Goal: Task Accomplishment & Management: Manage account settings

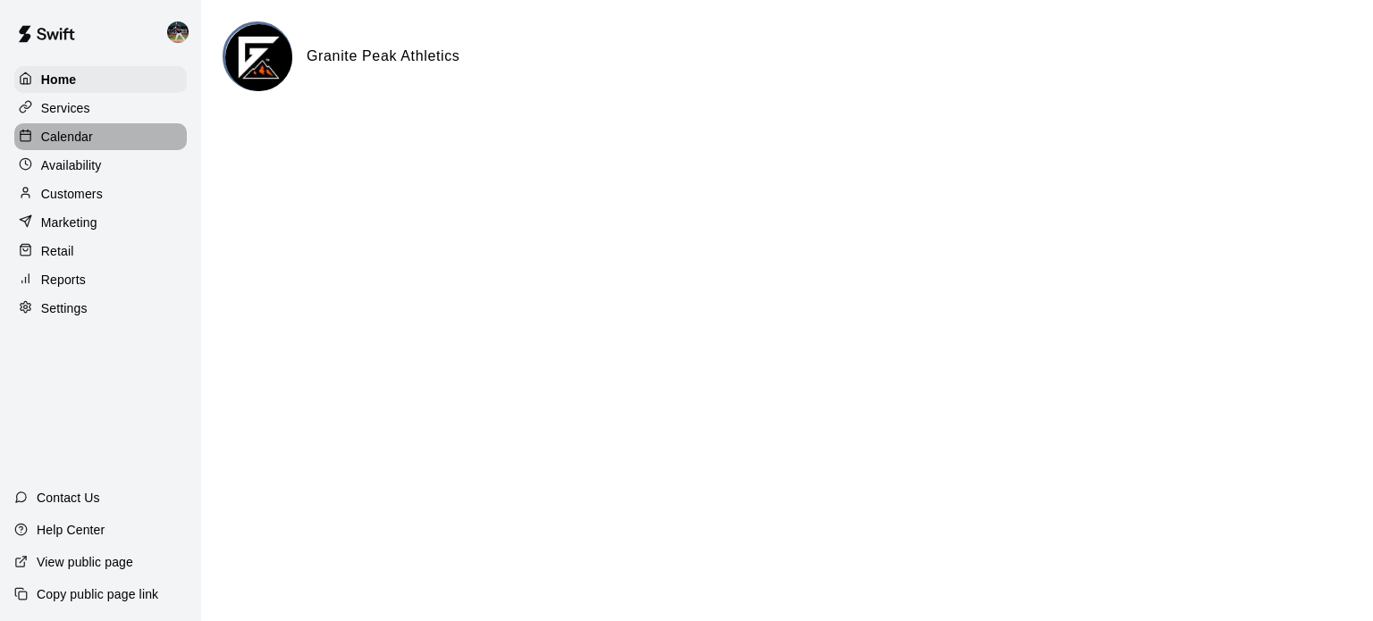
click at [135, 143] on div "Calendar" at bounding box center [100, 136] width 172 height 27
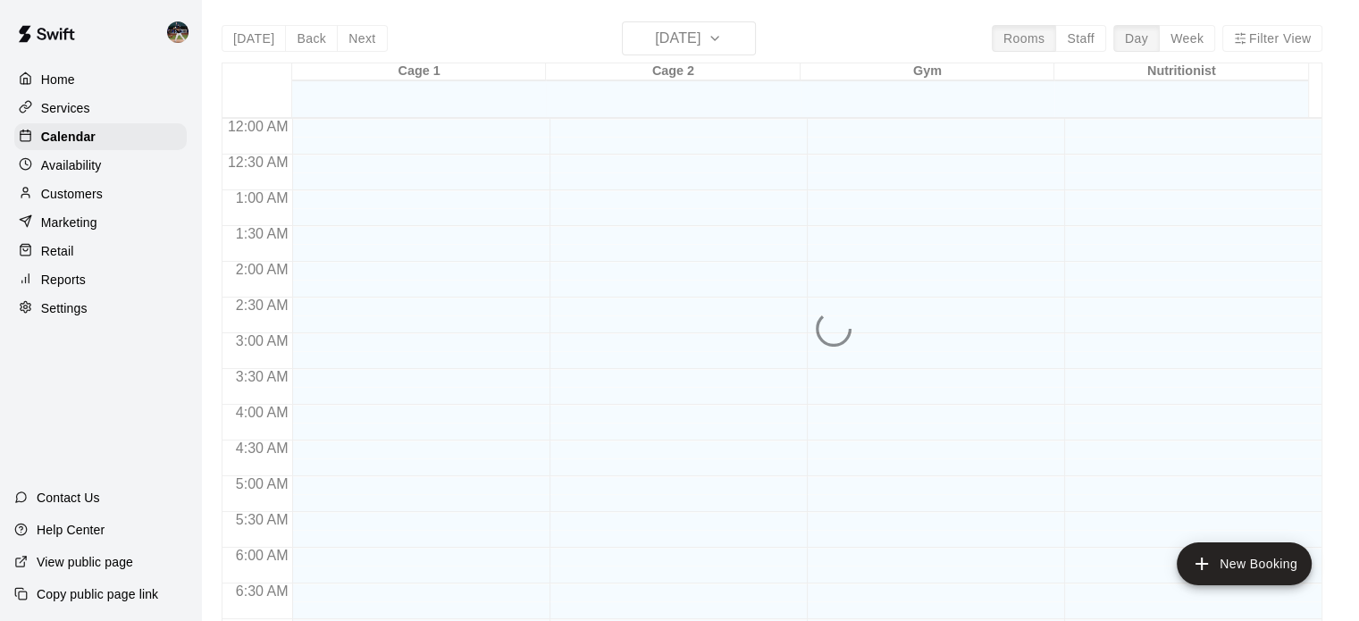
scroll to position [721, 0]
click at [366, 33] on div "[DATE] Back [DATE][DATE] Rooms Staff Day Week Filter View Cage 1 18 Mon Cage 2 …" at bounding box center [772, 331] width 1101 height 621
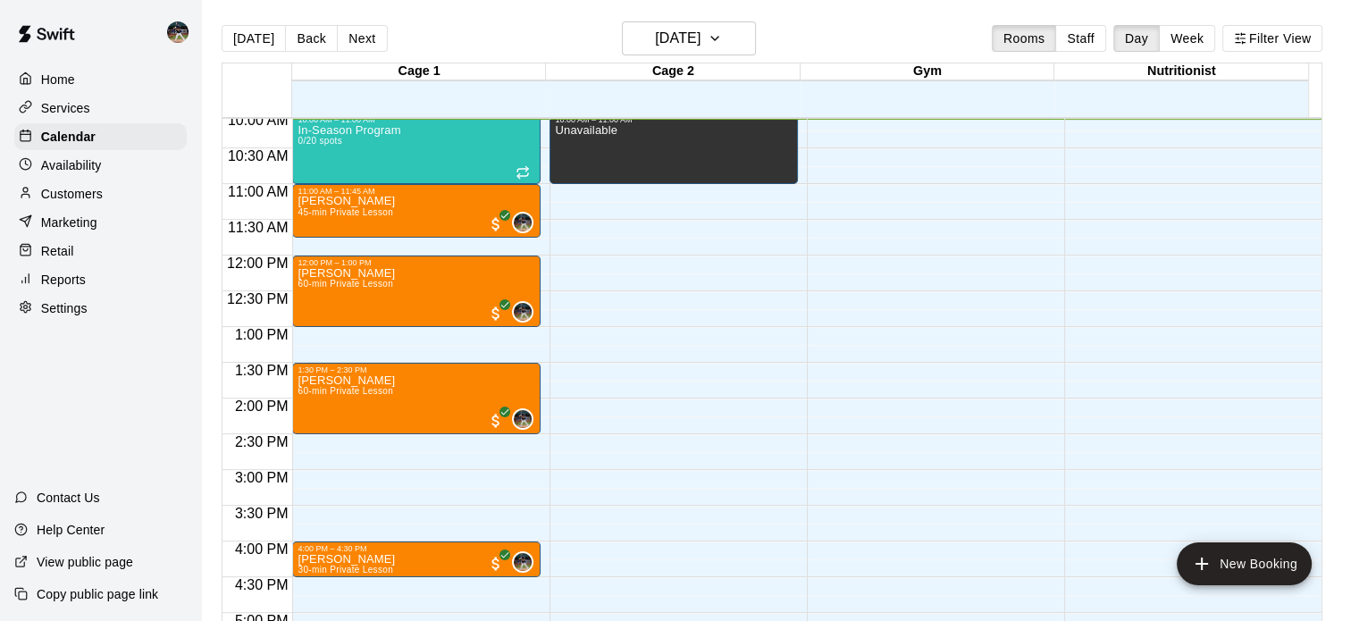
click at [366, 33] on button "Next" at bounding box center [362, 38] width 50 height 27
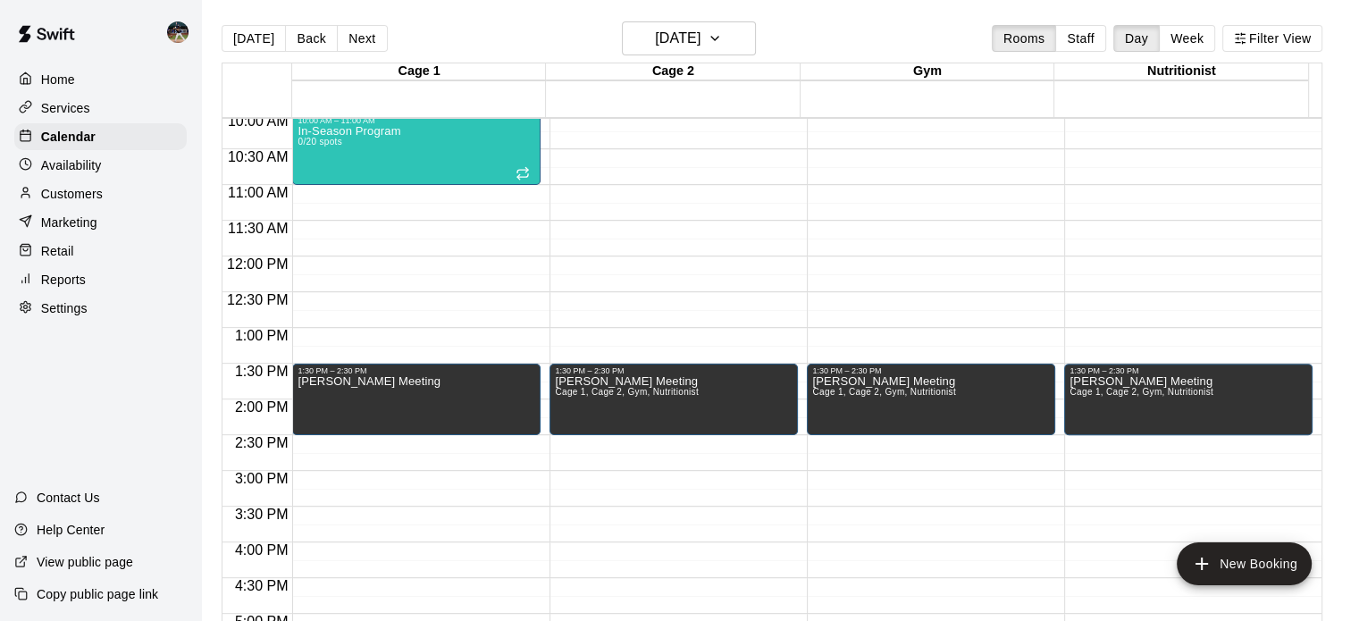
scroll to position [719, 0]
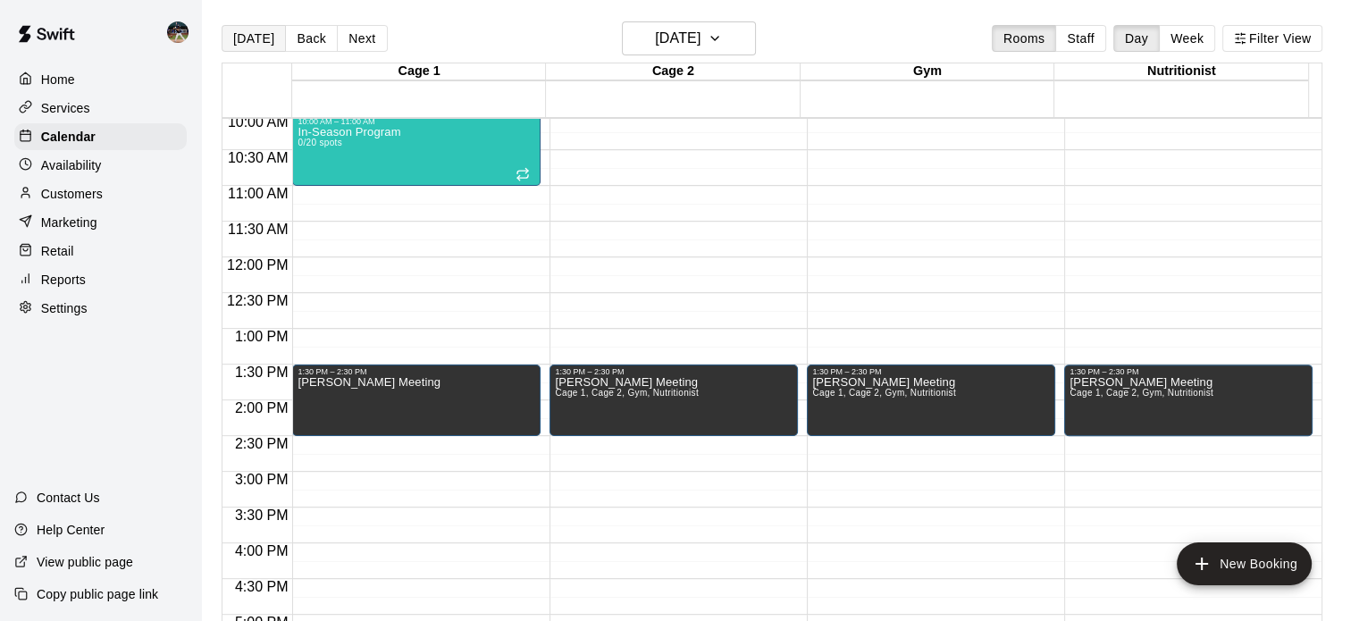
click at [242, 37] on button "[DATE]" at bounding box center [254, 38] width 64 height 27
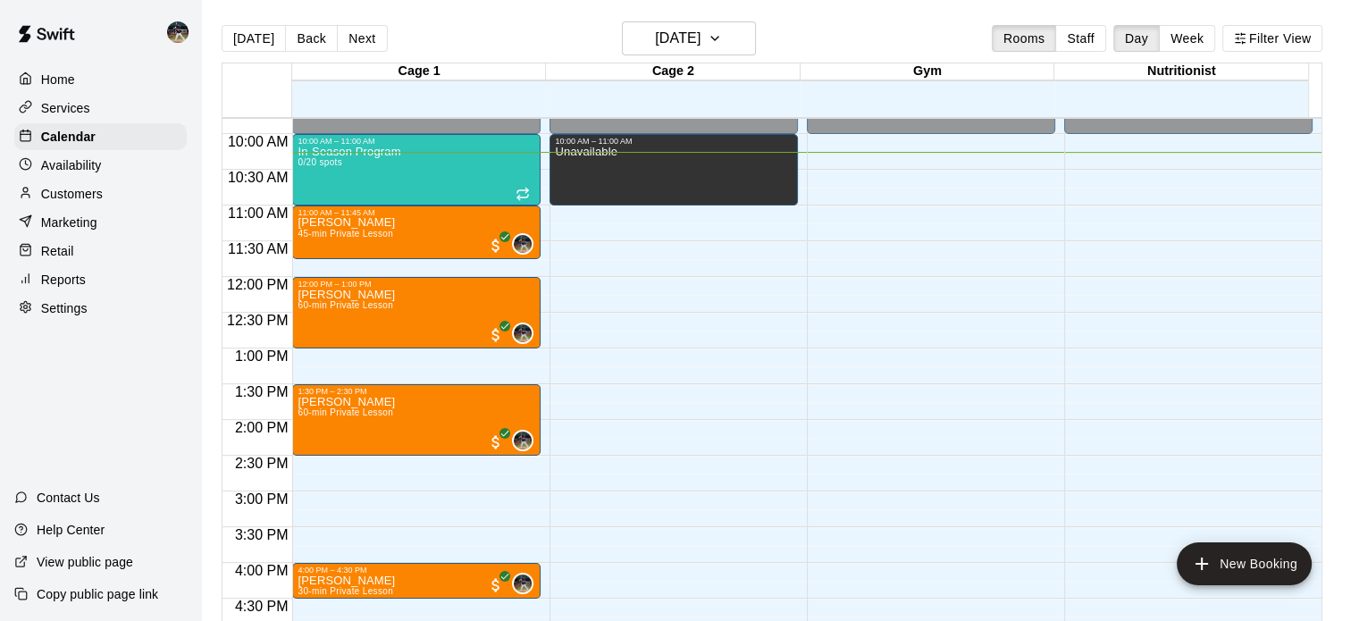
scroll to position [709, 0]
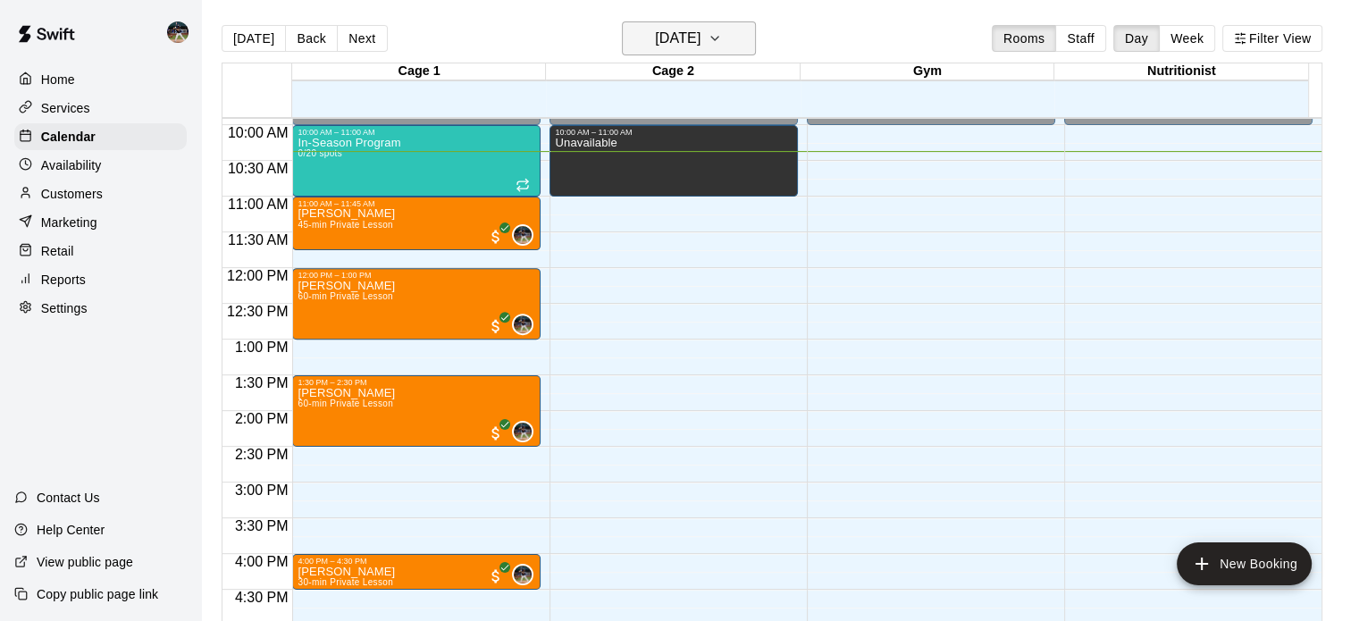
click at [700, 42] on h6 "[DATE]" at bounding box center [678, 38] width 46 height 25
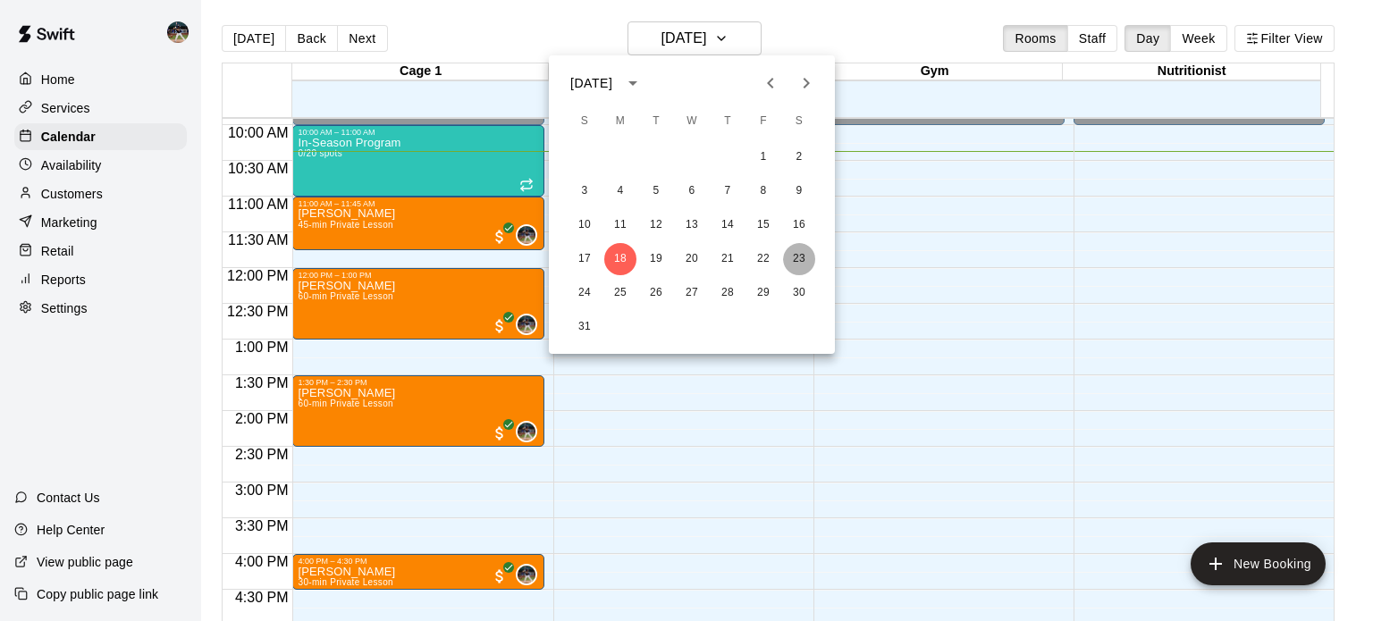
click at [802, 260] on button "23" at bounding box center [799, 259] width 32 height 32
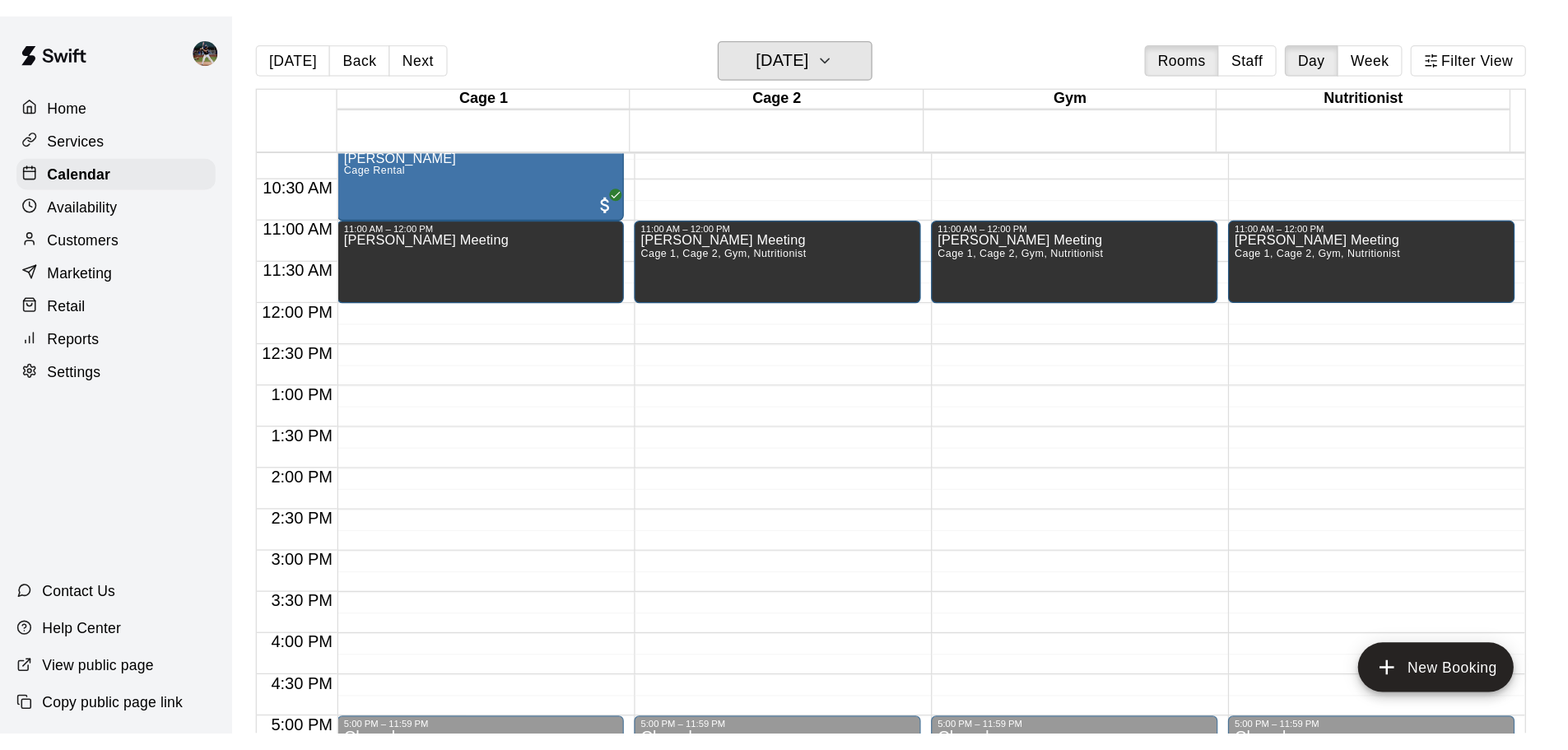
scroll to position [672, 0]
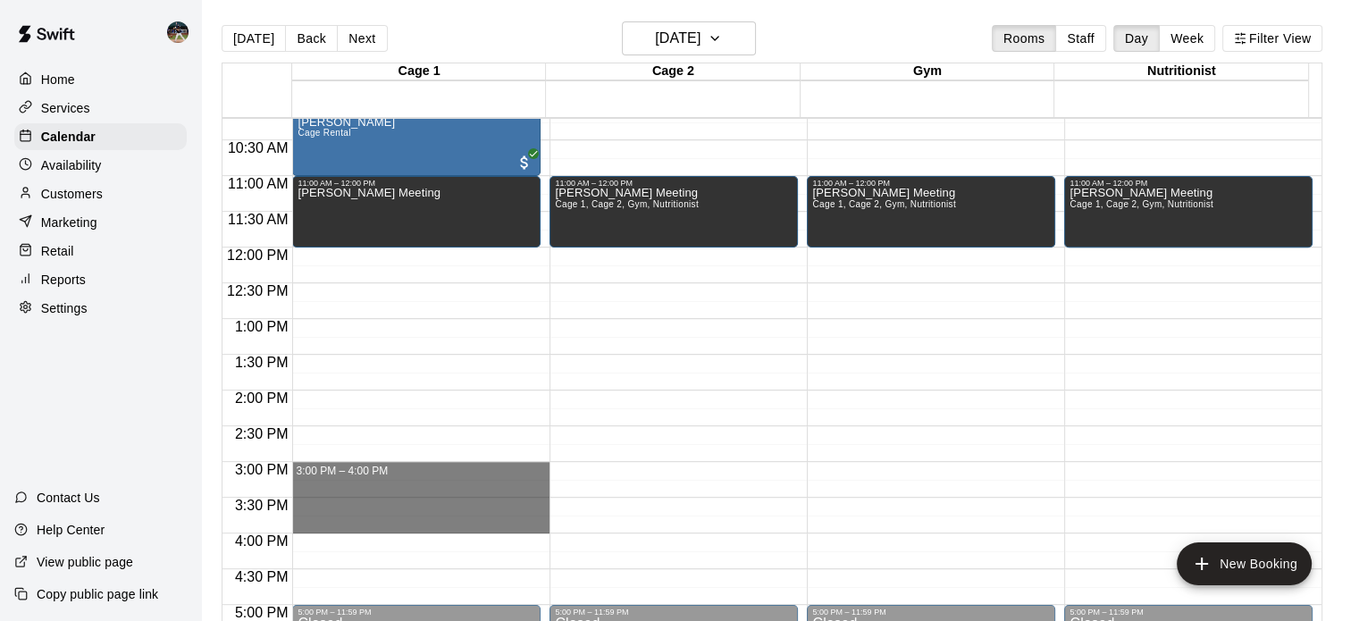
drag, startPoint x: 368, startPoint y: 466, endPoint x: 367, endPoint y: 533, distance: 67.0
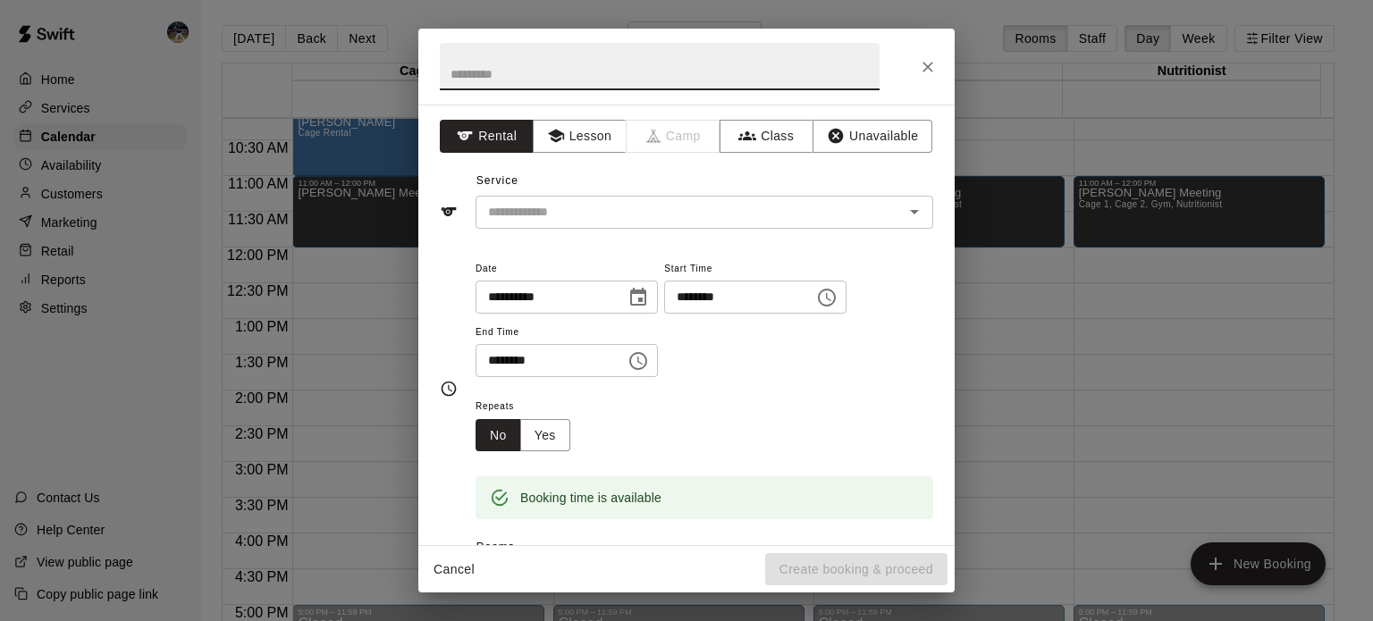
click at [704, 78] on input "text" at bounding box center [660, 66] width 440 height 47
type input "**********"
click at [851, 134] on button "Unavailable" at bounding box center [872, 136] width 120 height 33
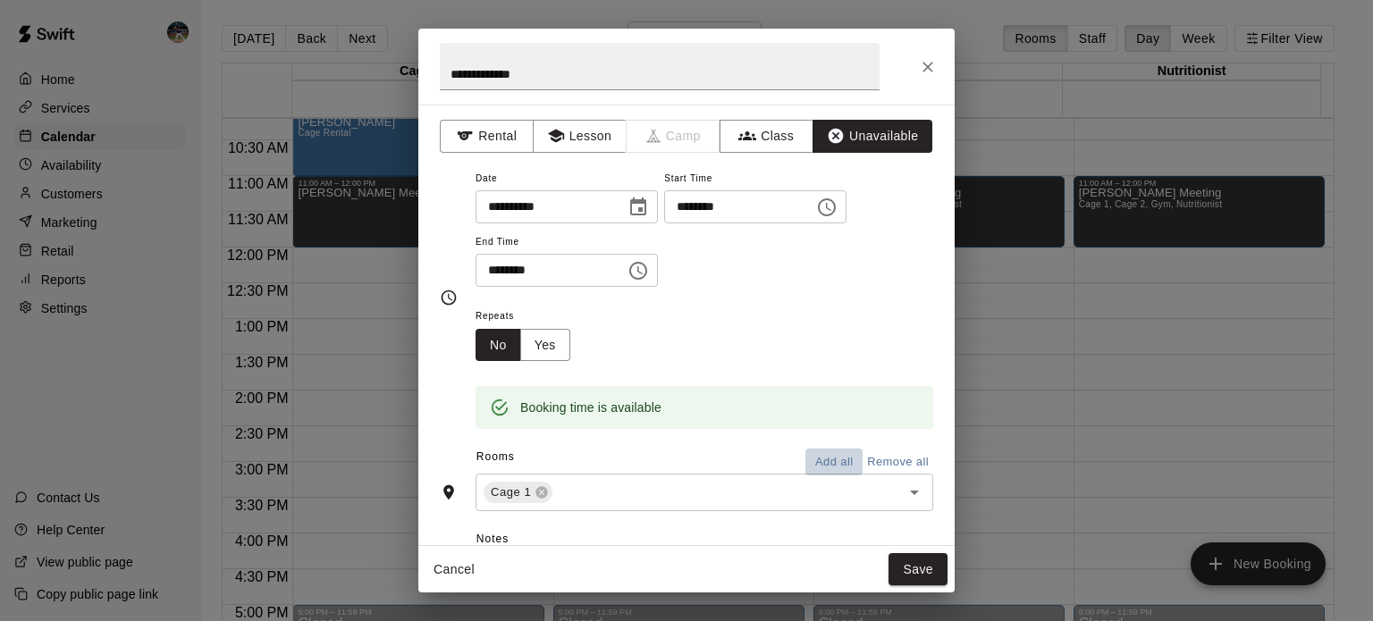
click at [819, 460] on button "Add all" at bounding box center [833, 463] width 57 height 28
click at [929, 569] on button "Save" at bounding box center [917, 569] width 59 height 33
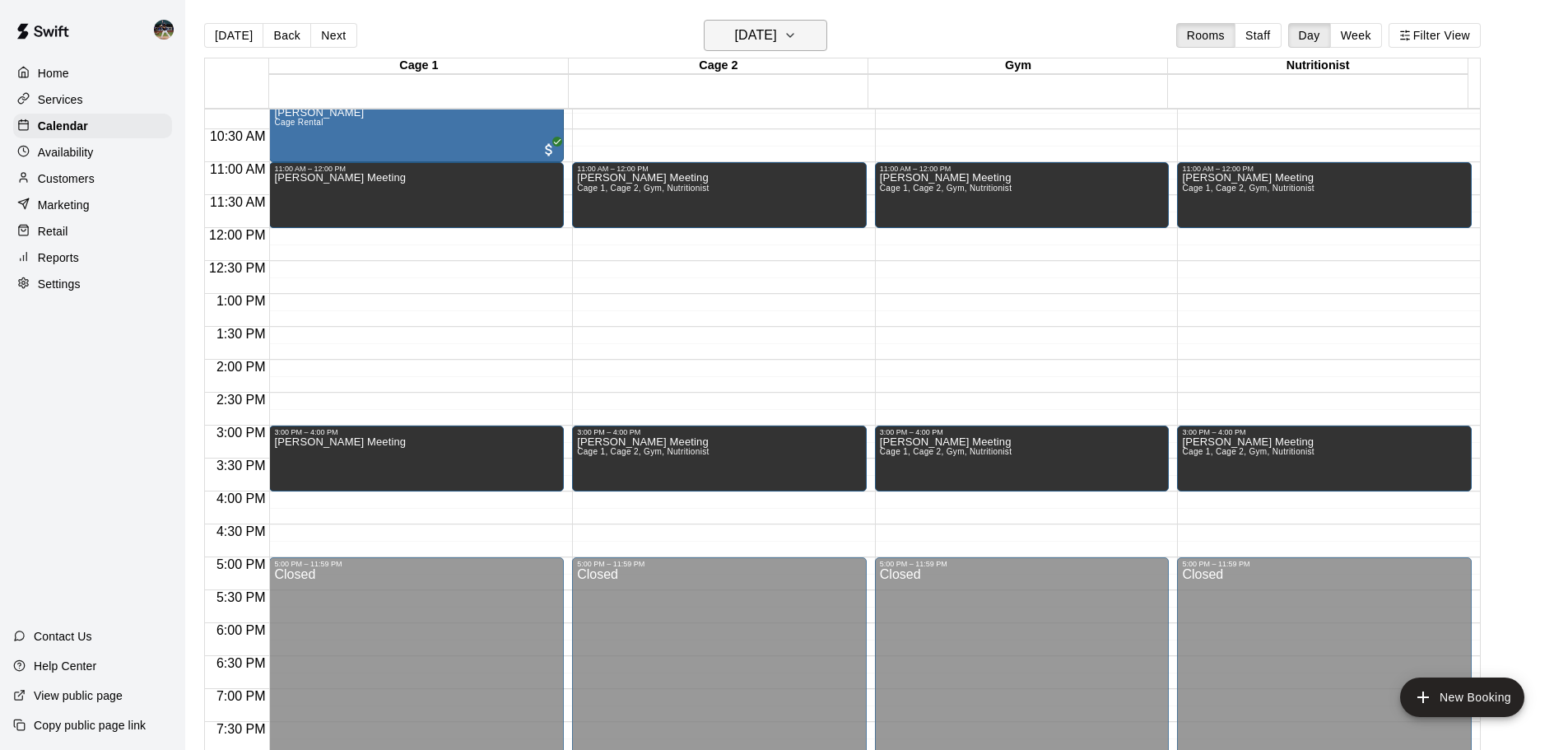
click at [778, 35] on h6 "[DATE]" at bounding box center [756, 35] width 42 height 23
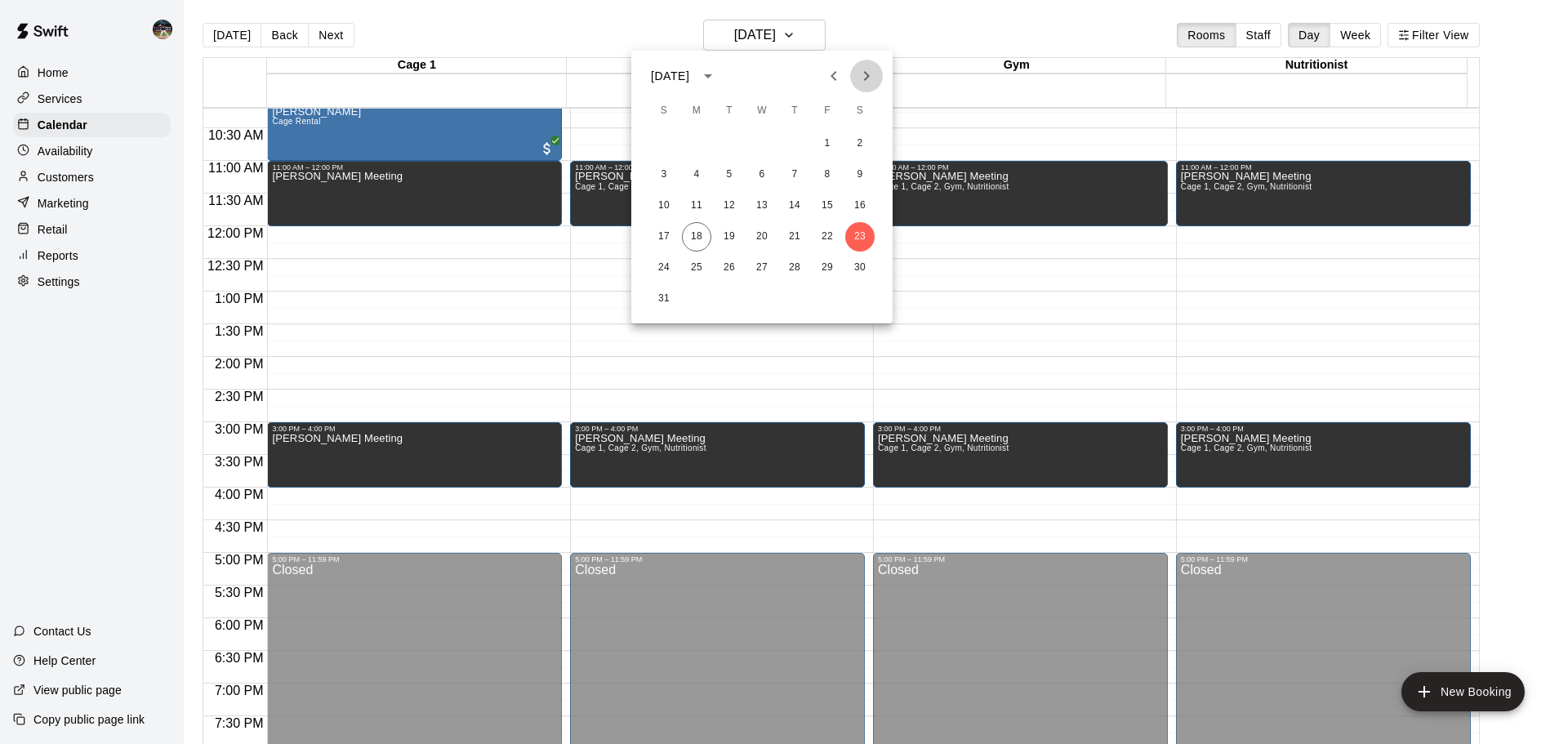
click at [863, 75] on icon "Next month" at bounding box center [865, 75] width 19 height 19
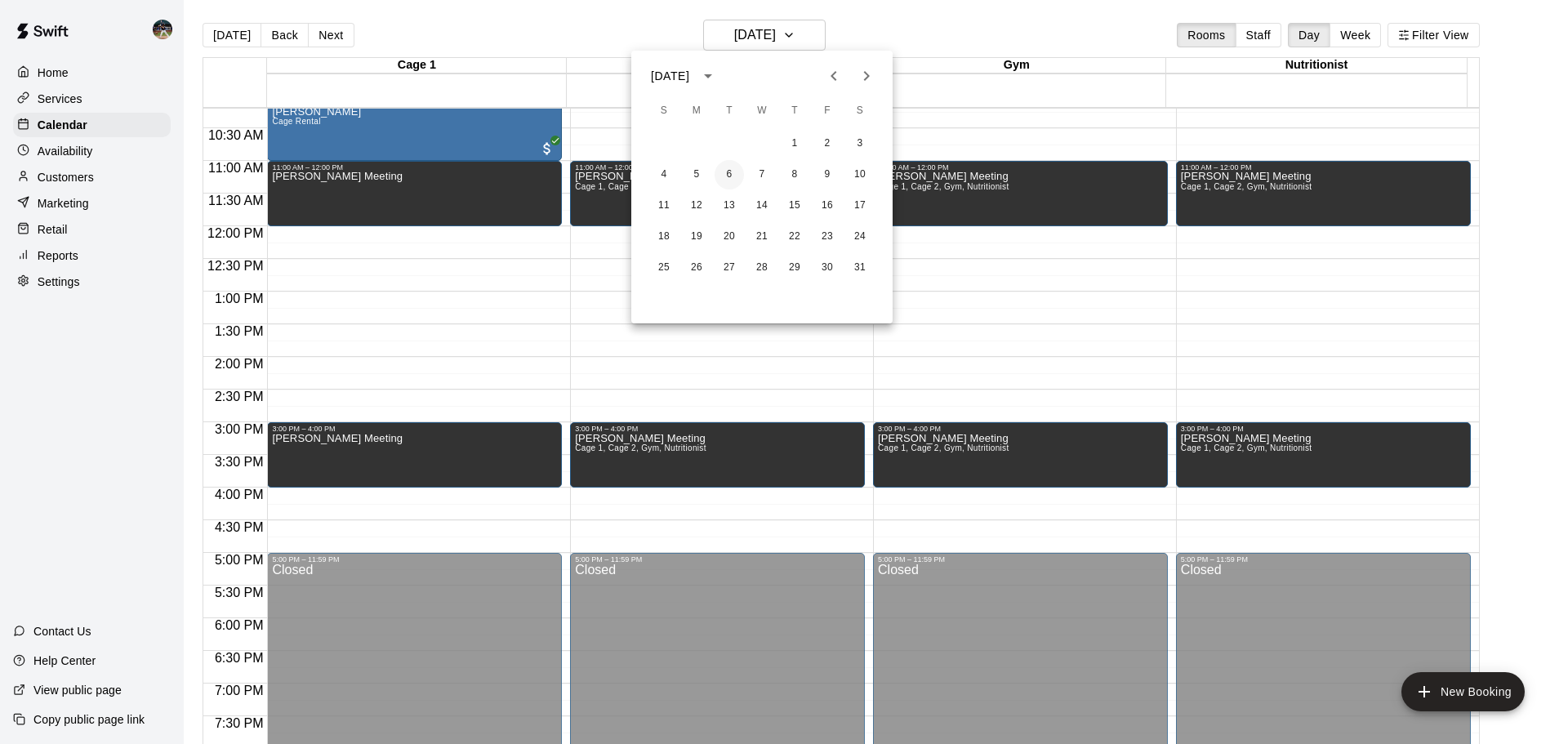
click at [726, 172] on button "6" at bounding box center [729, 175] width 29 height 29
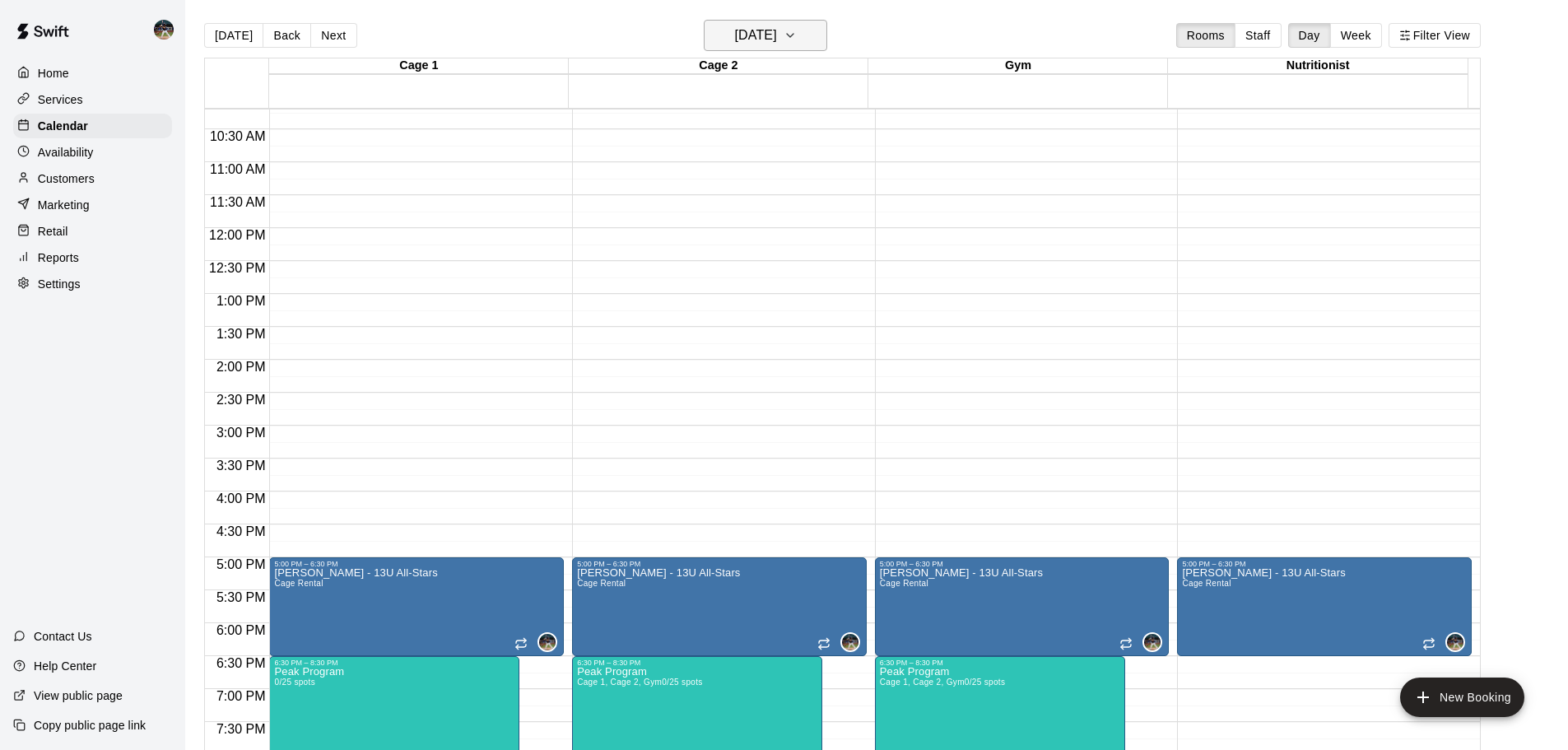
click at [754, 34] on h6 "[DATE]" at bounding box center [756, 35] width 42 height 23
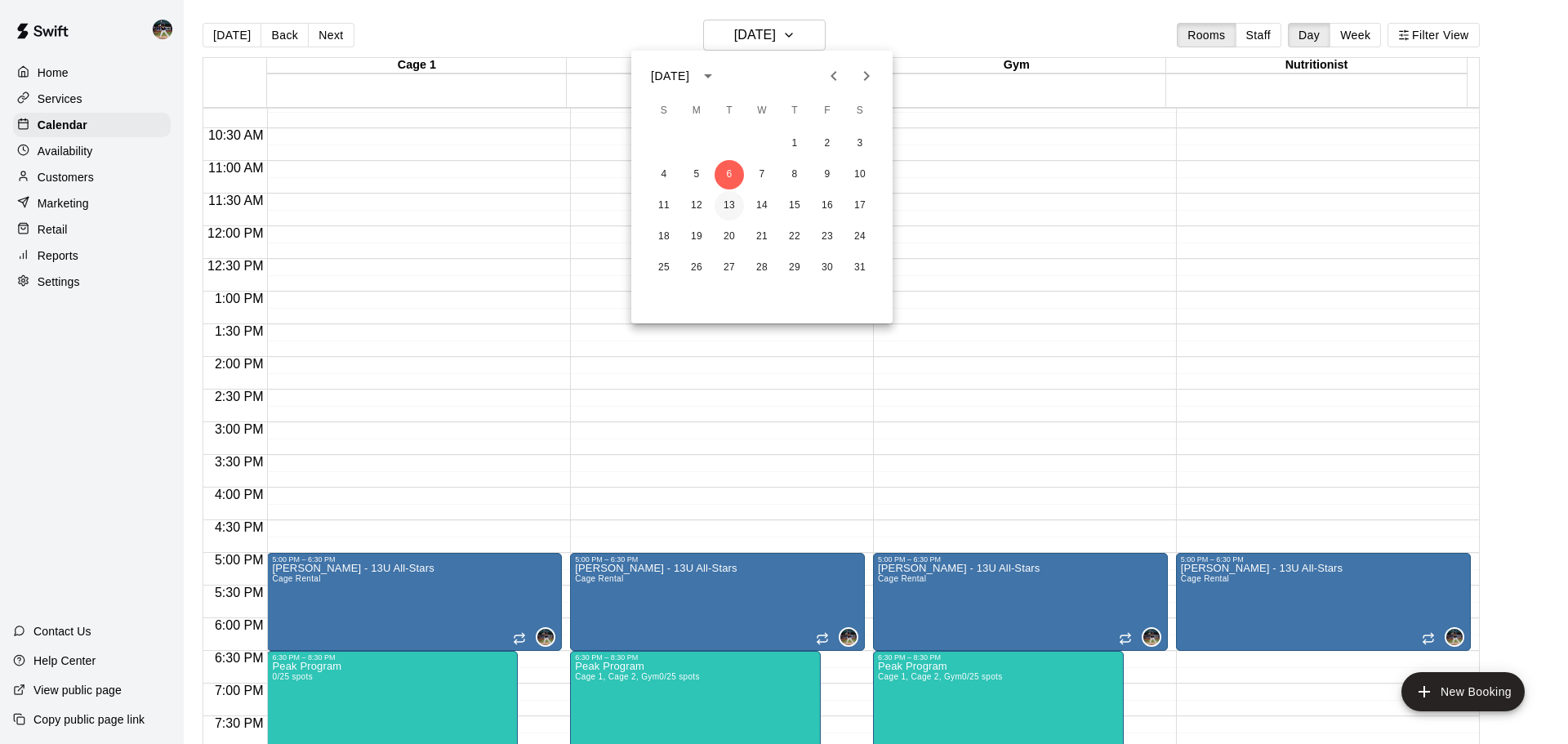
click at [728, 207] on button "13" at bounding box center [729, 206] width 29 height 29
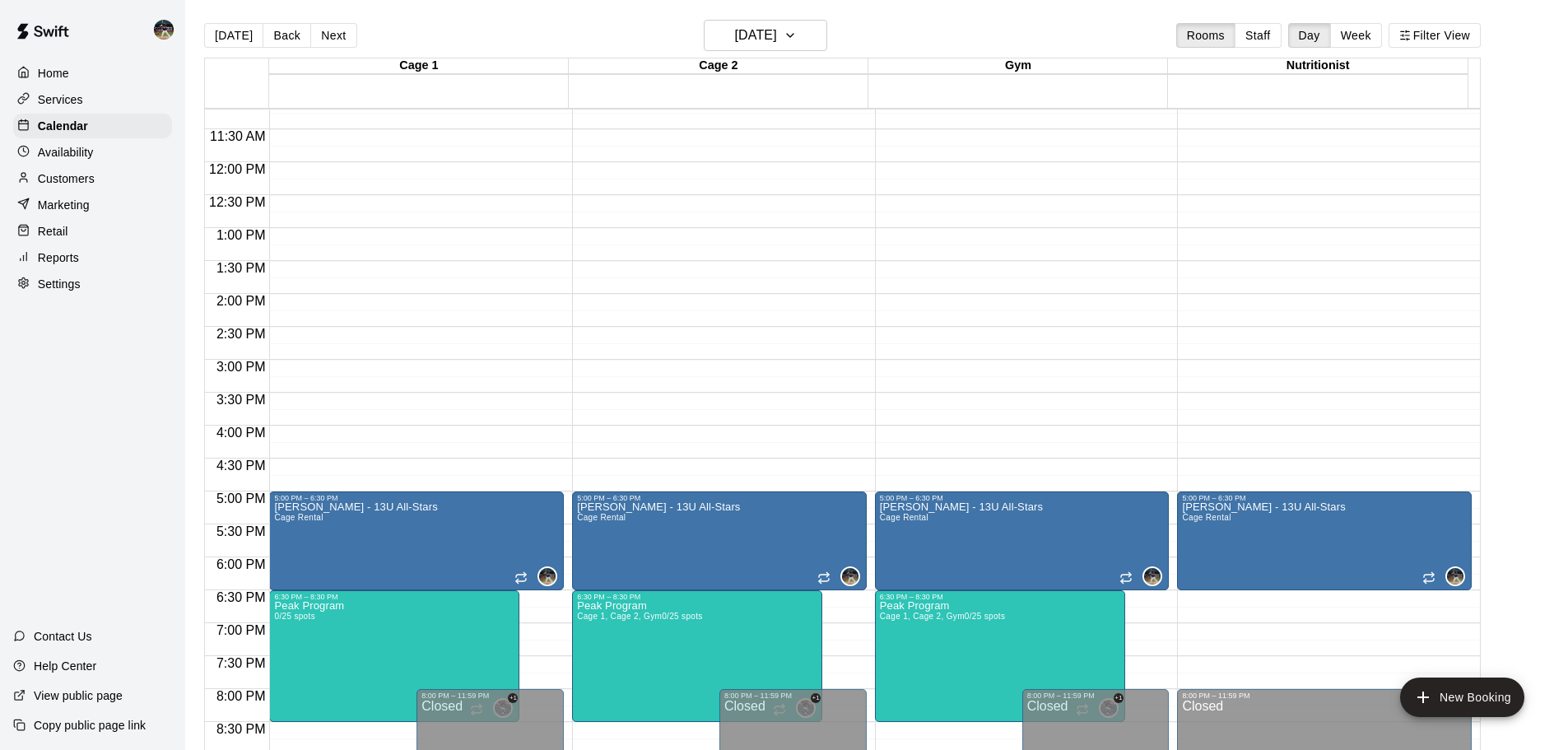
scroll to position [837, 0]
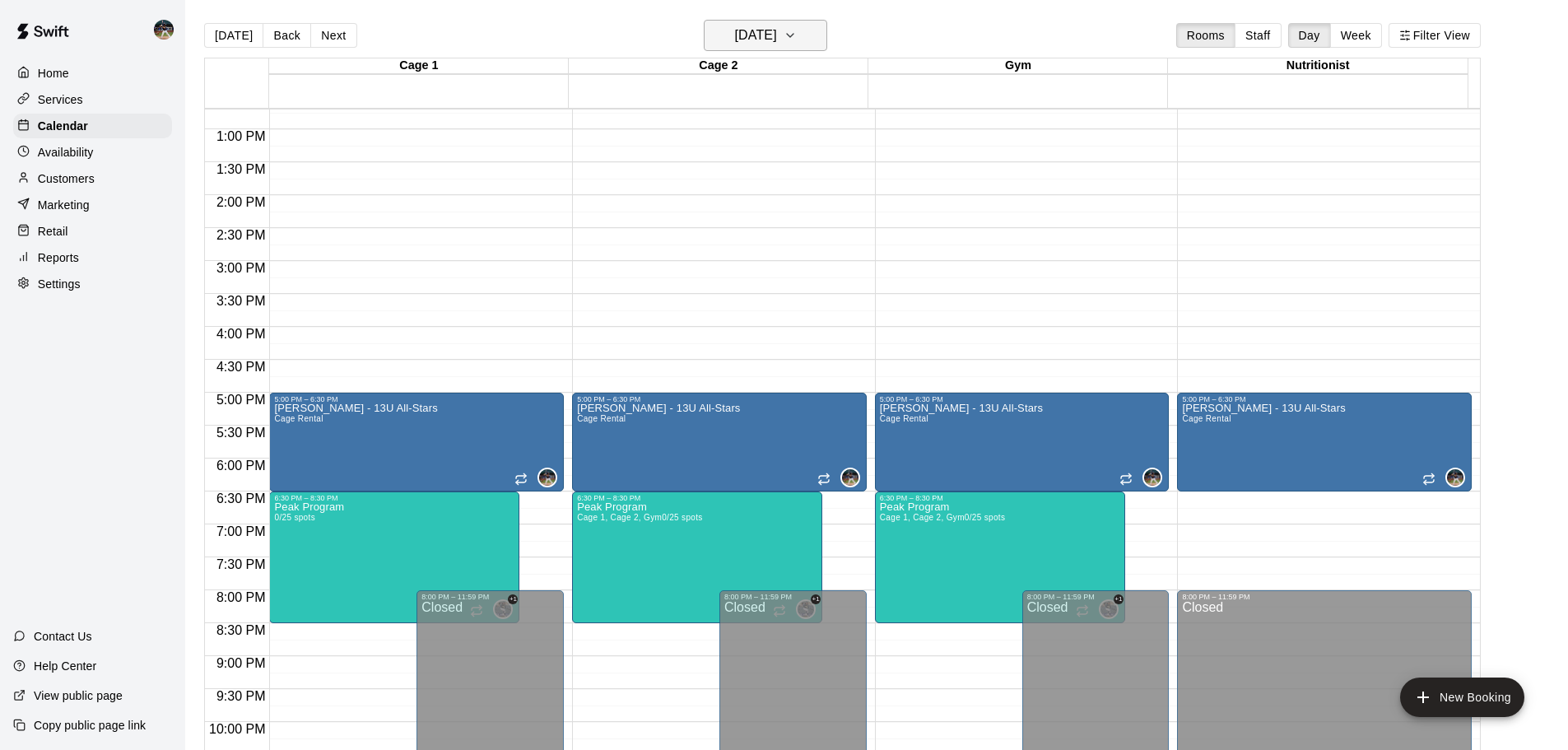
click at [778, 29] on h6 "Tuesday Jan 13" at bounding box center [756, 35] width 42 height 23
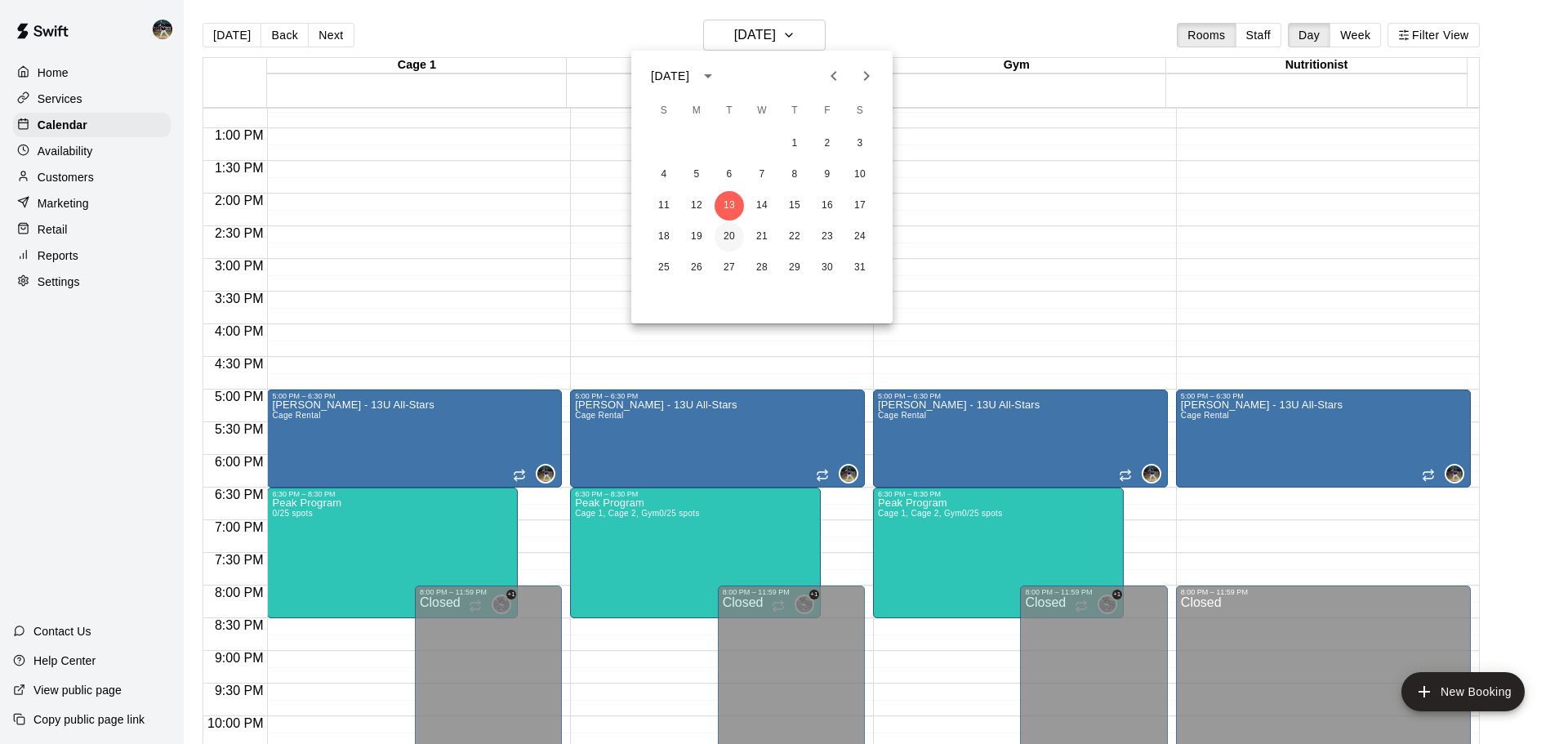
click at [736, 231] on button "20" at bounding box center [729, 237] width 29 height 29
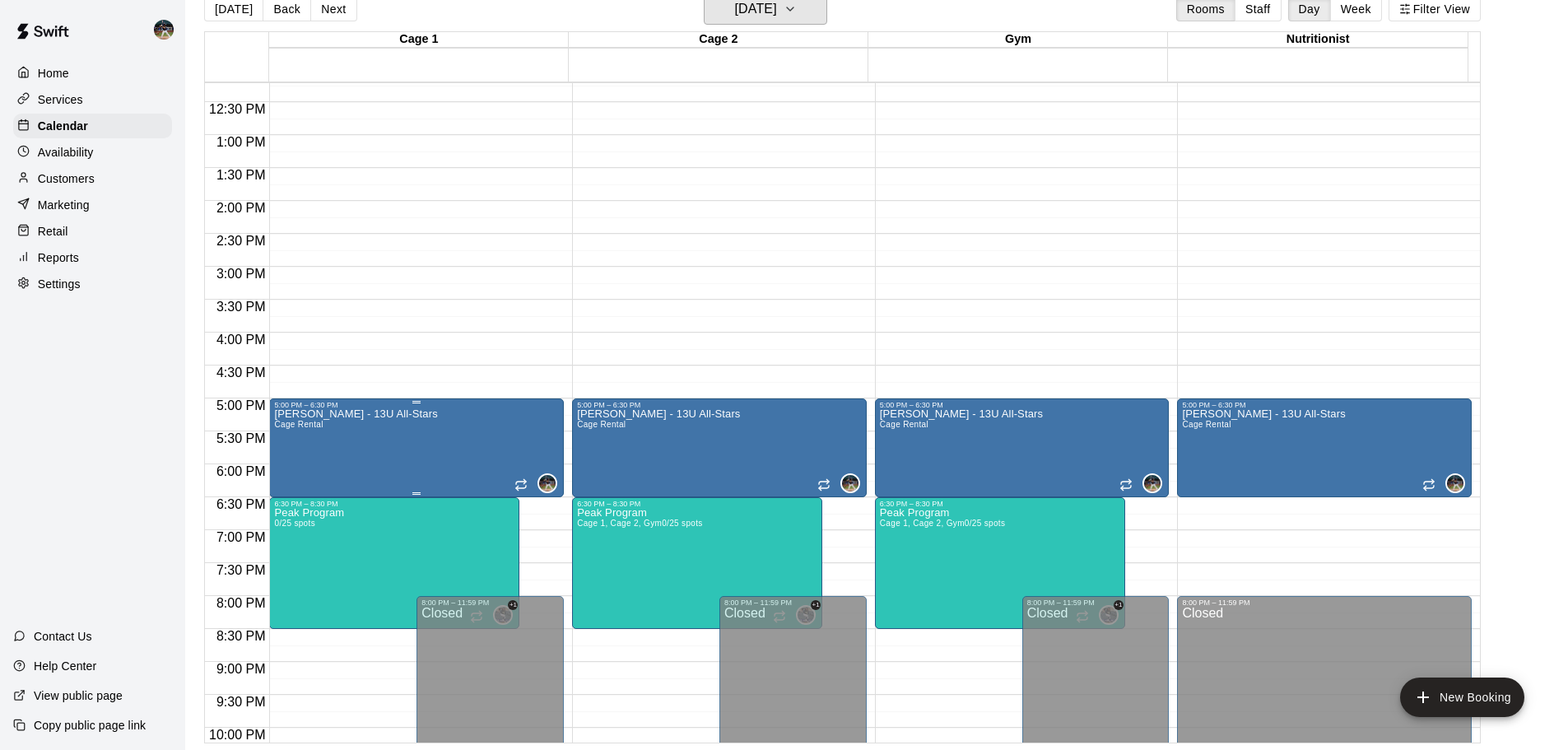
scroll to position [840, 0]
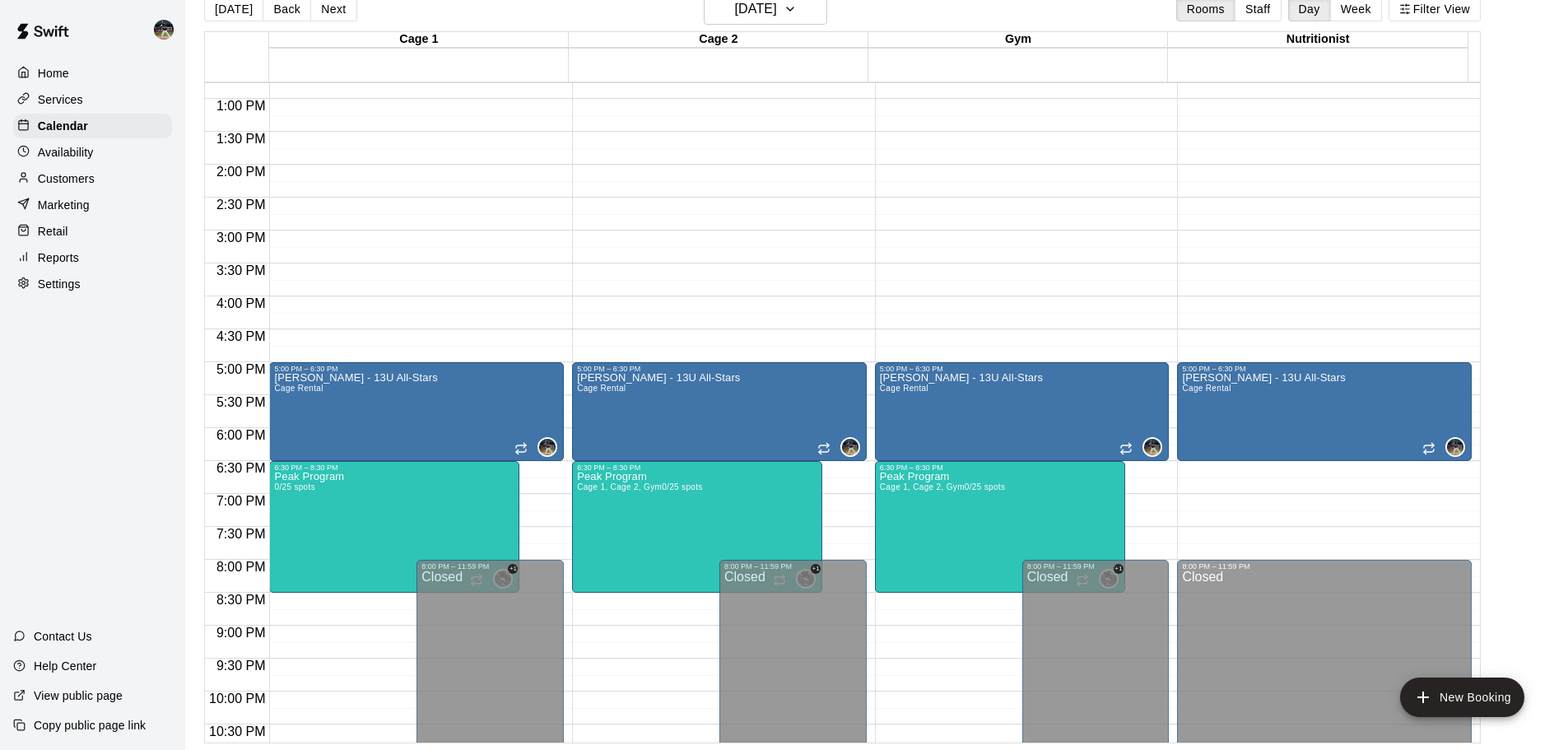
click at [289, 6] on button "Back" at bounding box center [287, 8] width 49 height 25
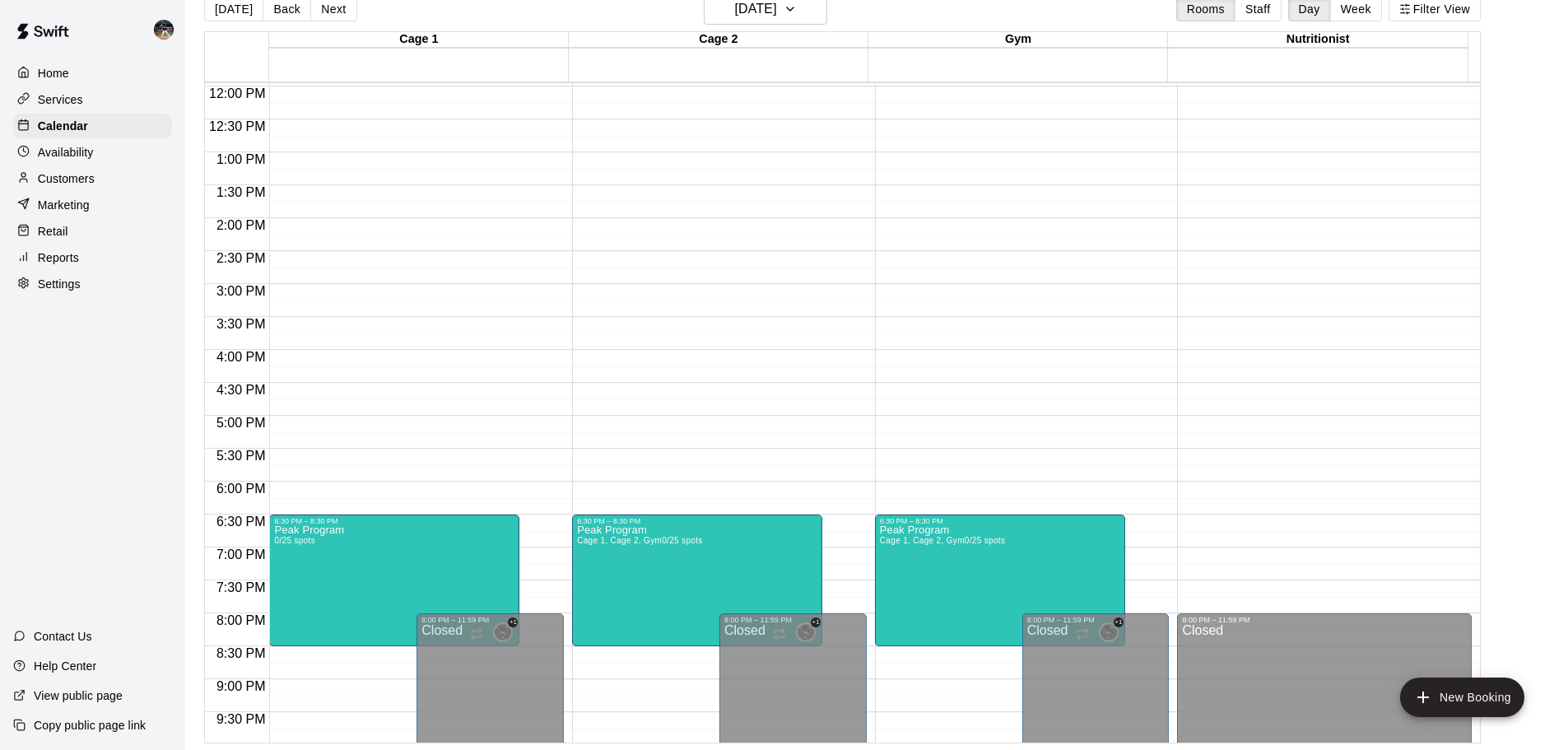
scroll to position [758, 0]
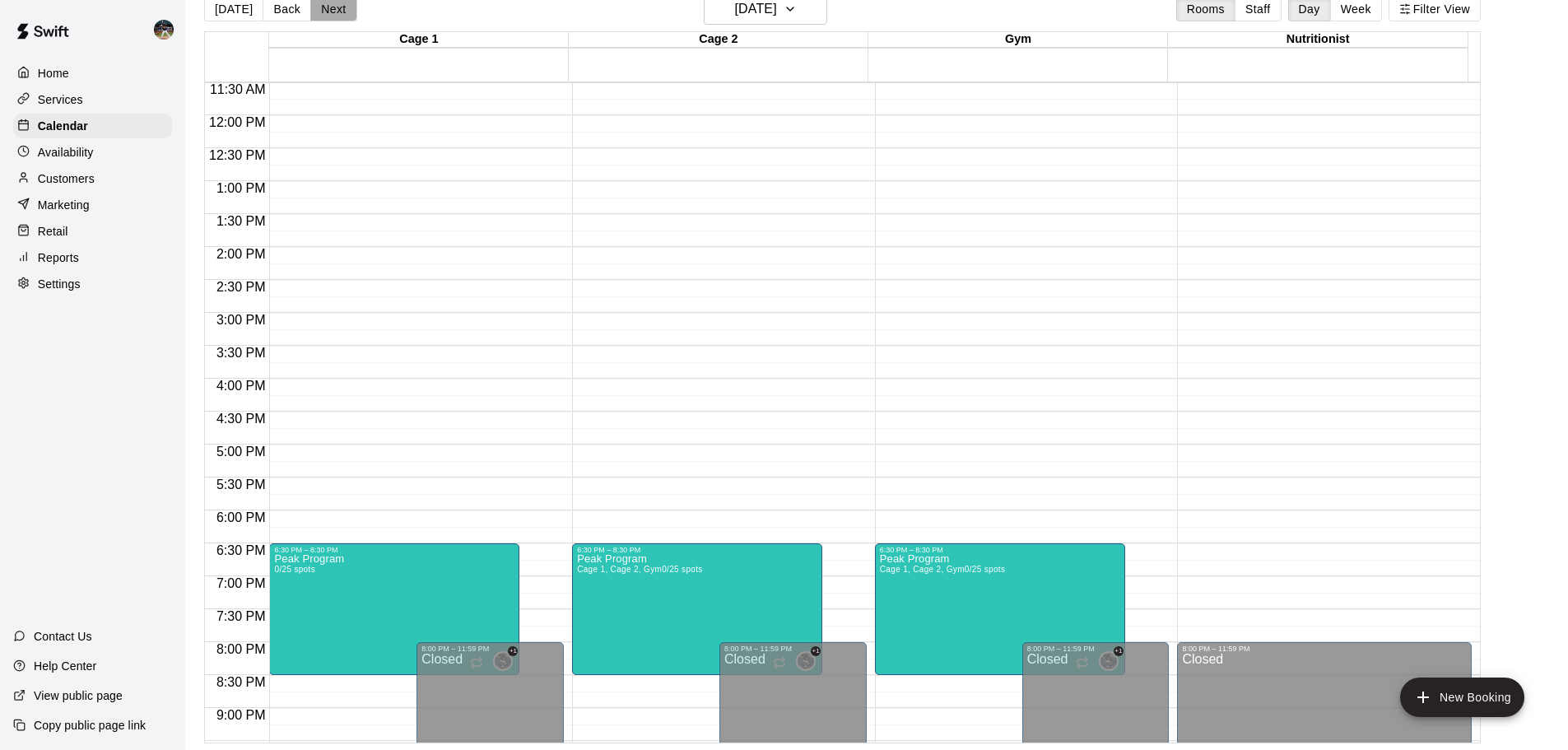
click at [322, 15] on button "Next" at bounding box center [333, 8] width 46 height 25
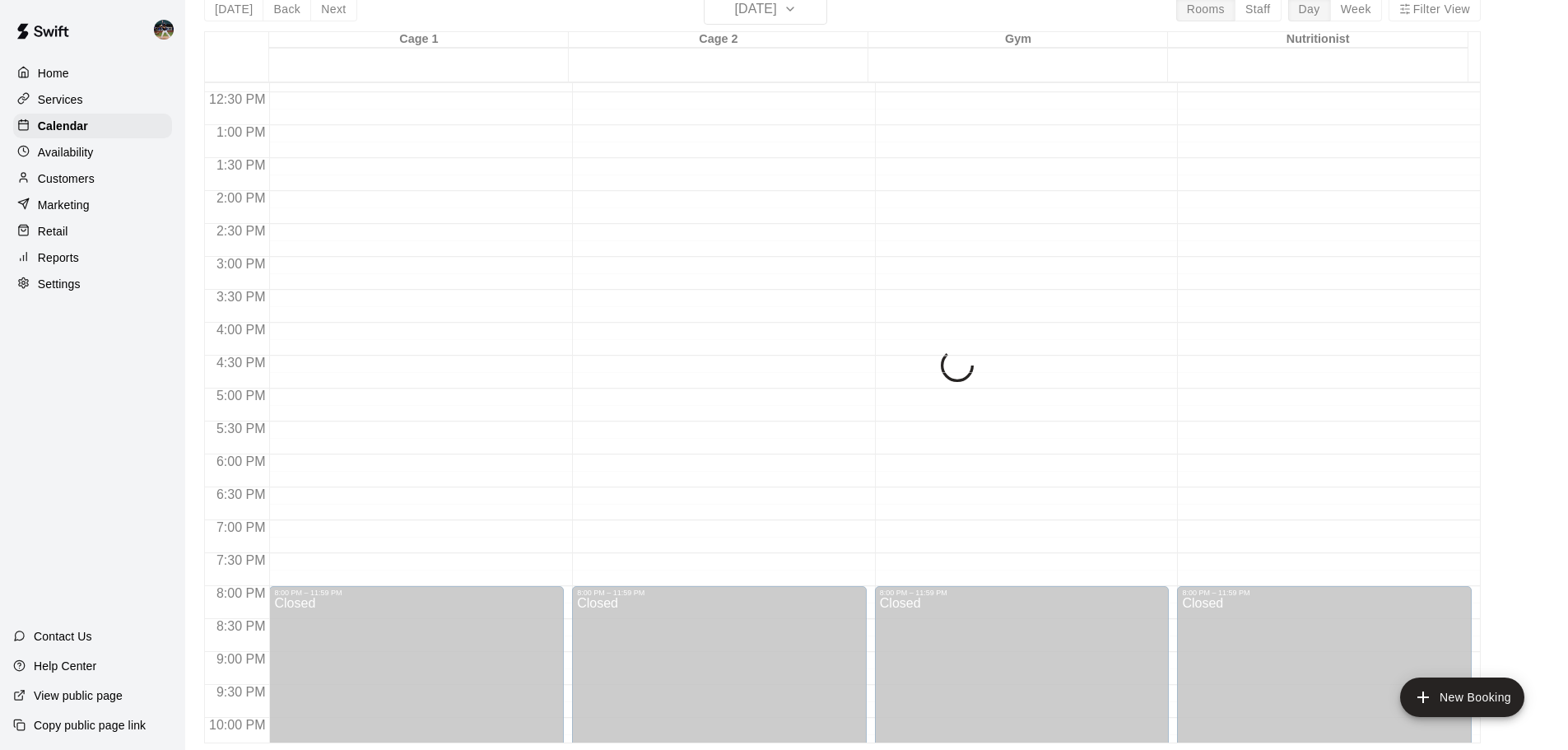
scroll to position [923, 0]
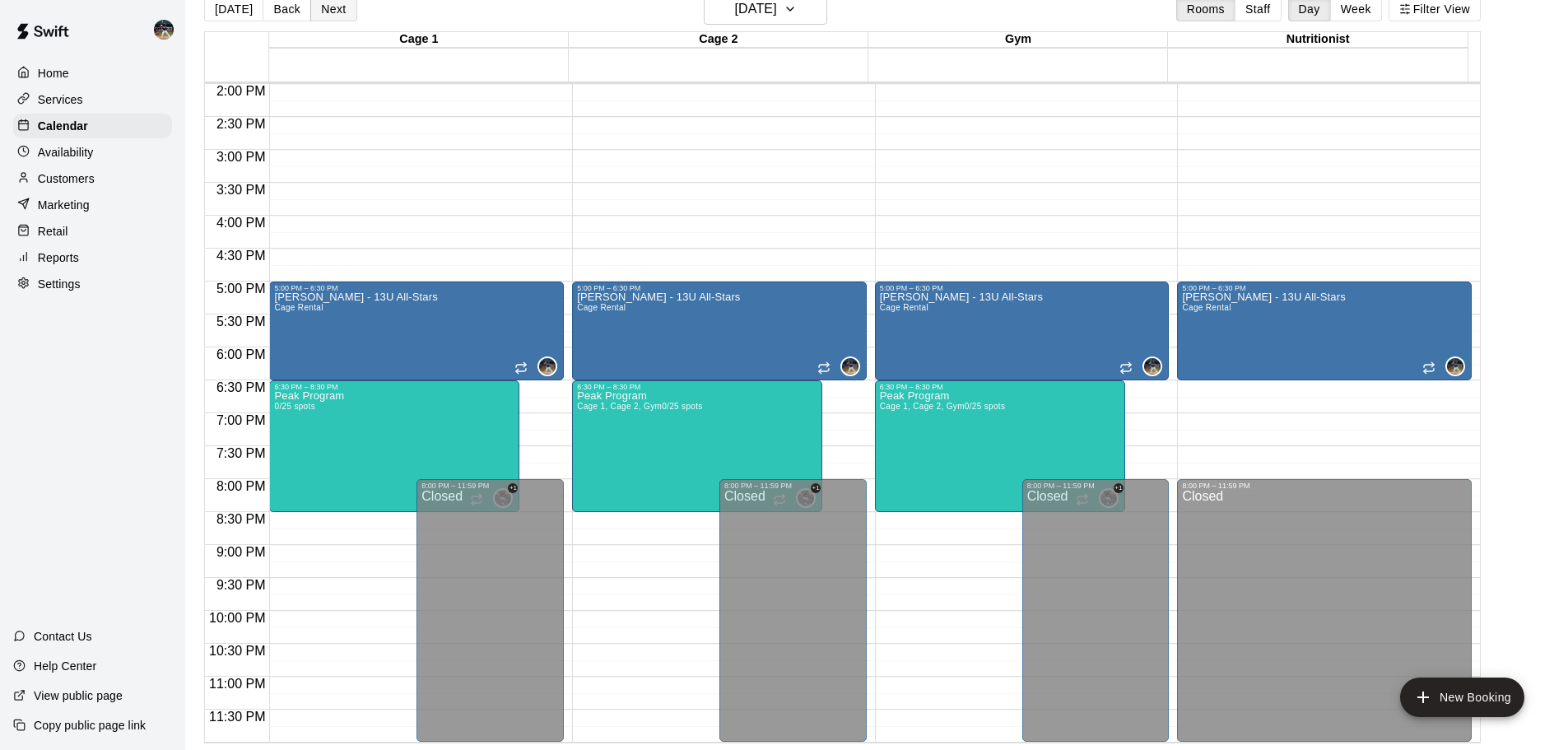
click at [322, 12] on button "Next" at bounding box center [333, 8] width 46 height 25
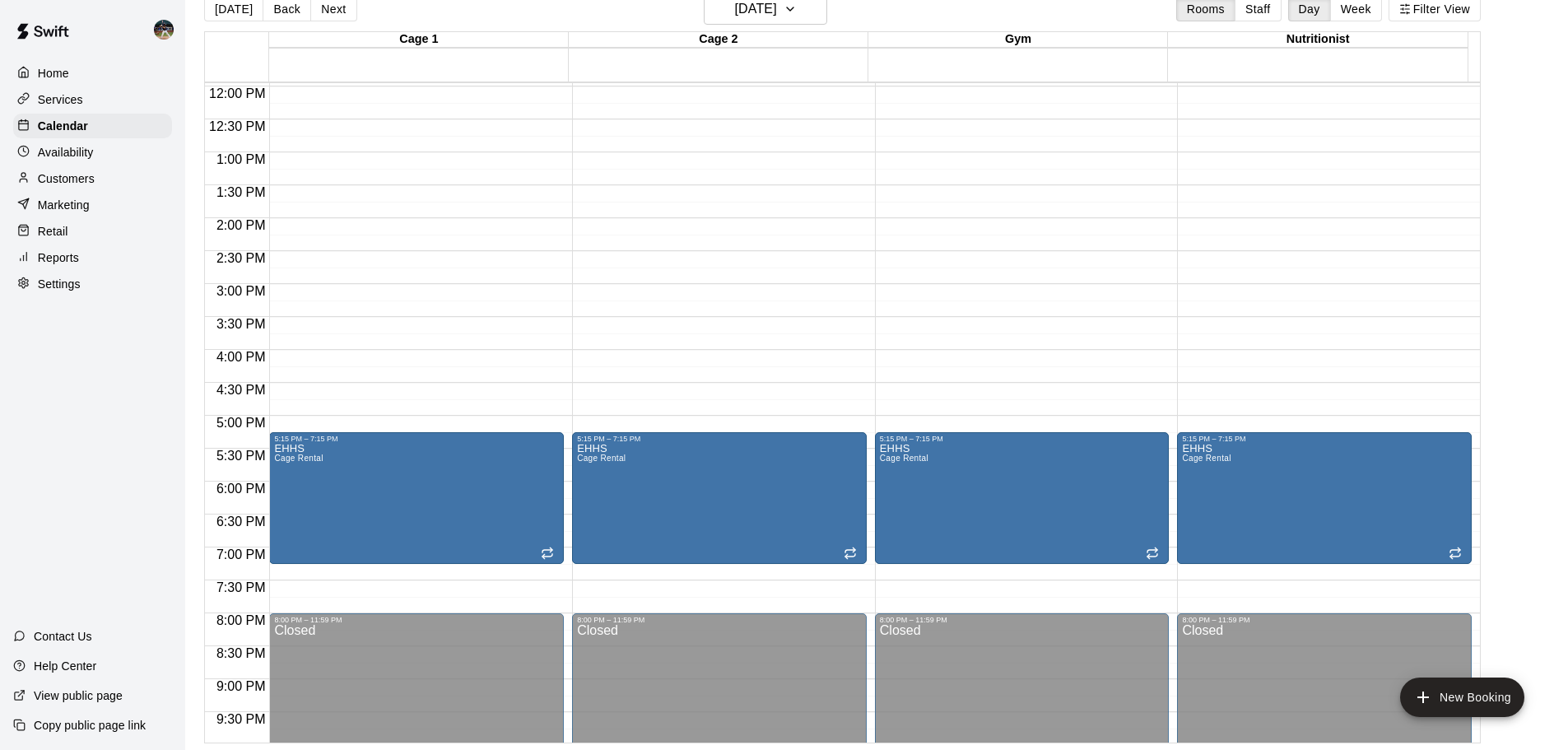
scroll to position [758, 0]
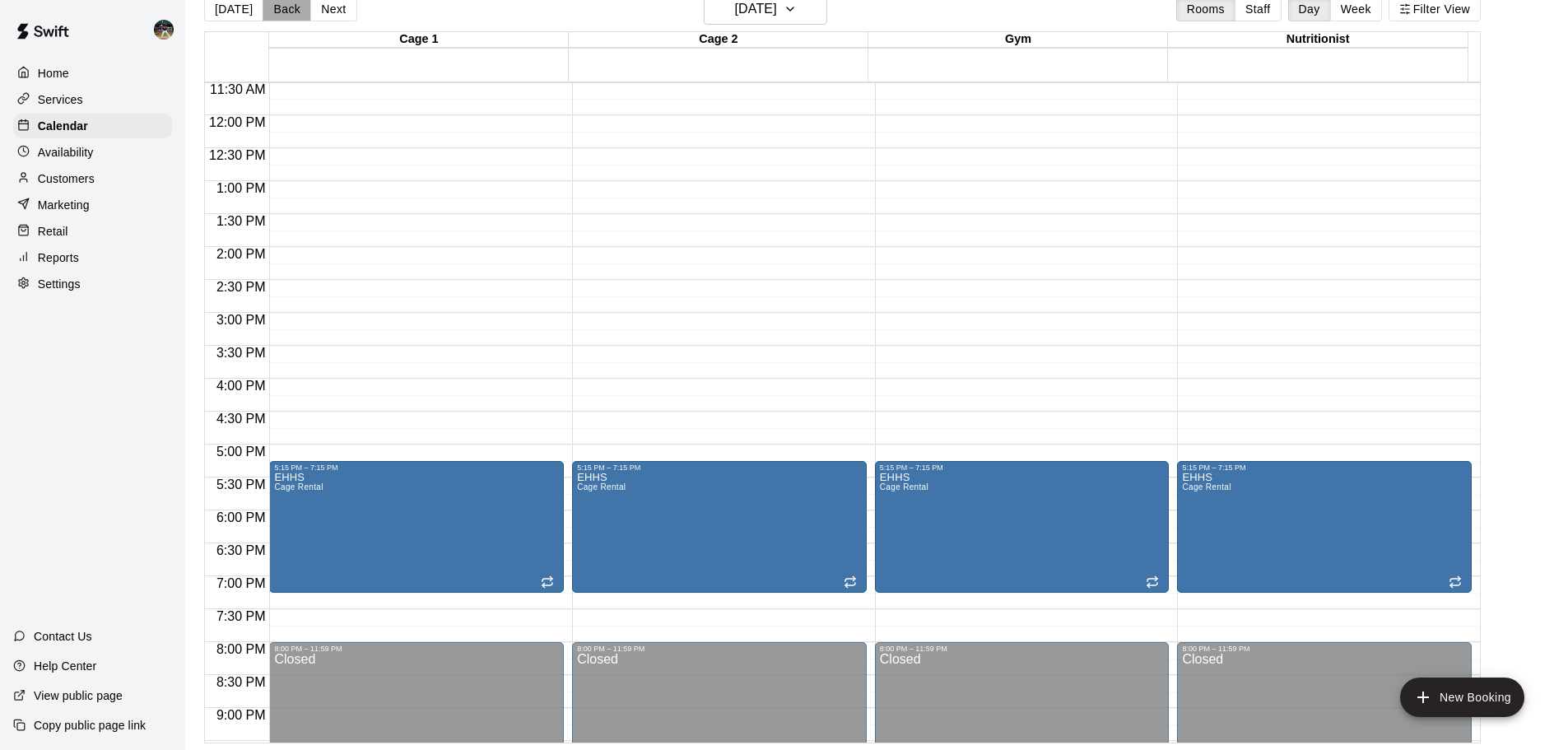
click at [263, 9] on button "Back" at bounding box center [287, 8] width 49 height 25
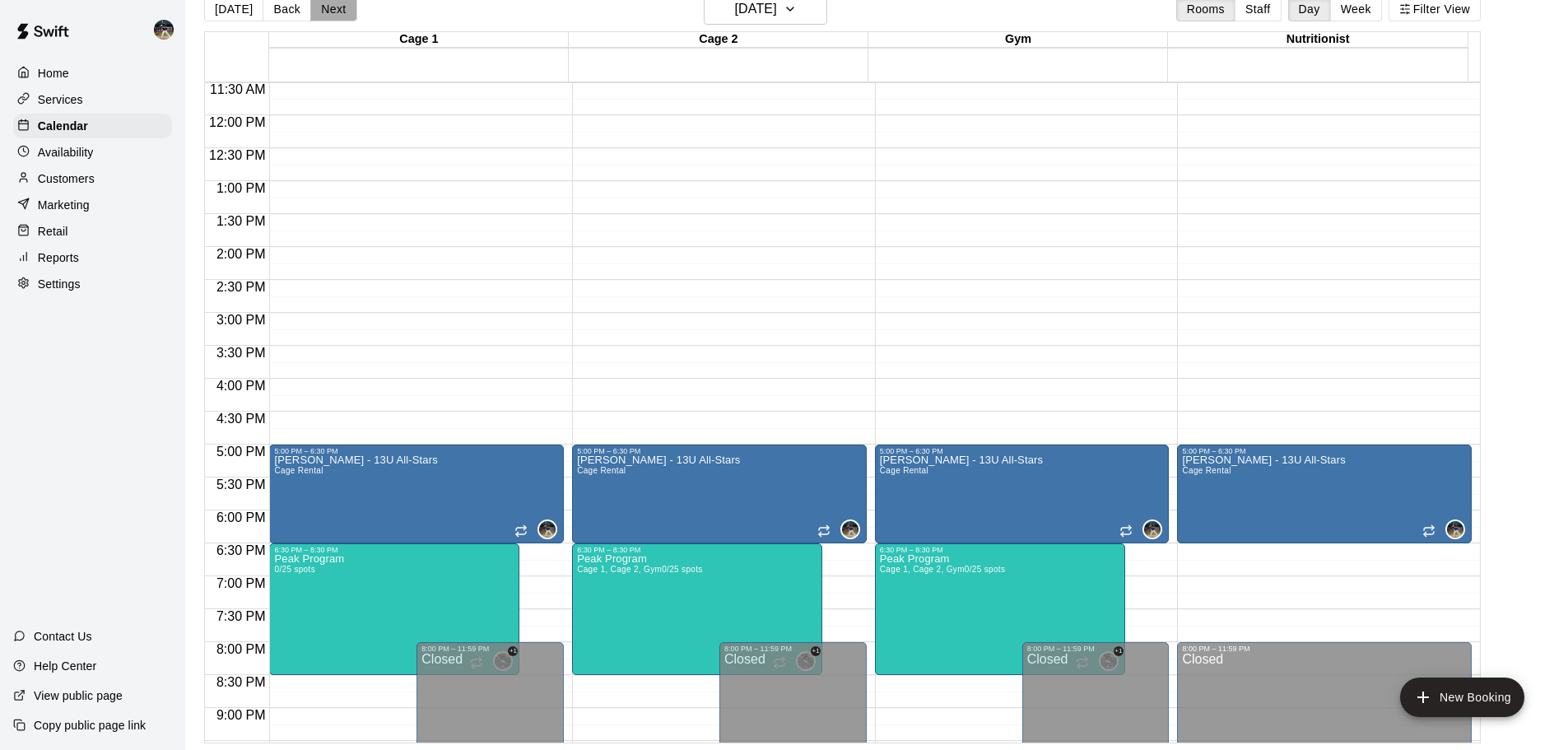
click at [333, 10] on button "Next" at bounding box center [333, 8] width 46 height 25
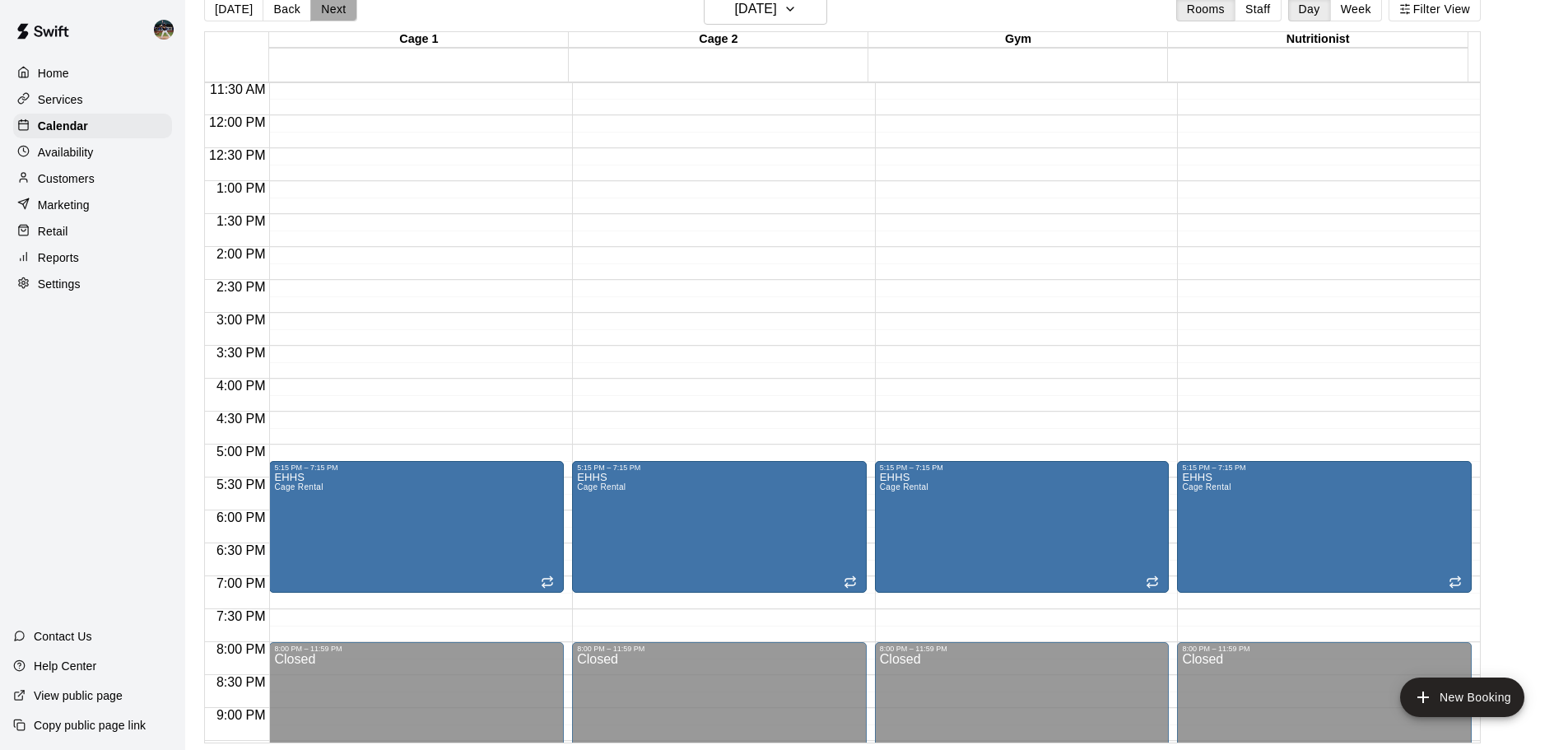
click at [334, 7] on button "Next" at bounding box center [333, 8] width 46 height 25
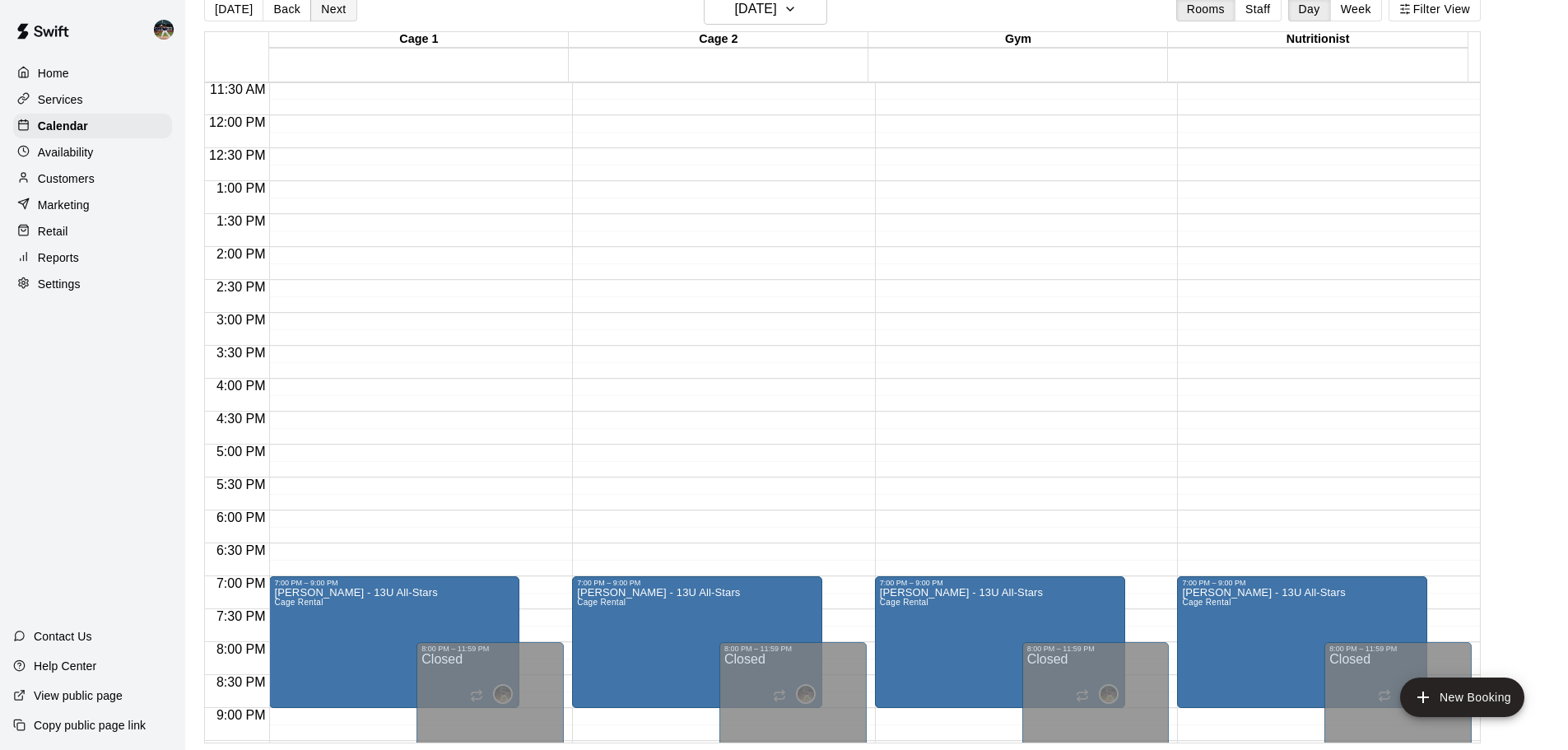
click at [334, 7] on button "Next" at bounding box center [333, 8] width 46 height 25
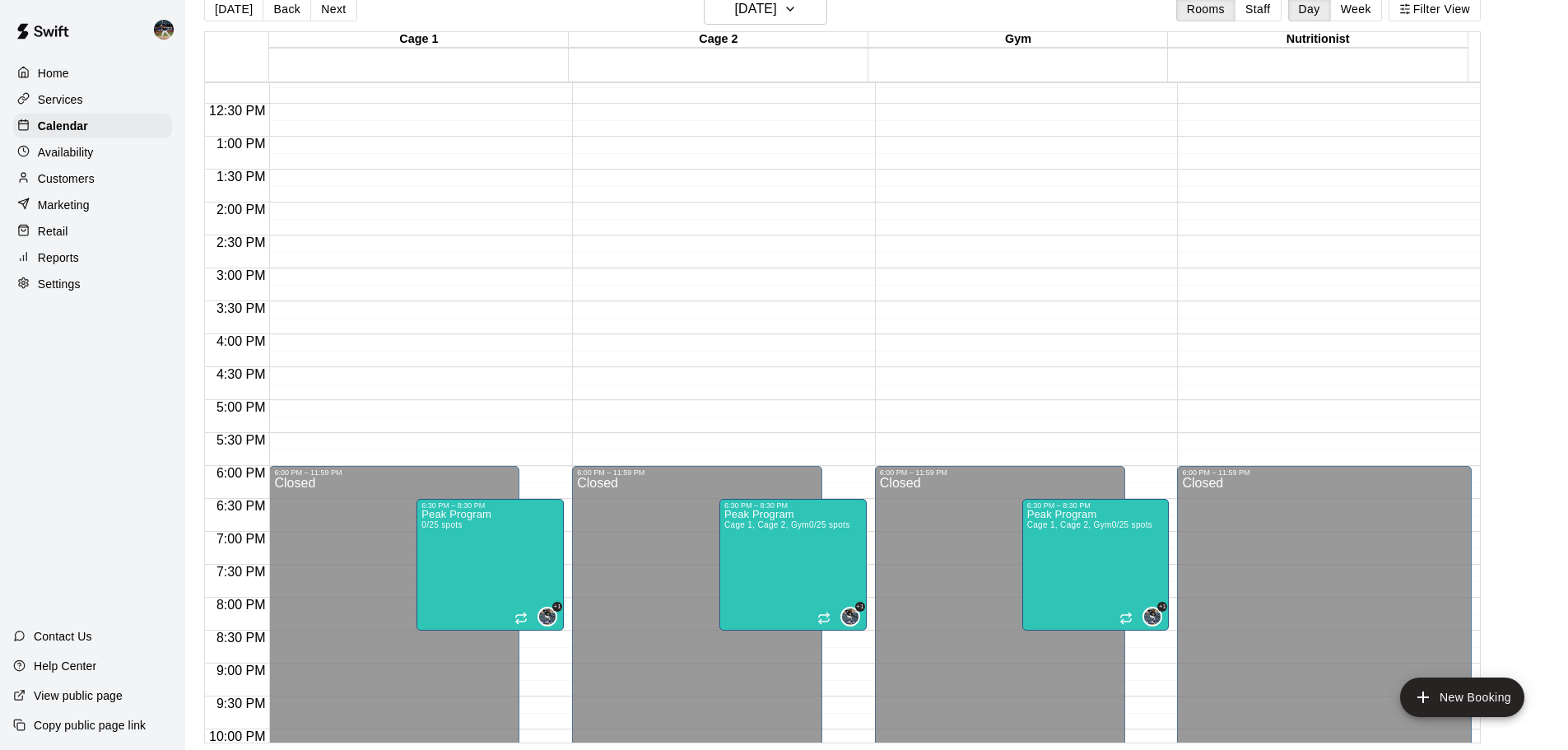
scroll to position [676, 0]
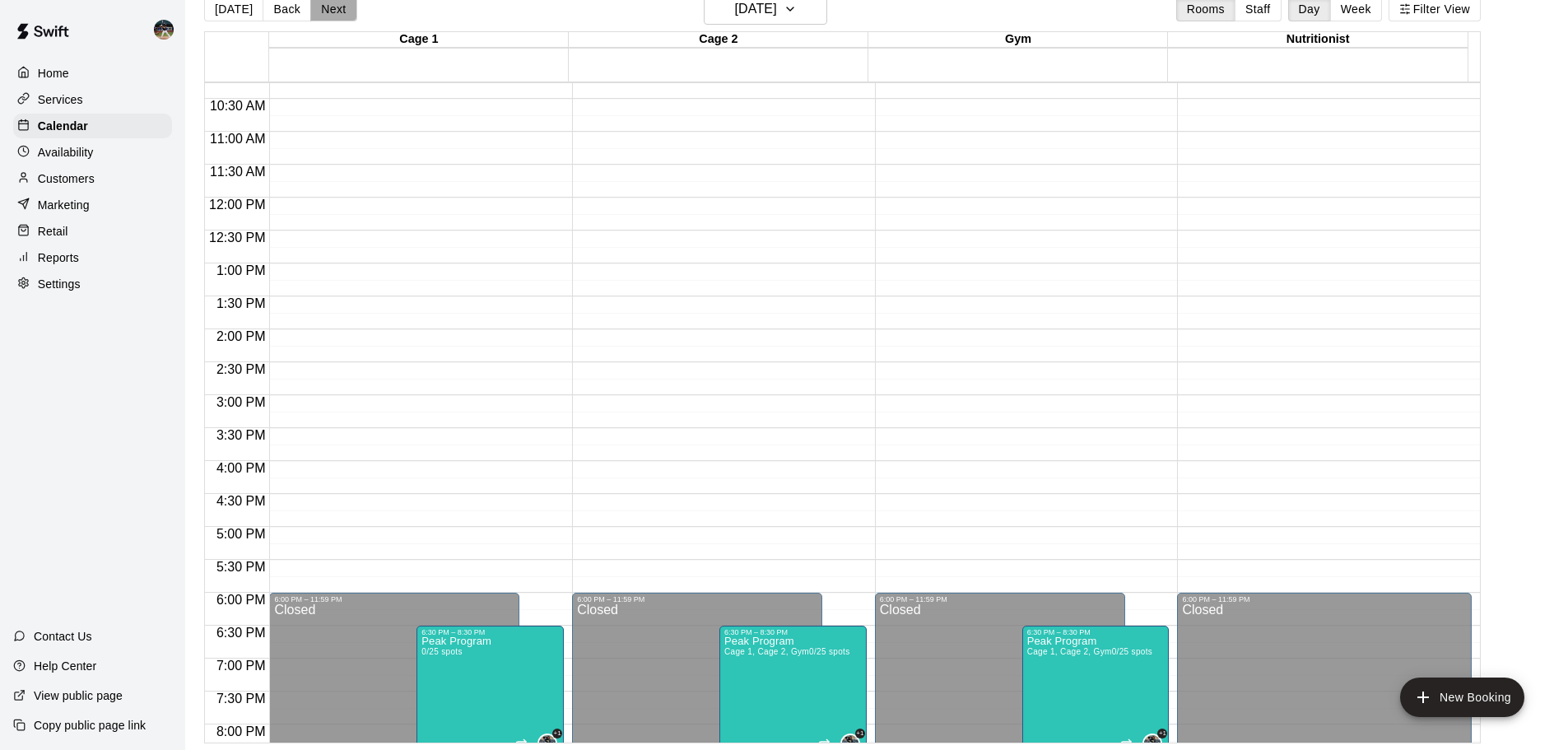
click at [315, 16] on button "Next" at bounding box center [333, 8] width 46 height 25
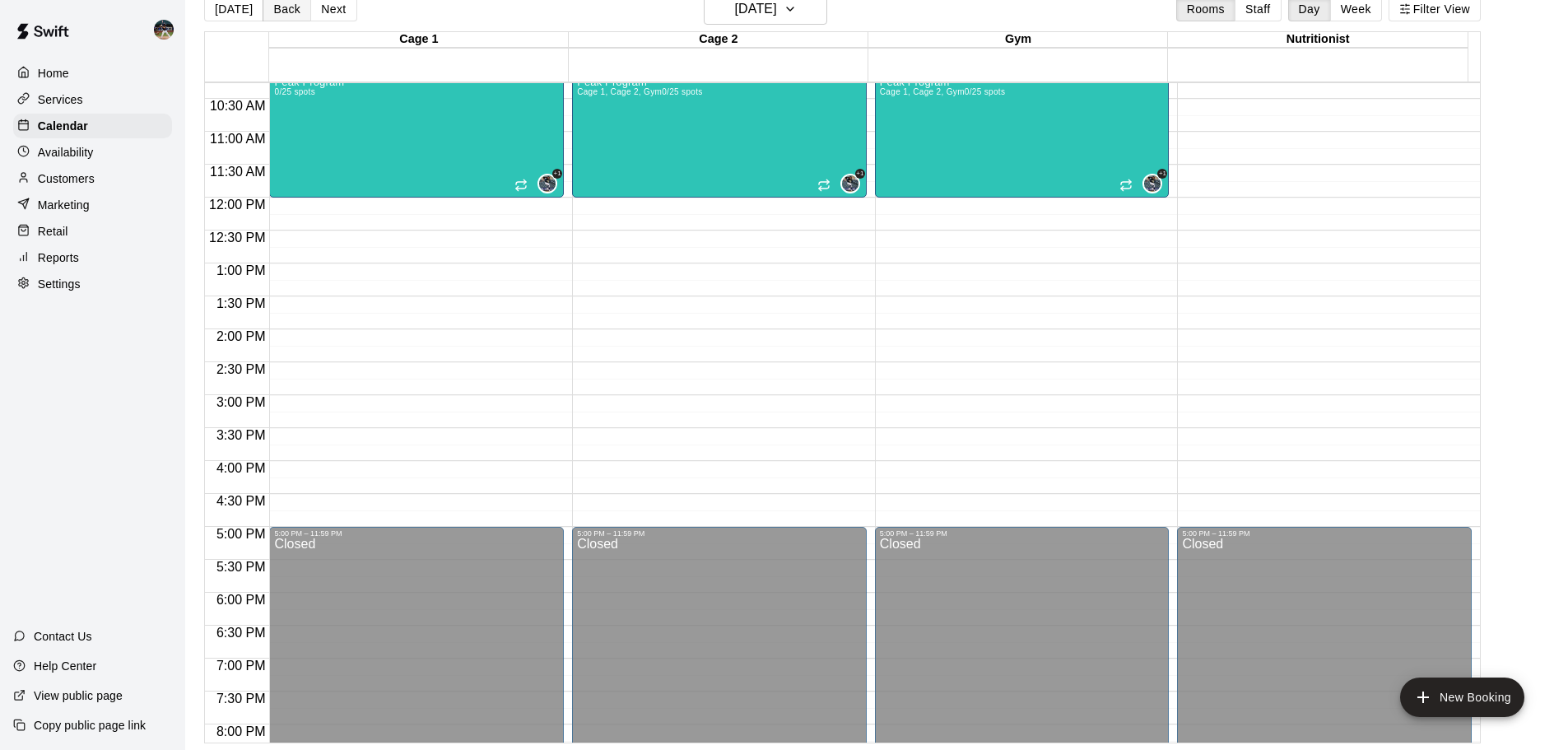
click at [276, 6] on button "Back" at bounding box center [287, 8] width 49 height 25
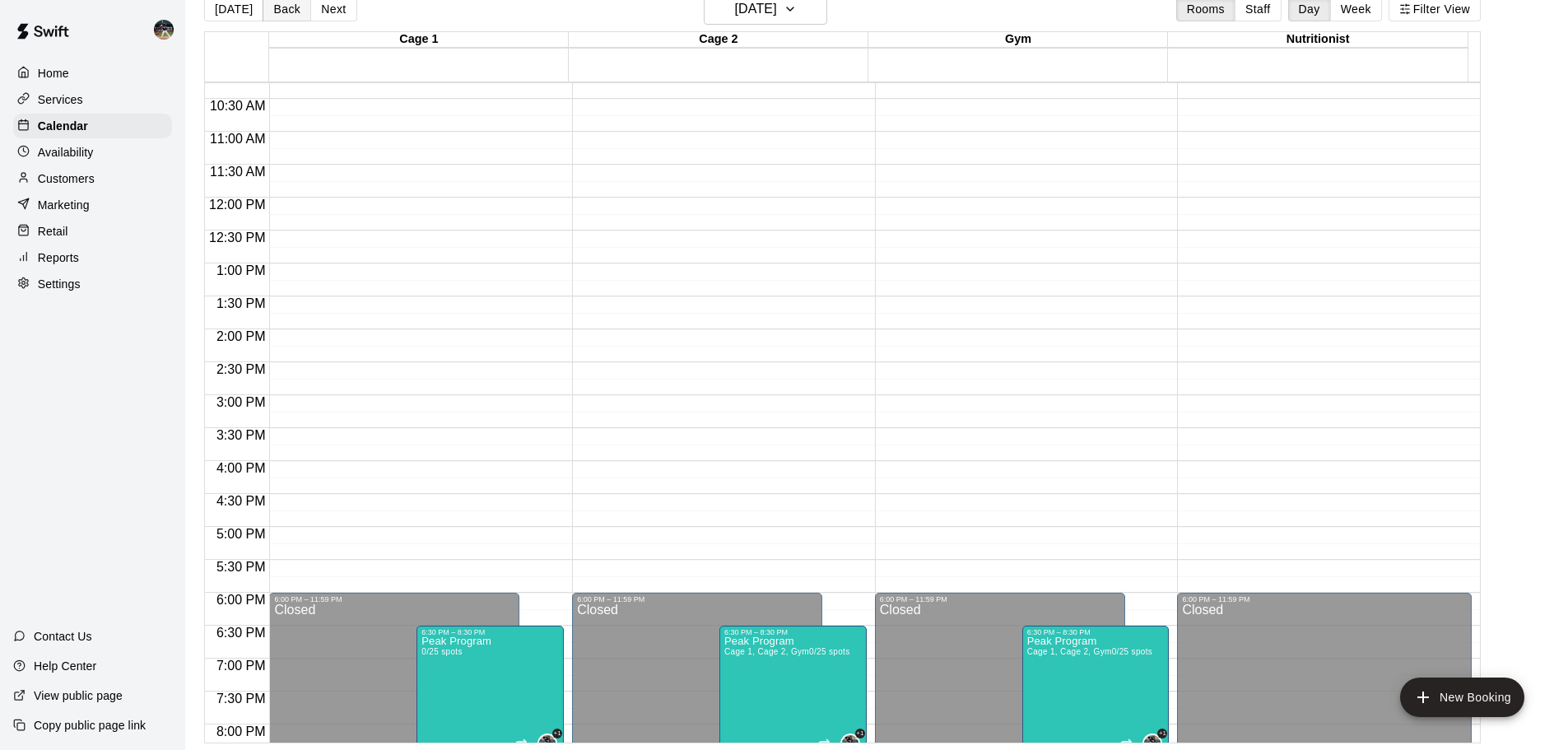
click at [276, 6] on button "Back" at bounding box center [287, 8] width 49 height 25
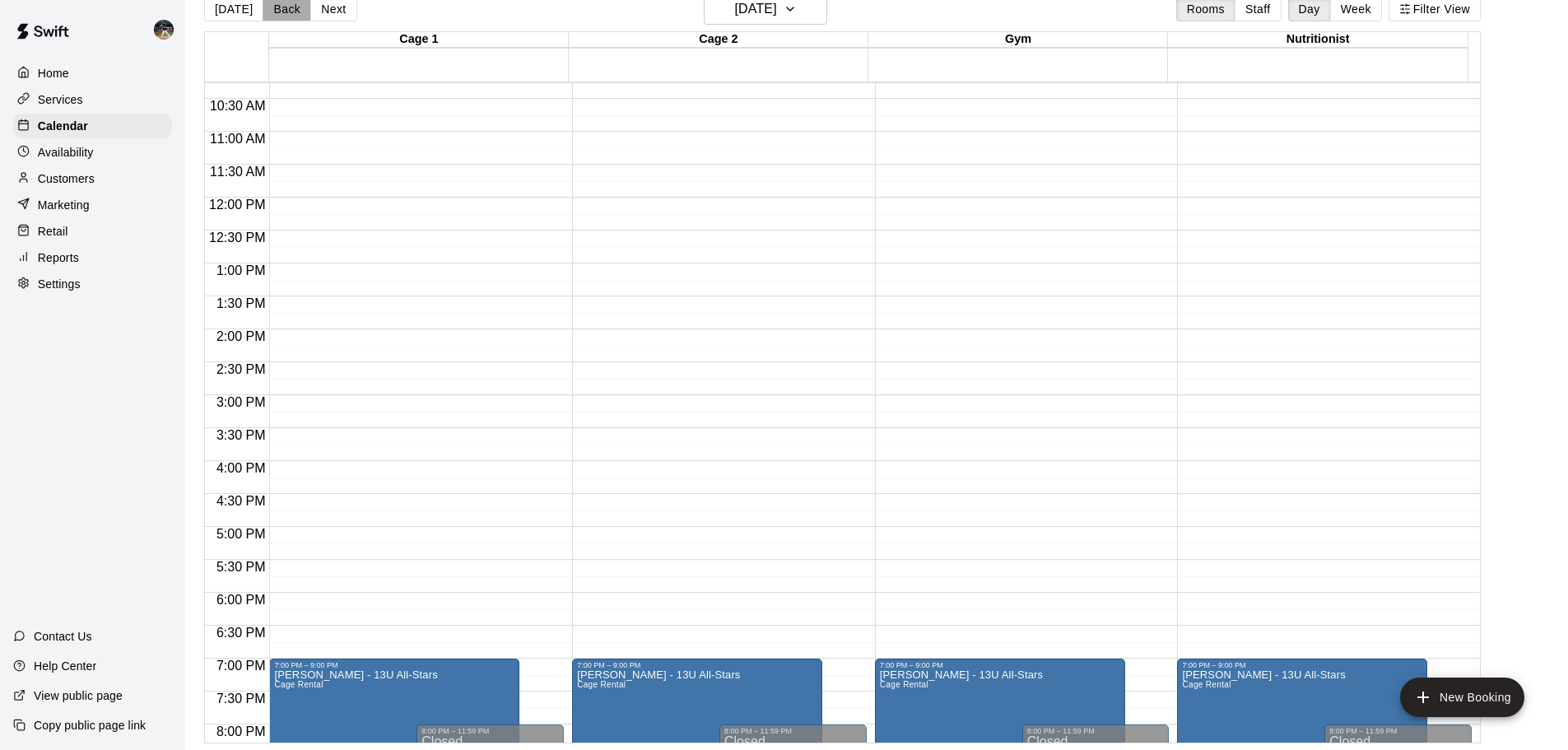
click at [276, 6] on button "Back" at bounding box center [287, 8] width 49 height 25
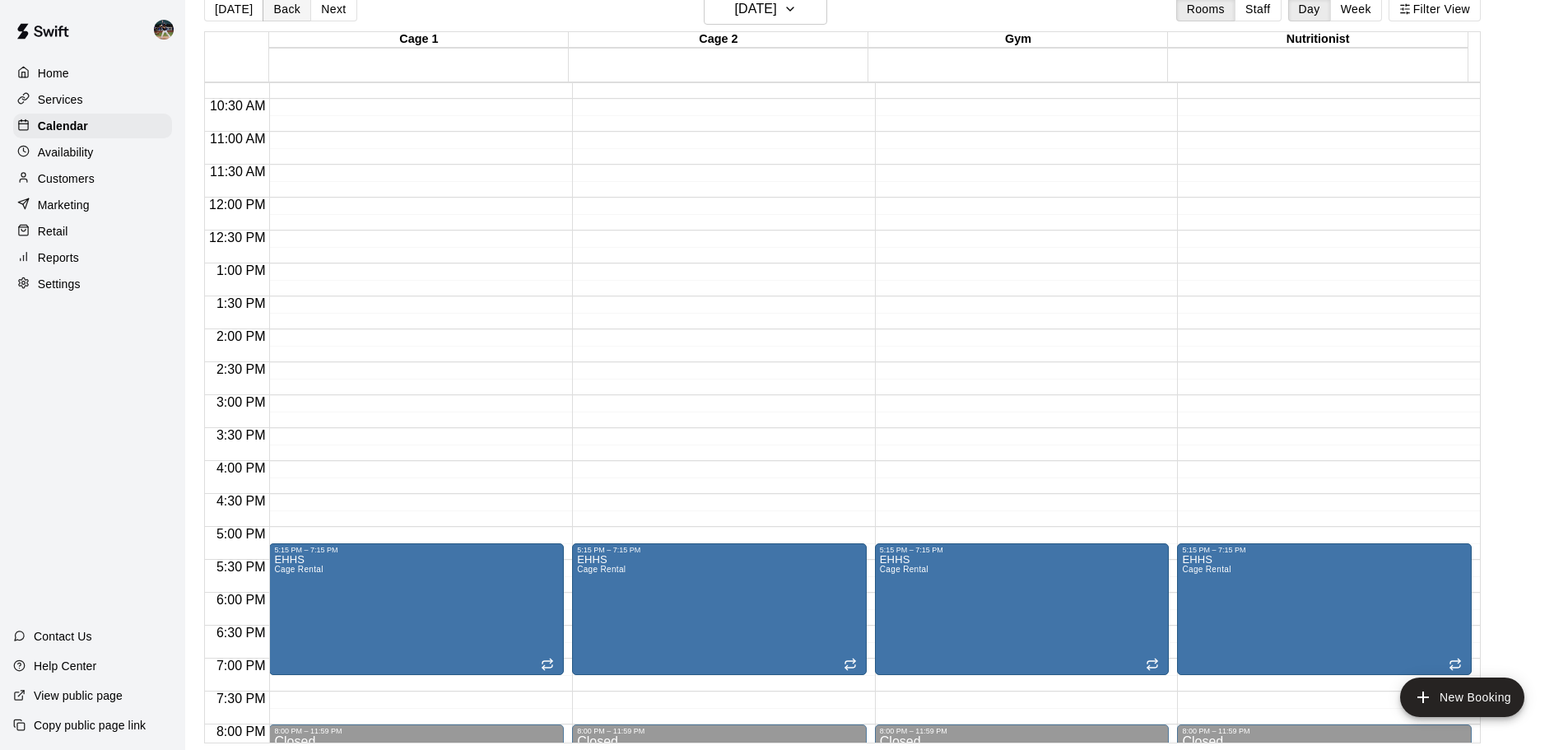
click at [276, 6] on button "Back" at bounding box center [287, 8] width 49 height 25
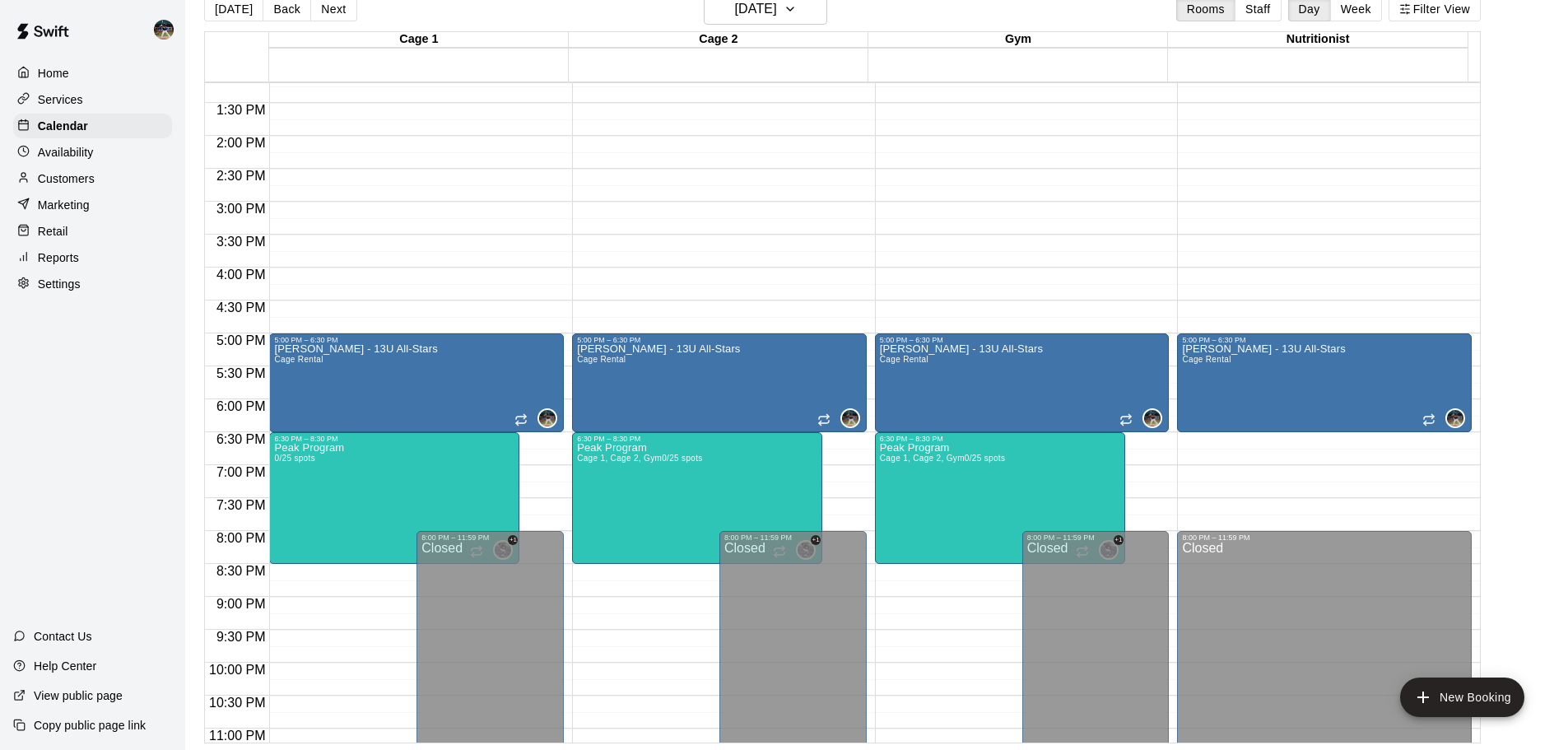
scroll to position [840, 0]
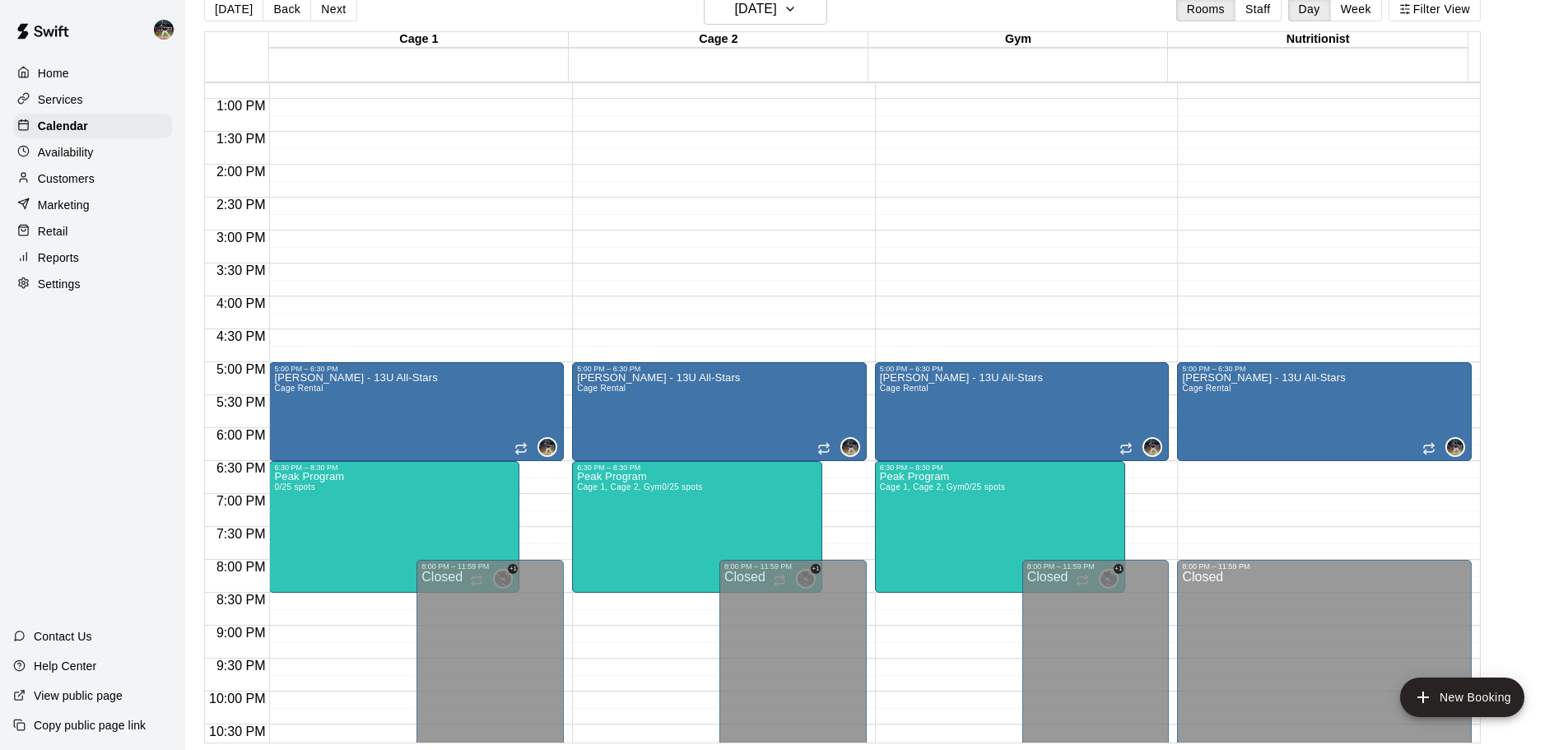
click at [345, 23] on div "[DATE] Back [DATE][DATE] Rooms Staff Day Week Filter View" at bounding box center [843, 12] width 1277 height 38
click at [333, 10] on button "Next" at bounding box center [333, 8] width 46 height 25
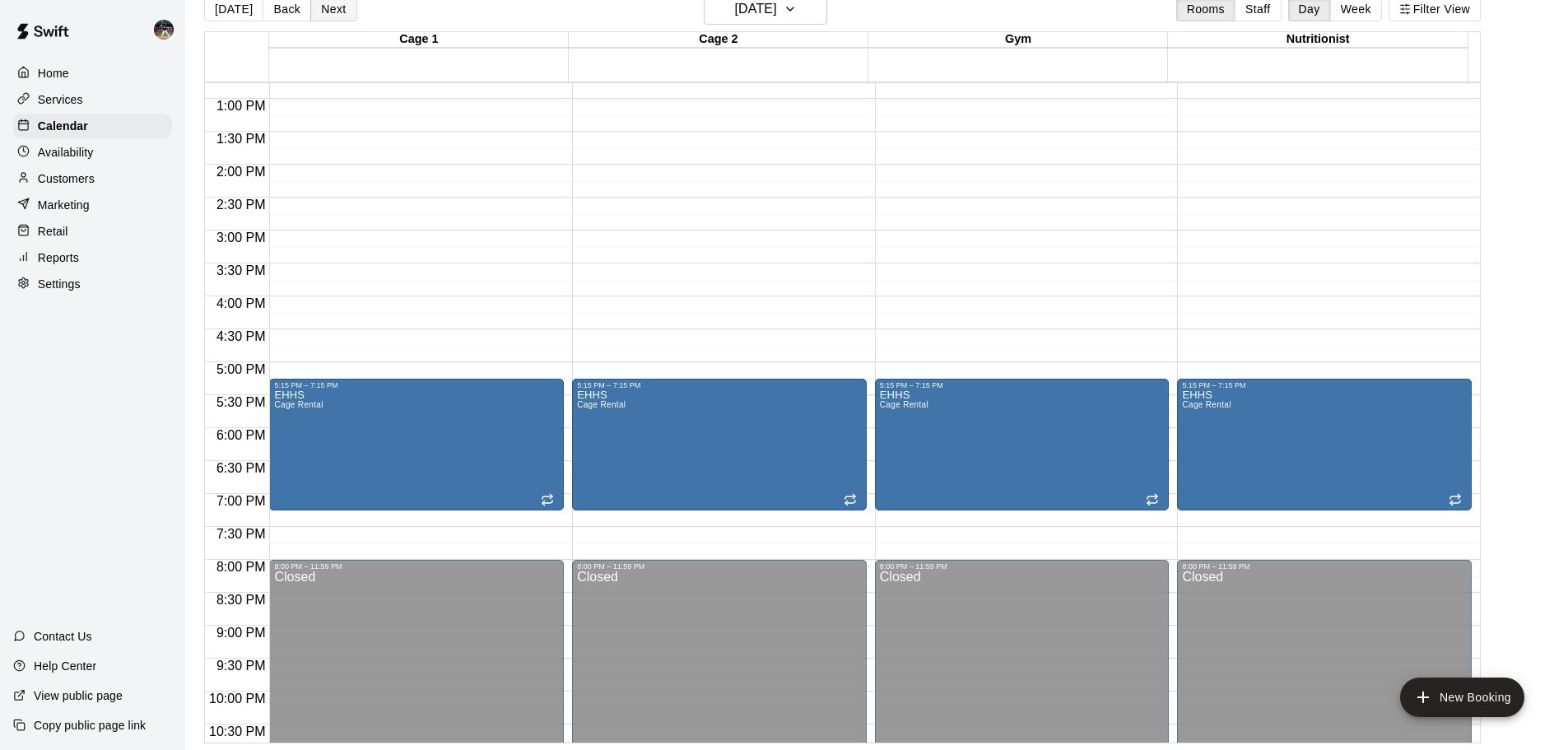
click at [323, 9] on button "Next" at bounding box center [333, 8] width 46 height 25
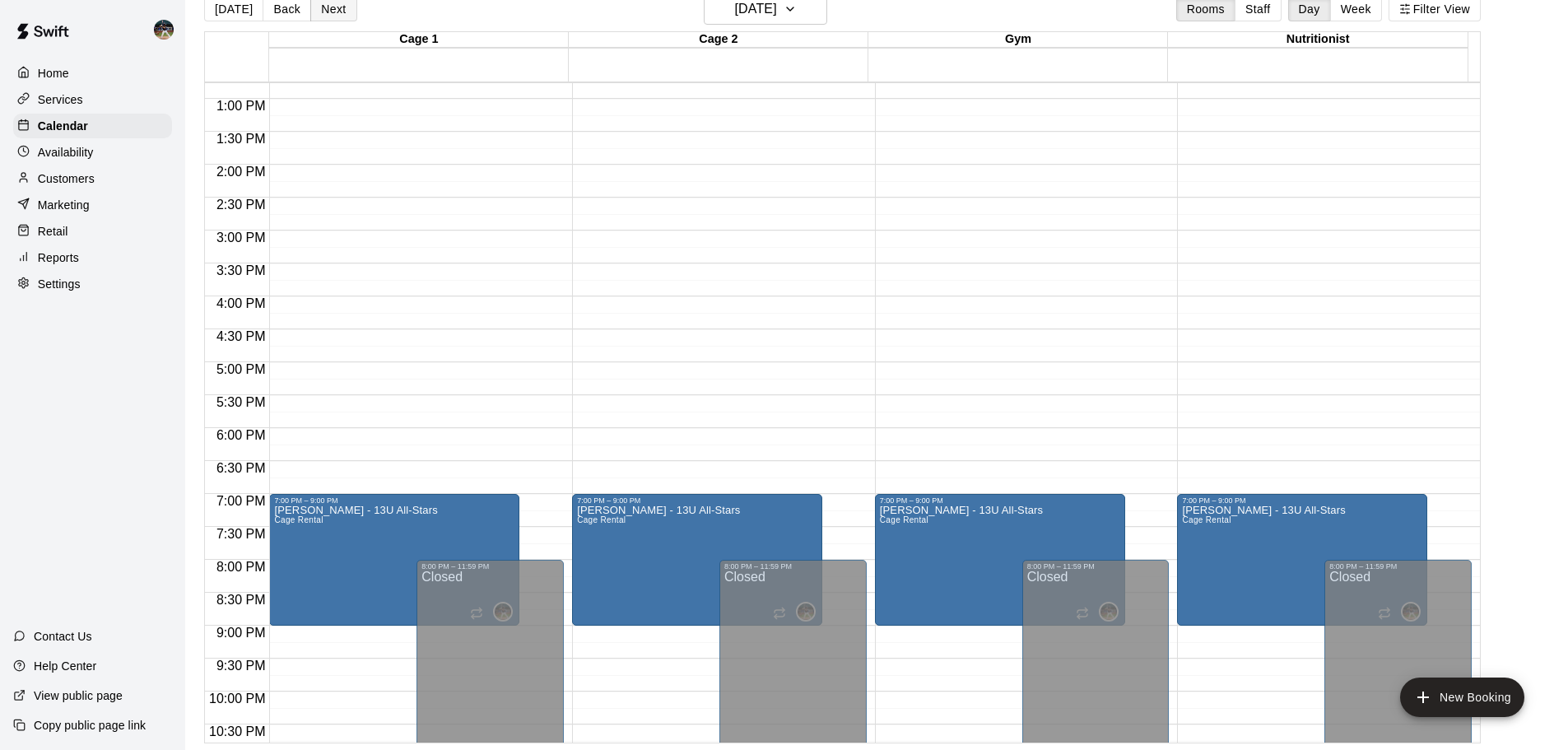
click at [323, 9] on button "Next" at bounding box center [333, 8] width 46 height 25
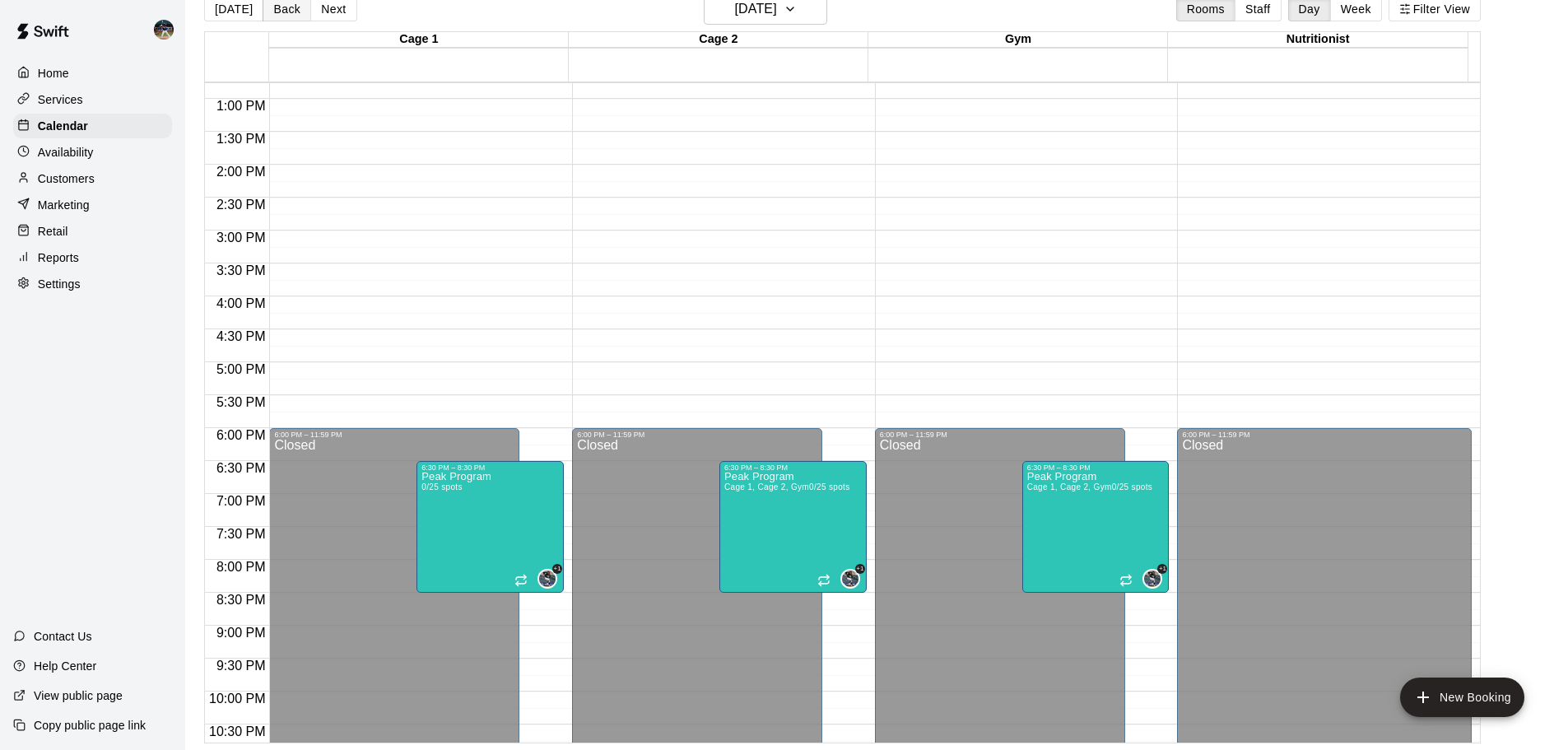
click at [282, 7] on button "Back" at bounding box center [287, 8] width 49 height 25
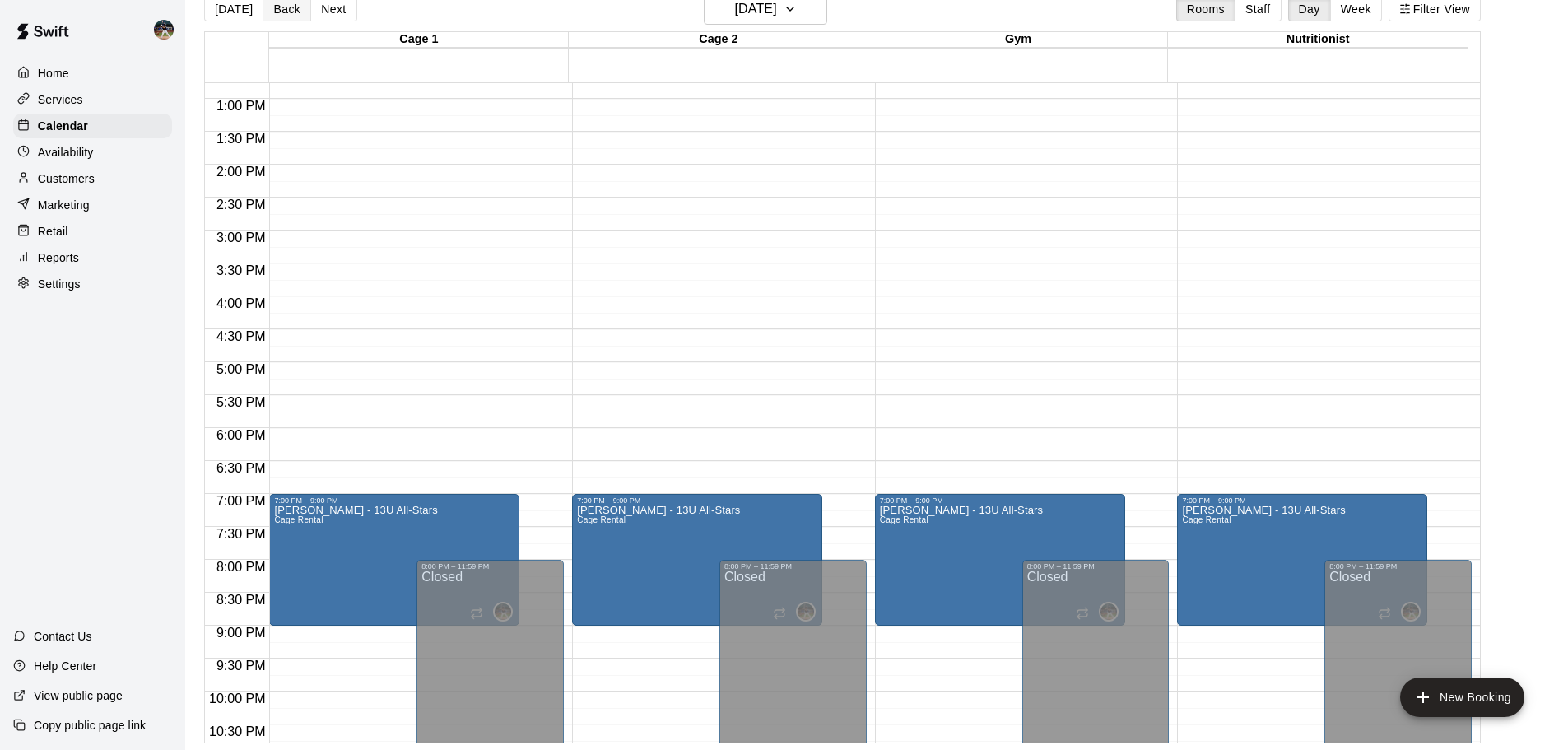
click at [282, 7] on button "Back" at bounding box center [287, 8] width 49 height 25
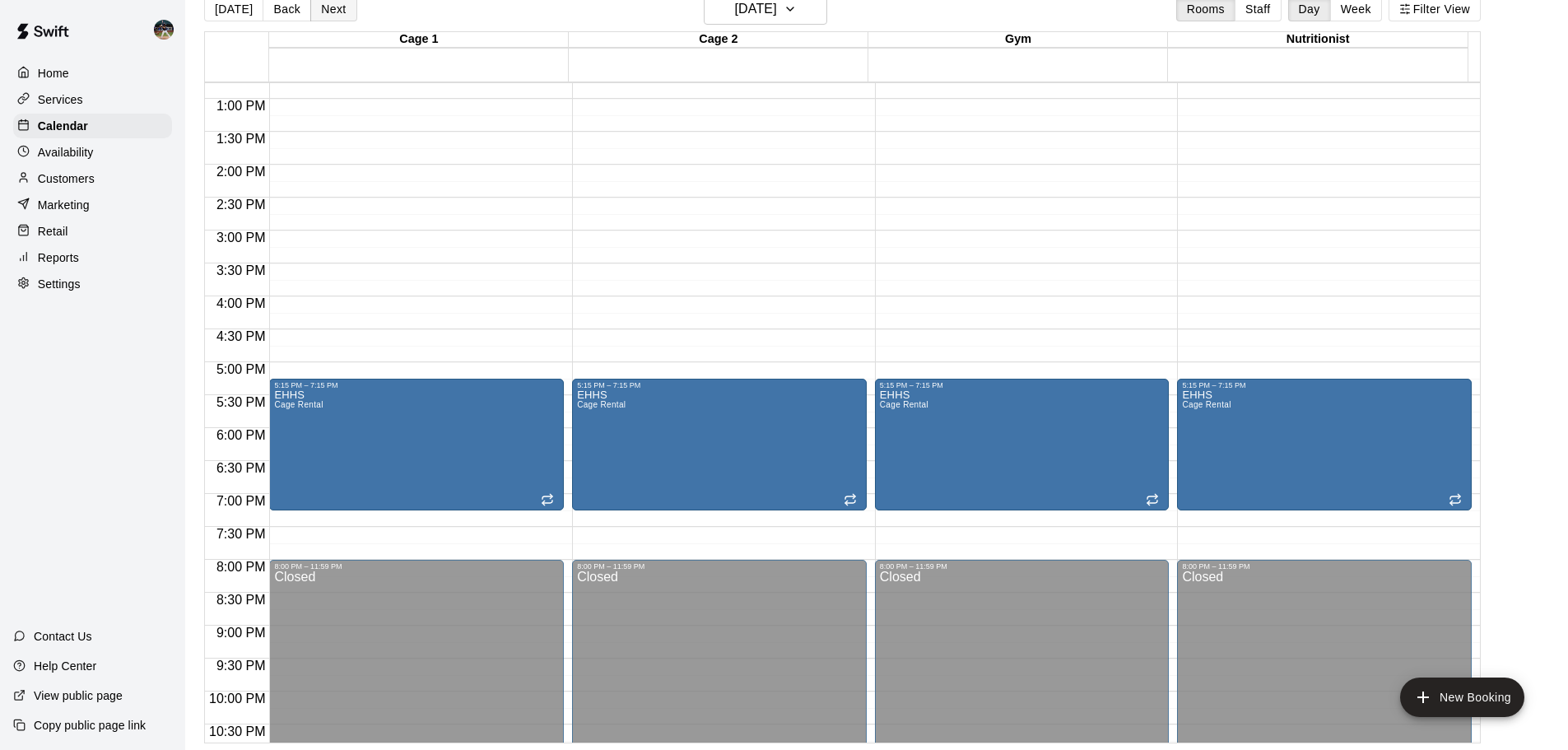
click at [328, 16] on button "Next" at bounding box center [333, 8] width 46 height 25
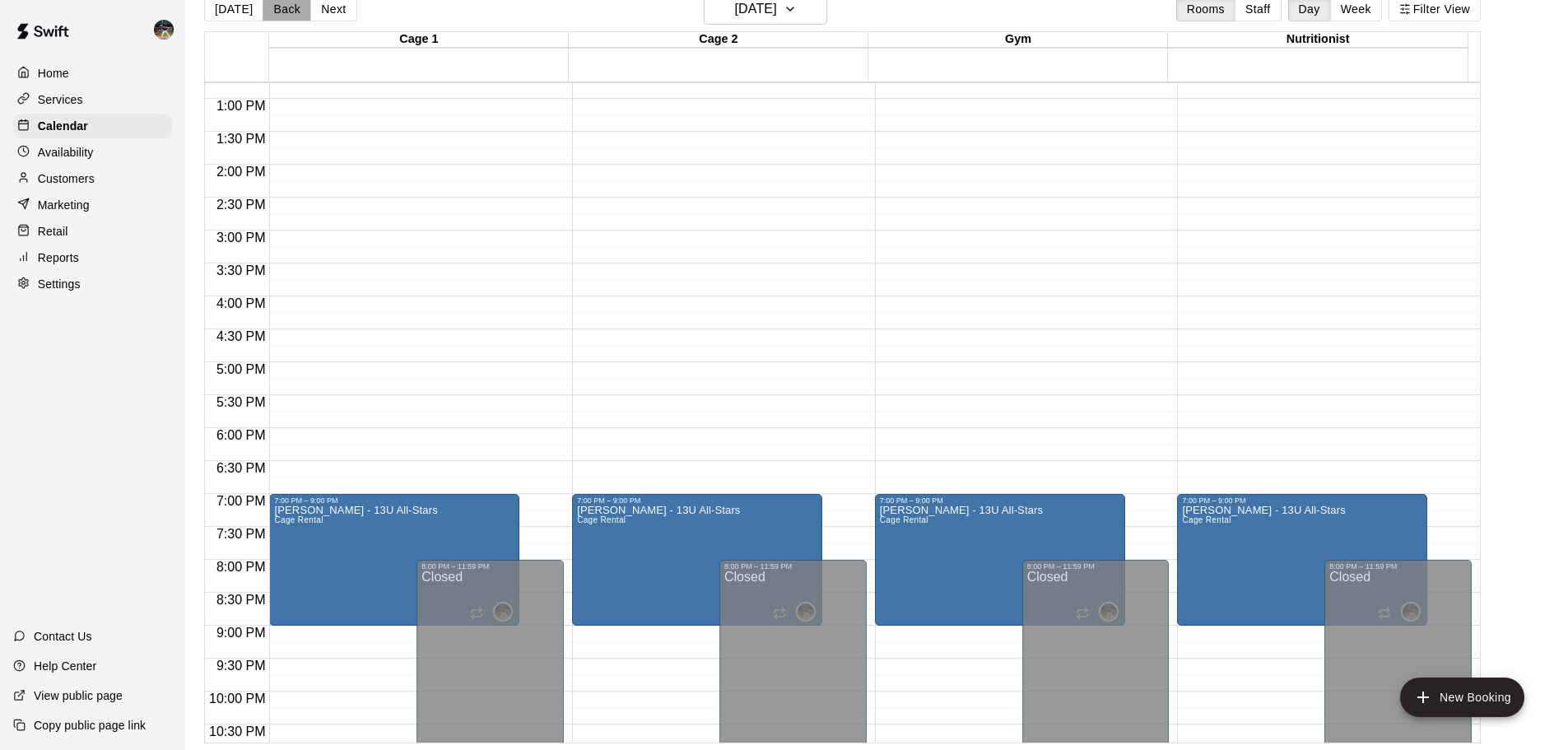
click at [289, 12] on button "Back" at bounding box center [287, 8] width 49 height 25
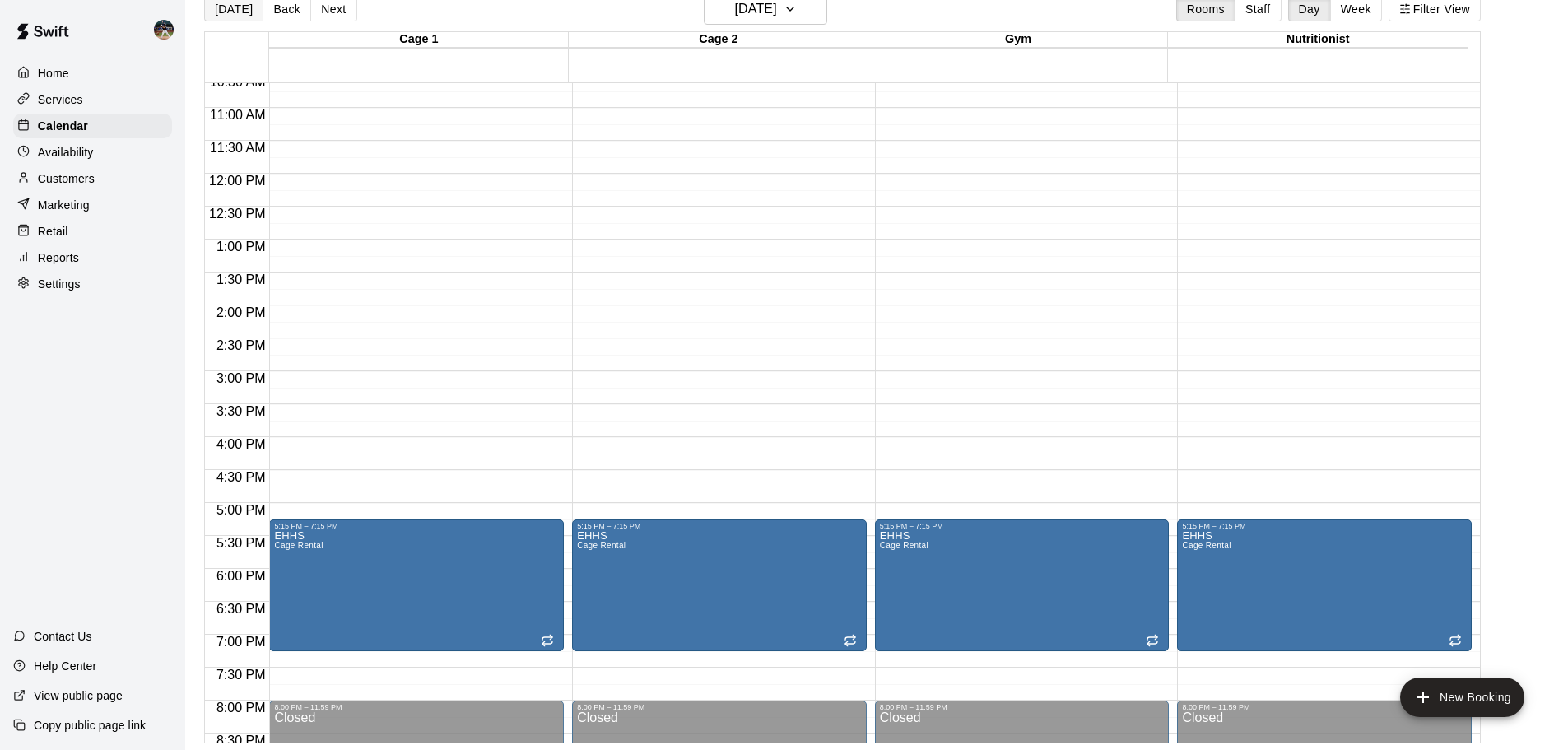
scroll to position [676, 0]
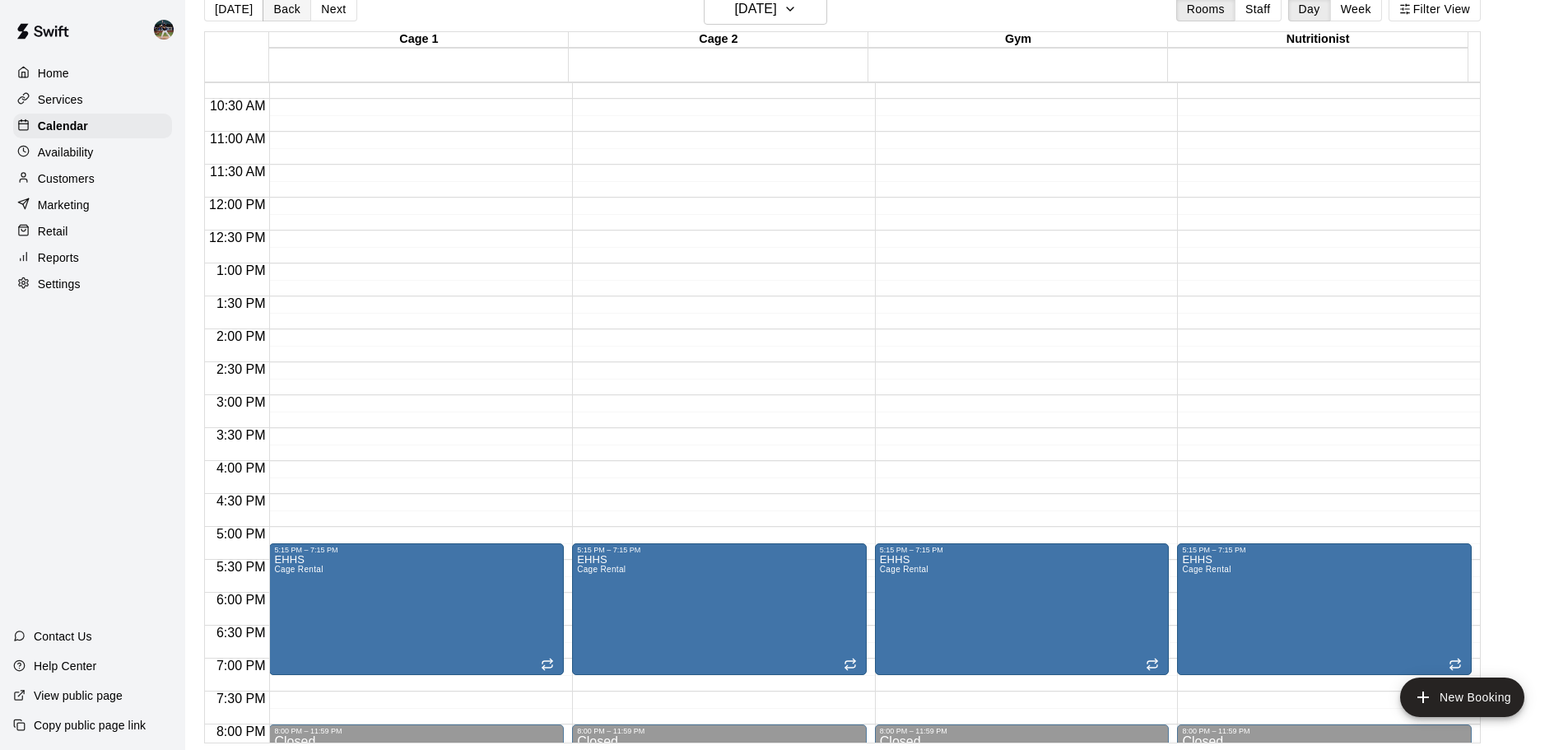
click at [264, 4] on button "Back" at bounding box center [287, 8] width 49 height 25
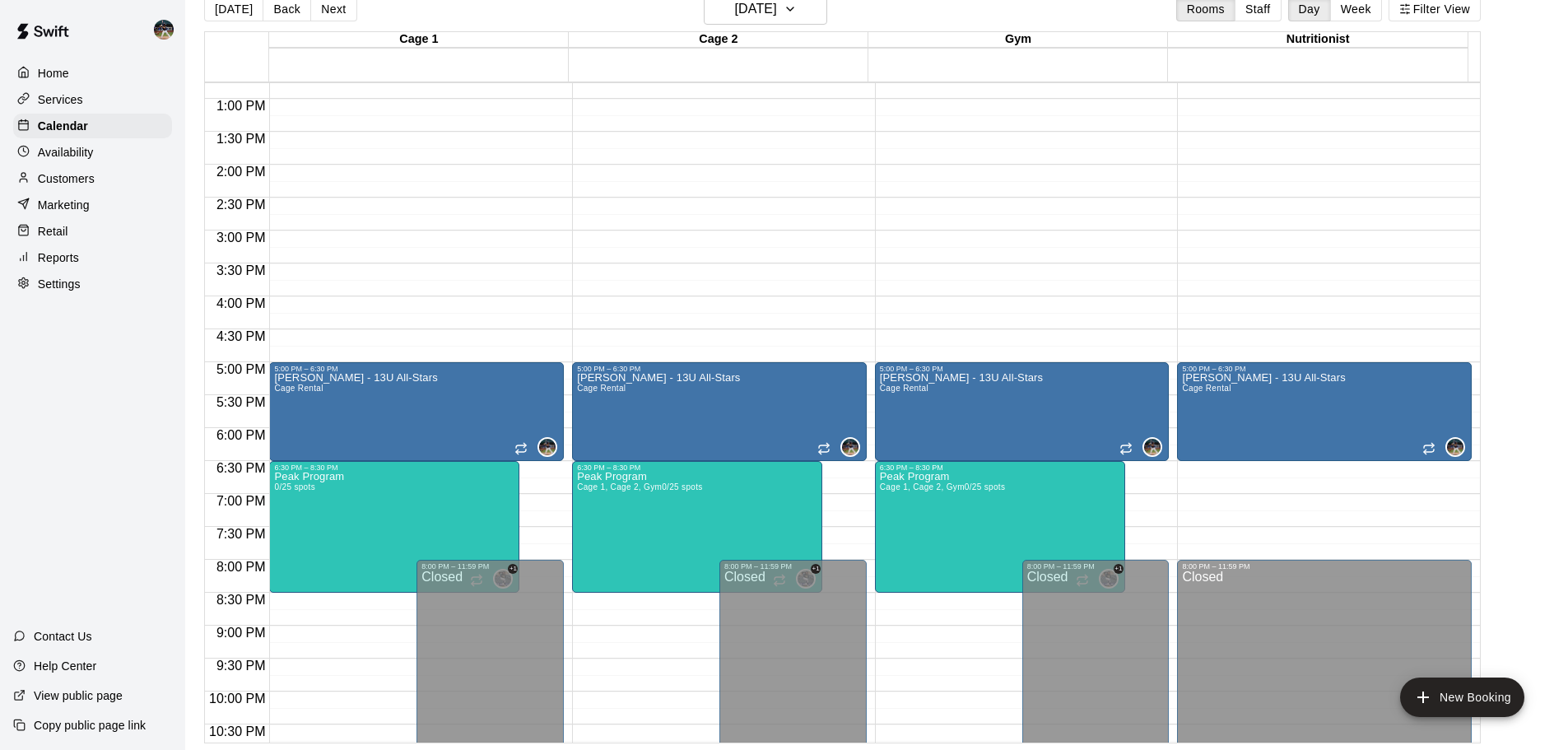
scroll to position [923, 0]
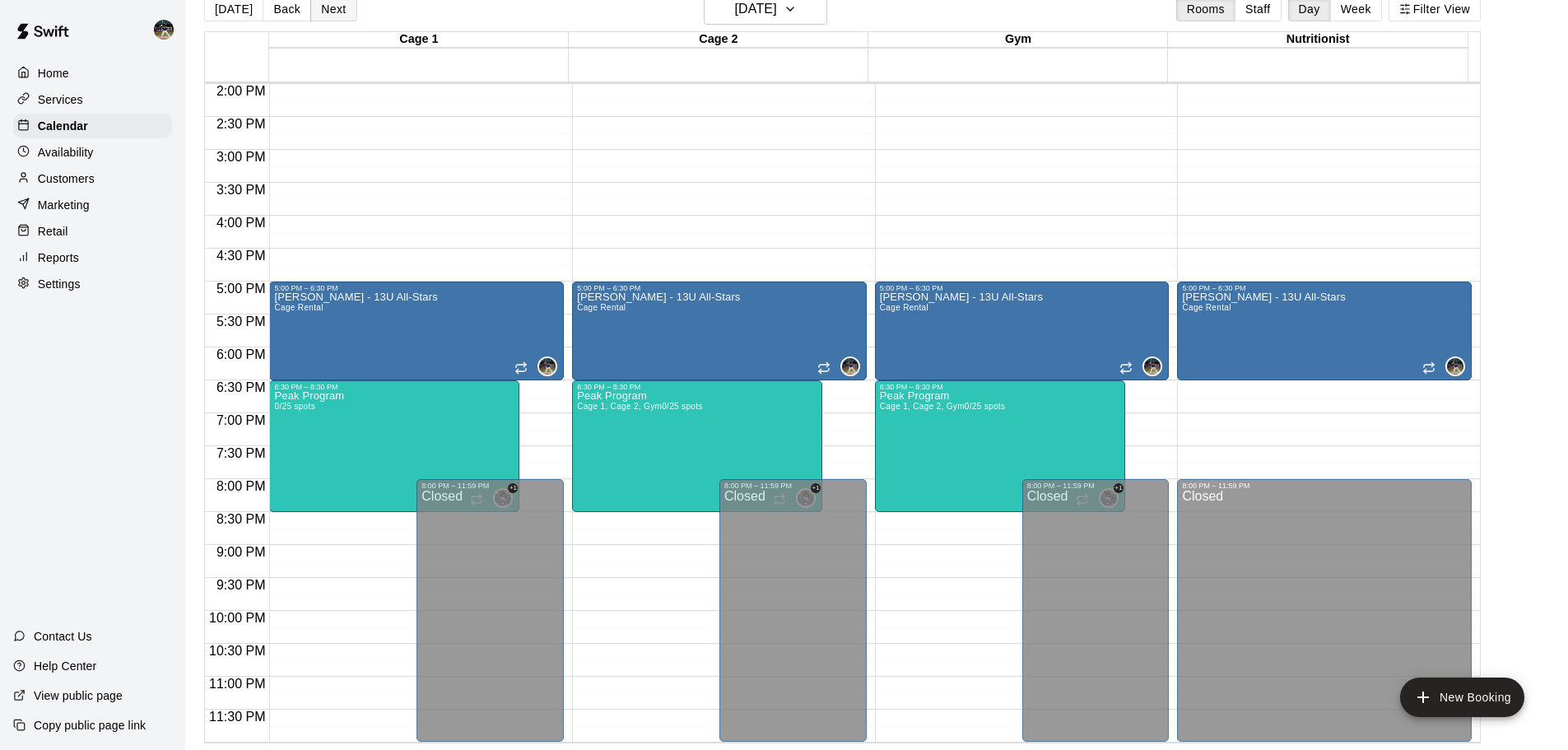
click at [328, 9] on button "Next" at bounding box center [333, 8] width 46 height 25
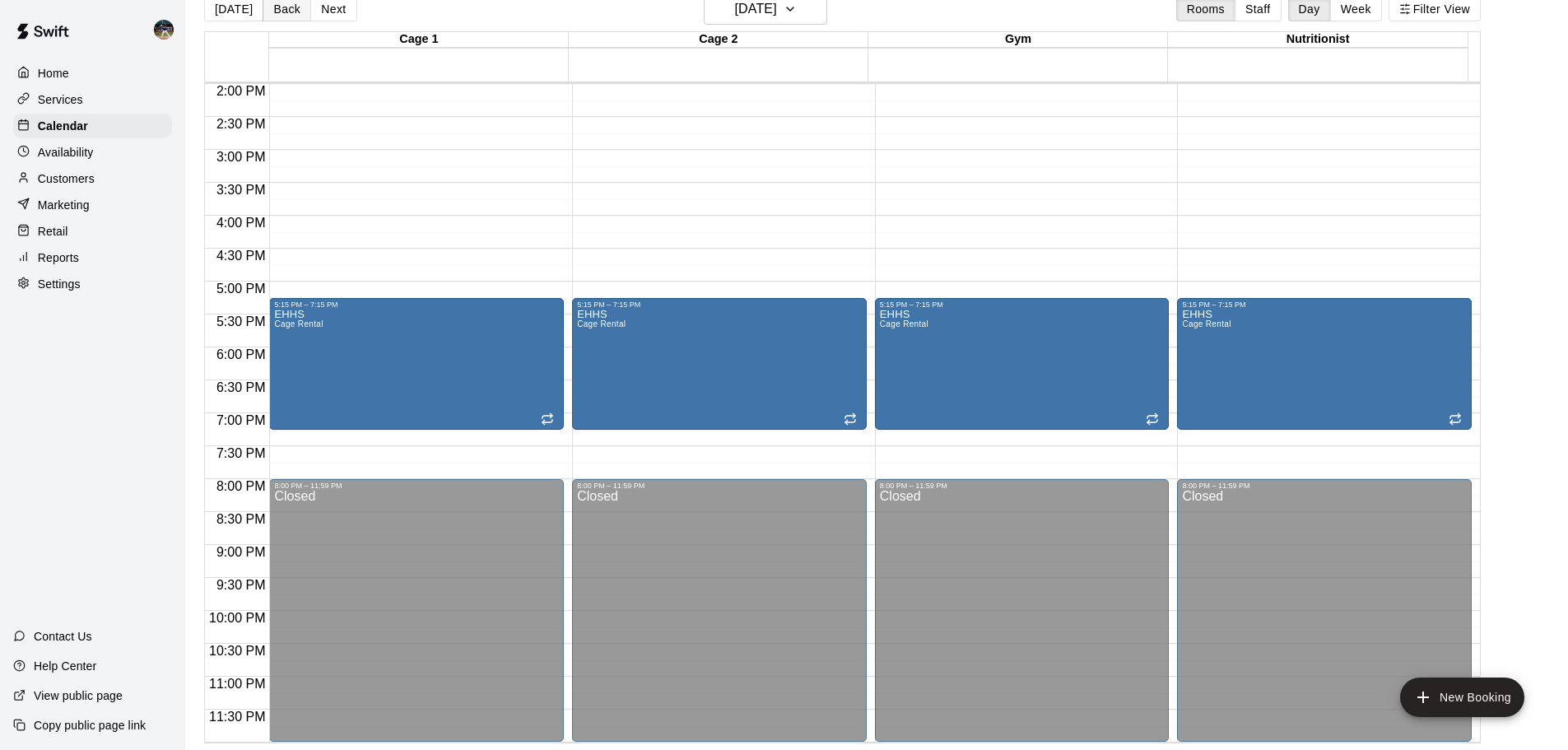
click at [285, 7] on button "Back" at bounding box center [287, 8] width 49 height 25
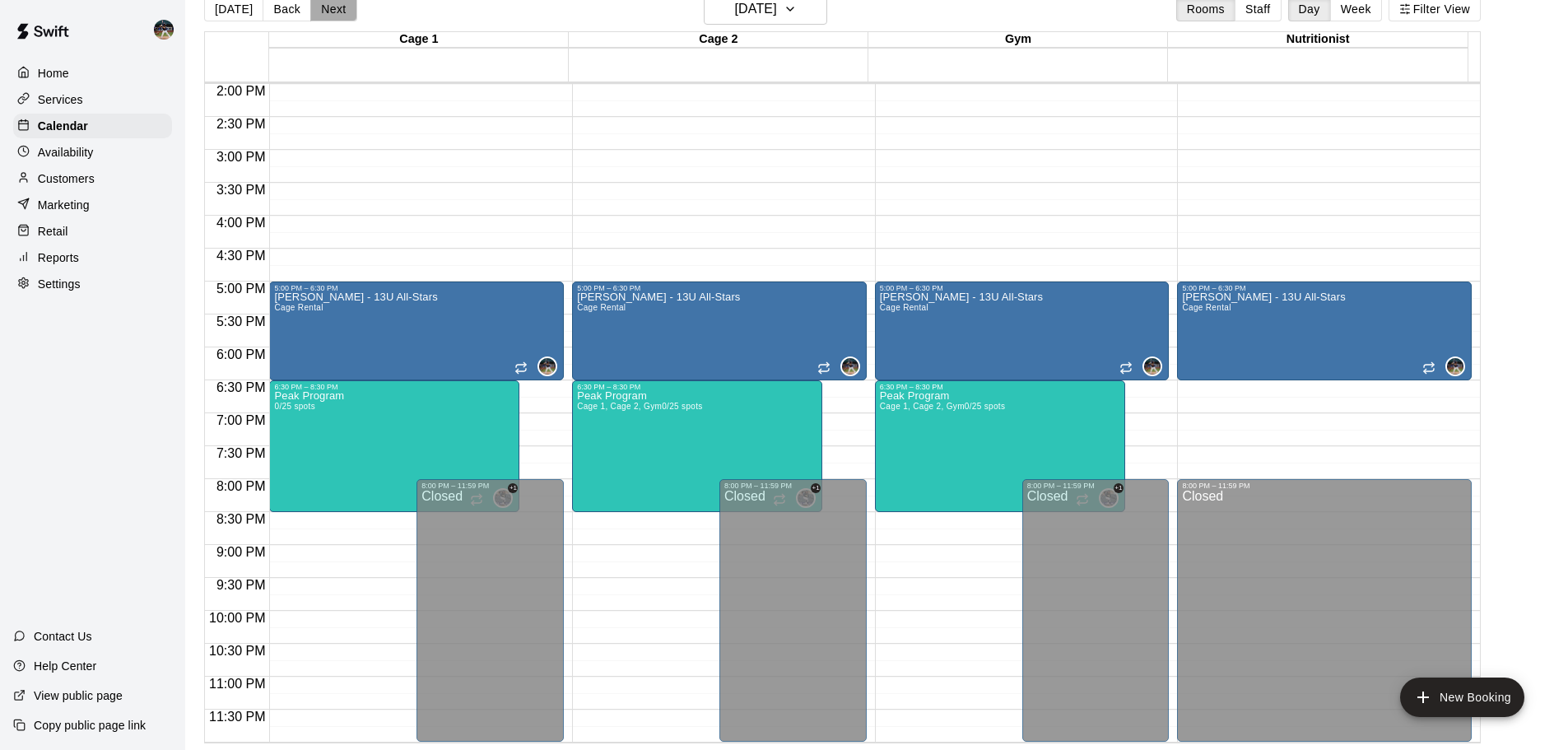
click at [336, 14] on button "Next" at bounding box center [333, 8] width 46 height 25
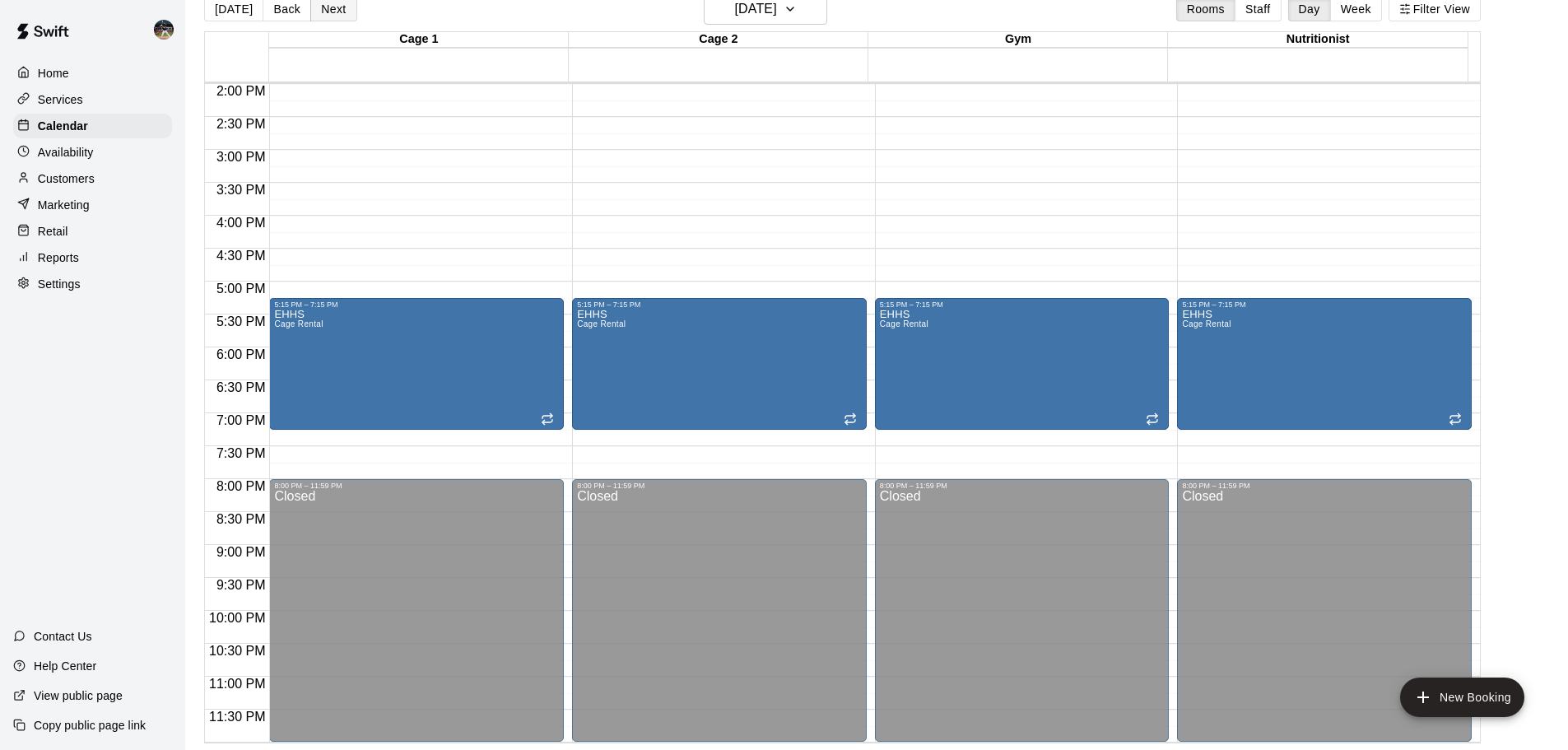
click at [336, 14] on button "Next" at bounding box center [333, 8] width 46 height 25
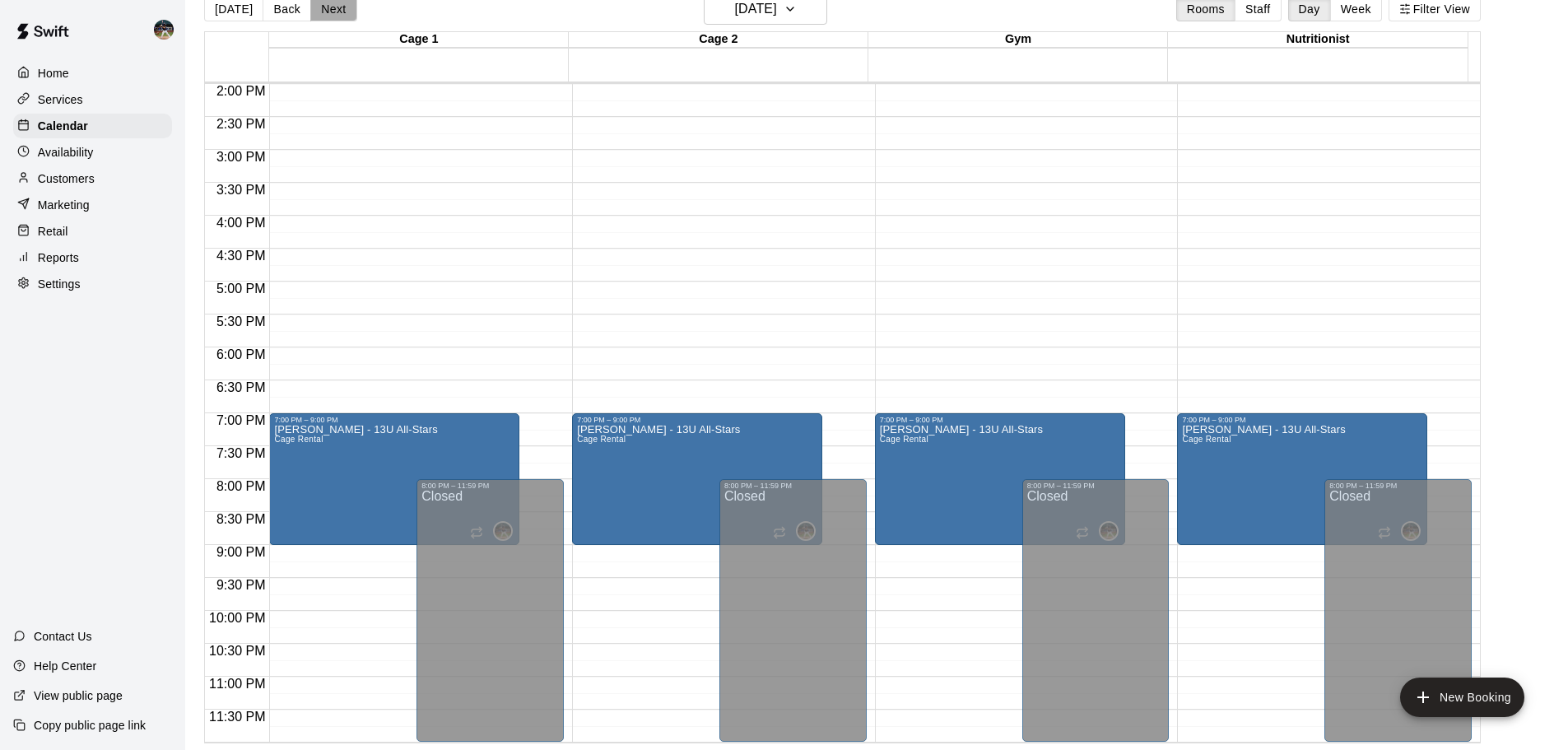
click at [336, 14] on button "Next" at bounding box center [333, 8] width 46 height 25
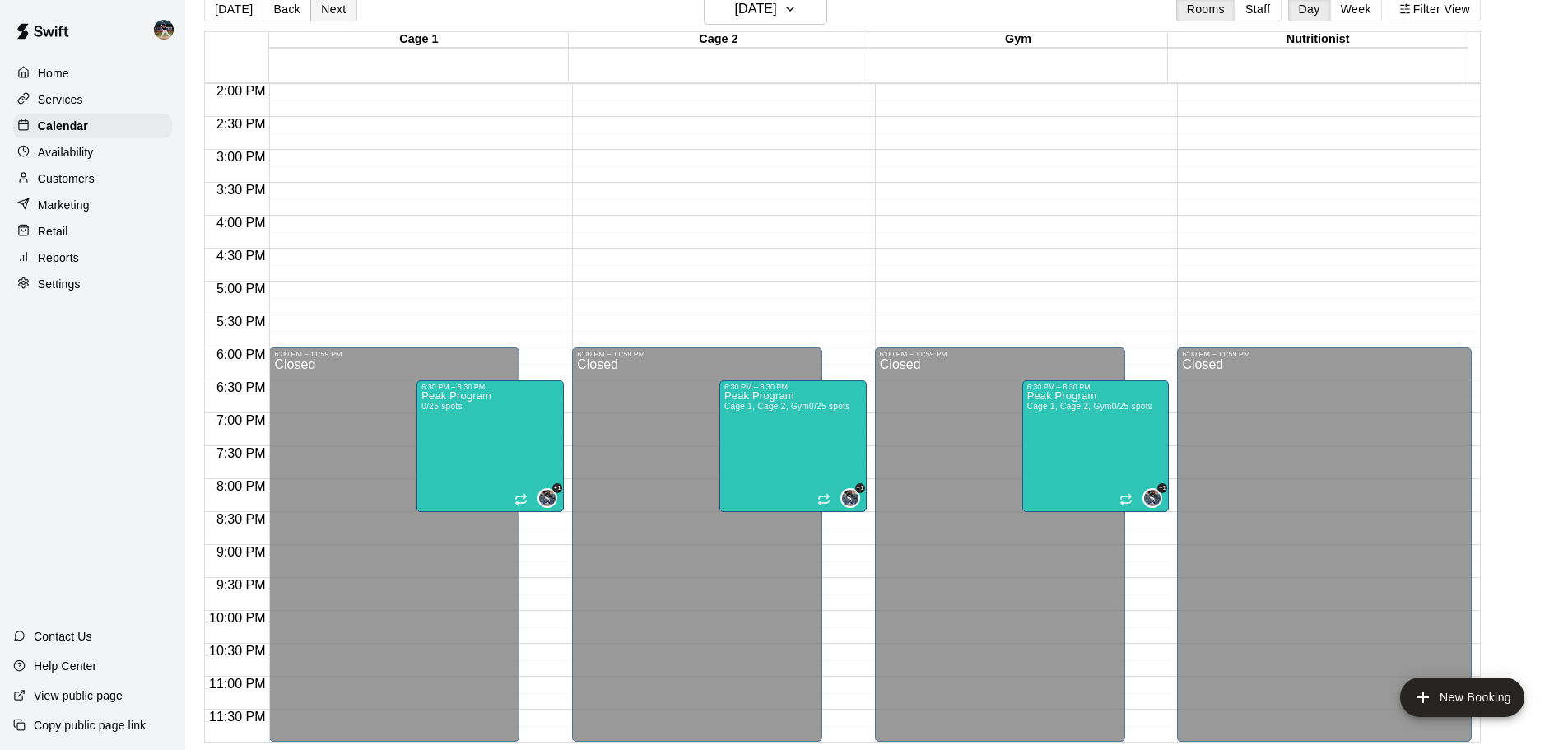
click at [336, 14] on button "Next" at bounding box center [333, 8] width 46 height 25
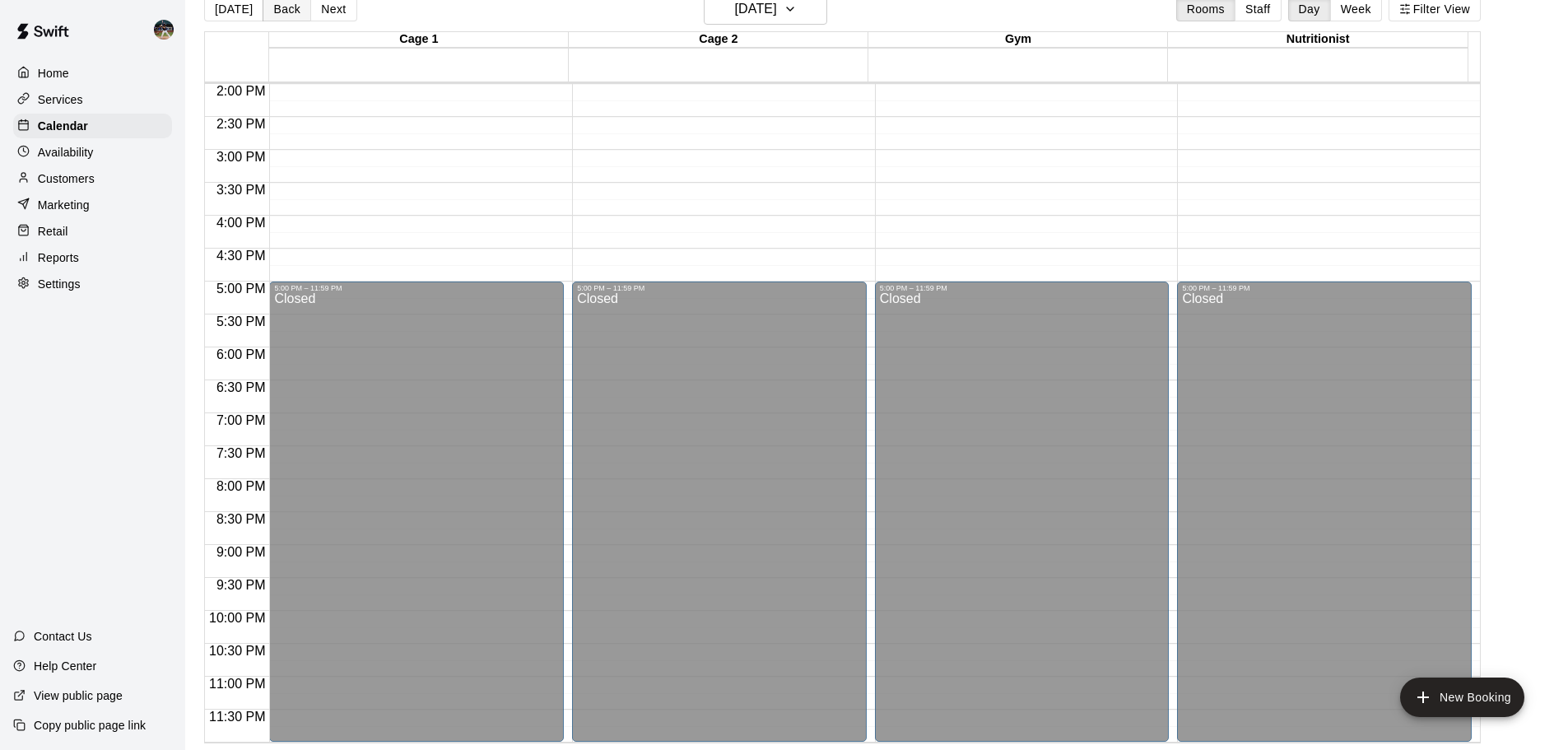
click at [275, 10] on button "Back" at bounding box center [287, 8] width 49 height 25
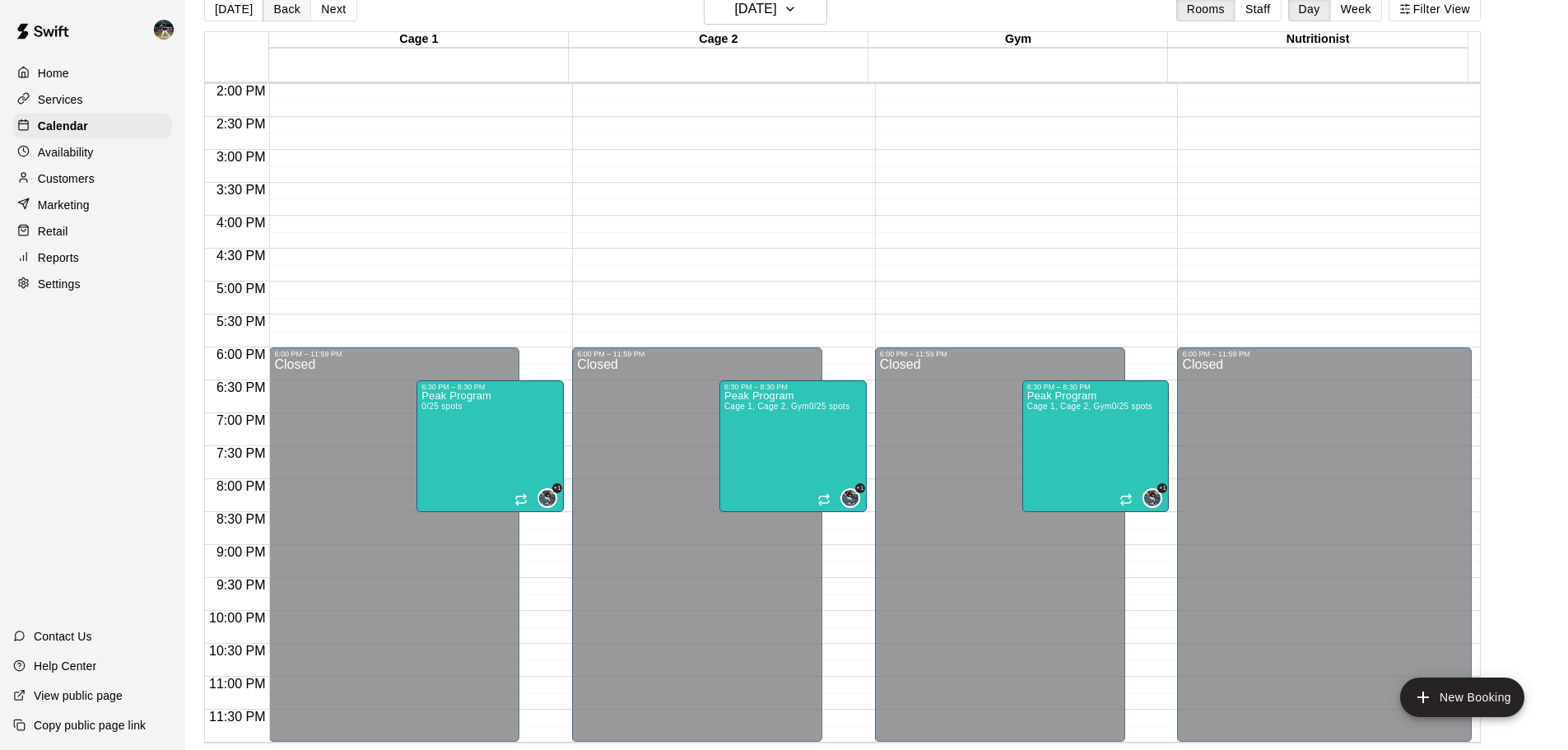
click at [275, 10] on button "Back" at bounding box center [287, 8] width 49 height 25
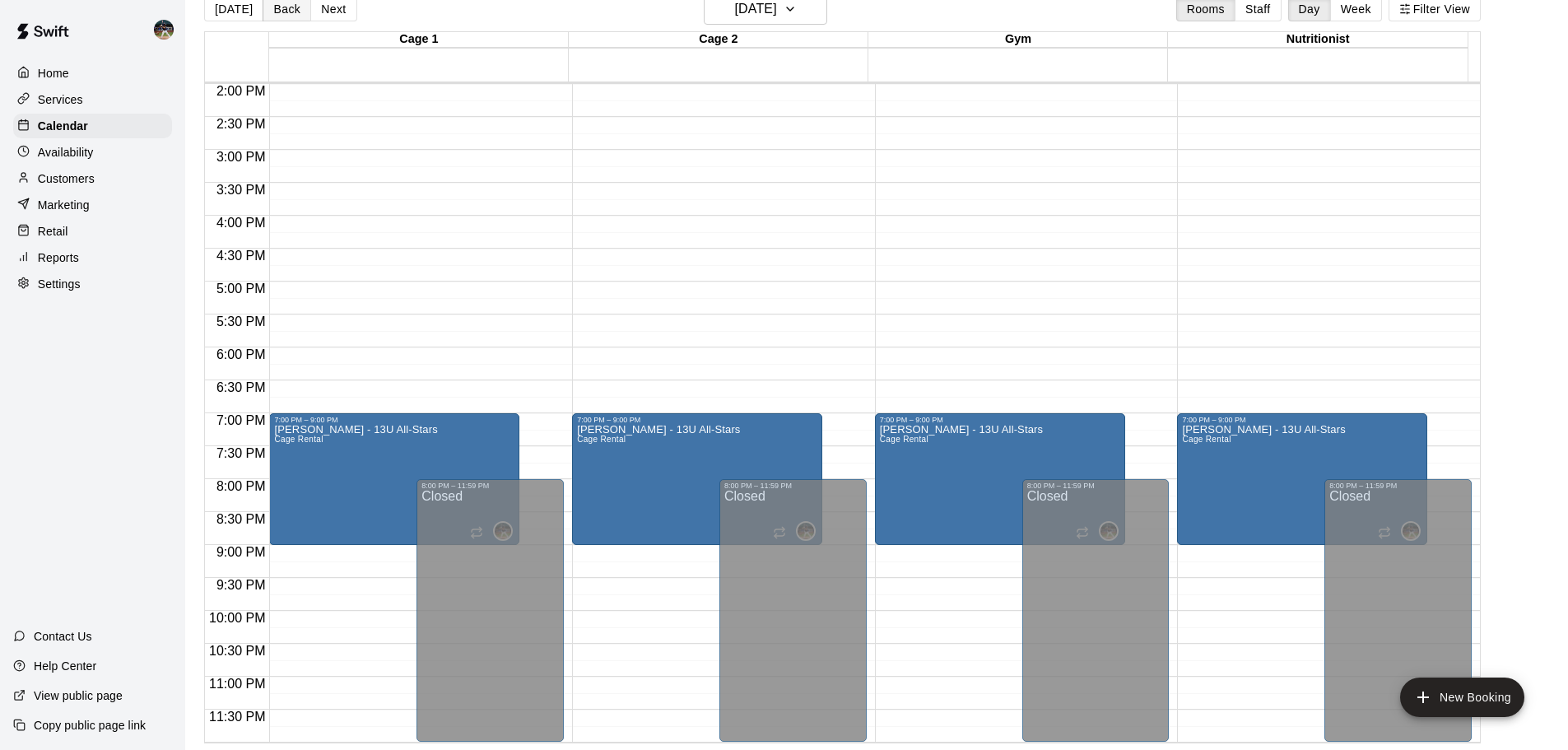
click at [275, 10] on button "Back" at bounding box center [287, 8] width 49 height 25
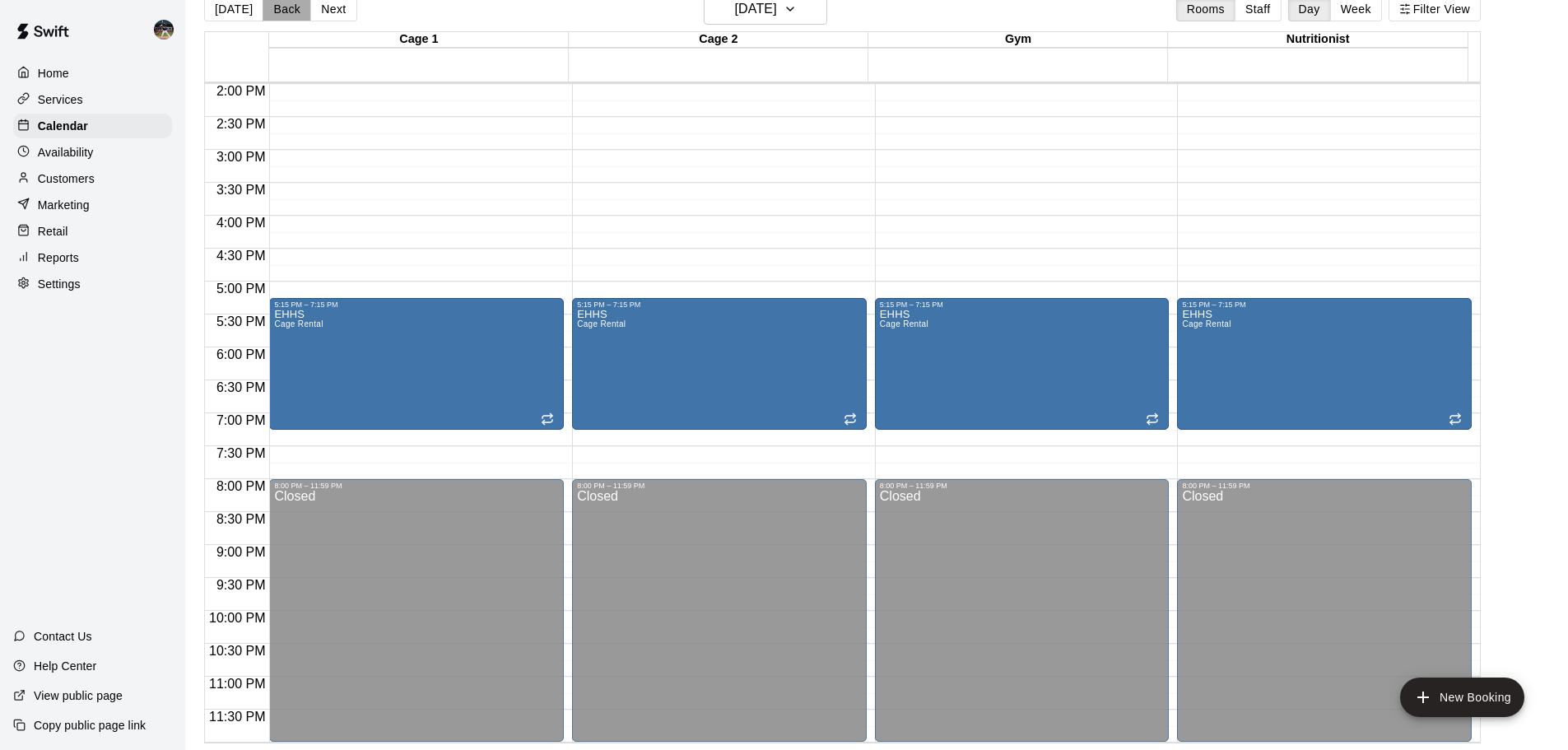
click at [275, 10] on button "Back" at bounding box center [287, 8] width 49 height 25
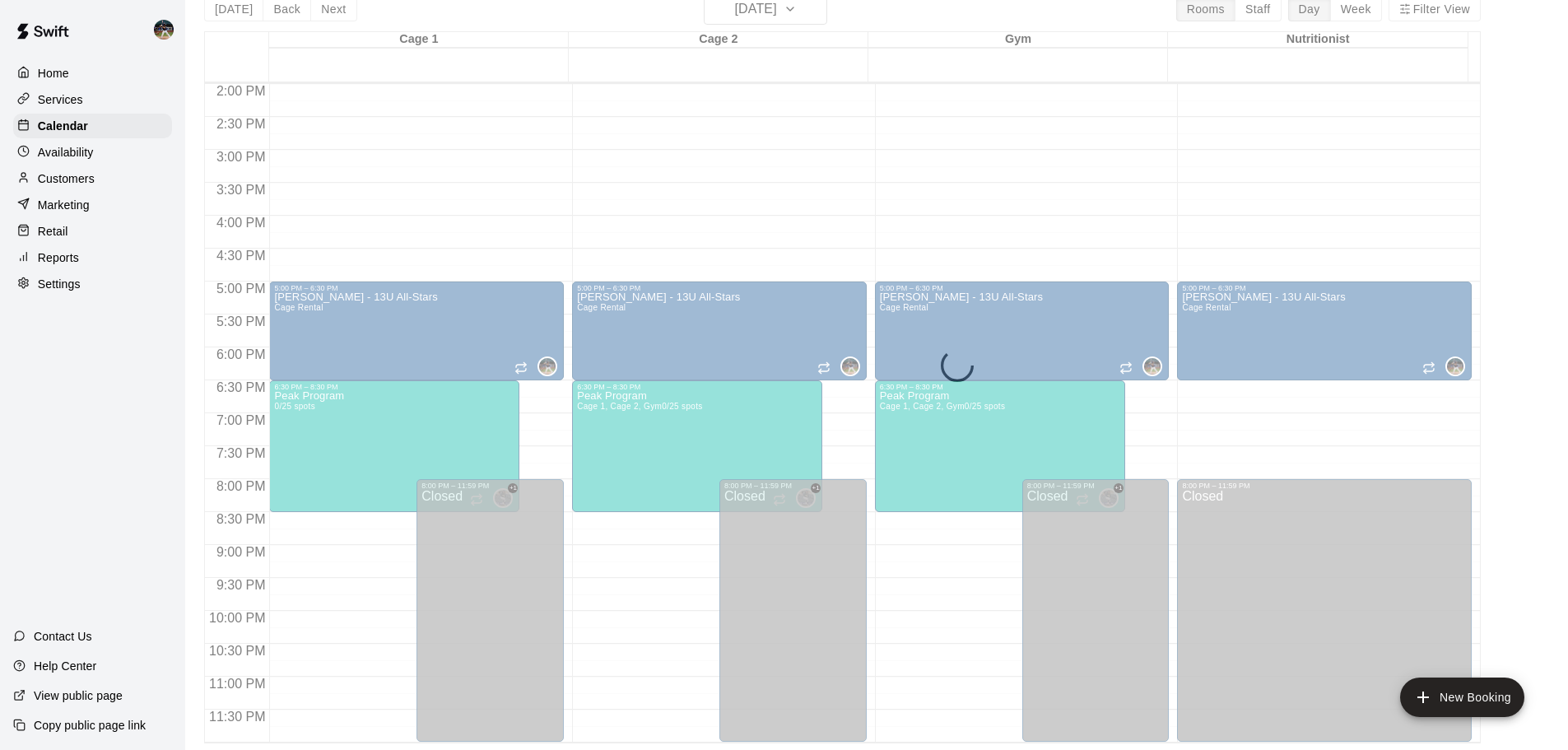
click at [329, 10] on div "Today Back Next Tuesday Jan 20 Rooms Staff Day Week Filter View Cage 1 20 Tue C…" at bounding box center [843, 369] width 1277 height 750
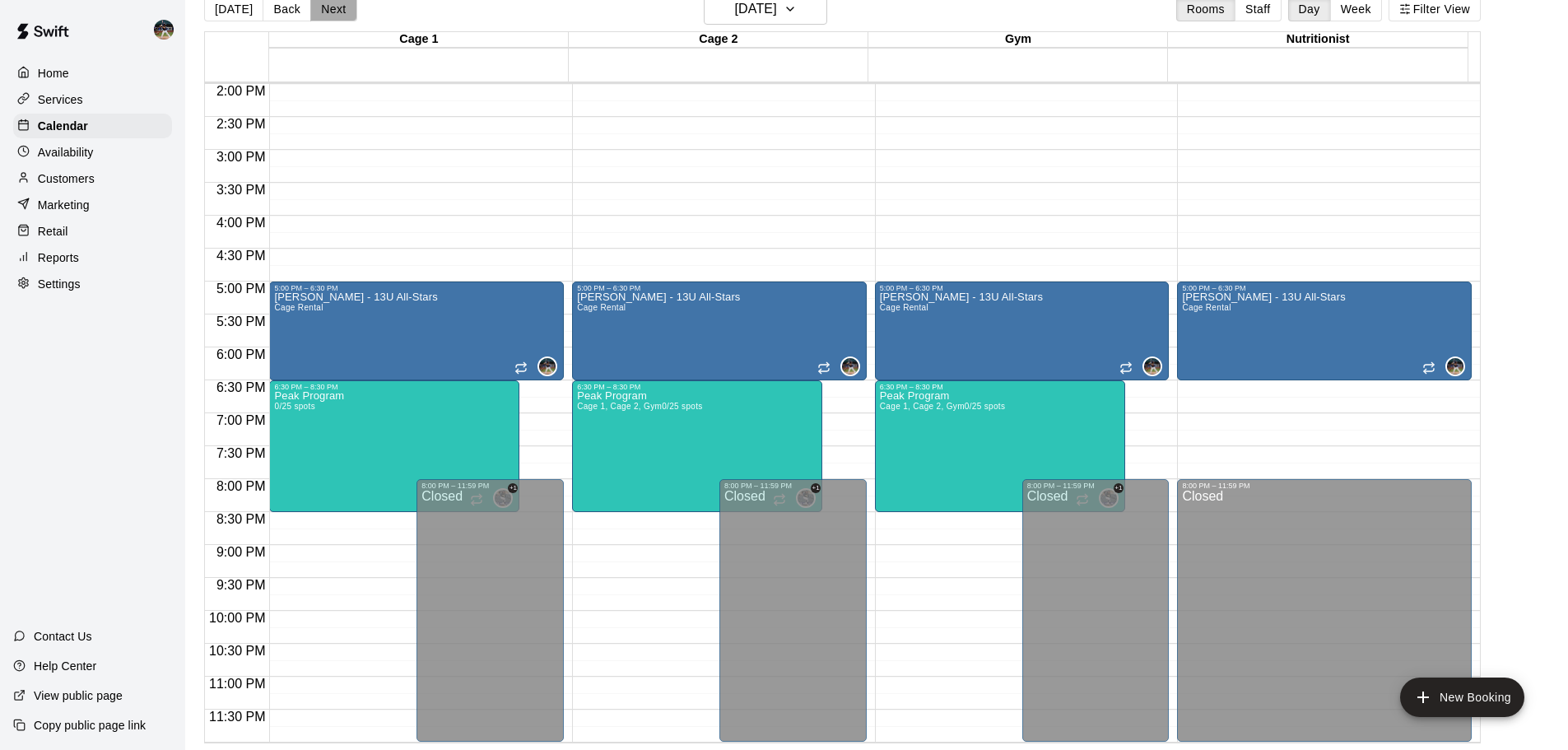
click at [327, 13] on button "Next" at bounding box center [333, 8] width 46 height 25
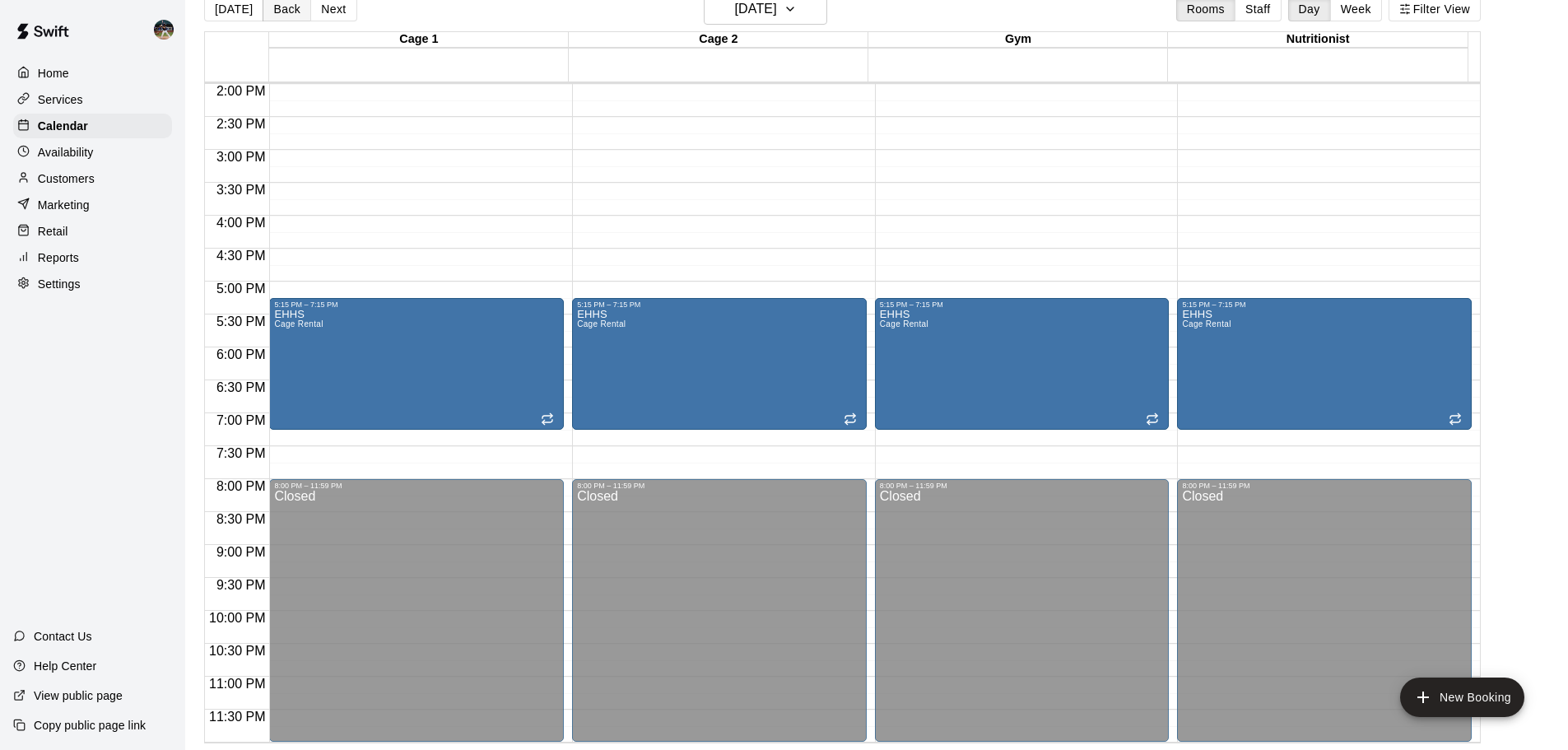
click at [280, 9] on button "Back" at bounding box center [287, 8] width 49 height 25
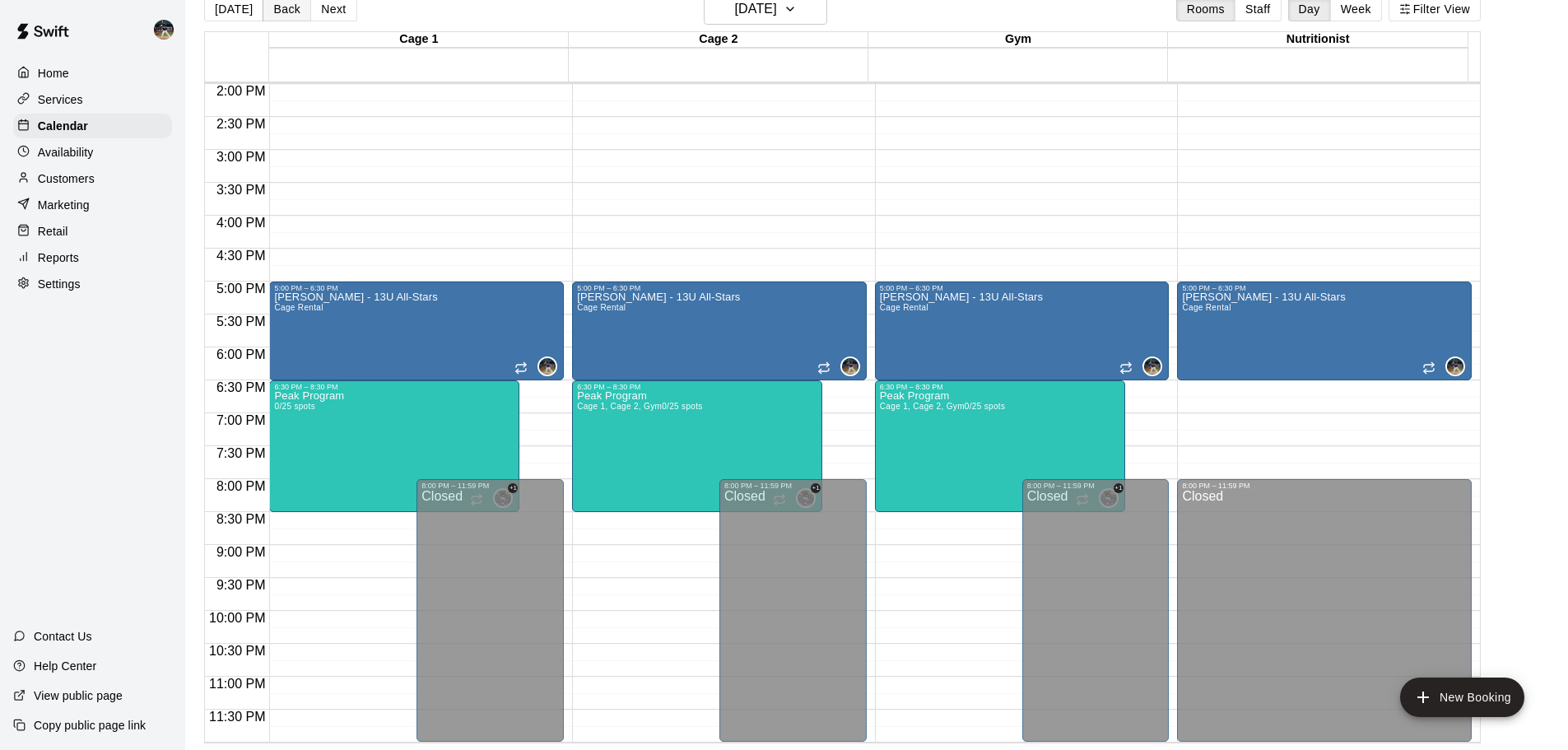
click at [277, 7] on button "Back" at bounding box center [287, 8] width 49 height 25
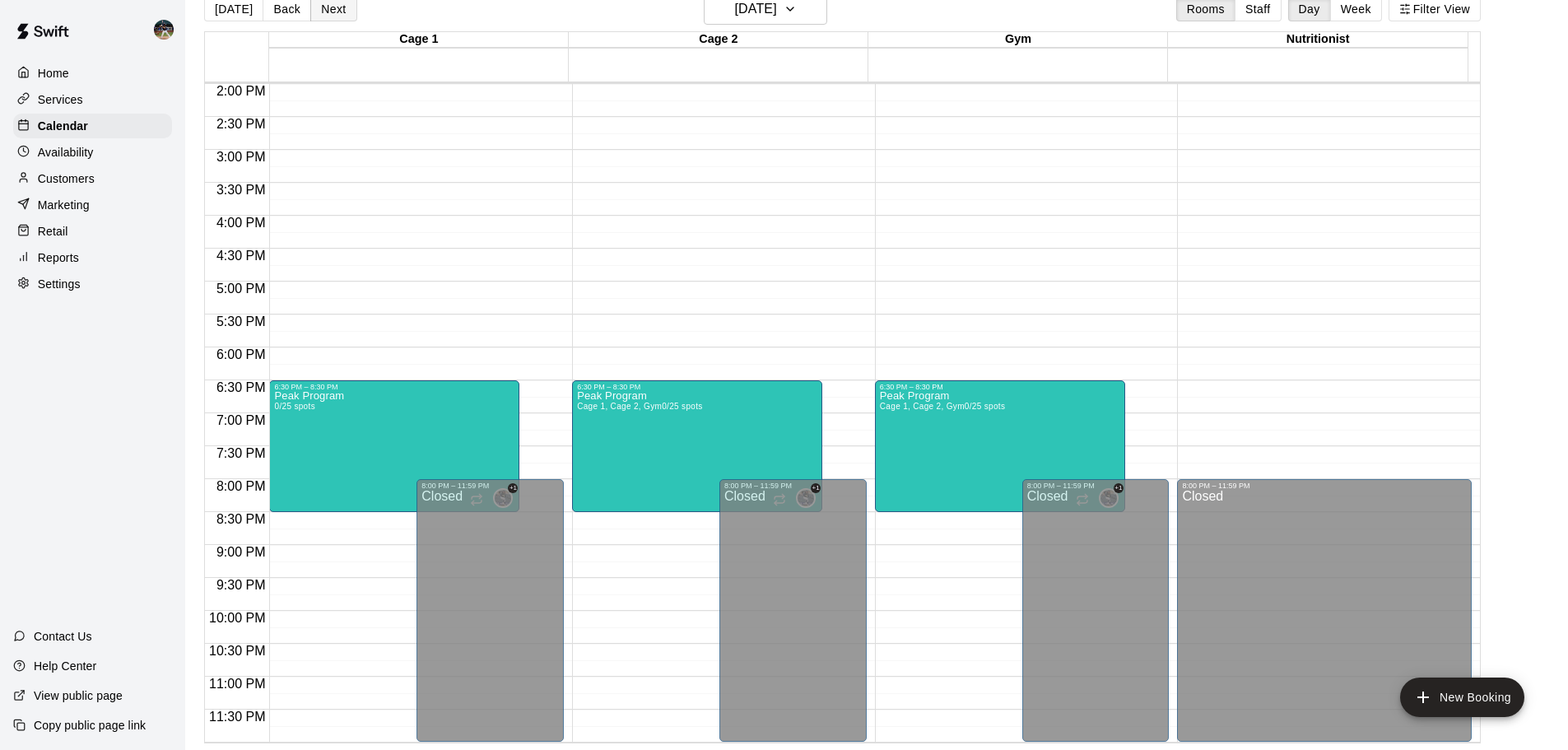
click at [333, 15] on button "Next" at bounding box center [333, 8] width 46 height 25
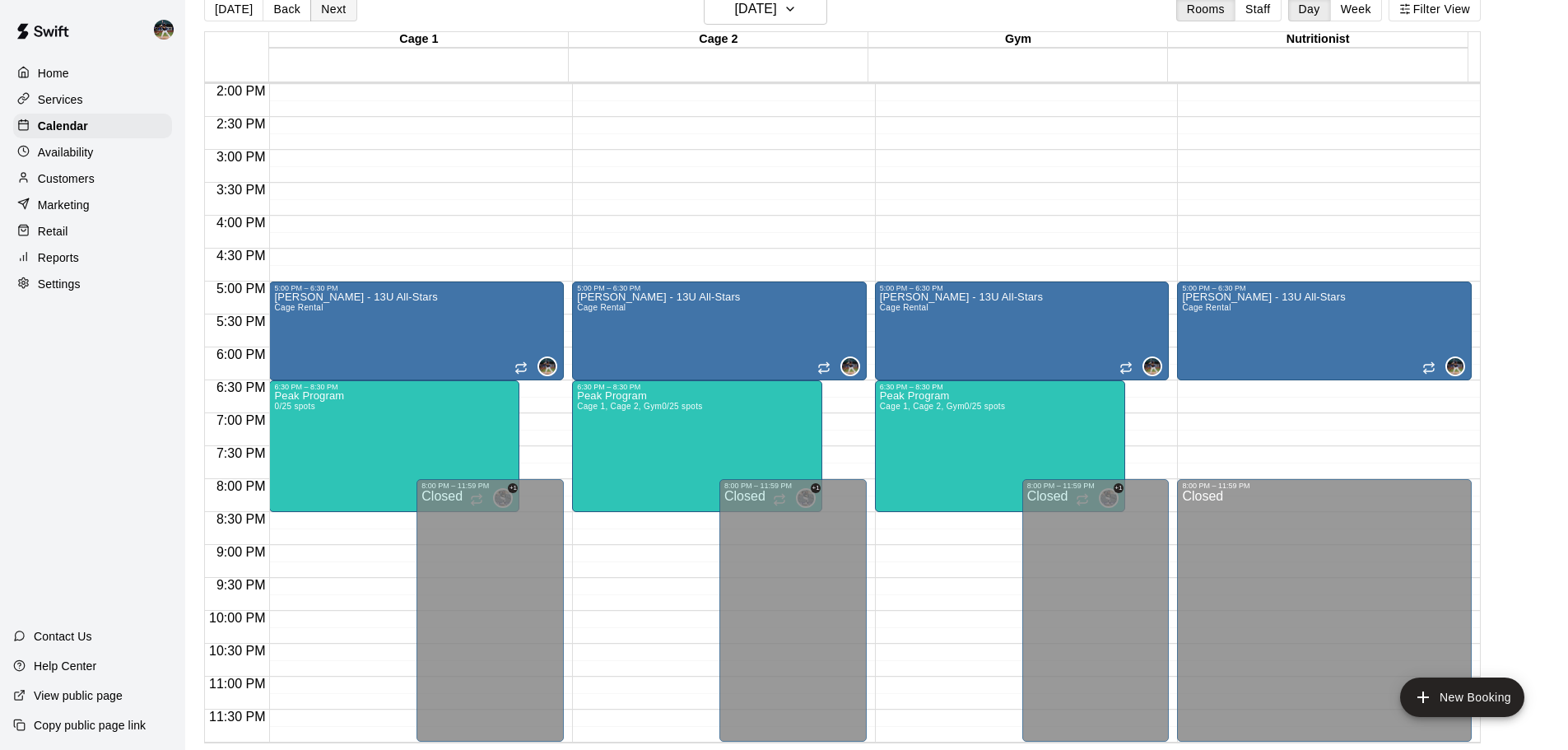
click at [333, 15] on button "Next" at bounding box center [333, 8] width 46 height 25
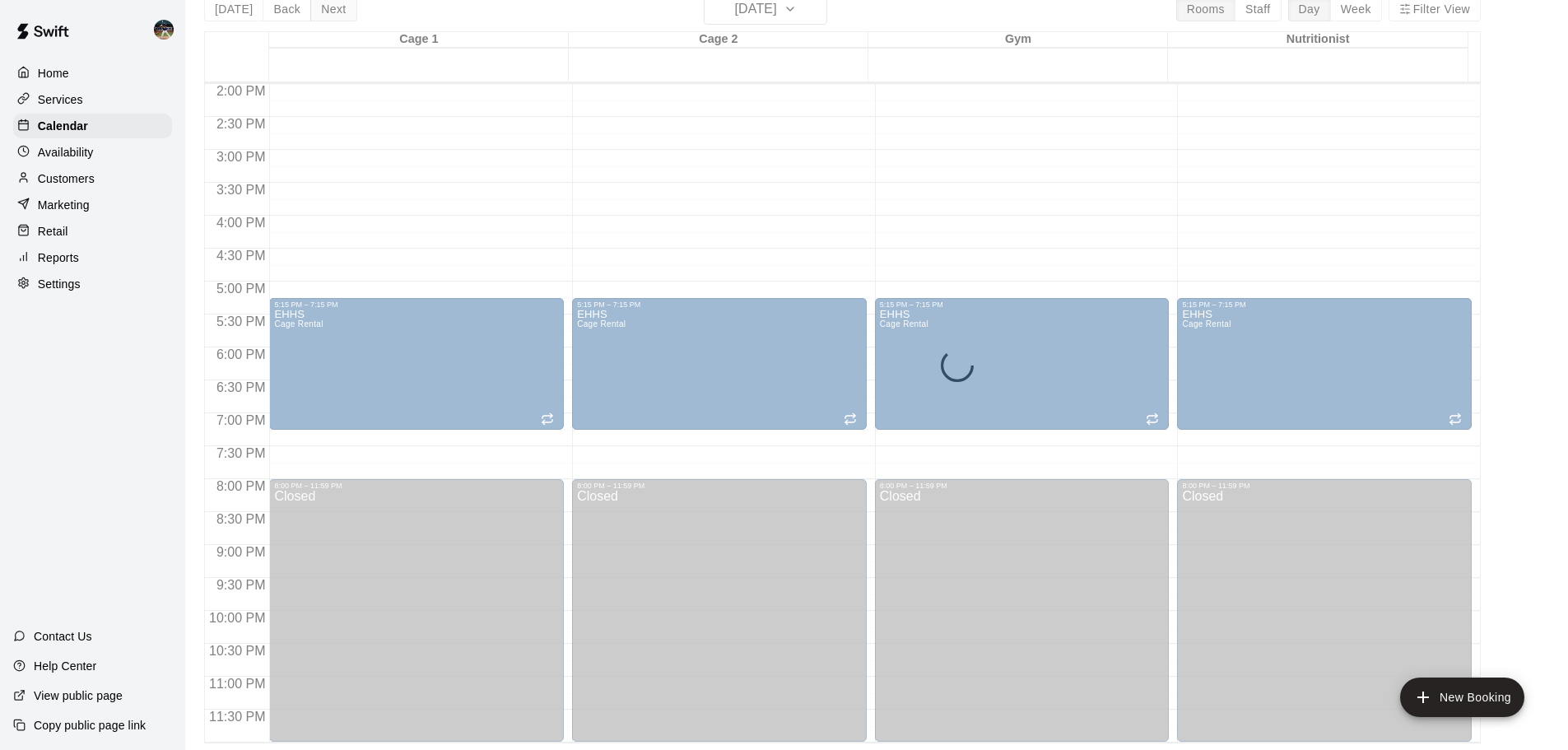
click at [333, 15] on div "Today Back Next Wednesday Jan 21 Rooms Staff Day Week Filter View Cage 1 21 Wed…" at bounding box center [843, 369] width 1277 height 750
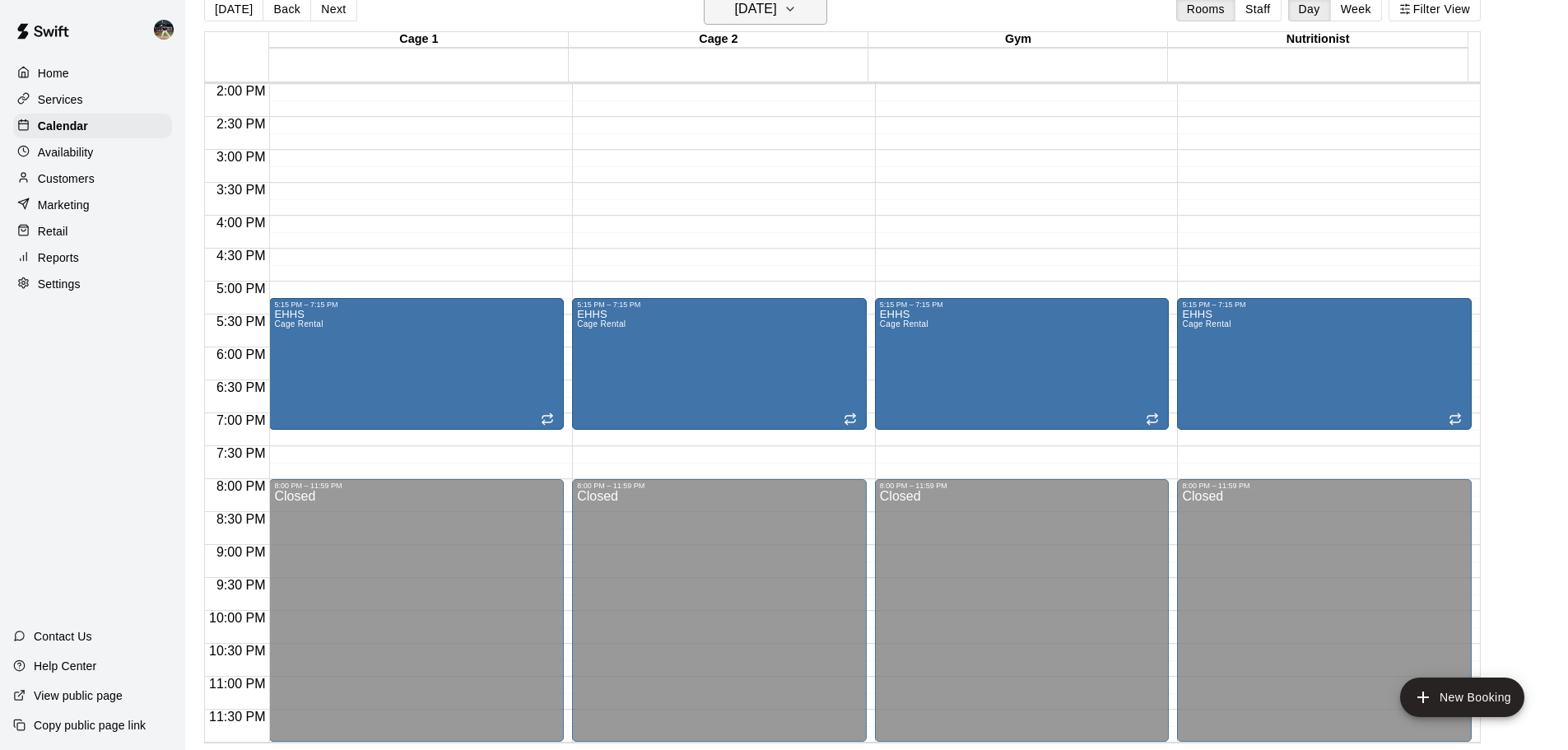
click at [778, 16] on h6 "[DATE]" at bounding box center [756, 8] width 42 height 23
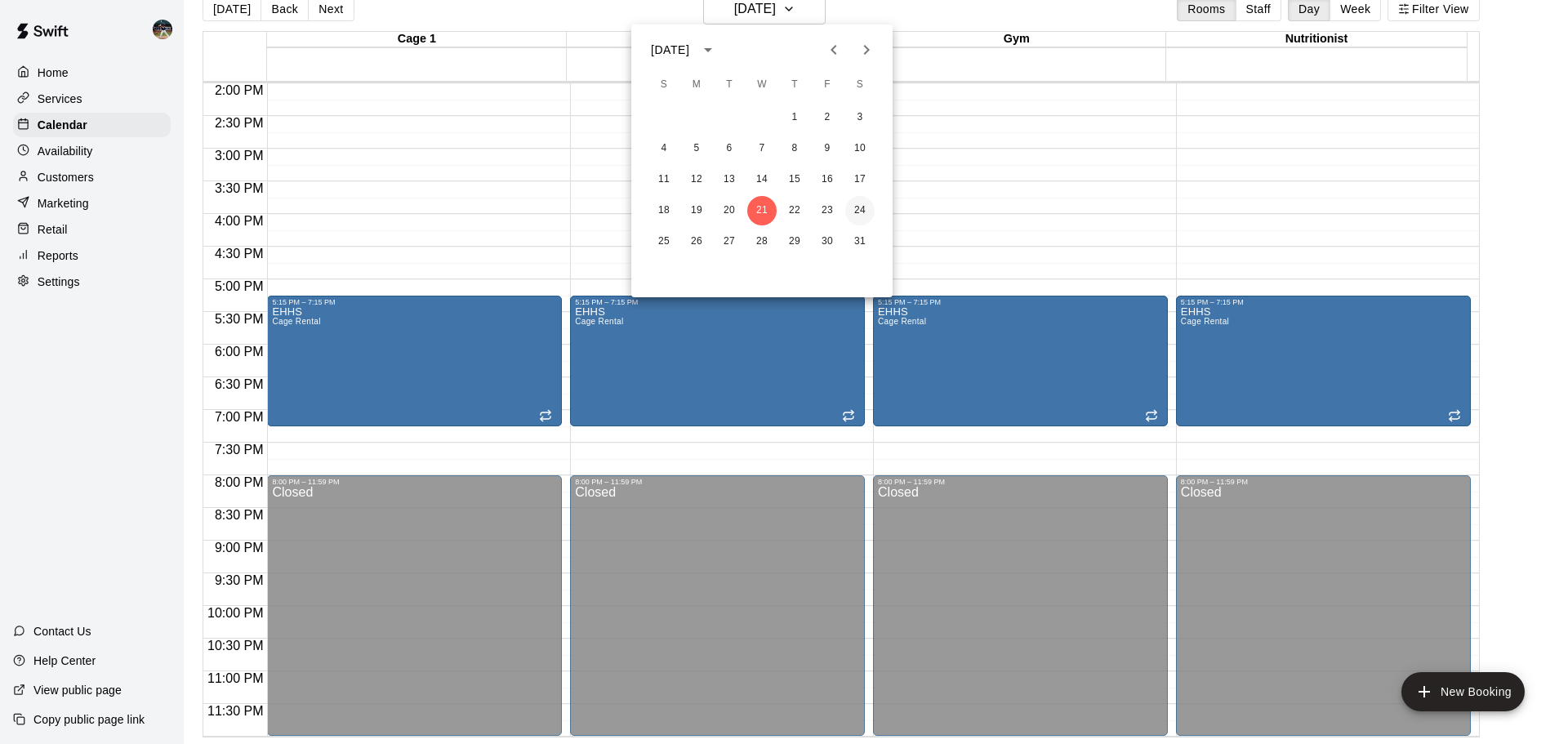
click at [850, 211] on button "24" at bounding box center [860, 210] width 29 height 29
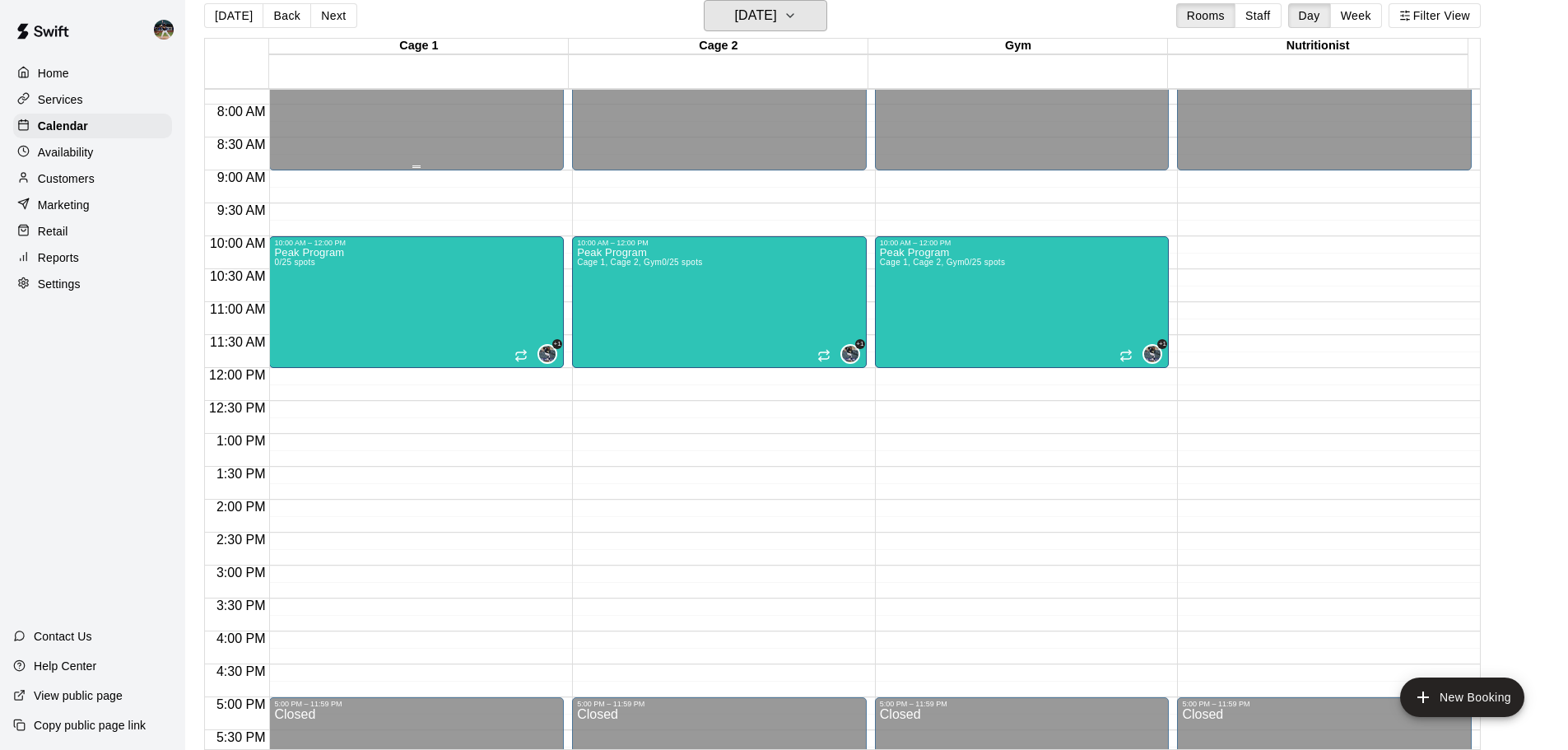
scroll to position [511, 0]
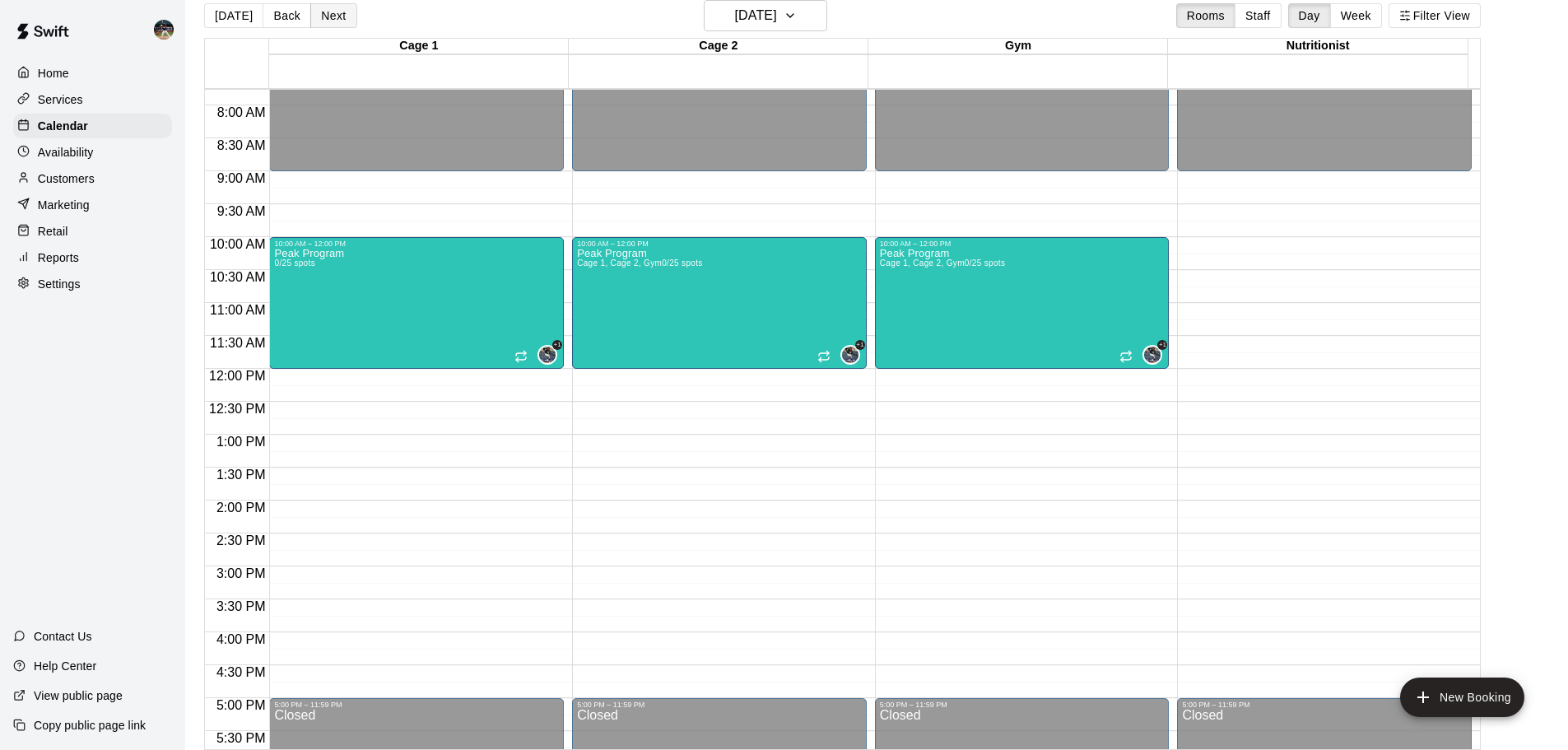
click at [311, 9] on button "Next" at bounding box center [333, 16] width 46 height 25
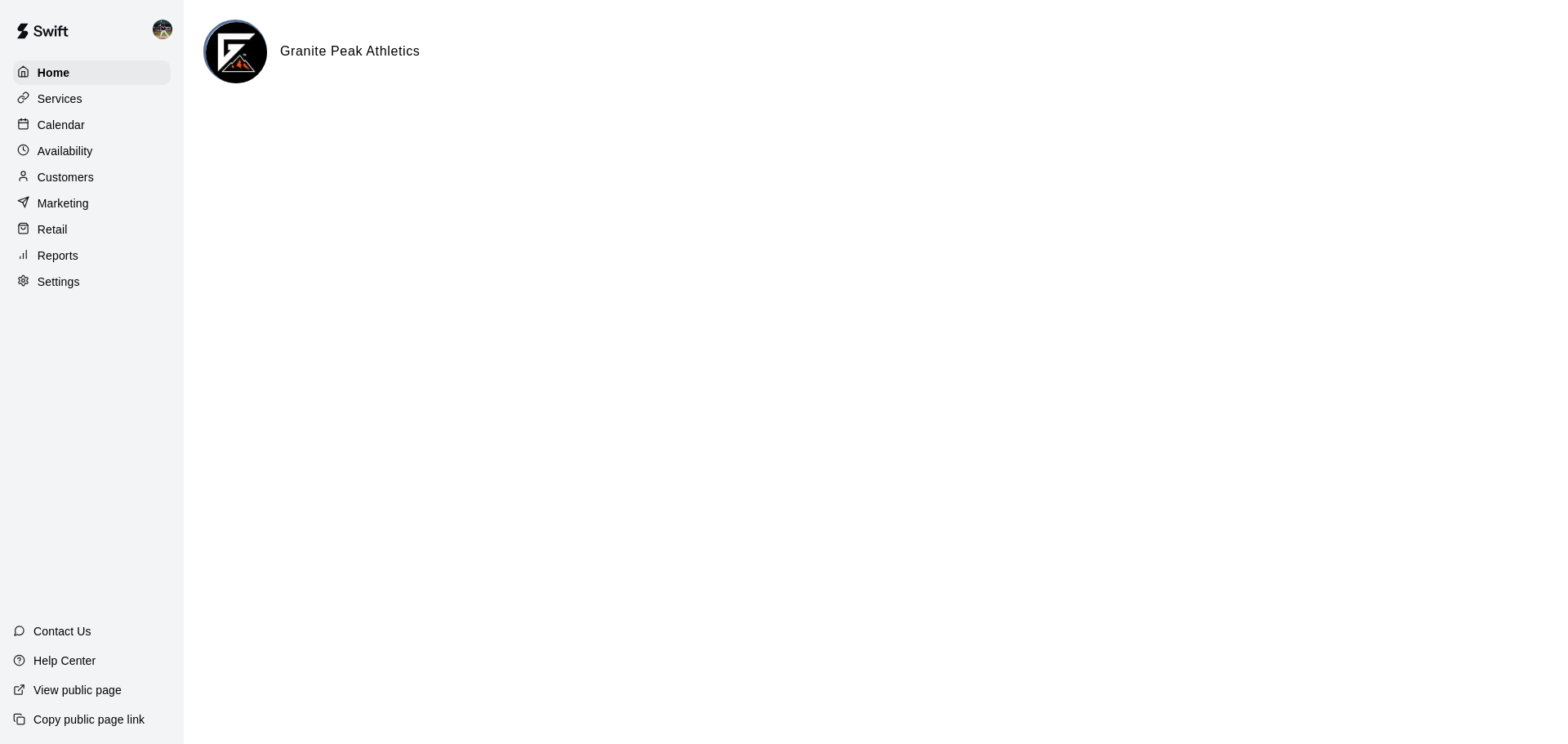
click at [125, 130] on div "Calendar" at bounding box center [91, 124] width 157 height 25
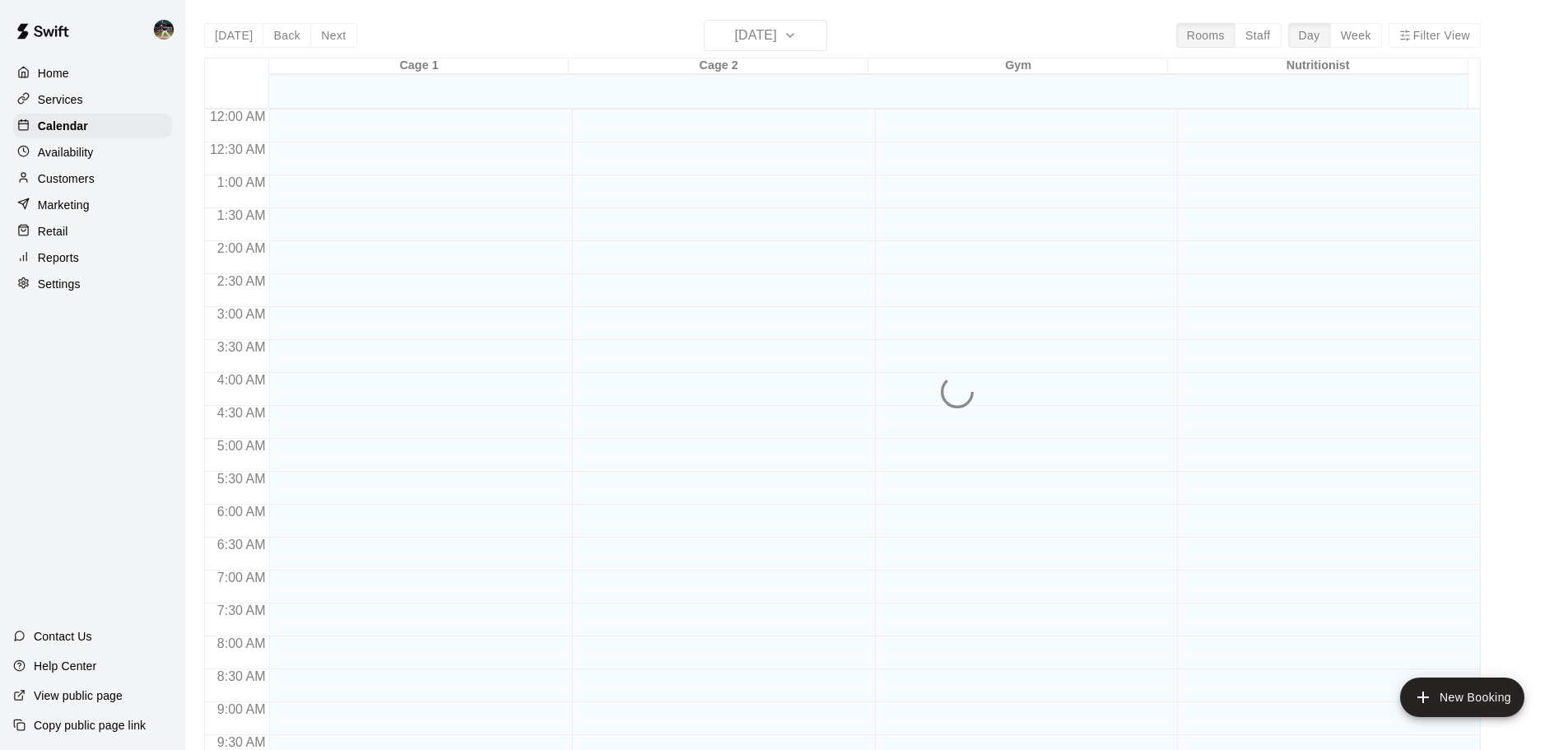
scroll to position [692, 0]
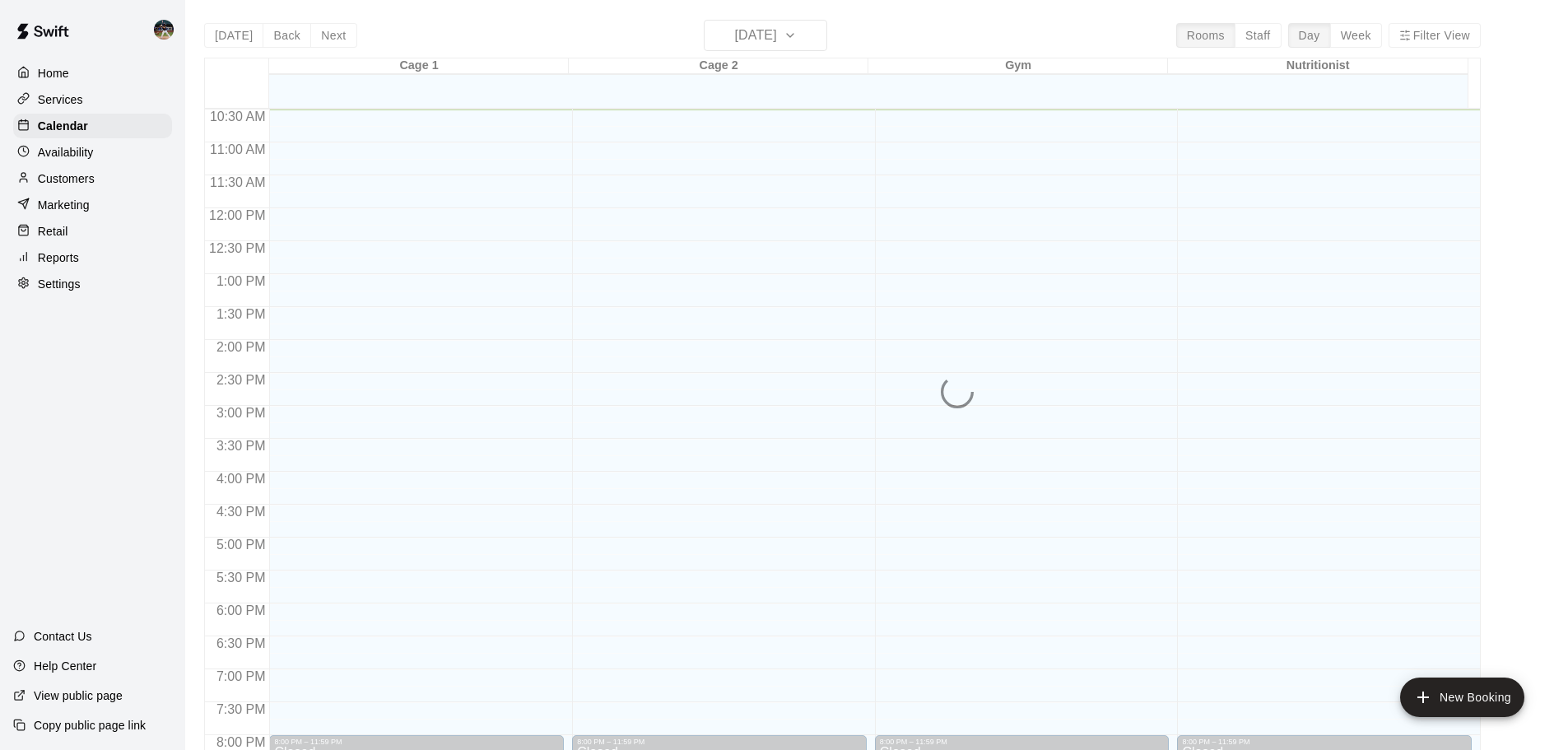
click at [784, 27] on div "[DATE] Back [DATE][DATE] Rooms Staff Day Week Filter View Cage 1 18 Mon Cage 2 …" at bounding box center [843, 394] width 1277 height 750
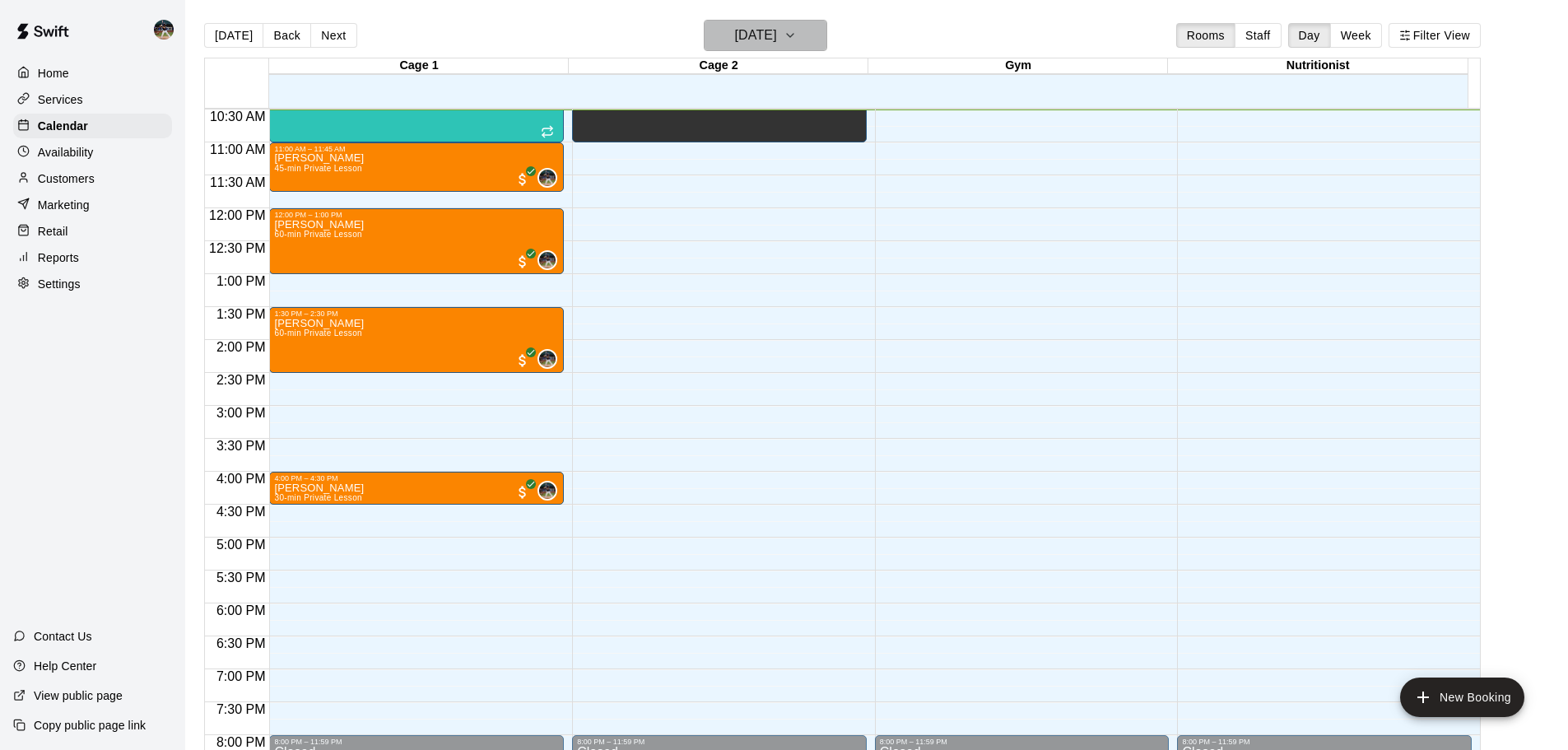
click at [778, 33] on h6 "[DATE]" at bounding box center [756, 35] width 42 height 23
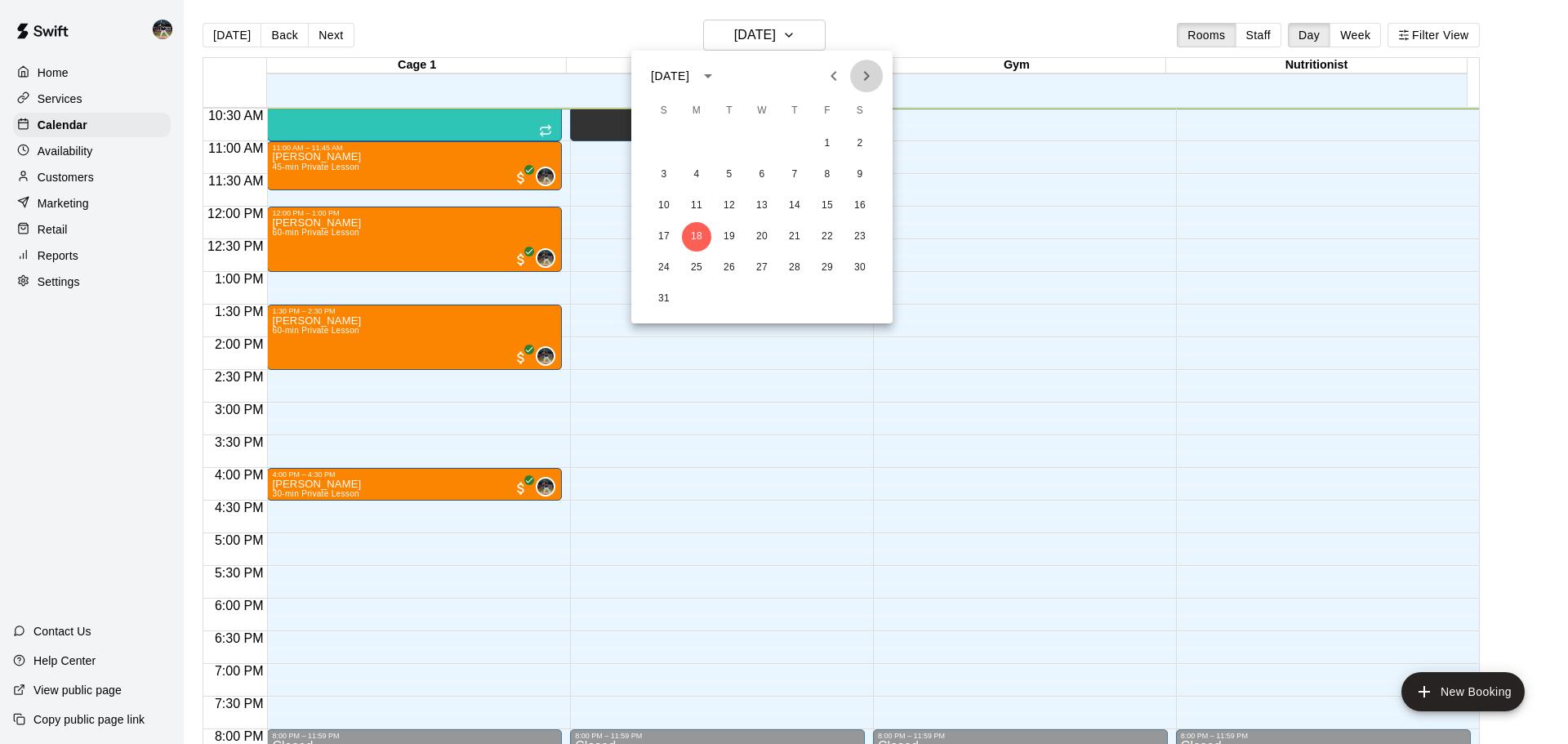
click at [865, 76] on icon "Next month" at bounding box center [865, 75] width 19 height 19
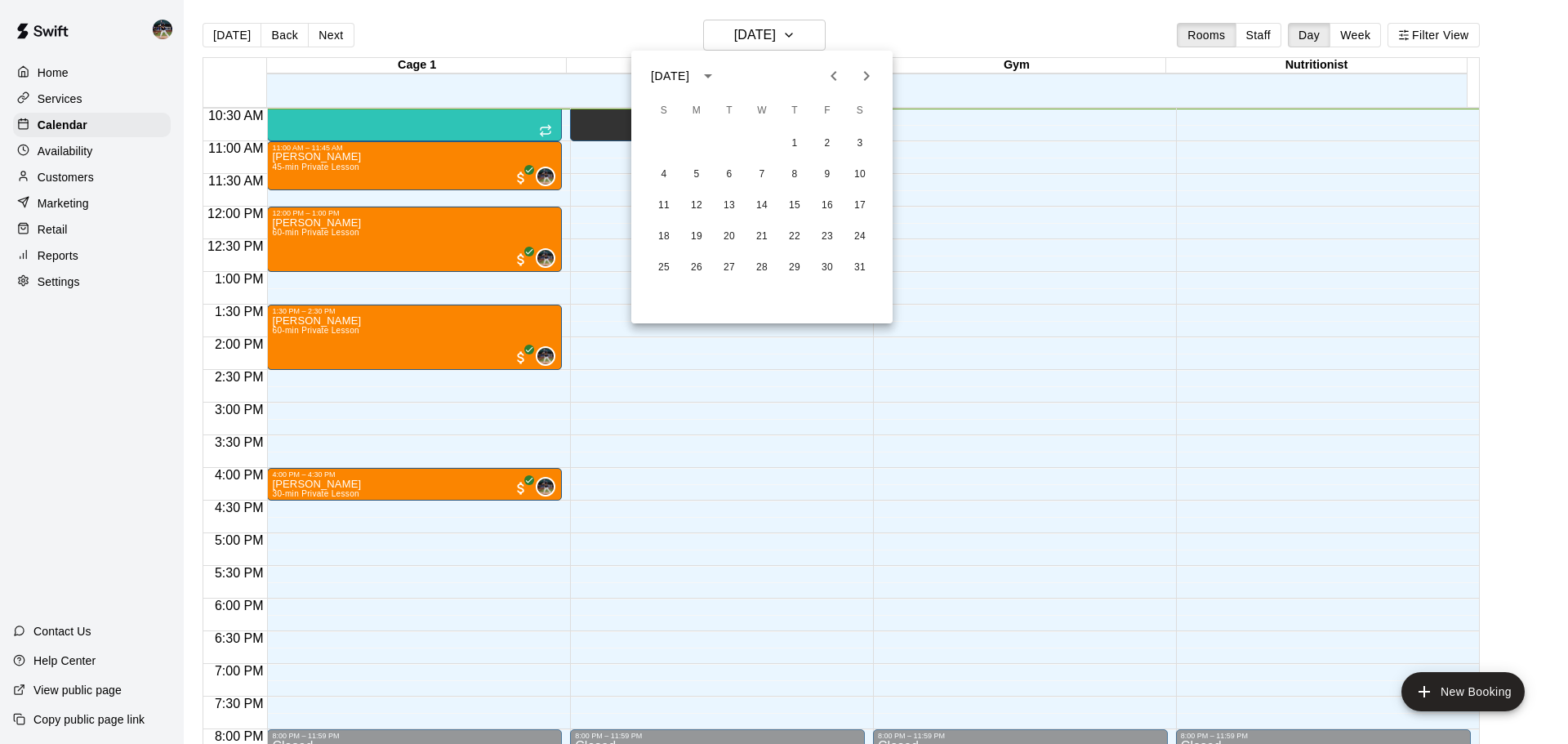
click at [865, 76] on icon "Next month" at bounding box center [865, 75] width 19 height 19
click at [824, 74] on icon "Previous month" at bounding box center [833, 75] width 19 height 19
click at [857, 225] on button "24" at bounding box center [860, 237] width 29 height 29
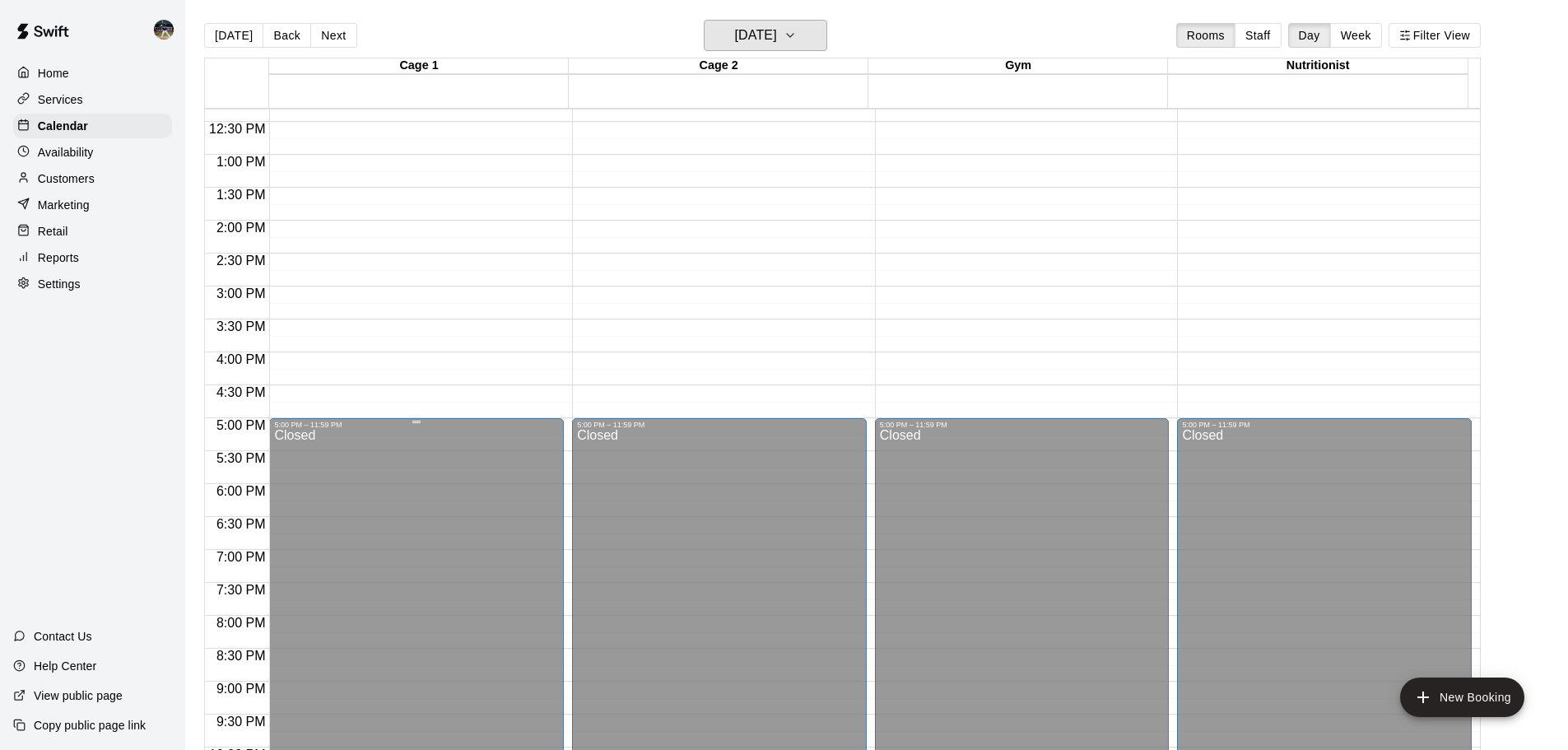
scroll to position [676, 0]
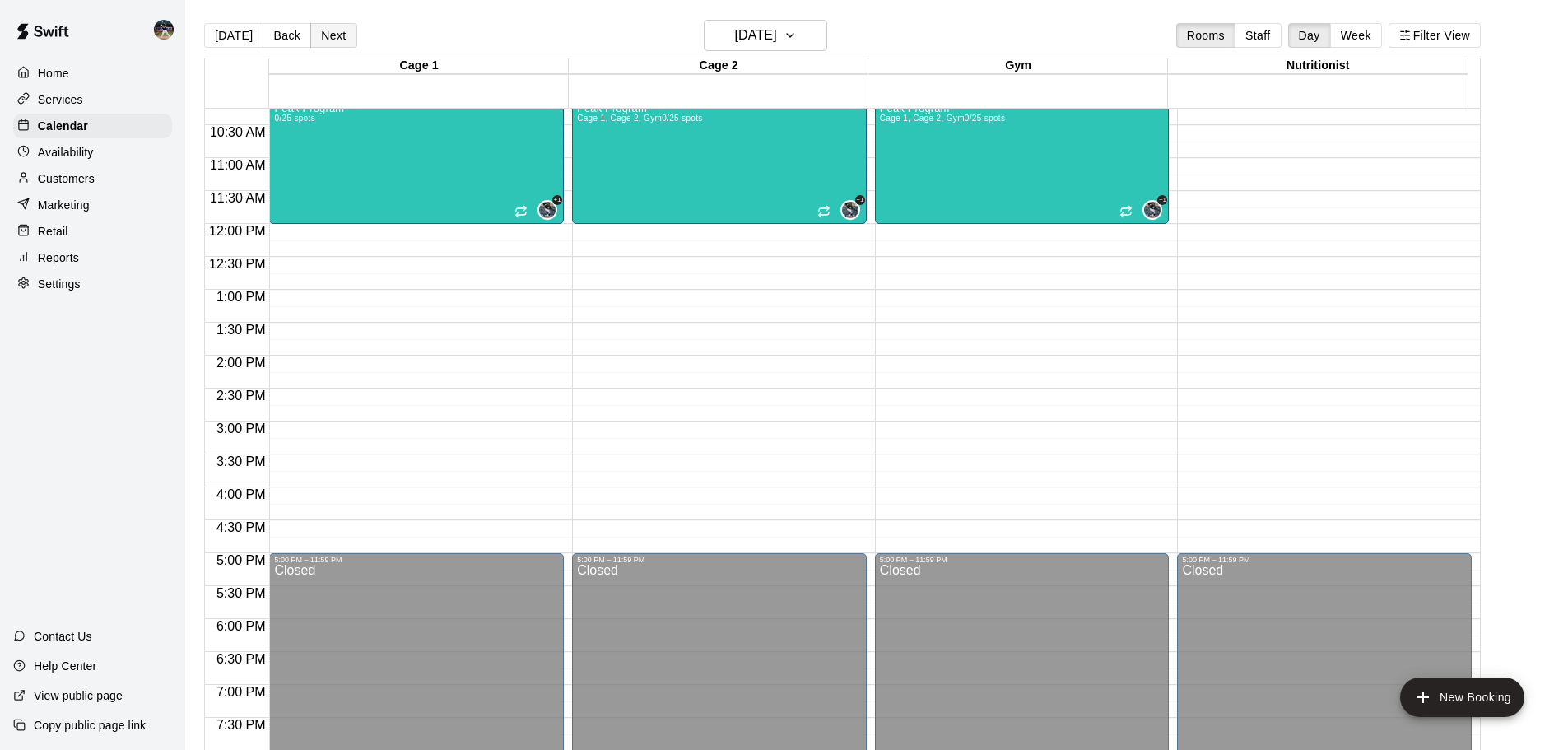
click at [329, 36] on button "Next" at bounding box center [333, 35] width 46 height 25
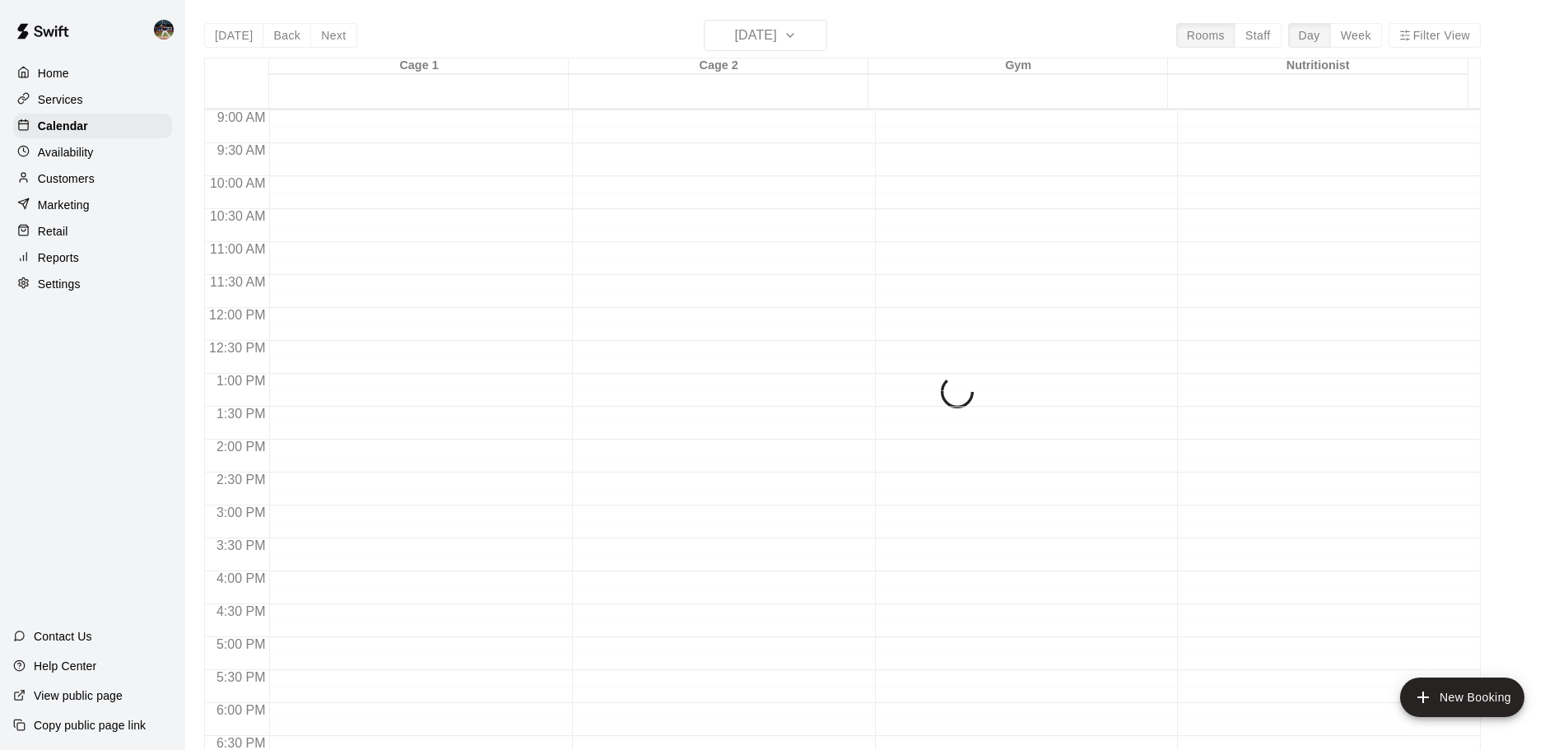
scroll to position [511, 0]
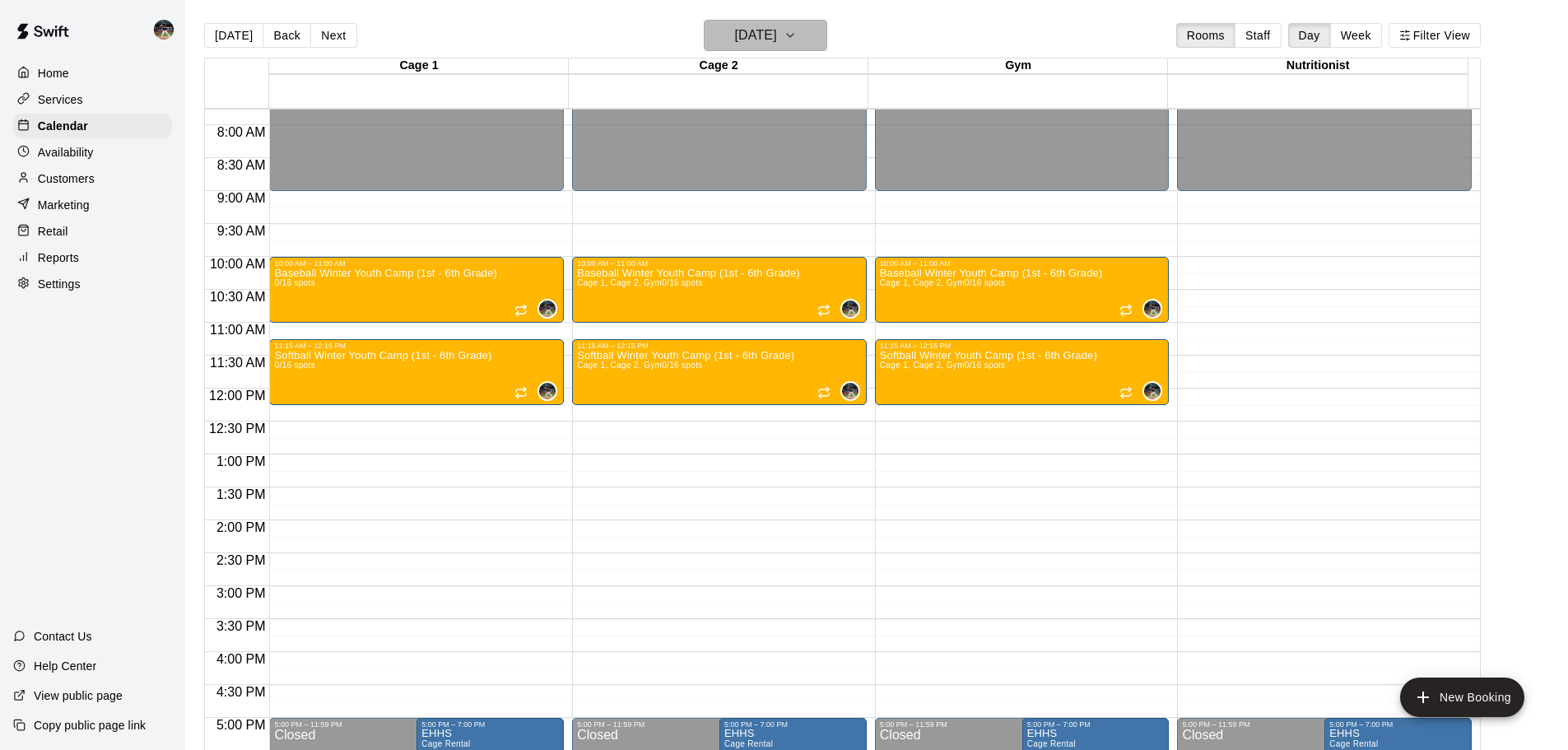
click at [751, 27] on h6 "[DATE]" at bounding box center [756, 35] width 42 height 23
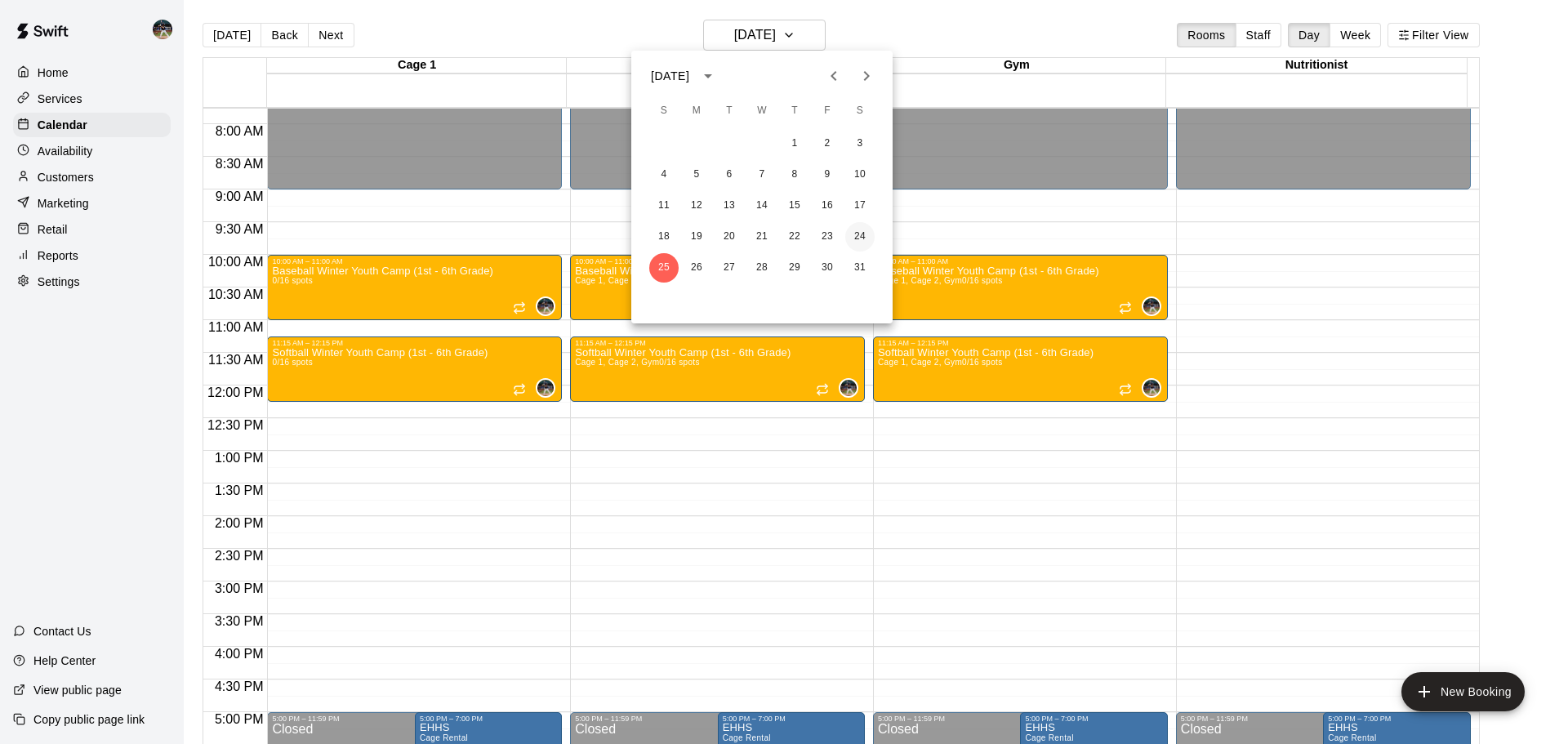
click at [863, 232] on button "24" at bounding box center [860, 237] width 29 height 29
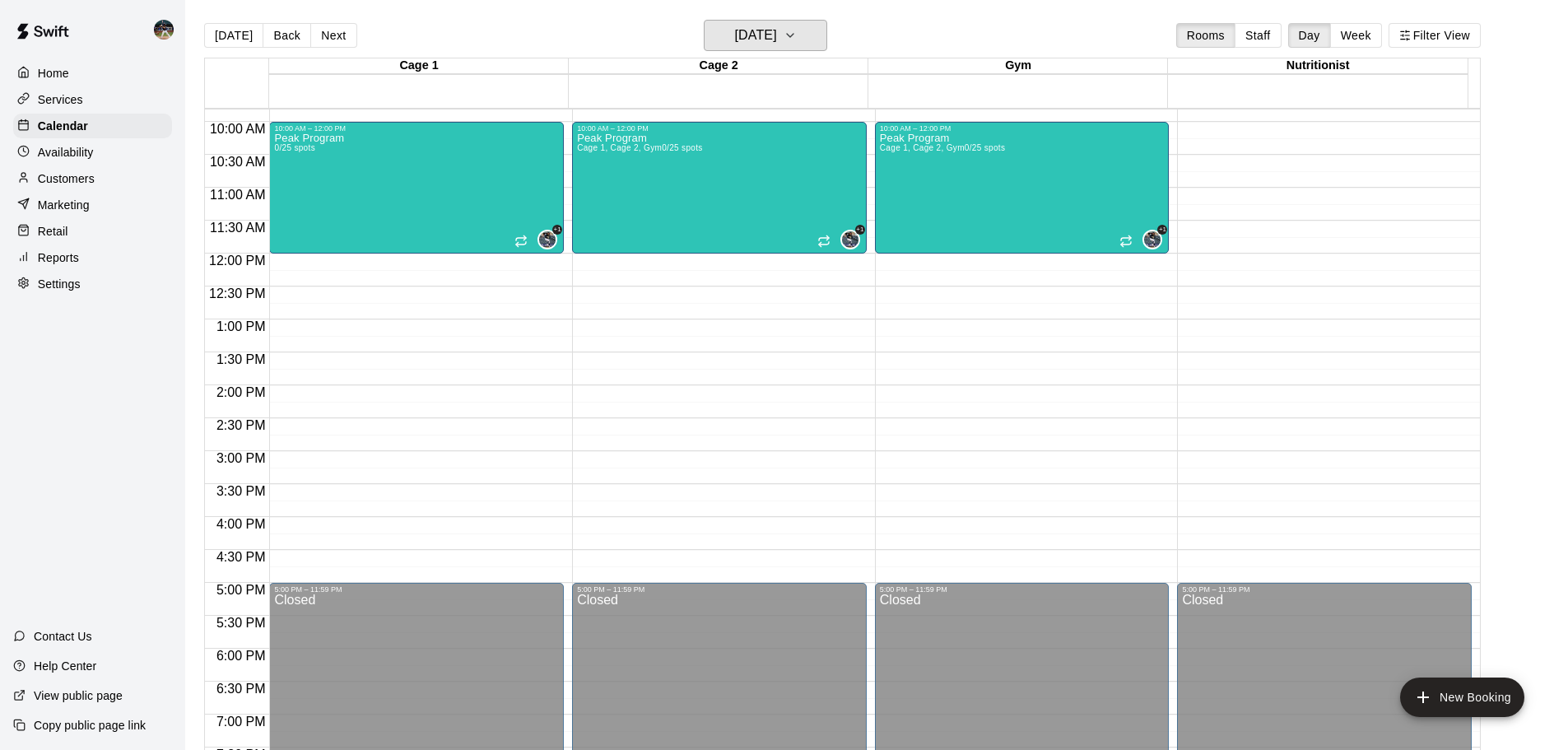
scroll to position [593, 0]
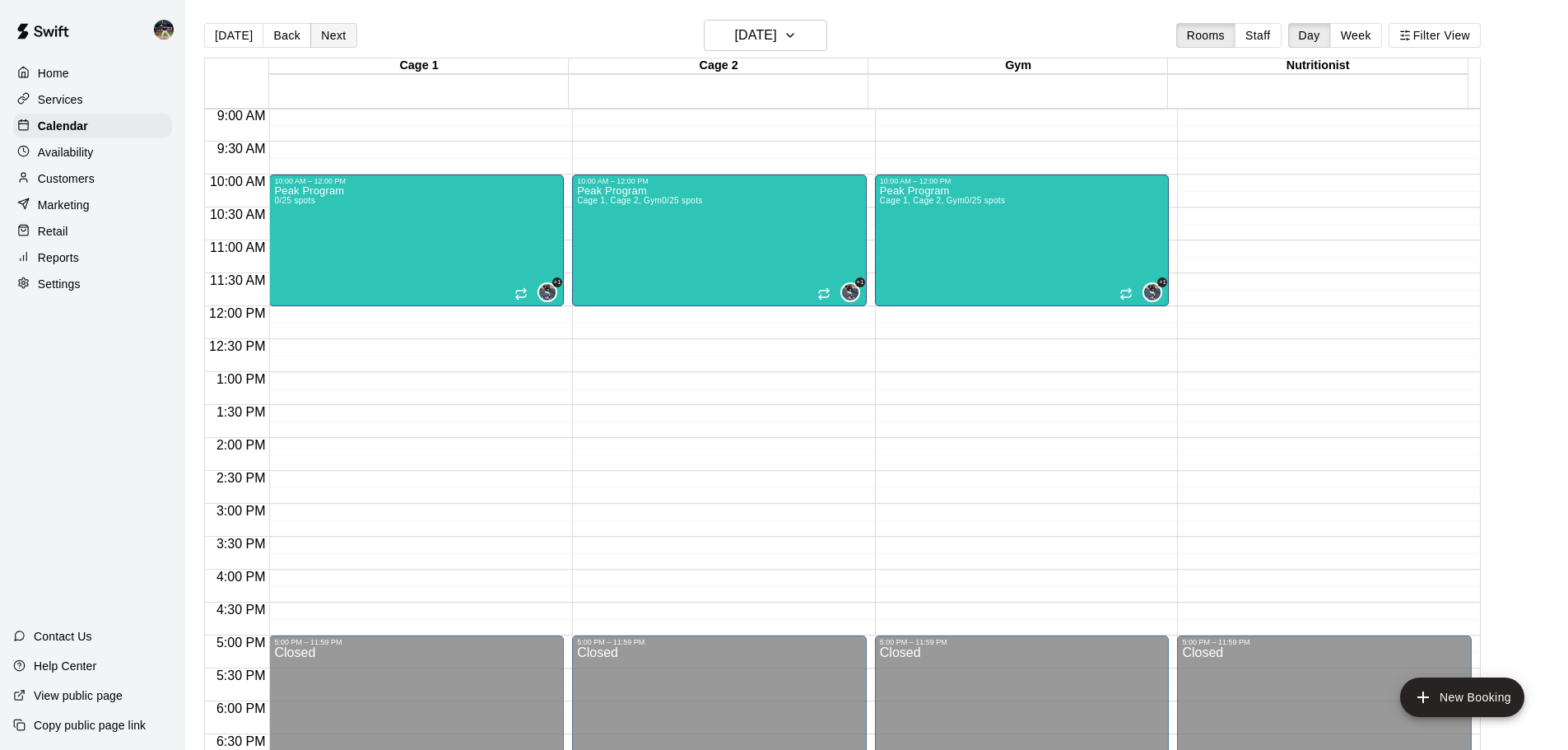
click at [321, 29] on button "Next" at bounding box center [333, 35] width 46 height 25
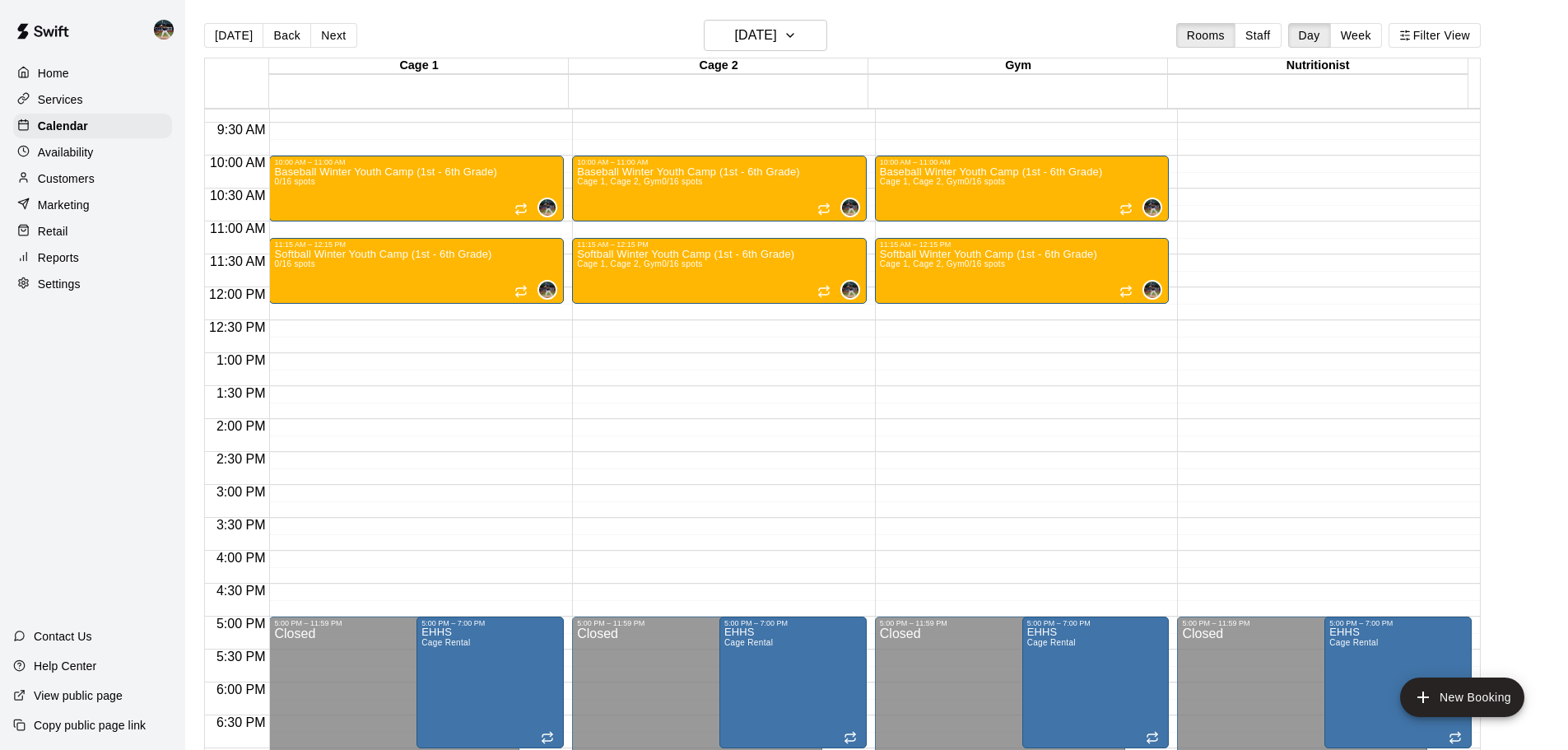
scroll to position [511, 0]
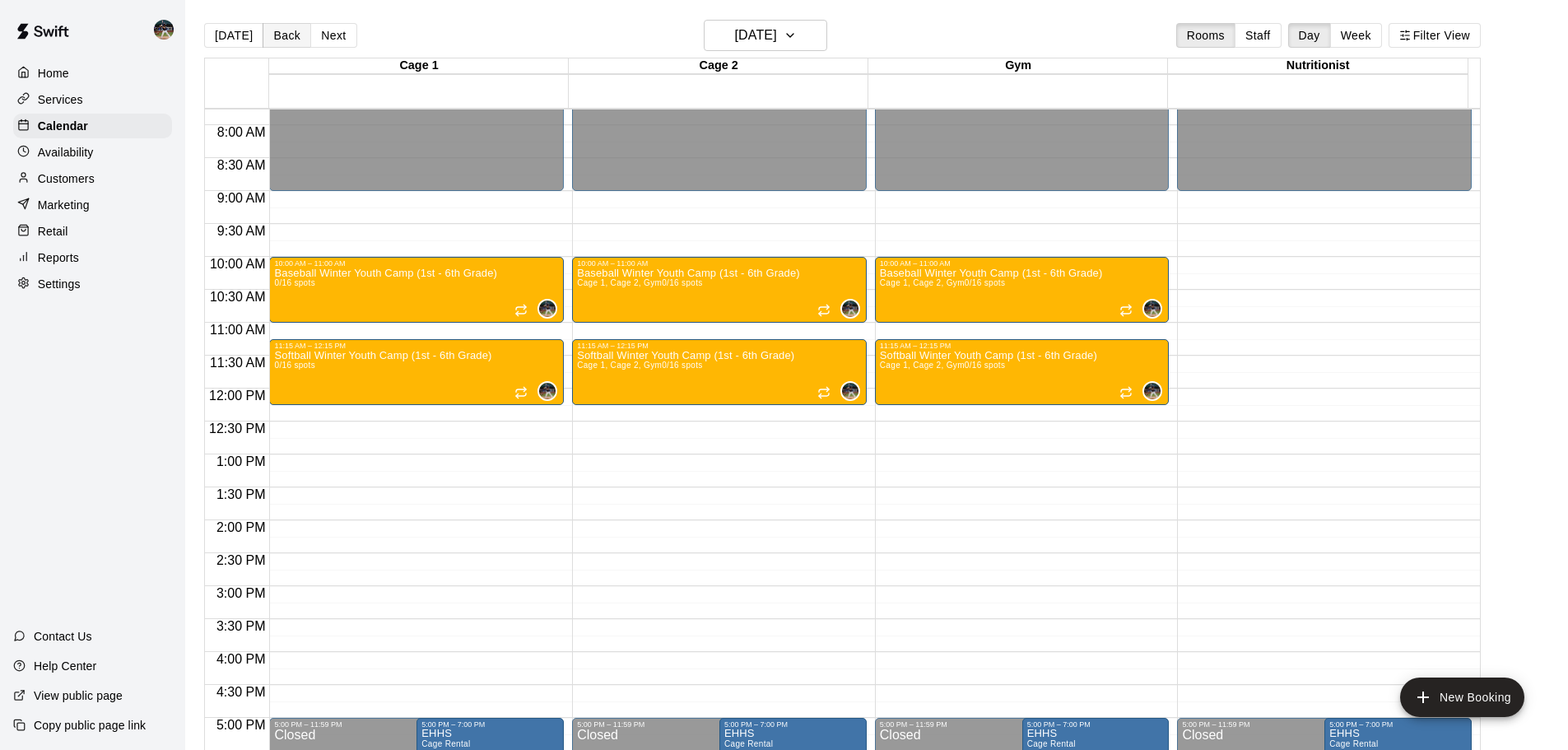
click at [263, 30] on button "Back" at bounding box center [287, 35] width 49 height 25
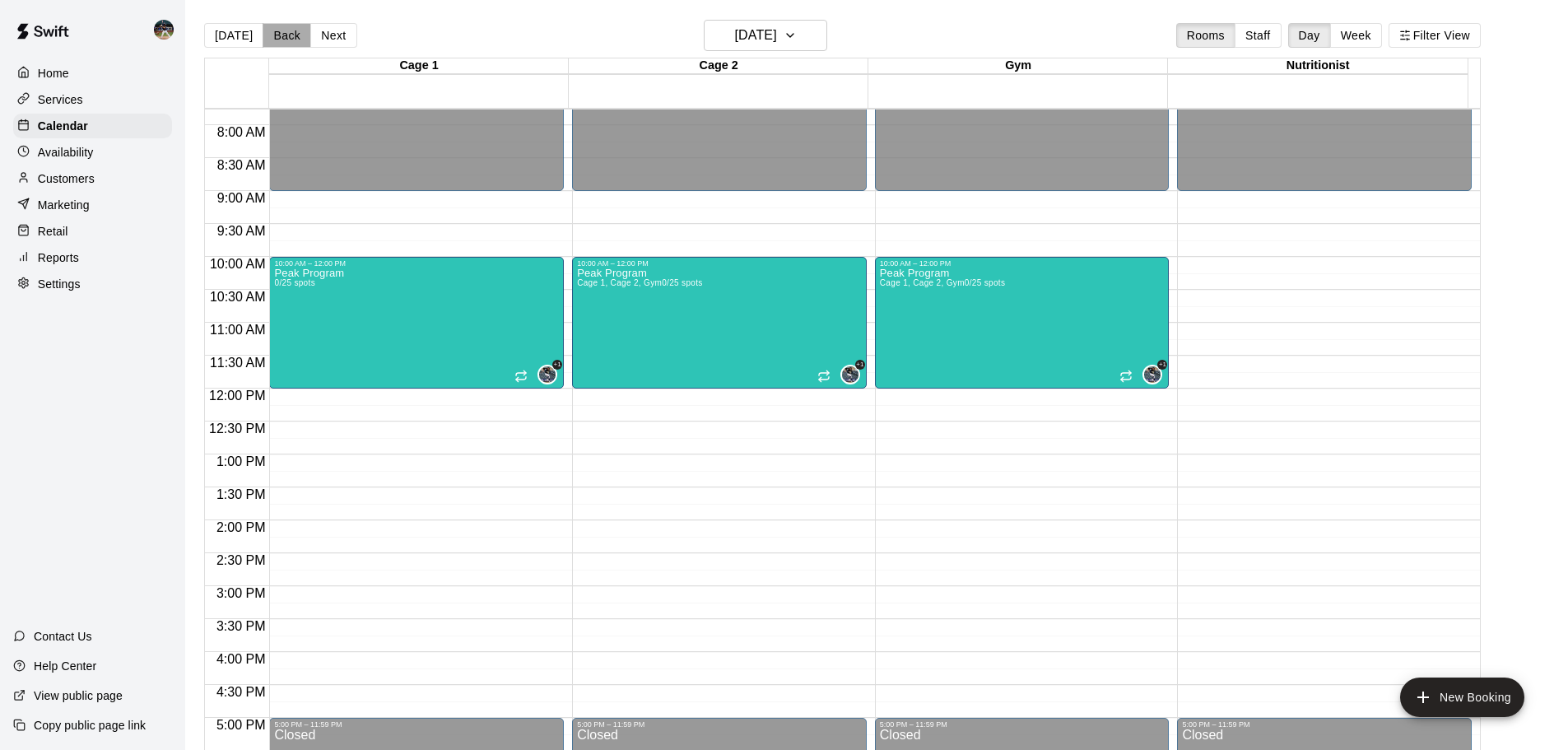
click at [282, 39] on button "Back" at bounding box center [287, 35] width 49 height 25
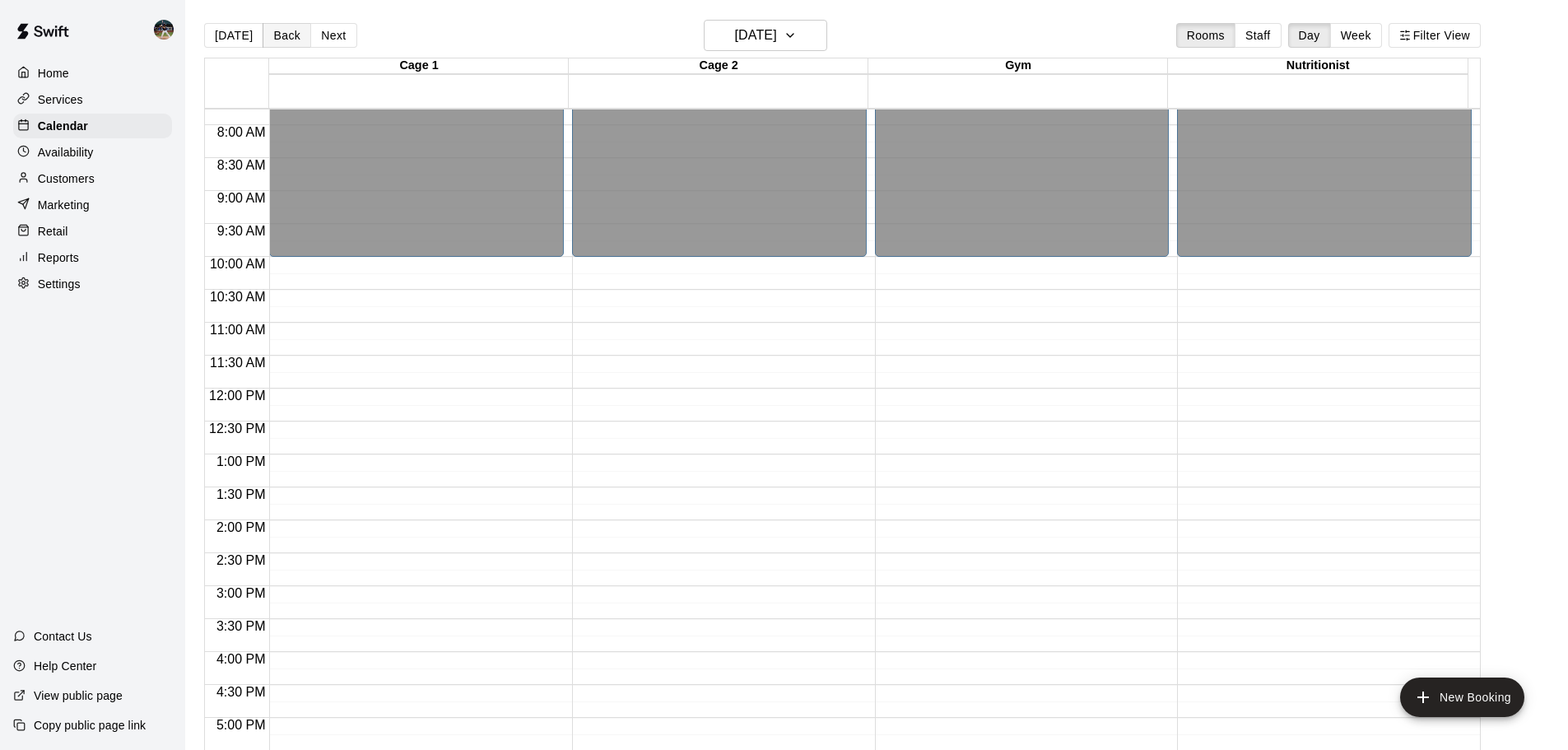
click at [275, 29] on button "Back" at bounding box center [287, 35] width 49 height 25
click at [296, 41] on button "Back" at bounding box center [287, 35] width 49 height 25
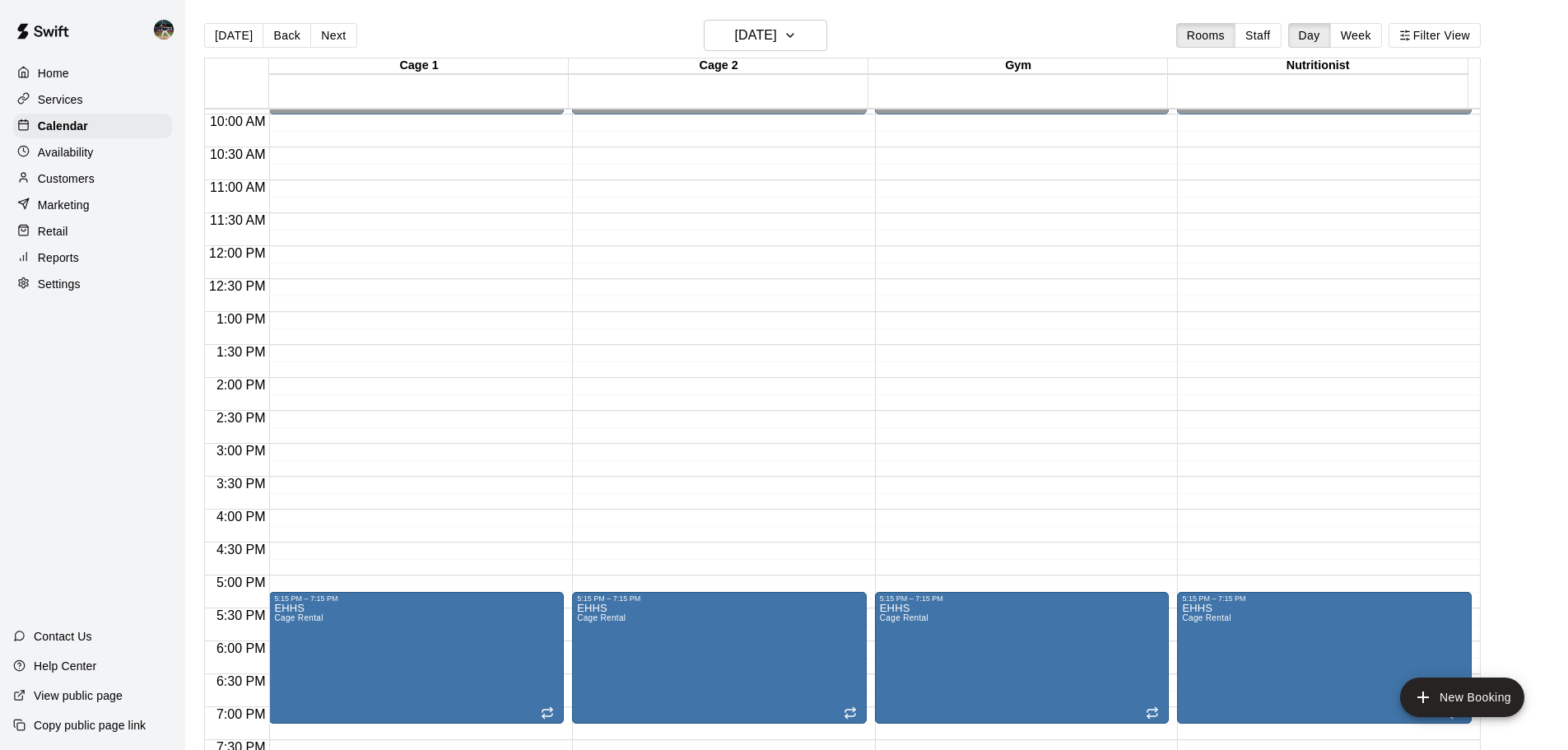
scroll to position [593, 0]
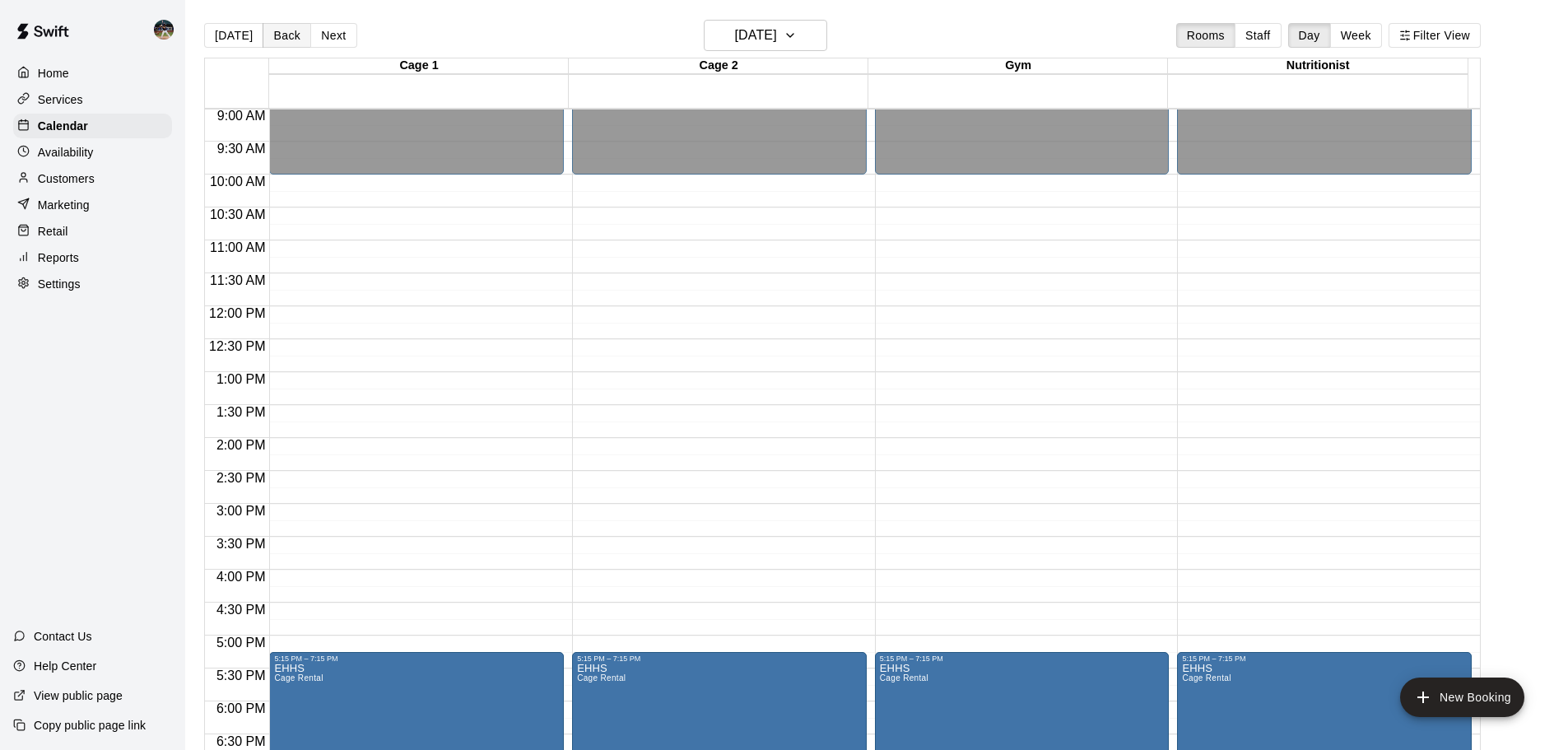
click at [283, 41] on button "Back" at bounding box center [287, 35] width 49 height 25
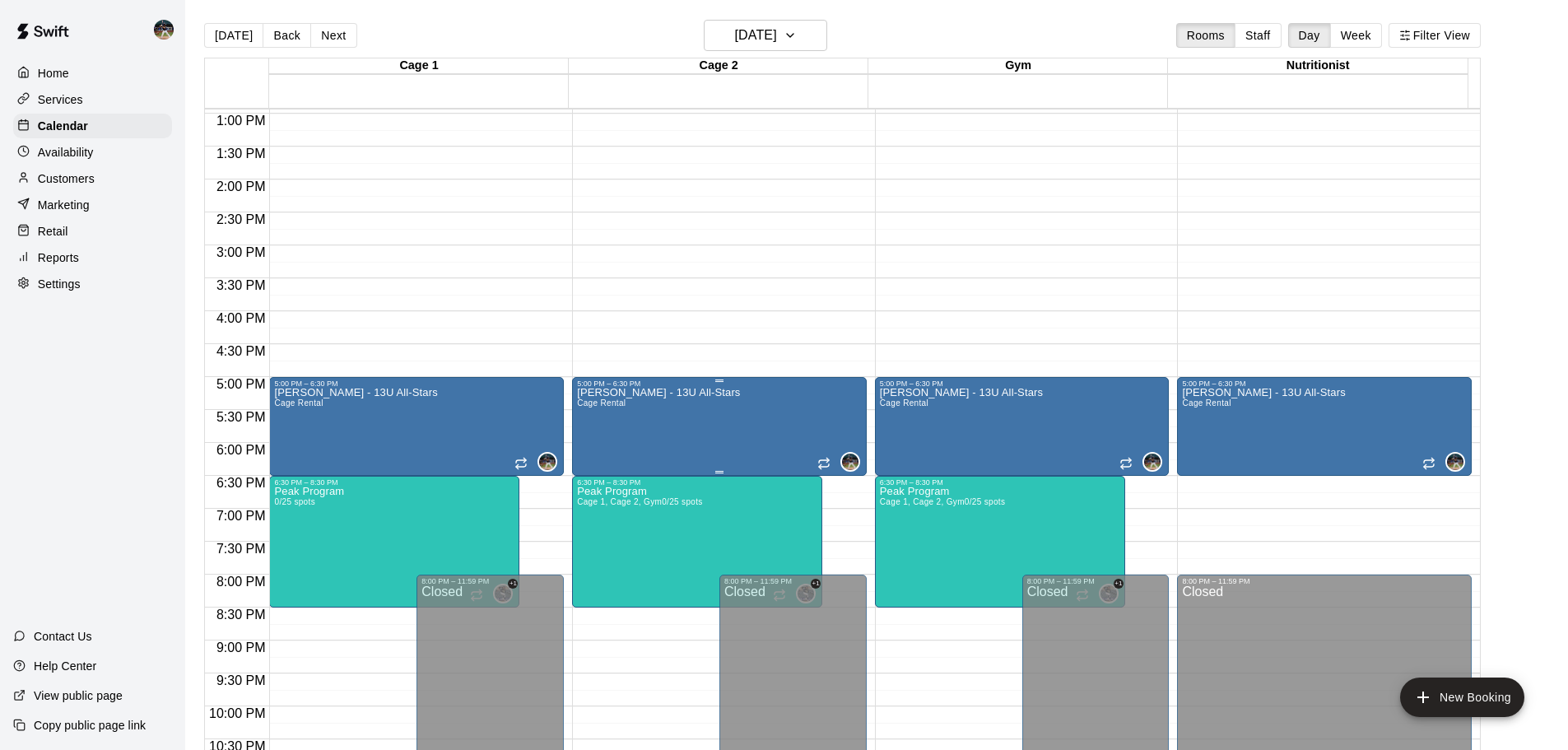
scroll to position [923, 0]
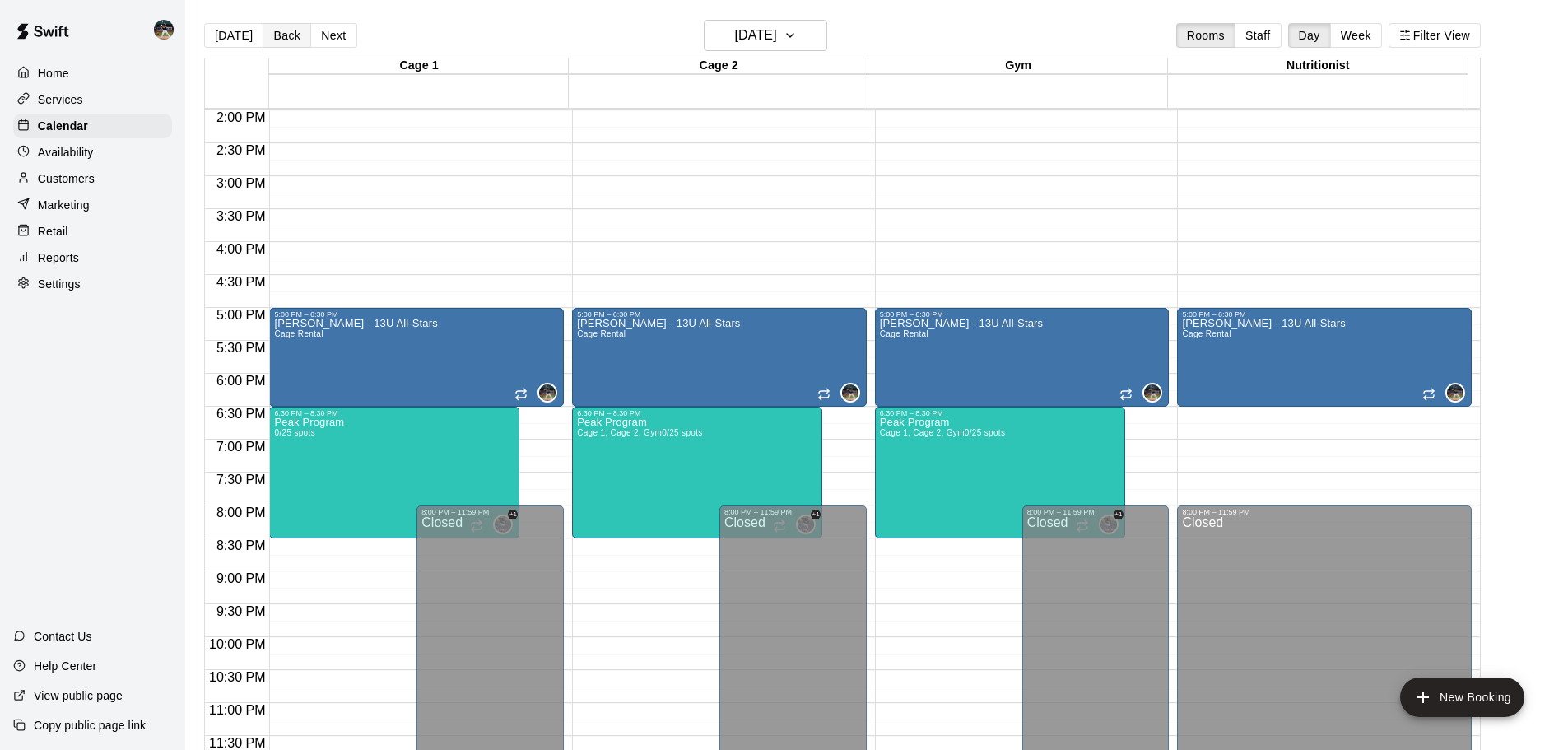
drag, startPoint x: 290, startPoint y: 46, endPoint x: 285, endPoint y: 35, distance: 12.1
click at [285, 35] on div "[DATE] Back [DATE][DATE] Rooms Staff Day Week Filter View" at bounding box center [843, 38] width 1277 height 38
click at [285, 35] on button "Back" at bounding box center [287, 35] width 49 height 25
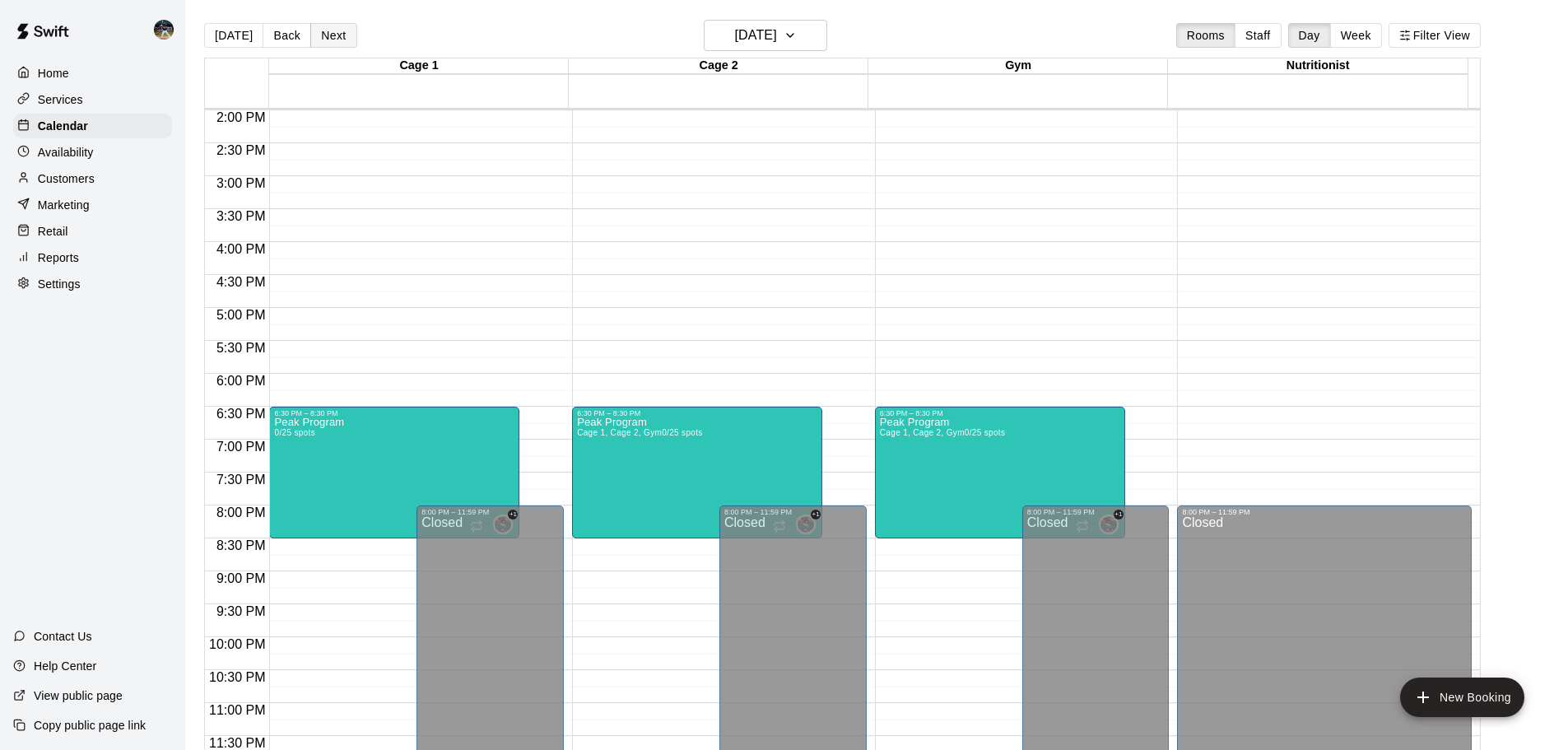
click at [333, 39] on button "Next" at bounding box center [333, 35] width 46 height 25
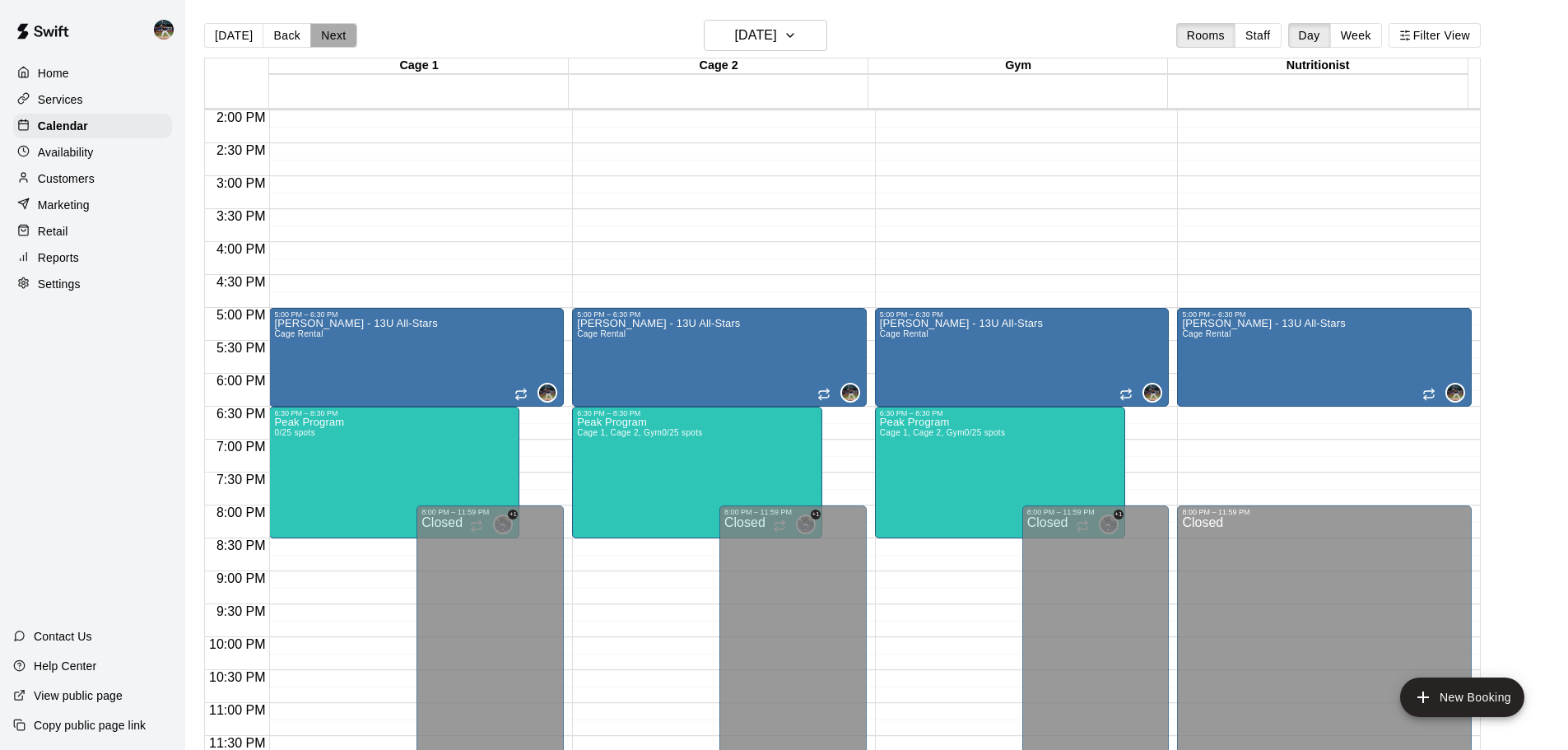
click at [329, 39] on button "Next" at bounding box center [333, 35] width 46 height 25
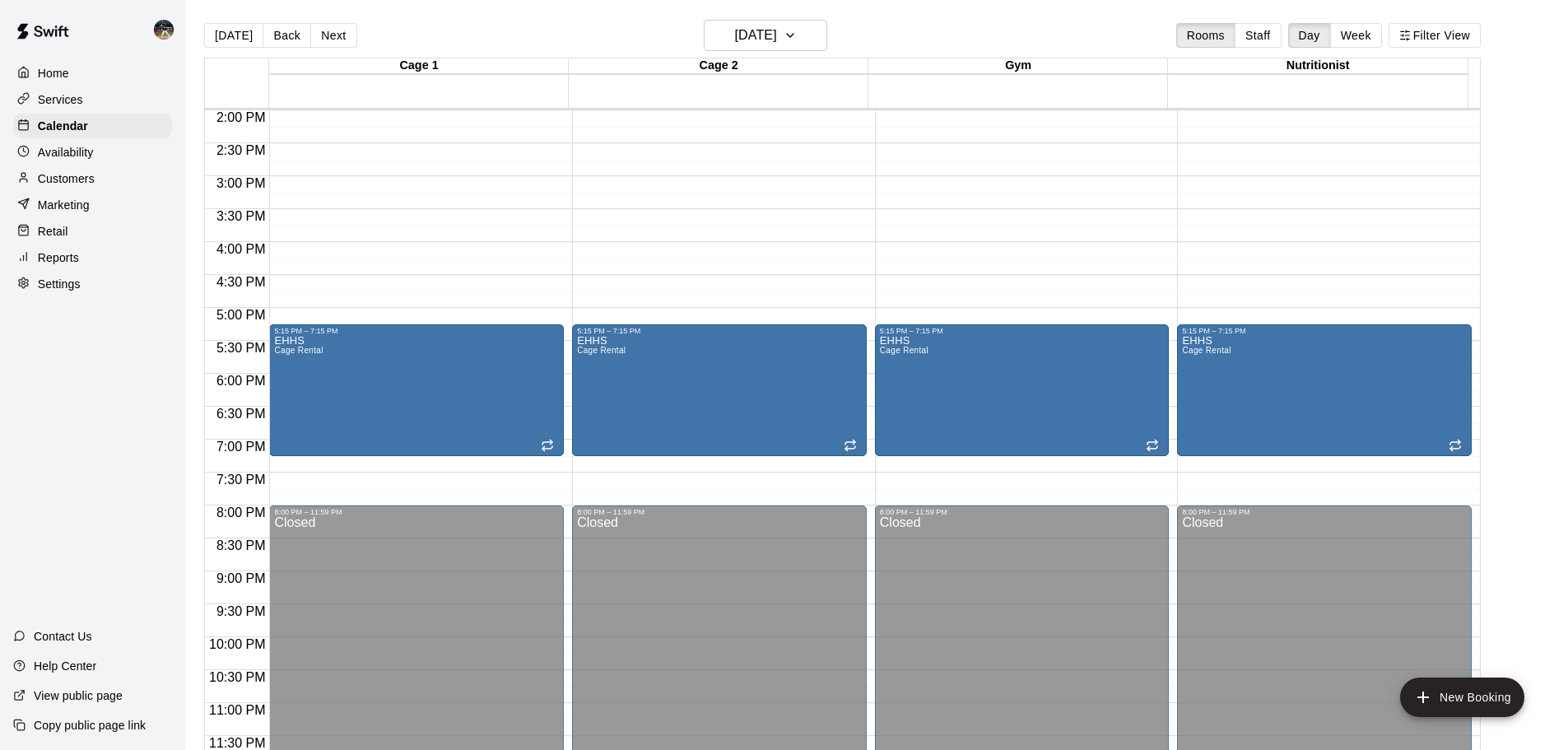
scroll to position [840, 0]
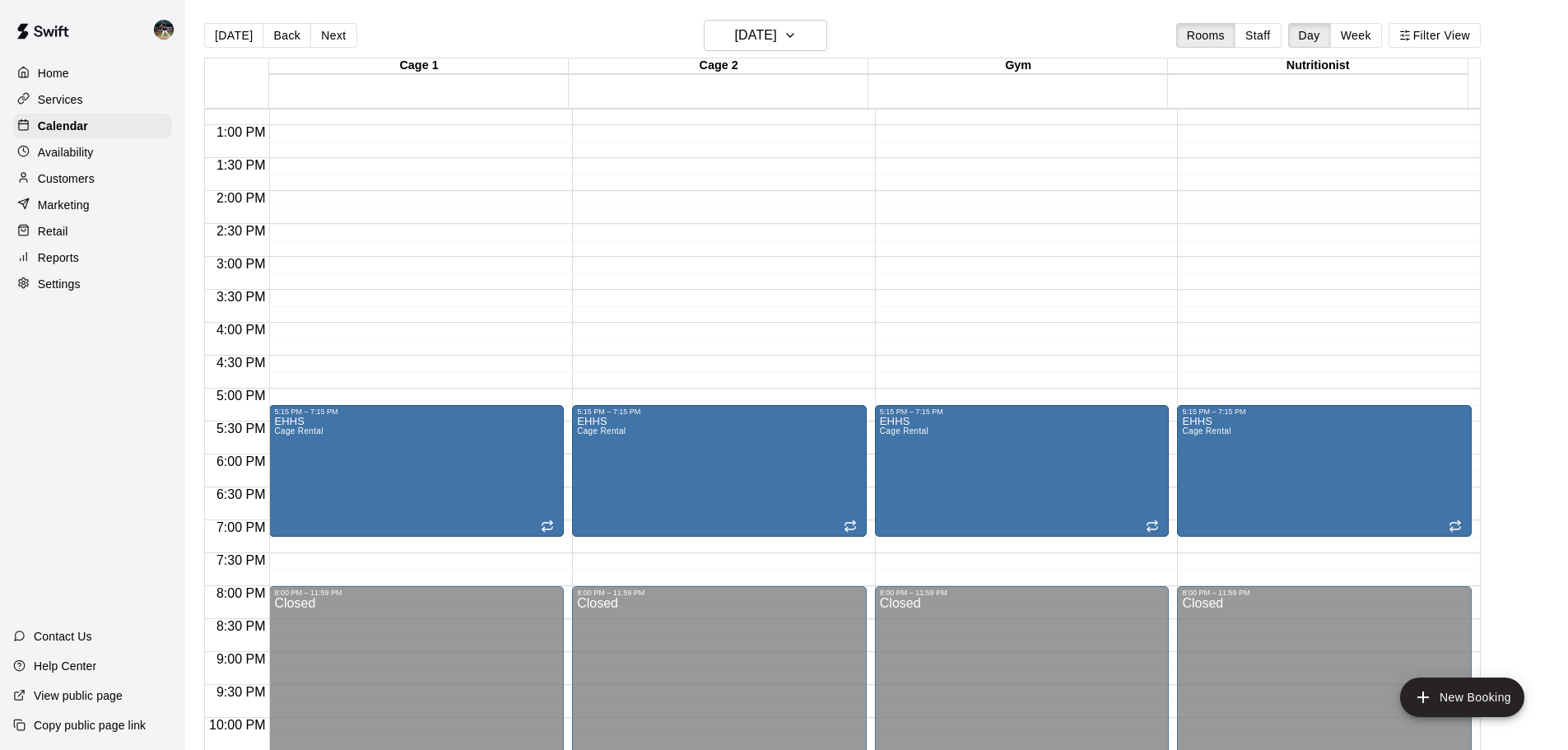
drag, startPoint x: 333, startPoint y: 33, endPoint x: 321, endPoint y: 32, distance: 12.0
click at [333, 33] on button "Next" at bounding box center [333, 35] width 46 height 25
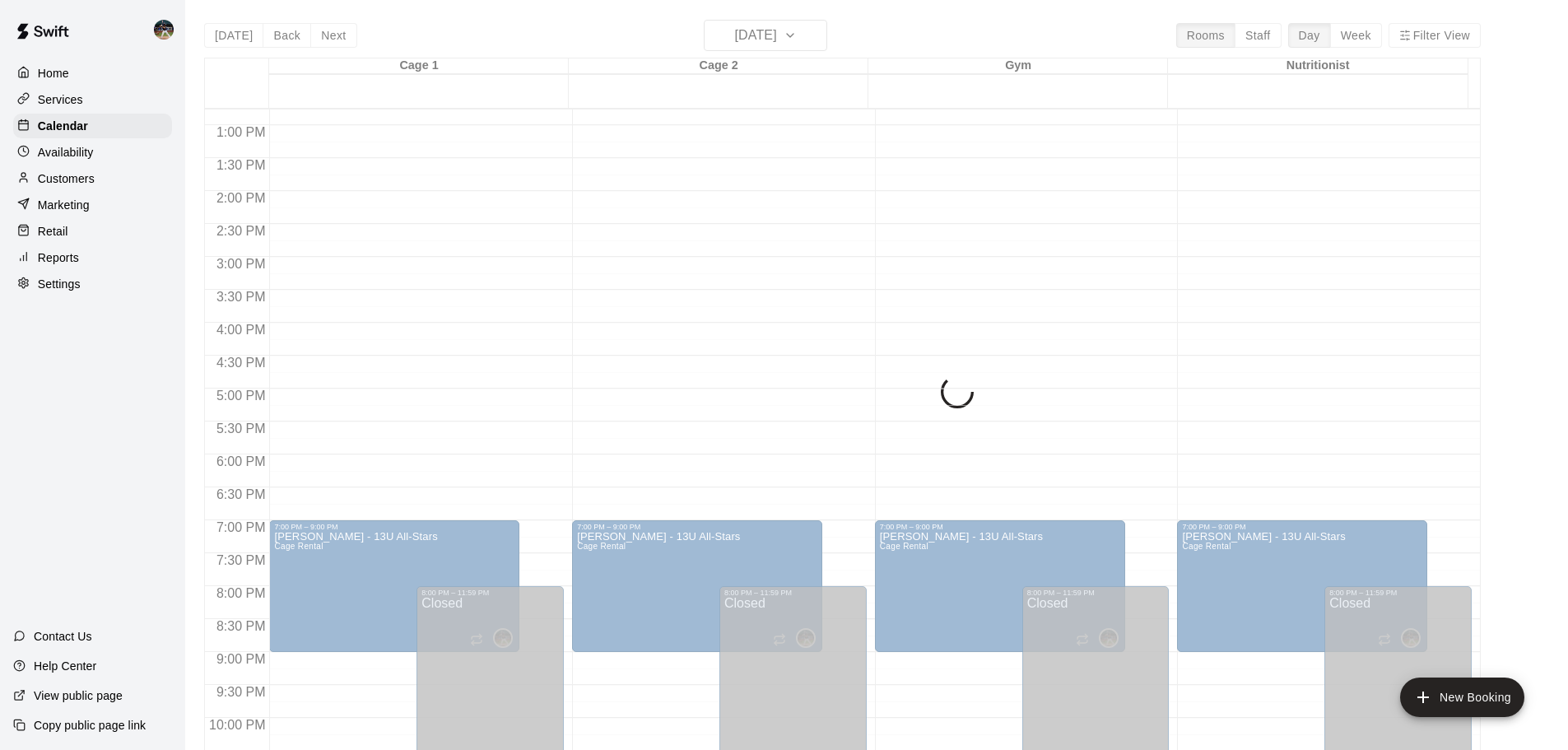
click at [283, 39] on div "[DATE] Back [DATE][DATE] Rooms Staff Day Week Filter View Cage 1 22 Thu Cage 2 …" at bounding box center [843, 394] width 1277 height 750
click at [290, 30] on div "[DATE] Back [DATE][DATE] Rooms Staff Day Week Filter View Cage 1 22 Thu Cage 2 …" at bounding box center [843, 394] width 1277 height 750
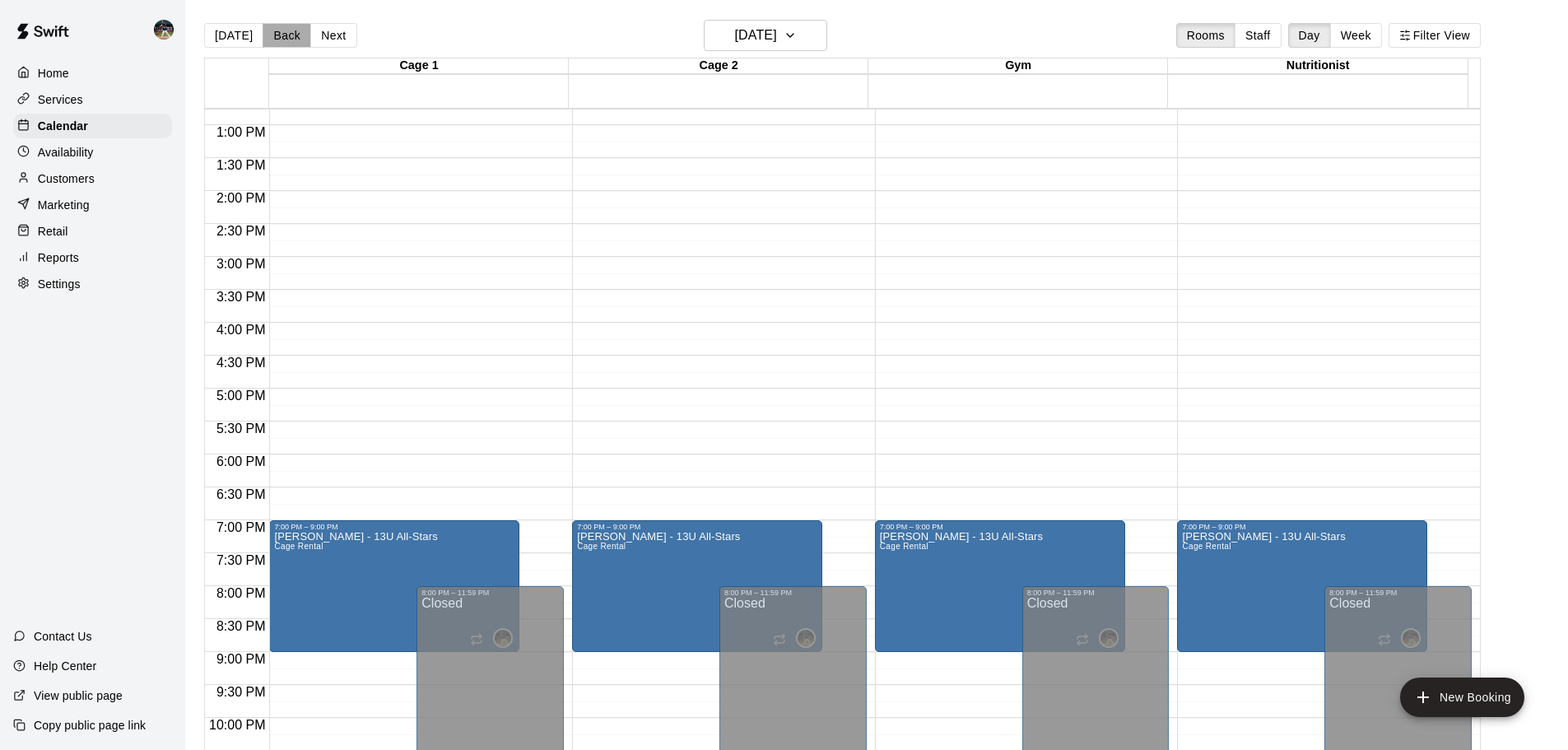
click at [286, 34] on button "Back" at bounding box center [287, 35] width 49 height 25
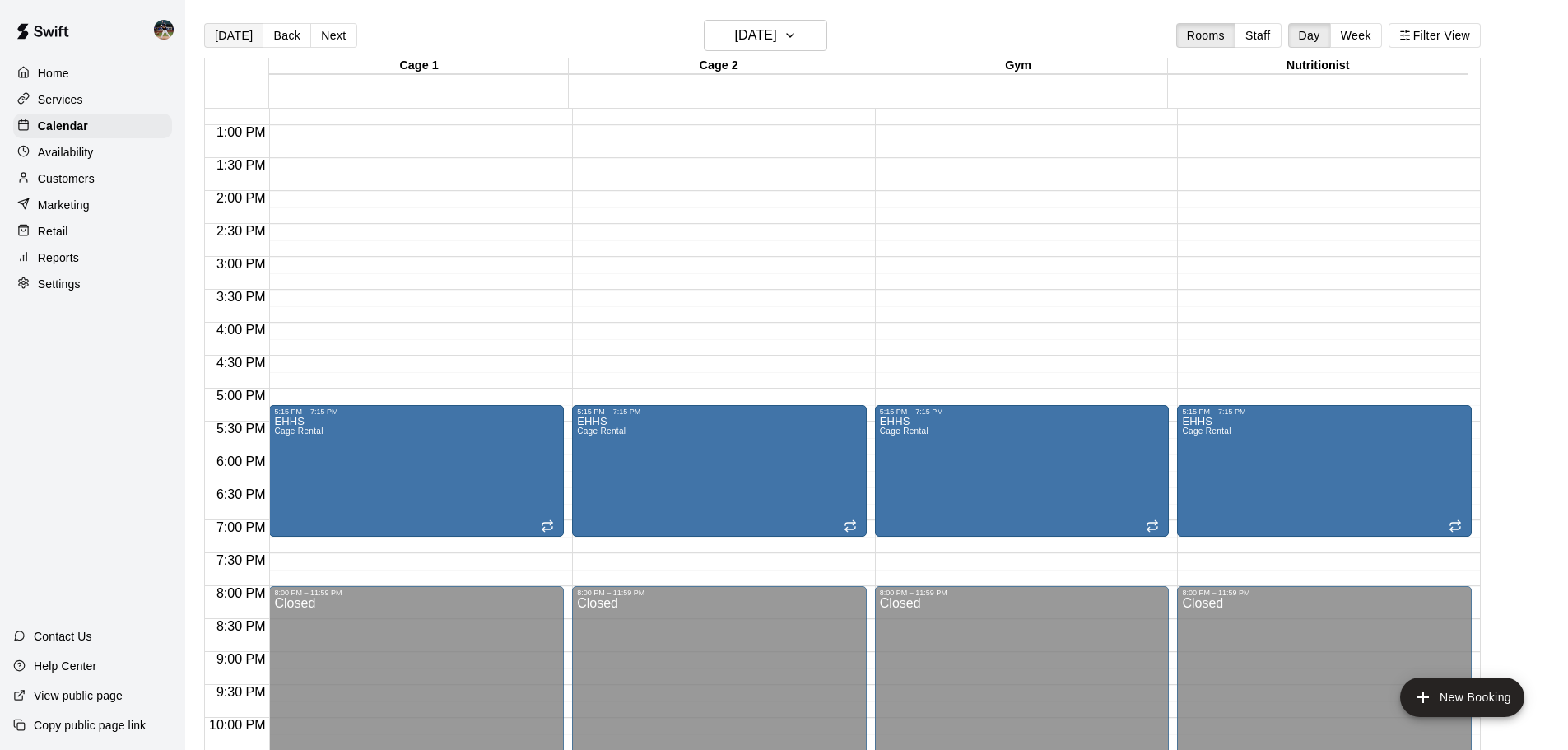
click at [224, 37] on button "[DATE]" at bounding box center [234, 35] width 59 height 25
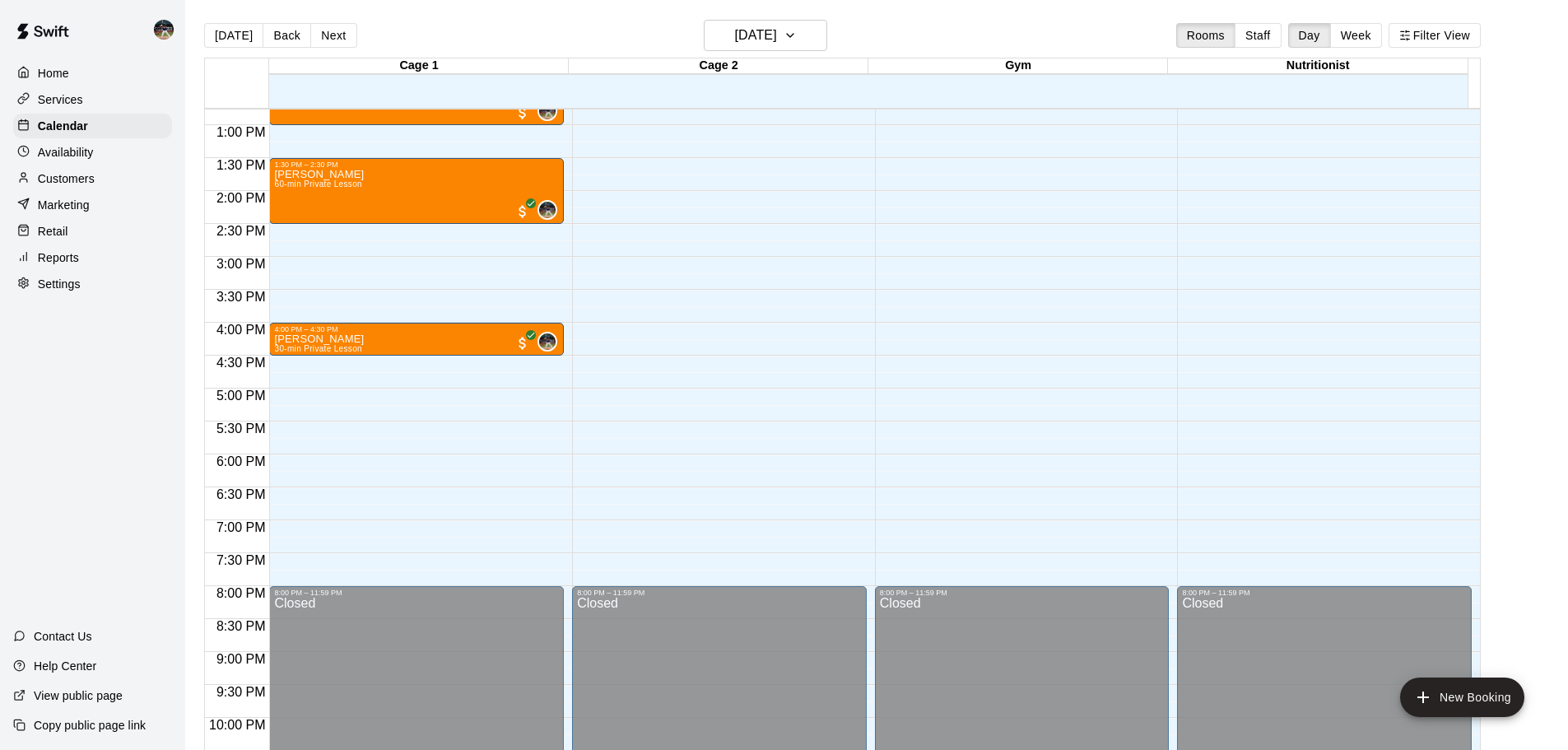
click at [330, 18] on main "[DATE] Back [DATE][DATE] Rooms Staff Day Week Filter View Cage 1 18 Mon Cage 2 …" at bounding box center [876, 388] width 1383 height 777
click at [330, 30] on button "Next" at bounding box center [333, 35] width 46 height 25
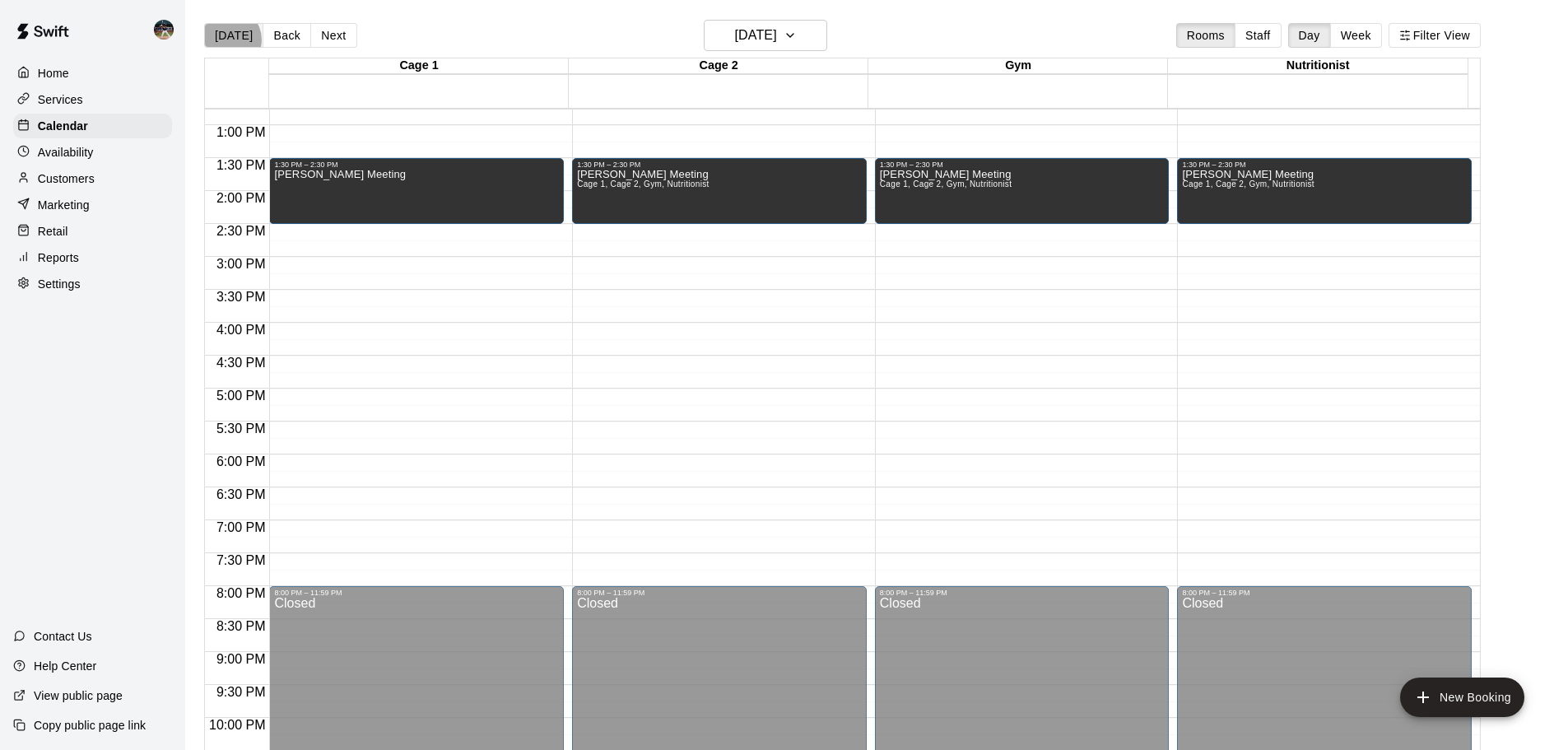
click at [229, 40] on button "[DATE]" at bounding box center [234, 35] width 59 height 25
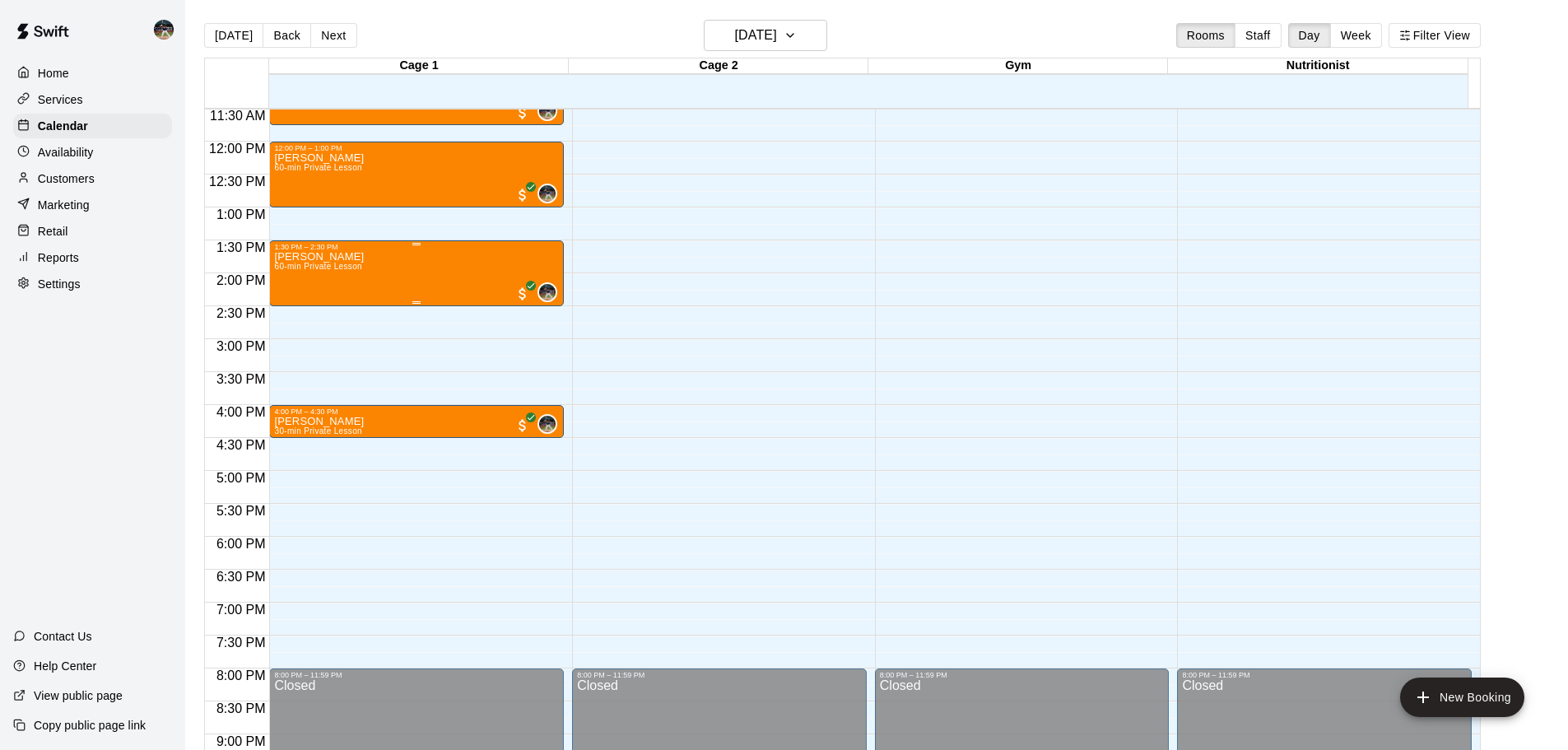
scroll to position [676, 0]
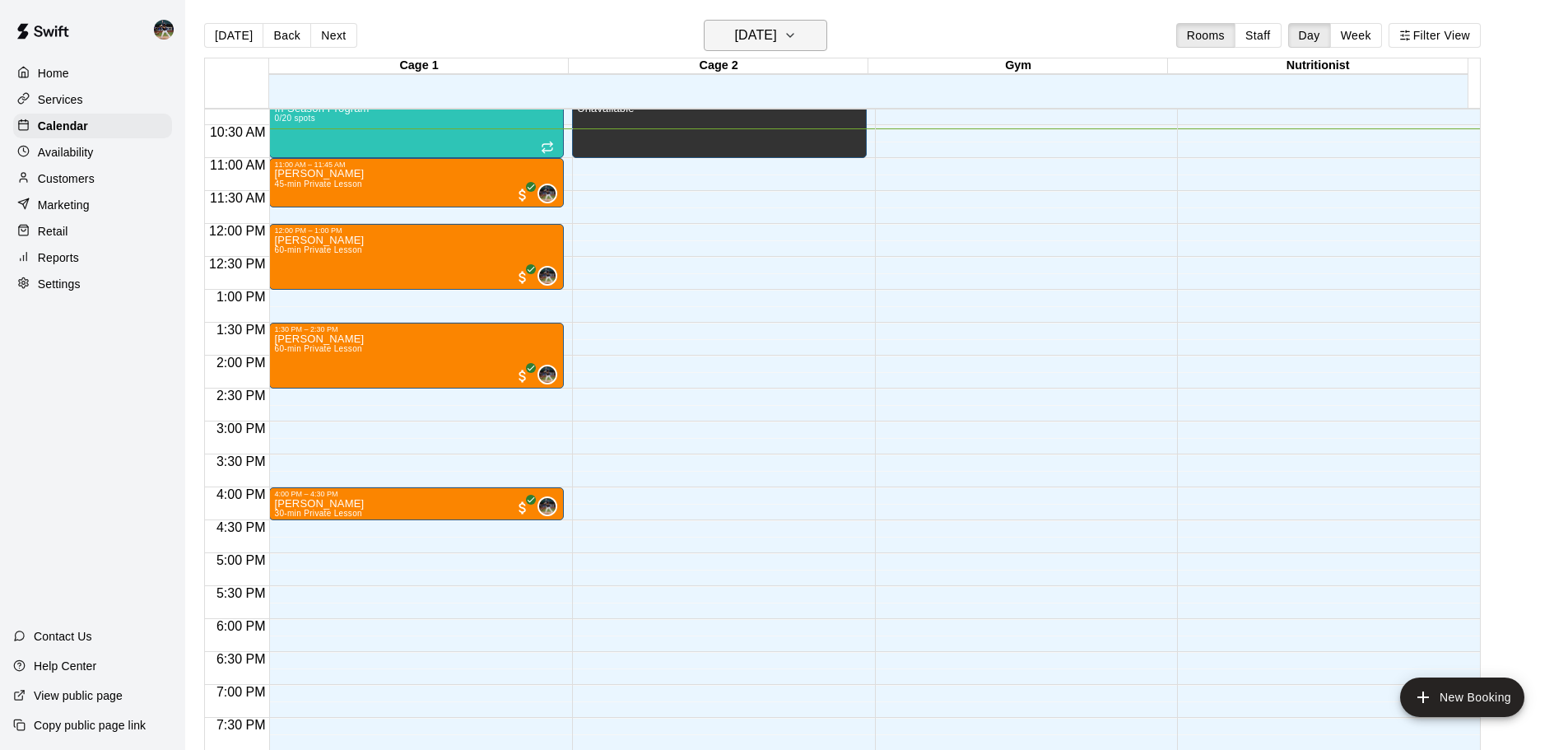
click at [802, 22] on button "[DATE]" at bounding box center [766, 35] width 123 height 31
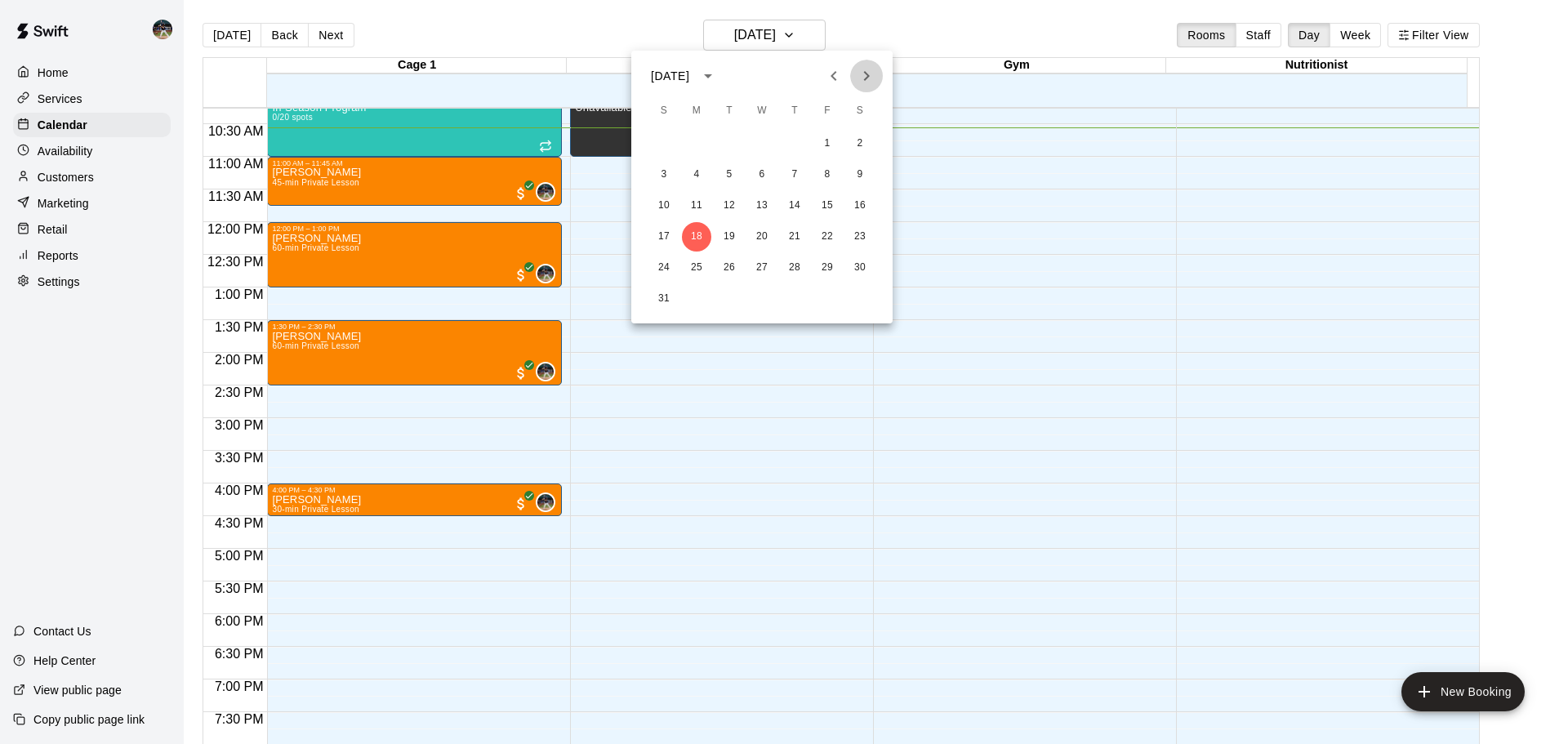
click at [869, 79] on icon "Next month" at bounding box center [865, 75] width 19 height 19
click at [869, 78] on icon "Next month" at bounding box center [865, 75] width 19 height 19
click at [838, 80] on icon "Previous month" at bounding box center [833, 75] width 19 height 19
click at [863, 78] on icon "Next month" at bounding box center [865, 75] width 19 height 19
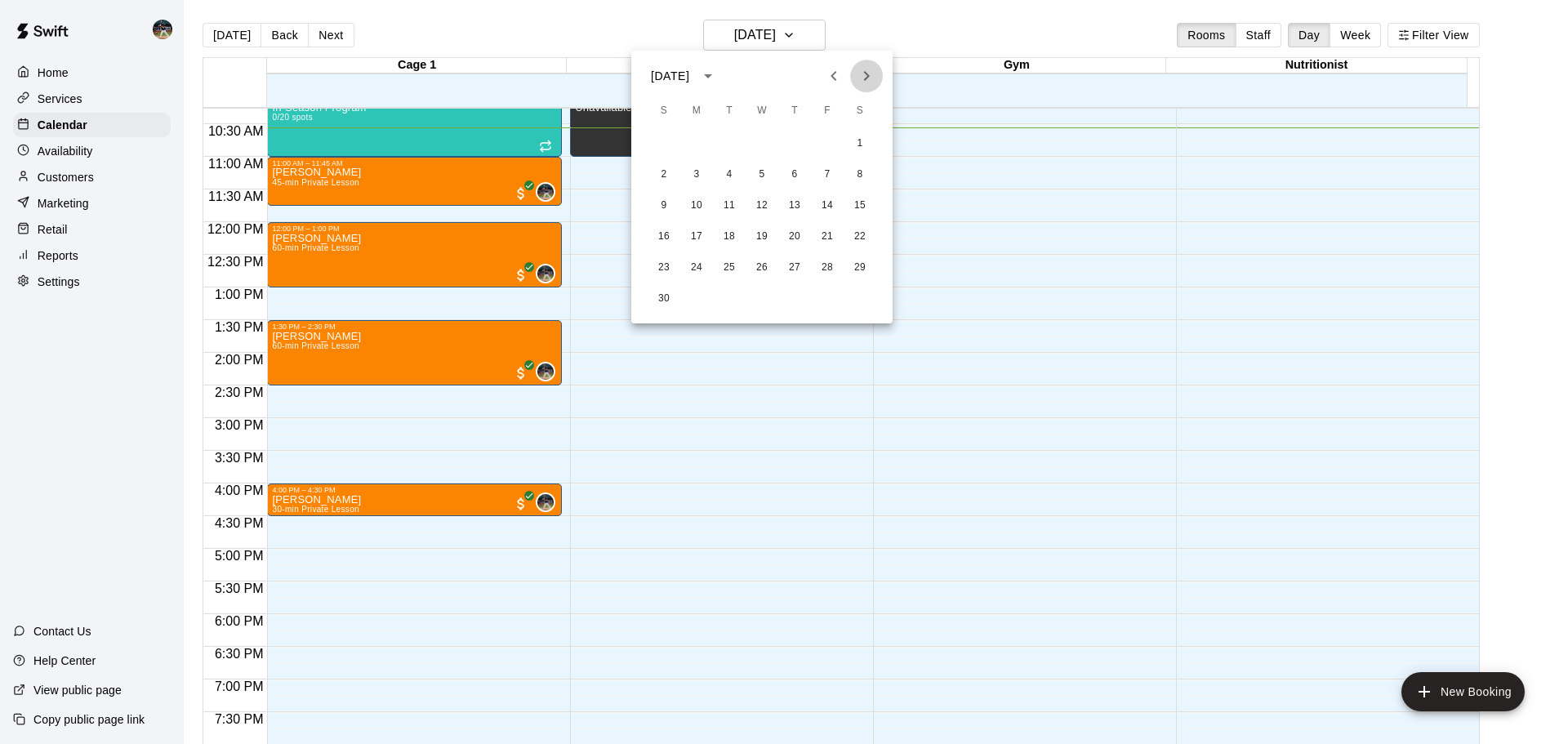
click at [863, 78] on icon "Next month" at bounding box center [865, 75] width 19 height 19
click at [699, 175] on button "5" at bounding box center [696, 175] width 29 height 29
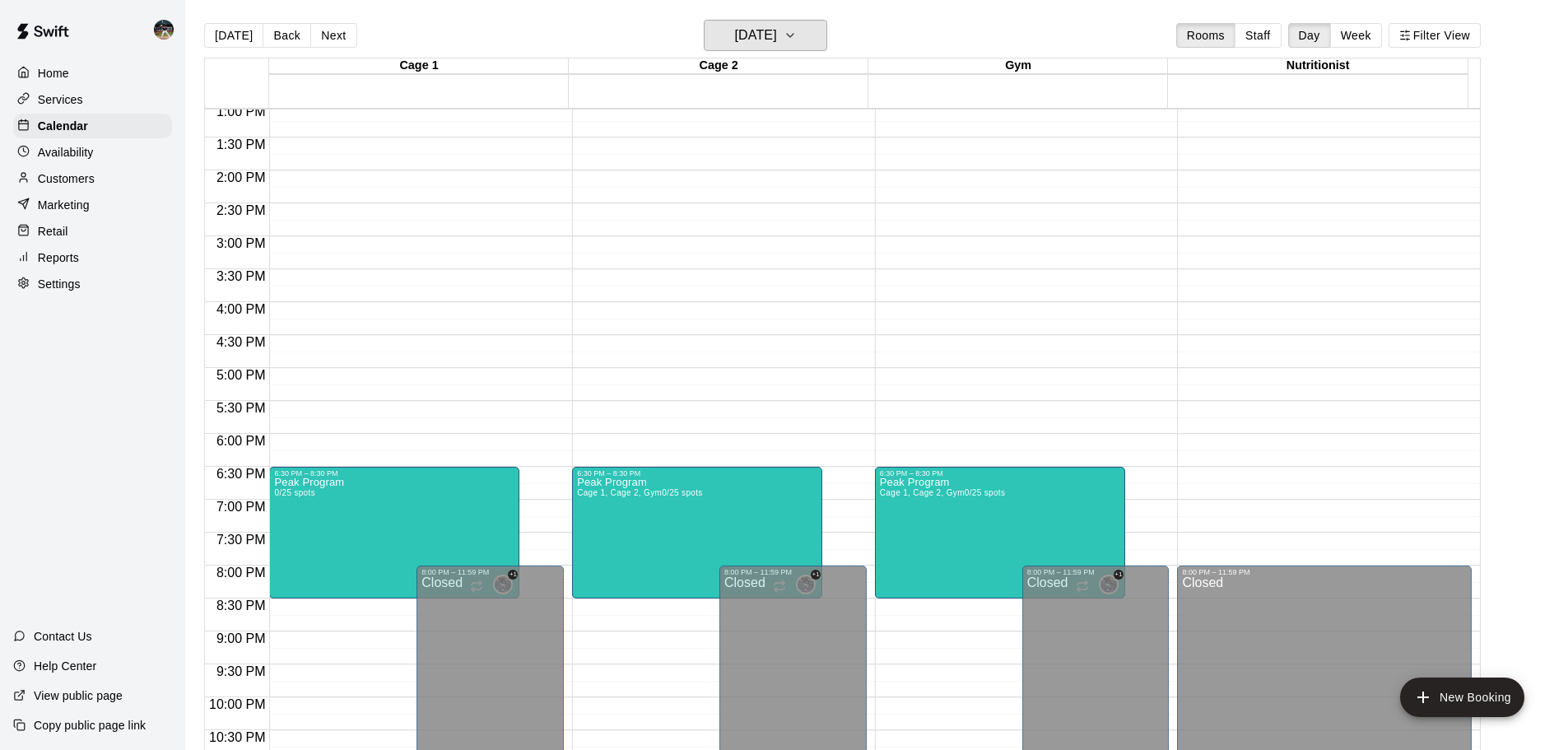
scroll to position [758, 0]
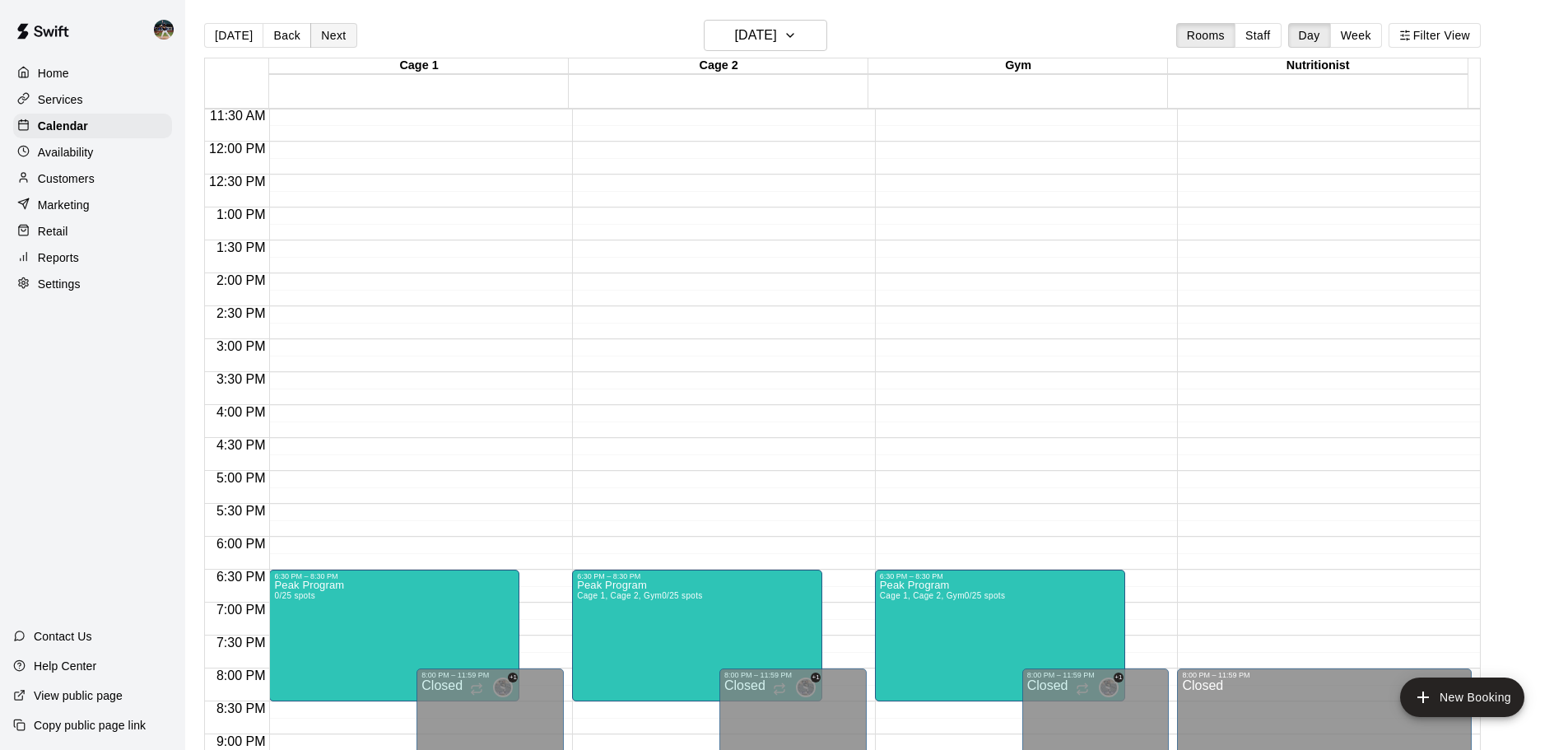
click at [341, 44] on button "Next" at bounding box center [333, 35] width 46 height 25
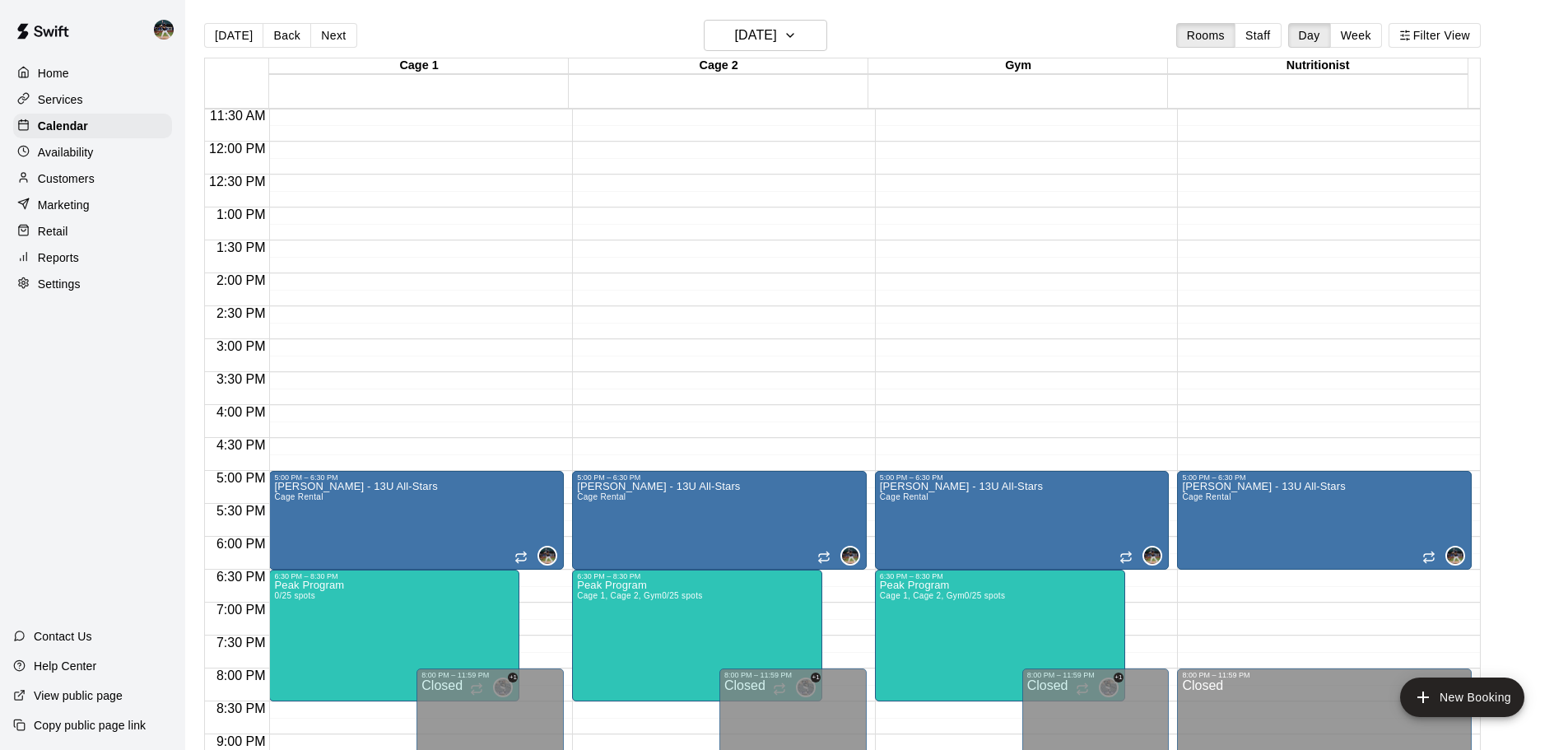
click at [287, 39] on button "Back" at bounding box center [287, 35] width 49 height 25
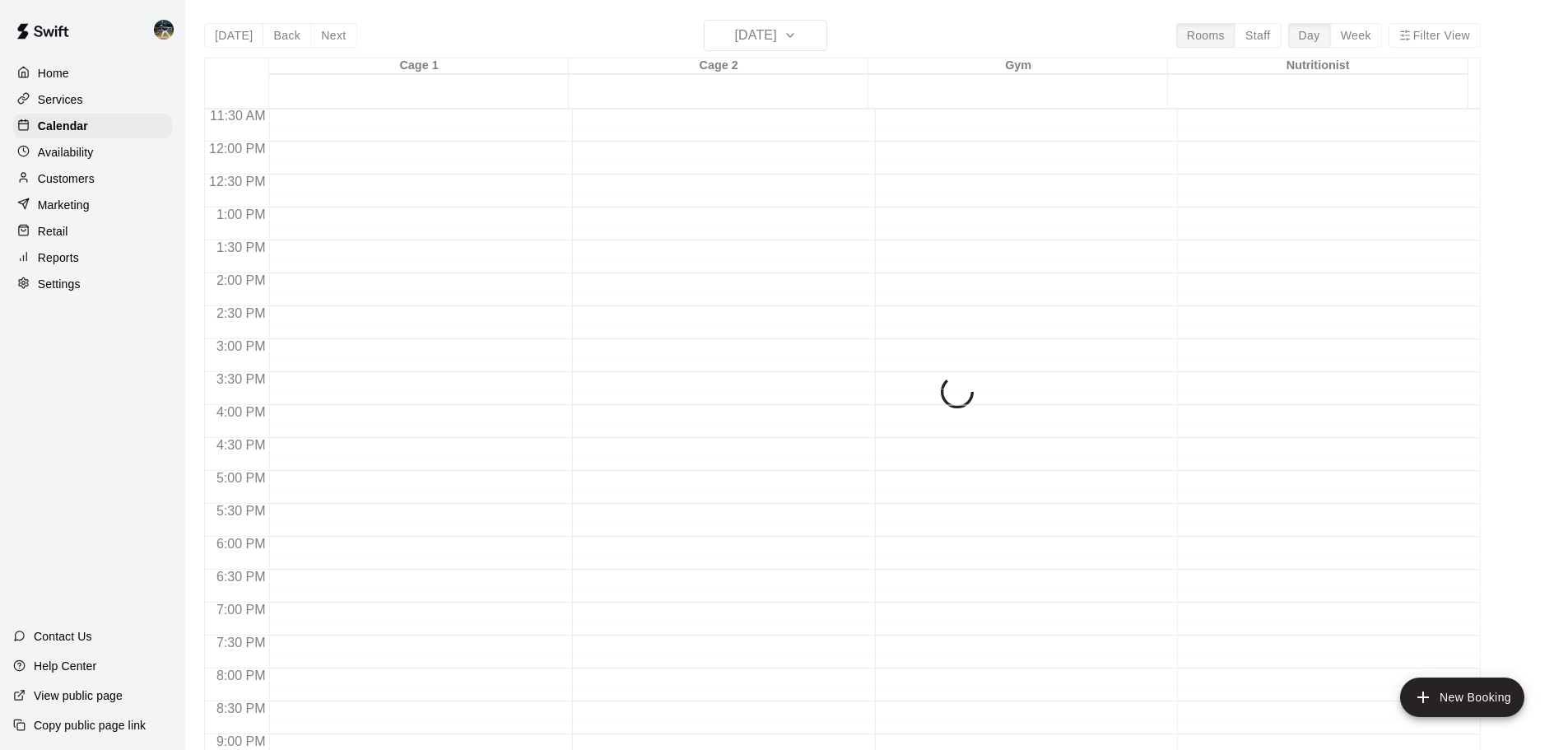
click at [197, 39] on div "[DATE] Back [DATE][DATE] Rooms Staff Day Week Filter View Cage 1 05 Mon Cage 2 …" at bounding box center [842, 394] width 1302 height 750
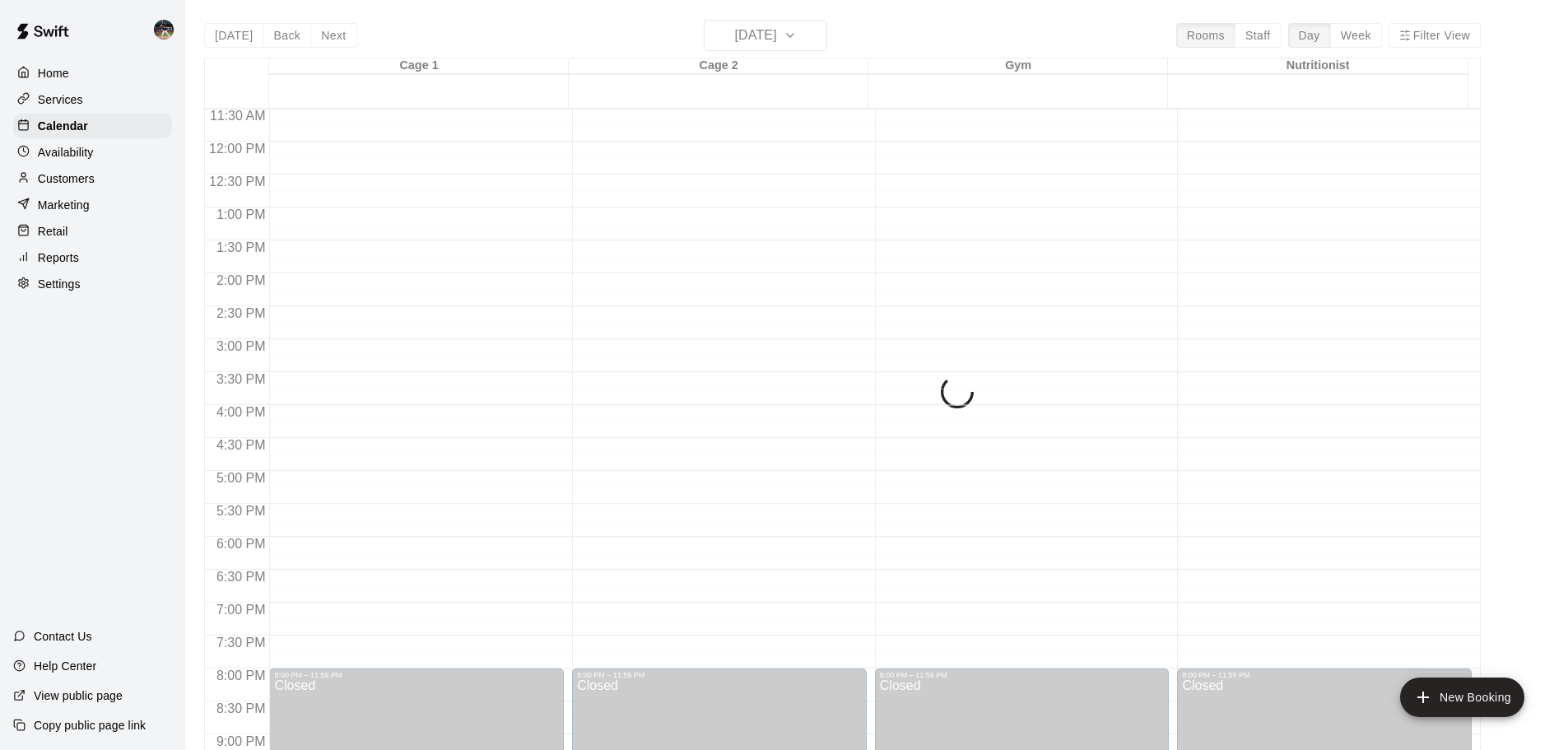
click at [225, 35] on div "[DATE] Back [DATE][DATE] Rooms Staff Day Week Filter View Cage 1 05 Mon Cage 2 …" at bounding box center [843, 394] width 1277 height 750
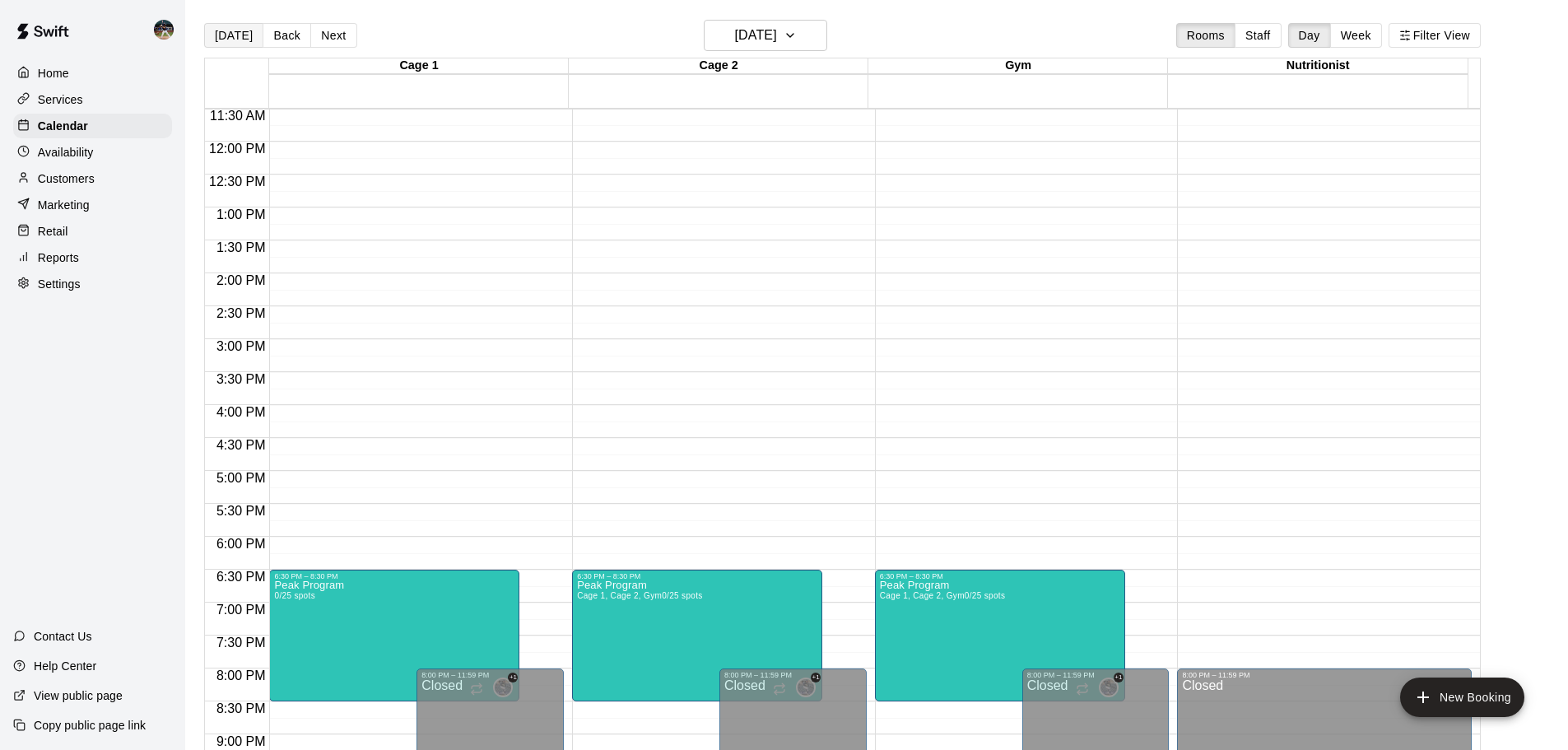
click at [226, 40] on button "[DATE]" at bounding box center [234, 35] width 59 height 25
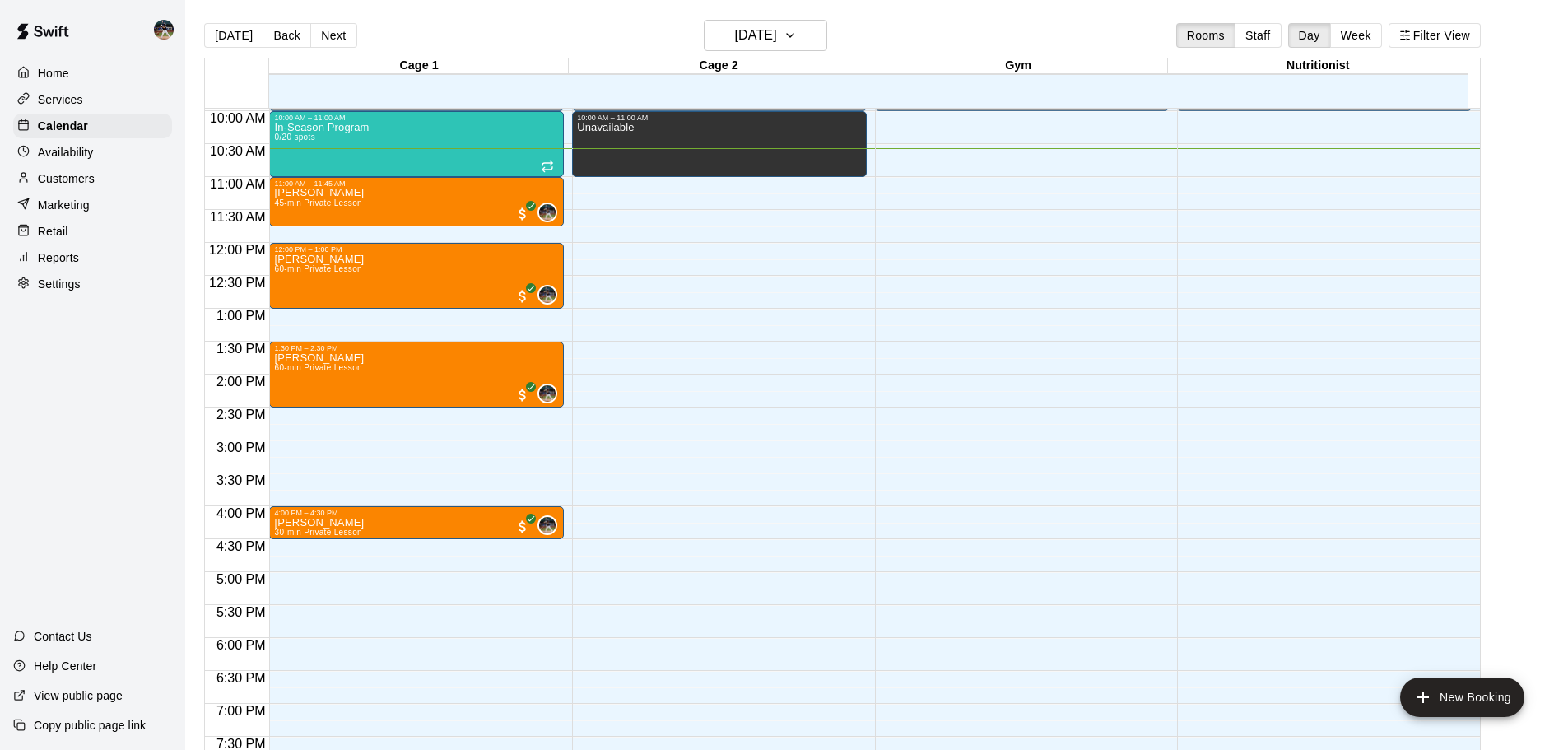
scroll to position [660, 0]
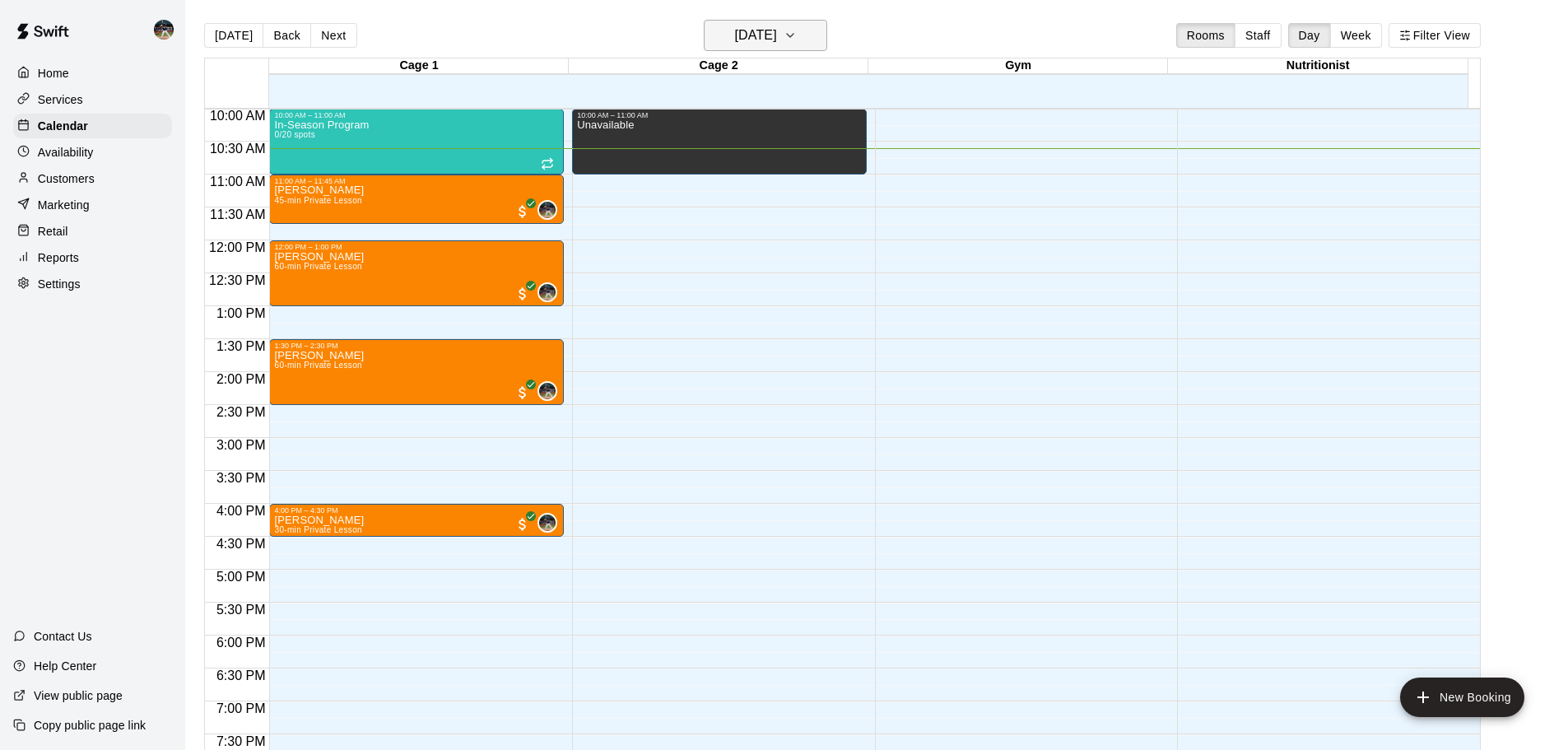
click at [735, 40] on h6 "[DATE]" at bounding box center [756, 35] width 42 height 23
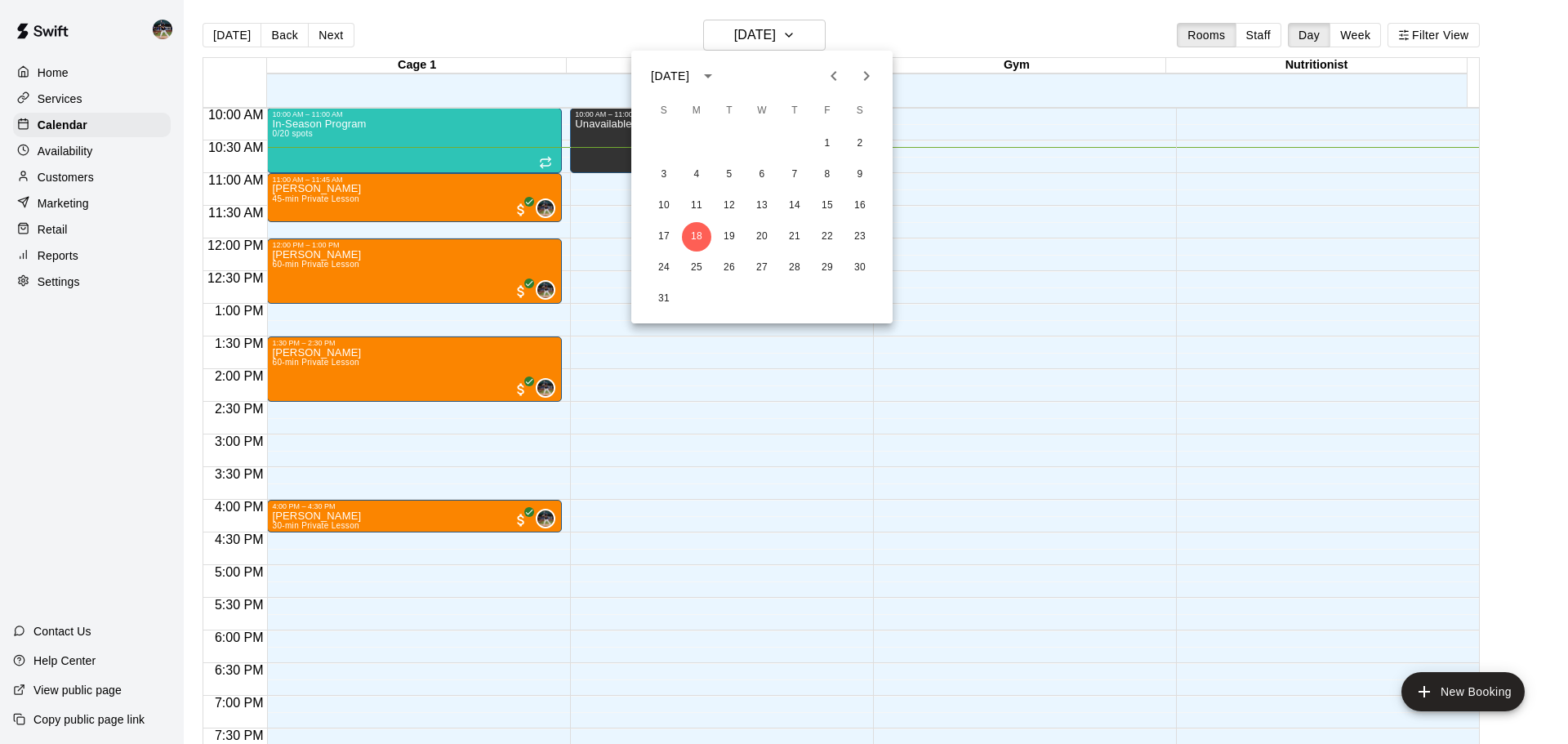
click at [852, 85] on div at bounding box center [849, 76] width 19 height 33
click at [856, 80] on icon "Next month" at bounding box center [865, 75] width 19 height 19
click at [856, 80] on icon "Next month" at bounding box center [865, 75] width 19 height 19
click at [856, 79] on icon "Next month" at bounding box center [865, 75] width 19 height 19
click at [832, 80] on icon "Previous month" at bounding box center [833, 75] width 19 height 19
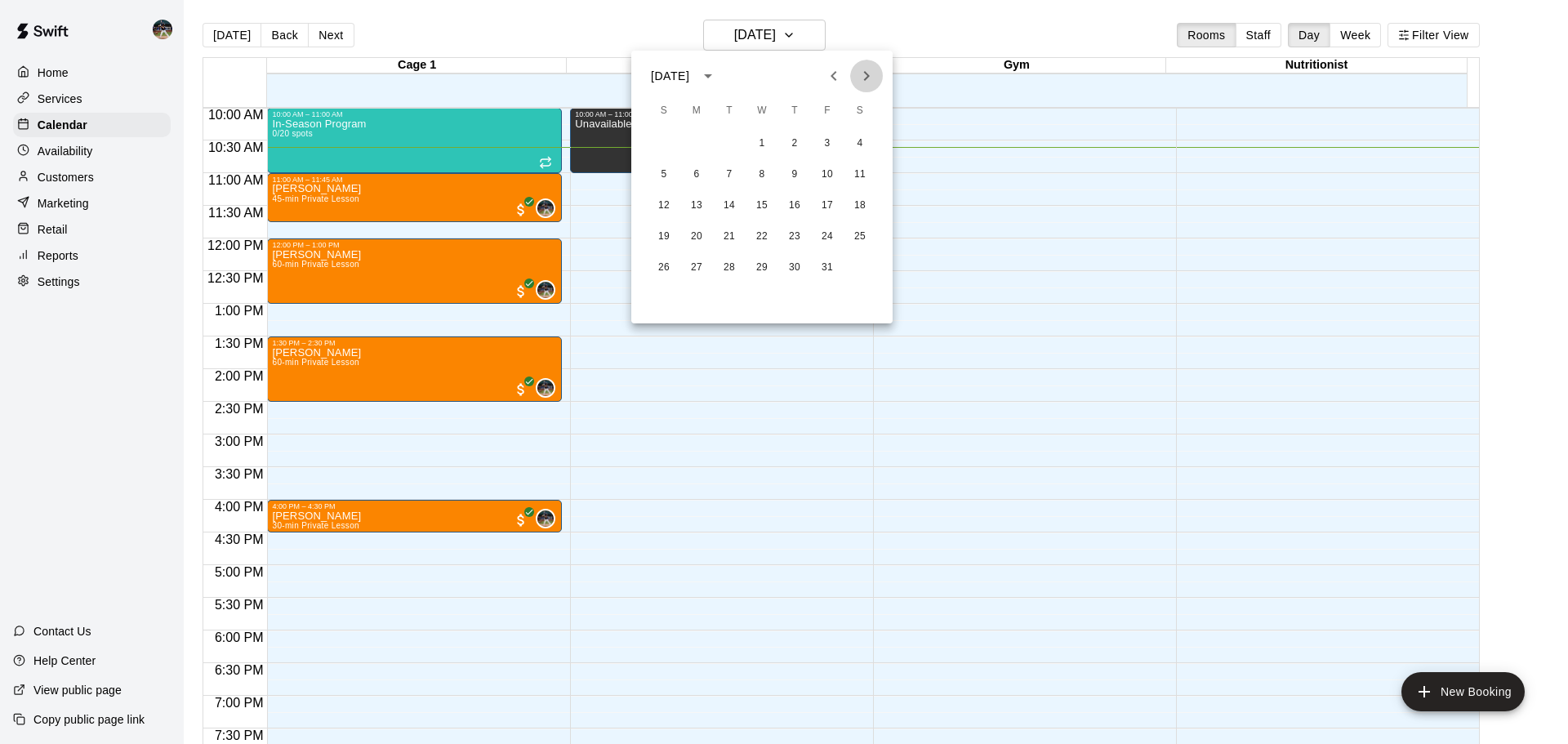
click at [867, 79] on icon "Next month" at bounding box center [865, 75] width 19 height 19
click at [832, 78] on icon "Previous month" at bounding box center [833, 76] width 5 height 10
click at [567, 30] on div at bounding box center [784, 372] width 1568 height 744
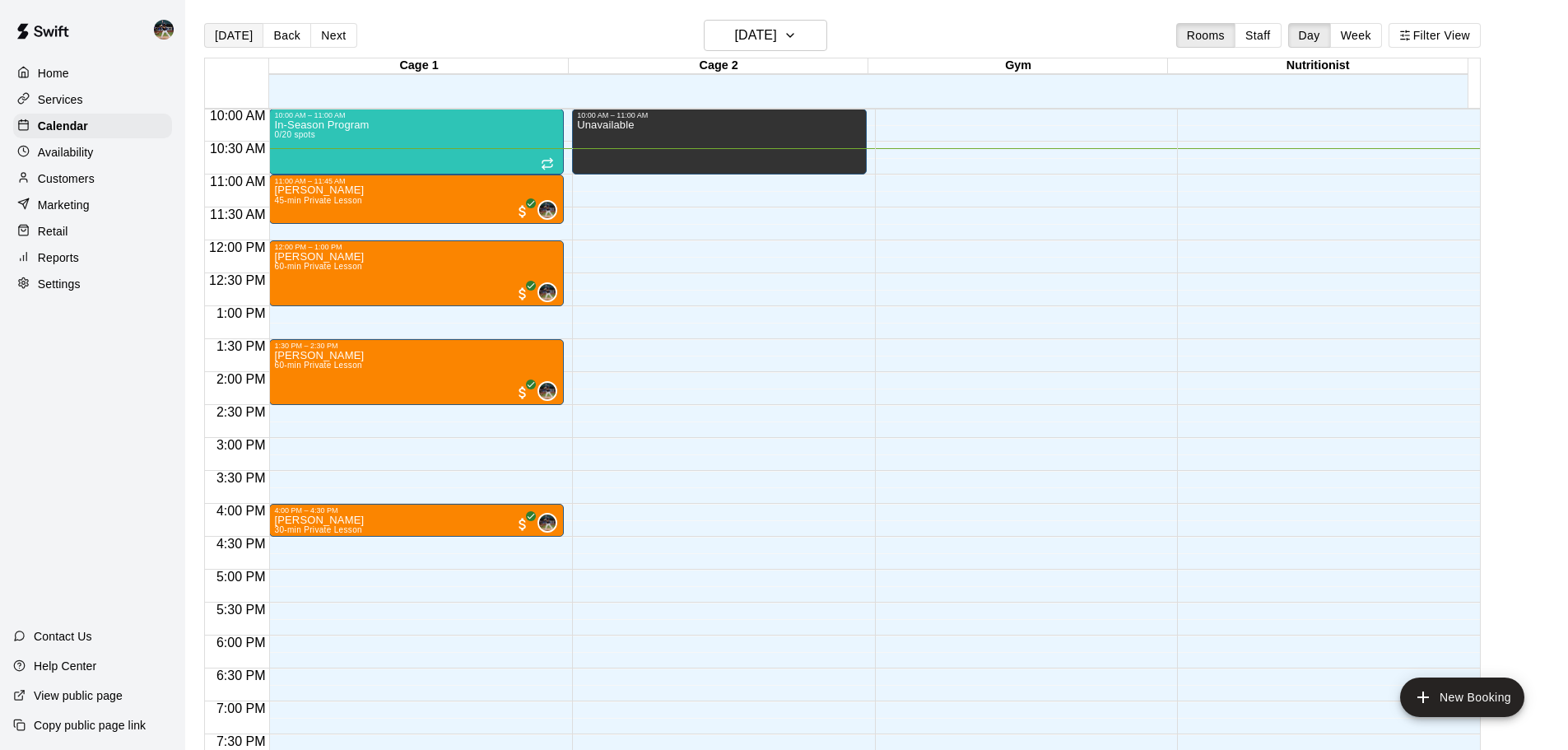
click at [241, 31] on button "[DATE]" at bounding box center [234, 35] width 59 height 25
click at [778, 33] on h6 "[DATE]" at bounding box center [756, 35] width 42 height 23
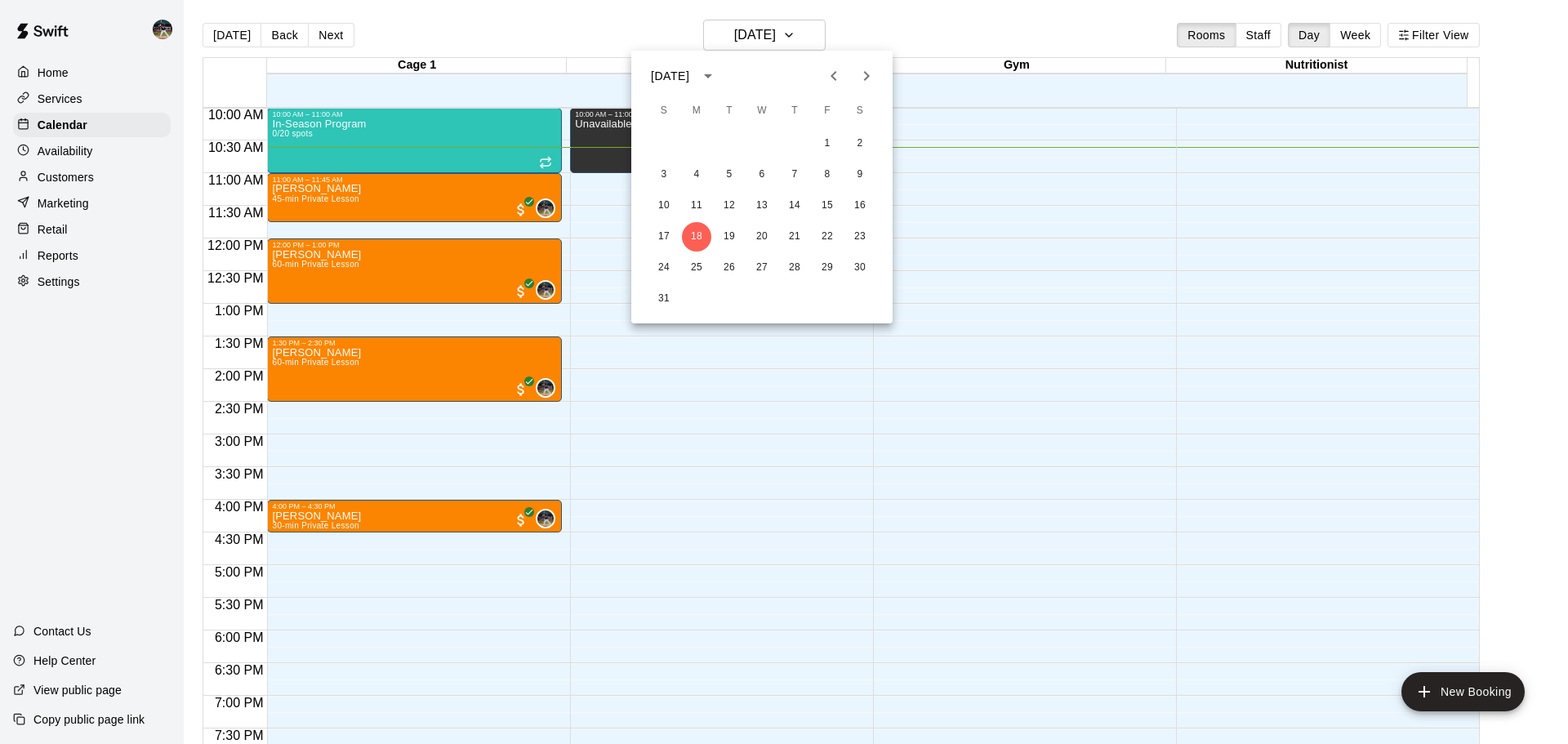
click at [870, 70] on icon "Next month" at bounding box center [865, 75] width 19 height 19
click at [873, 79] on icon "Next month" at bounding box center [865, 75] width 19 height 19
click at [465, 32] on div at bounding box center [784, 372] width 1568 height 744
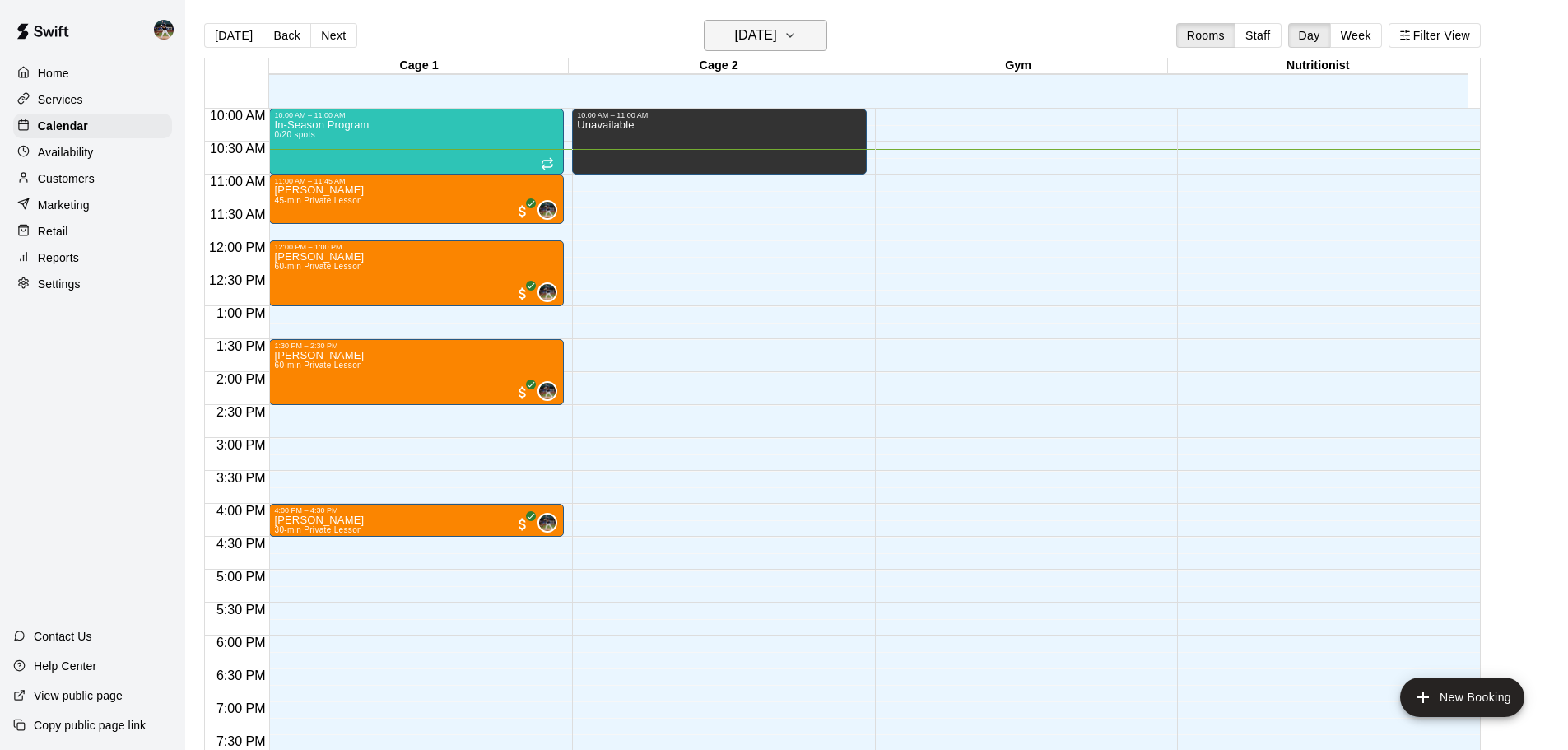
click at [762, 27] on h6 "[DATE]" at bounding box center [756, 35] width 42 height 23
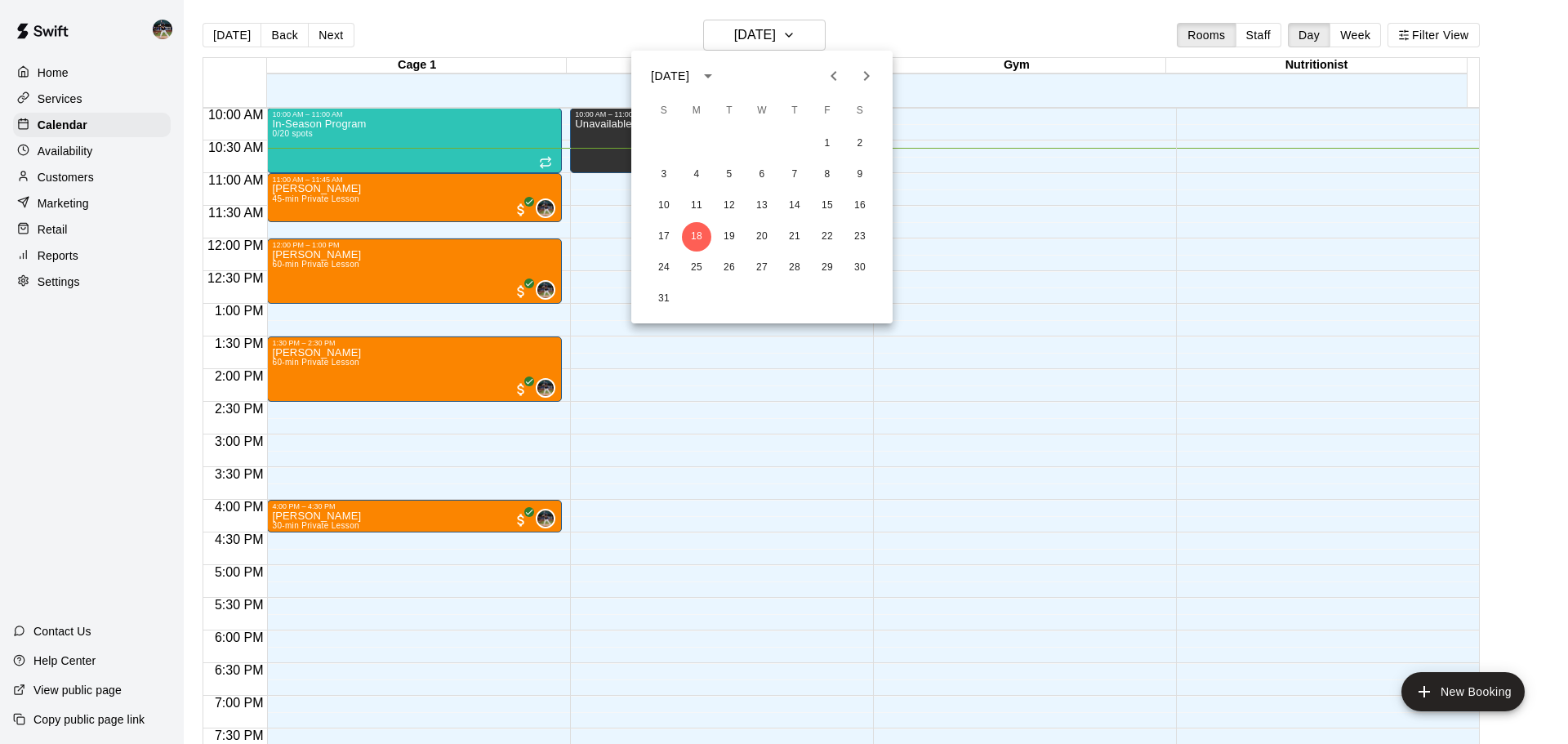
click at [863, 75] on icon "Next month" at bounding box center [865, 75] width 19 height 19
click at [863, 74] on icon "Next month" at bounding box center [865, 75] width 19 height 19
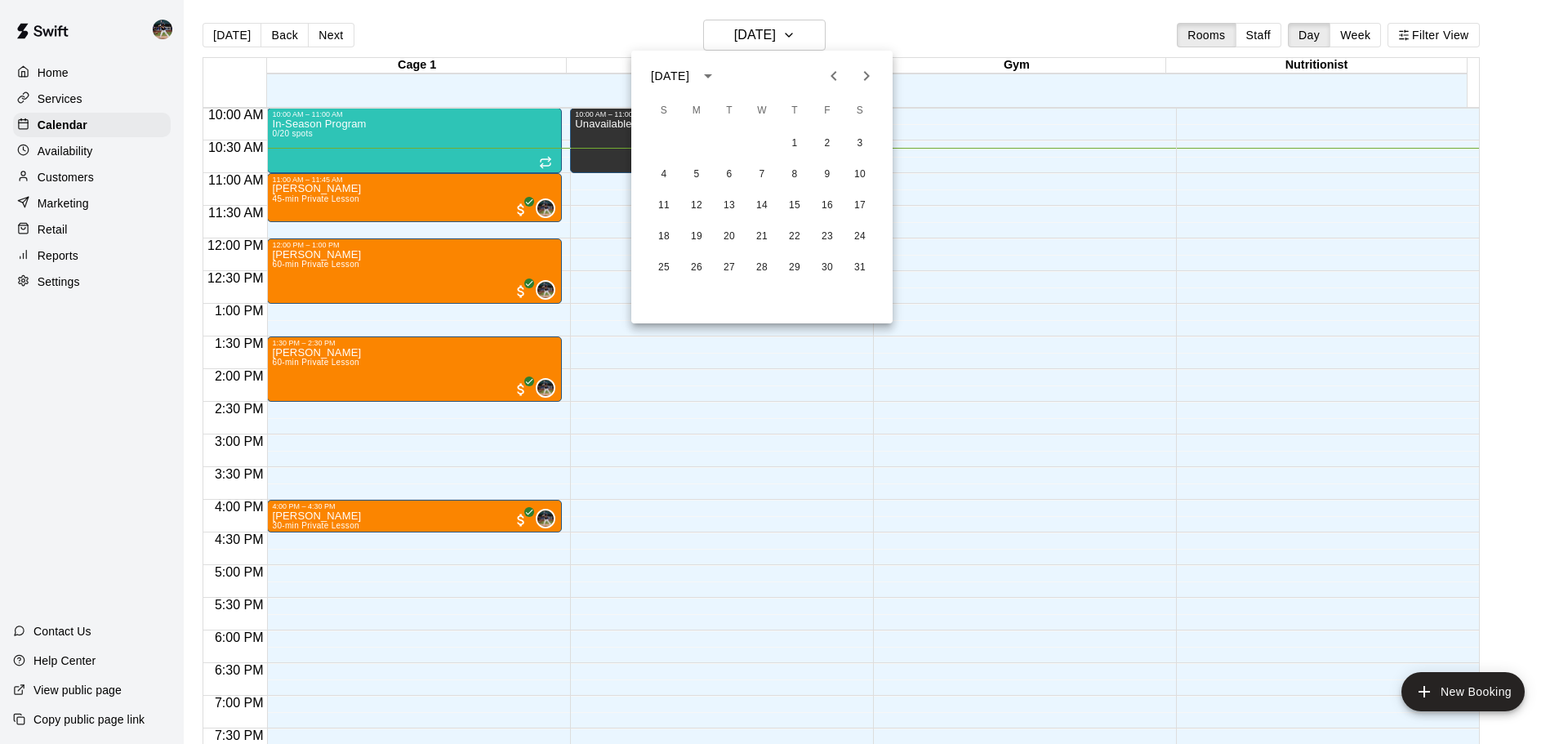
click at [609, 36] on div at bounding box center [784, 372] width 1568 height 744
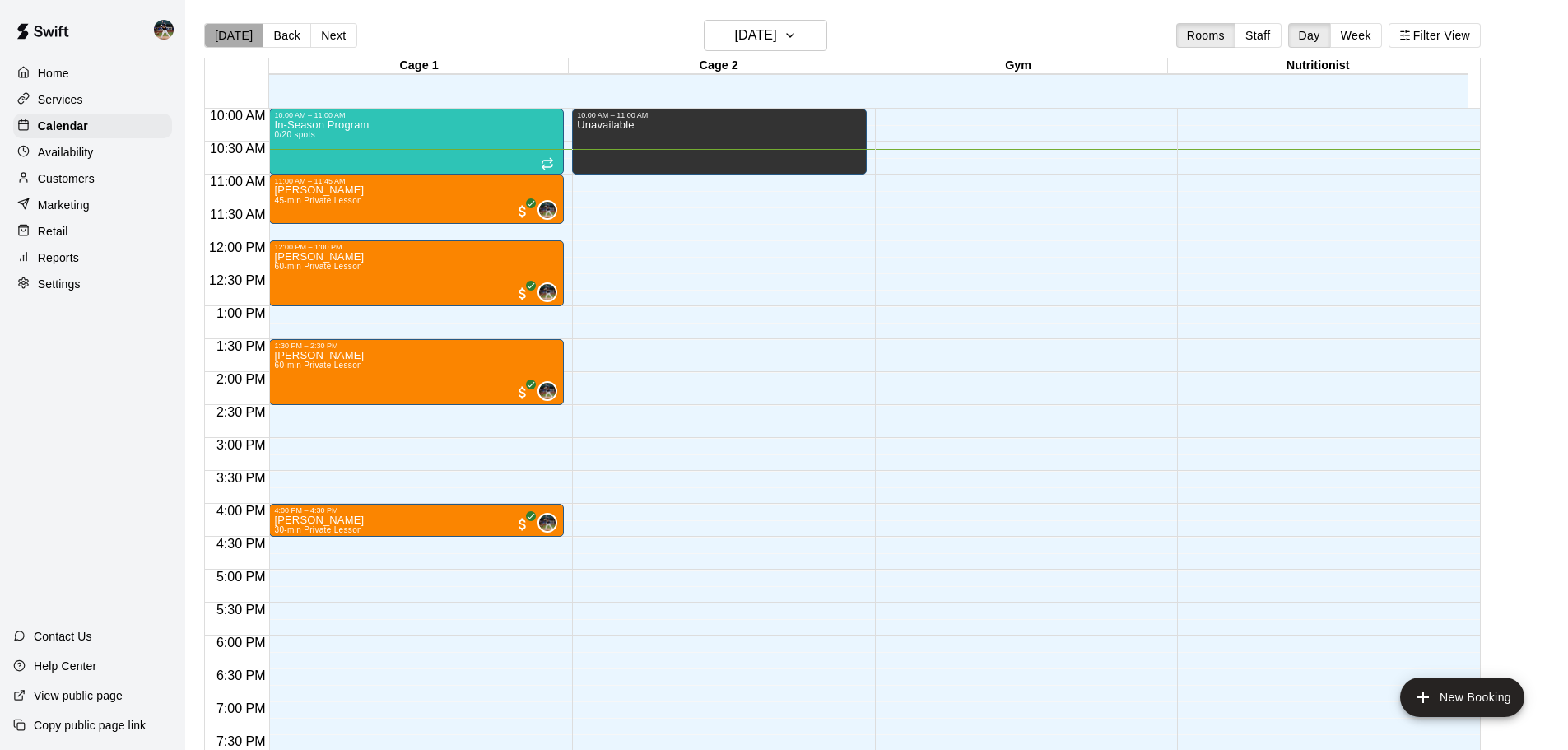
click at [241, 40] on button "[DATE]" at bounding box center [234, 35] width 59 height 25
click at [79, 261] on div "Reports" at bounding box center [92, 257] width 158 height 25
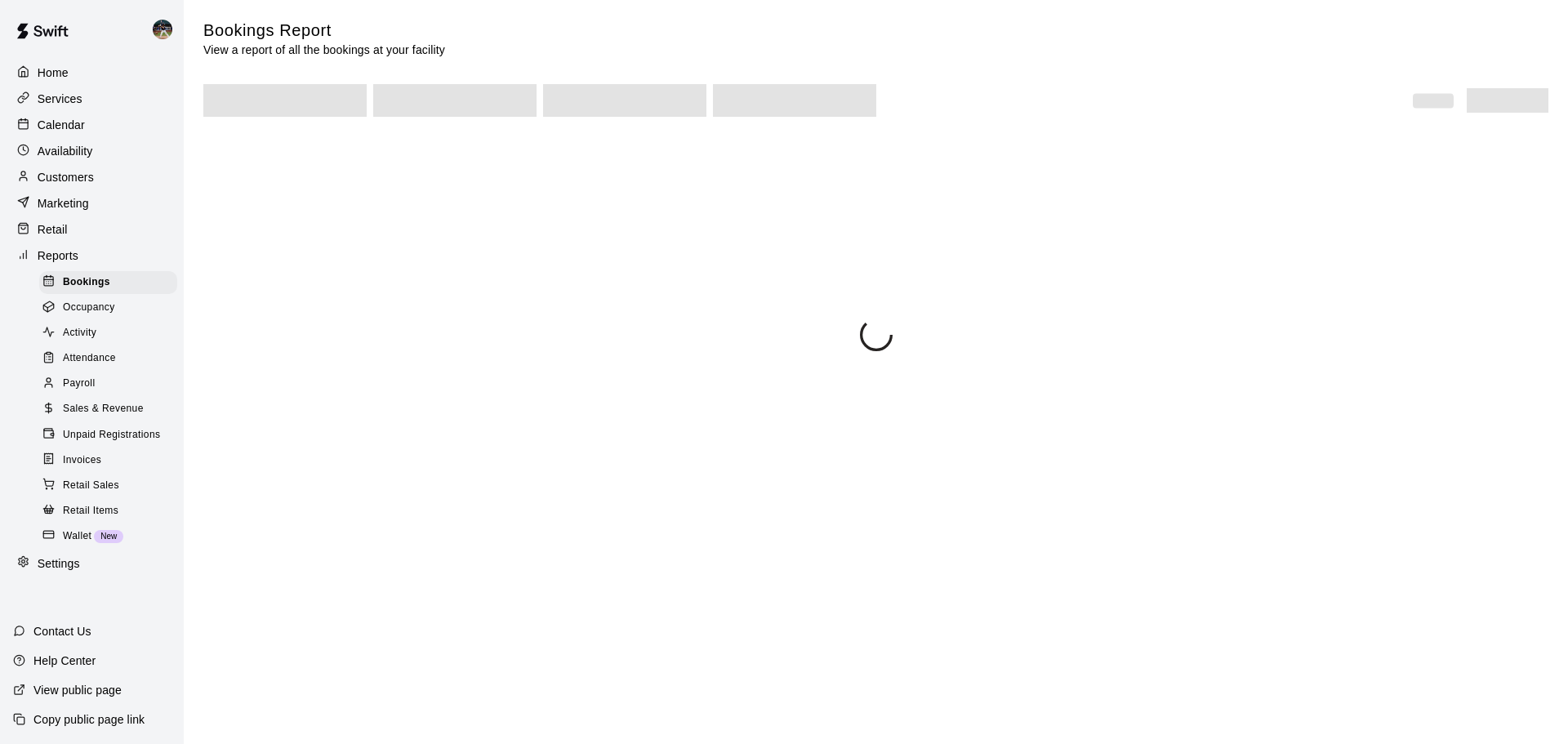
click at [111, 418] on span "Sales & Revenue" at bounding box center [103, 409] width 80 height 16
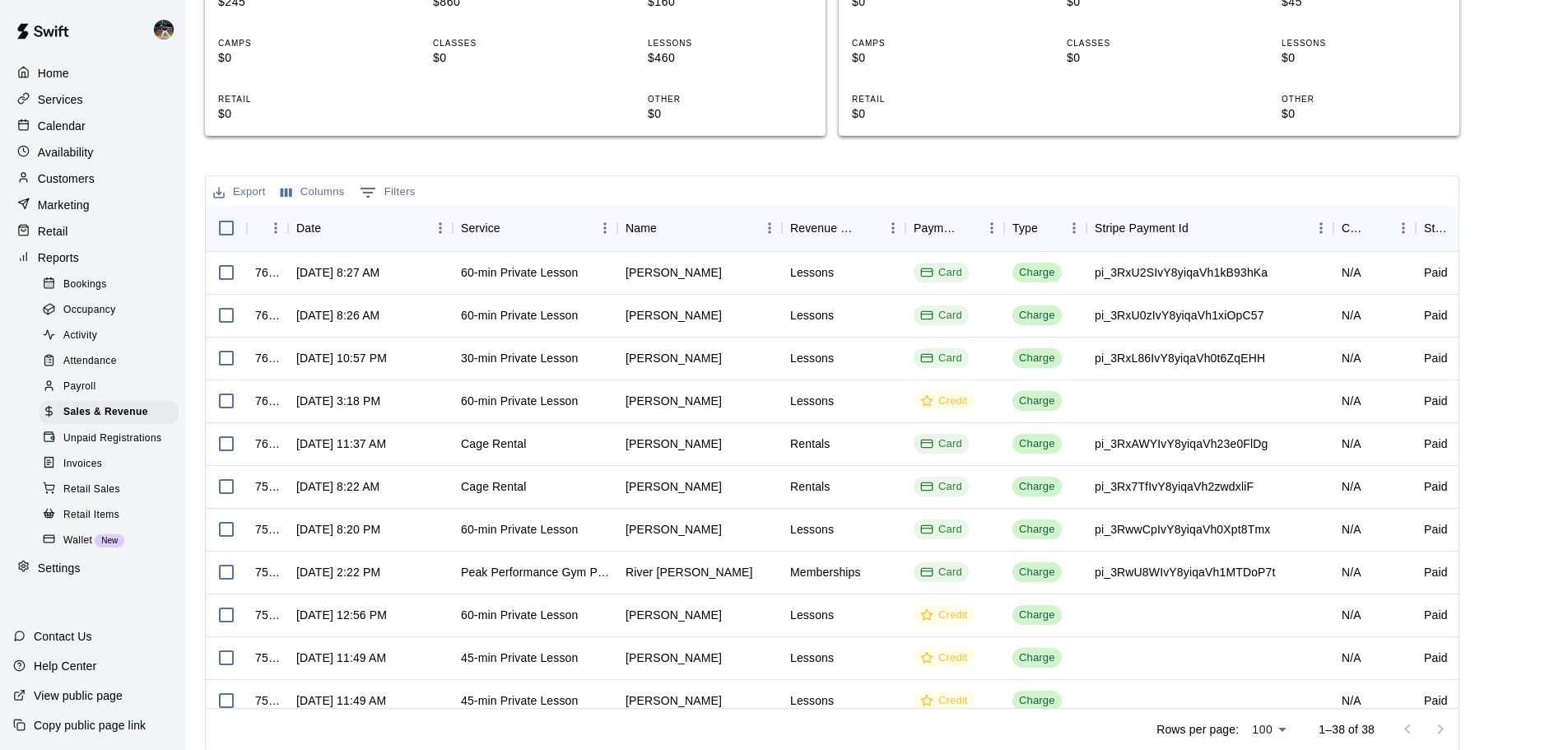
scroll to position [382, 0]
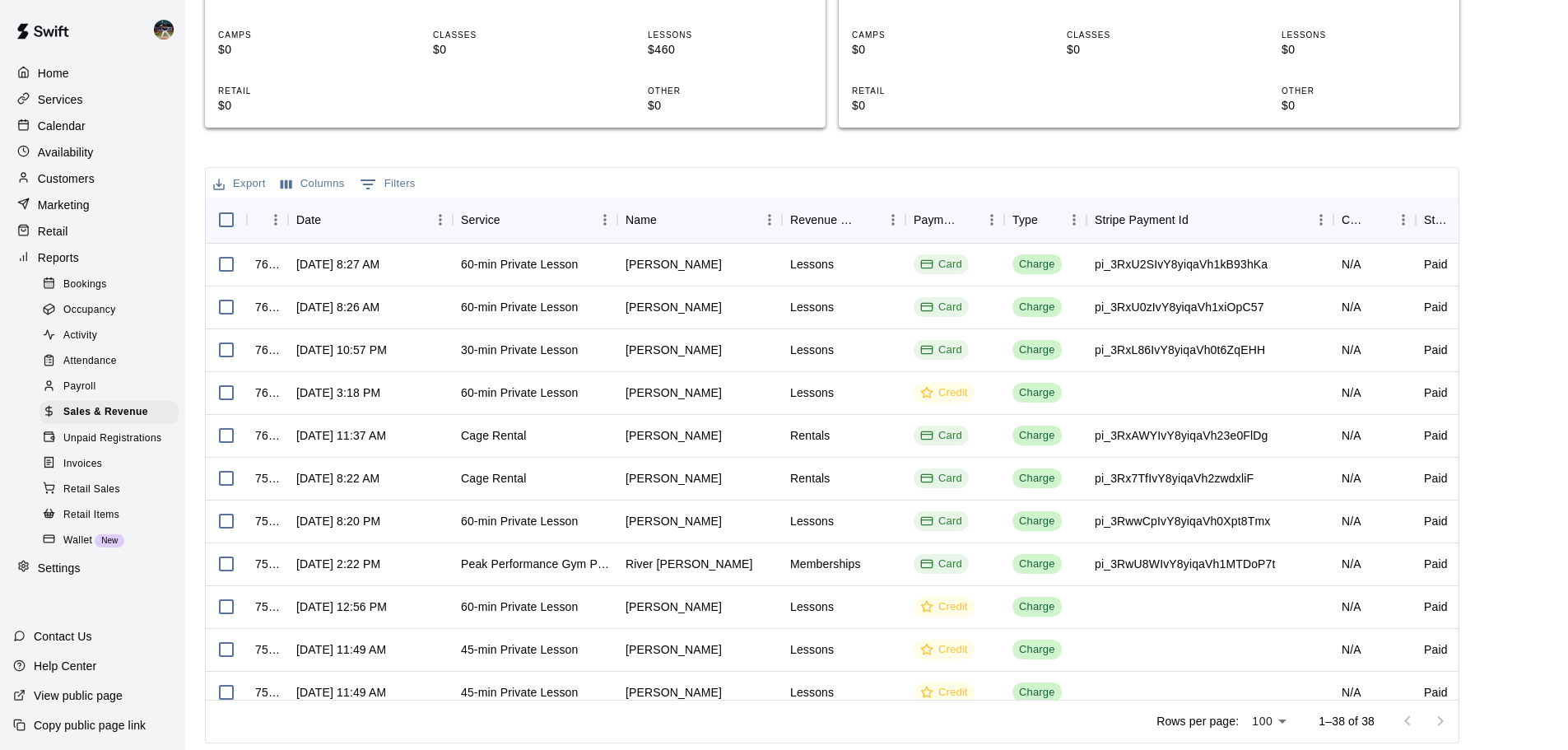
click at [70, 123] on p "Calendar" at bounding box center [62, 126] width 48 height 17
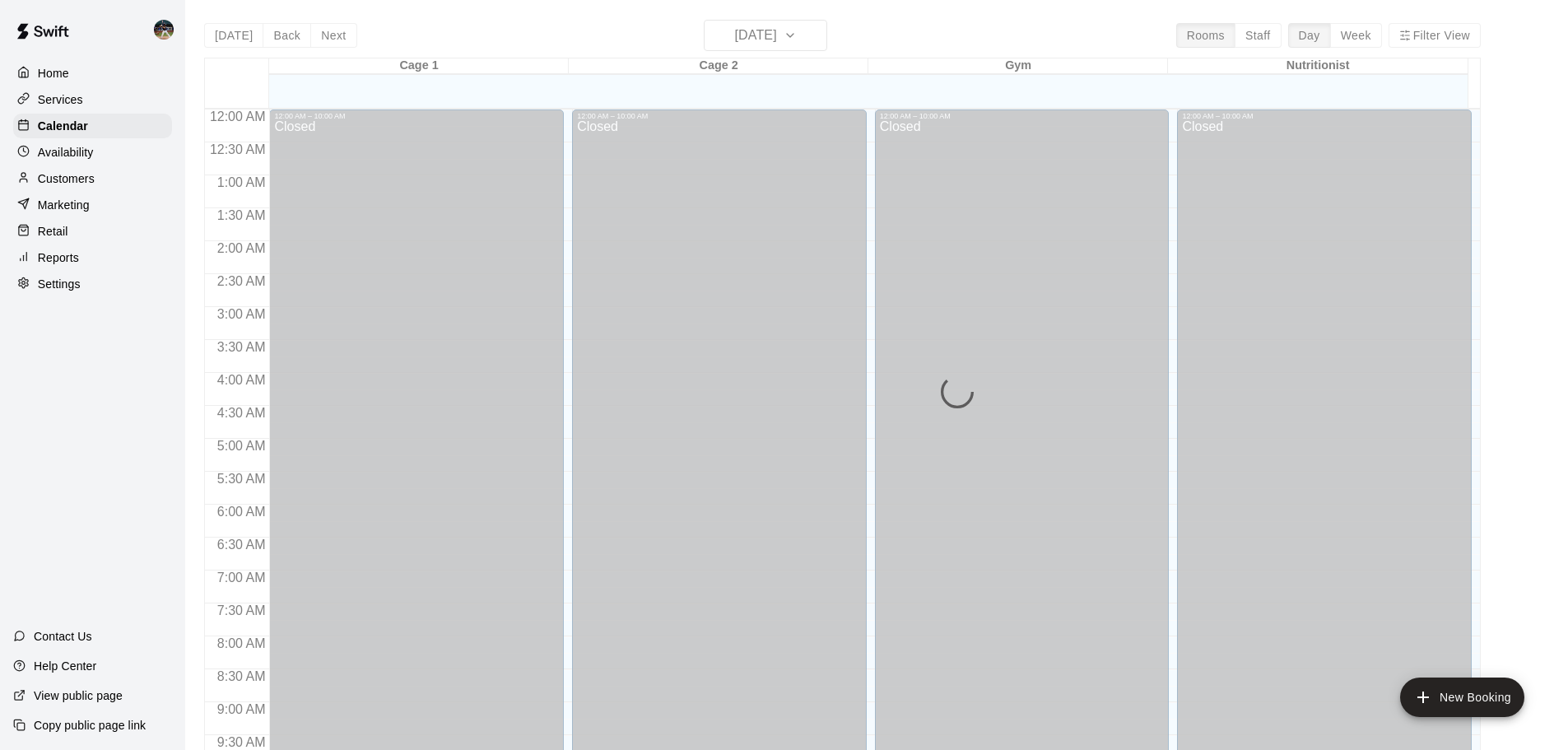
scroll to position [714, 0]
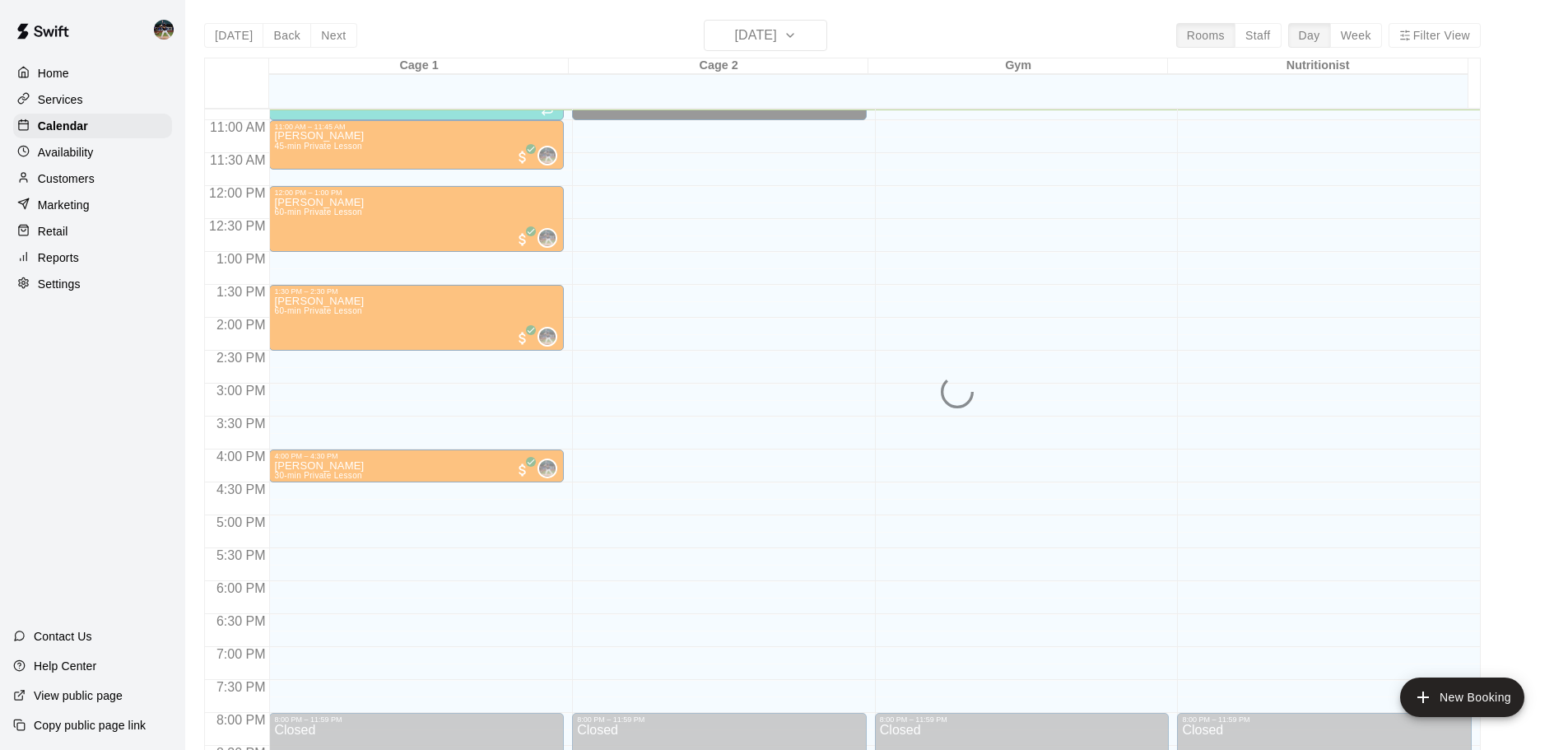
click at [739, 38] on div "[DATE] Back [DATE][DATE] Rooms Staff Day Week Filter View Cage 1 18 Mon Cage 2 …" at bounding box center [843, 394] width 1277 height 750
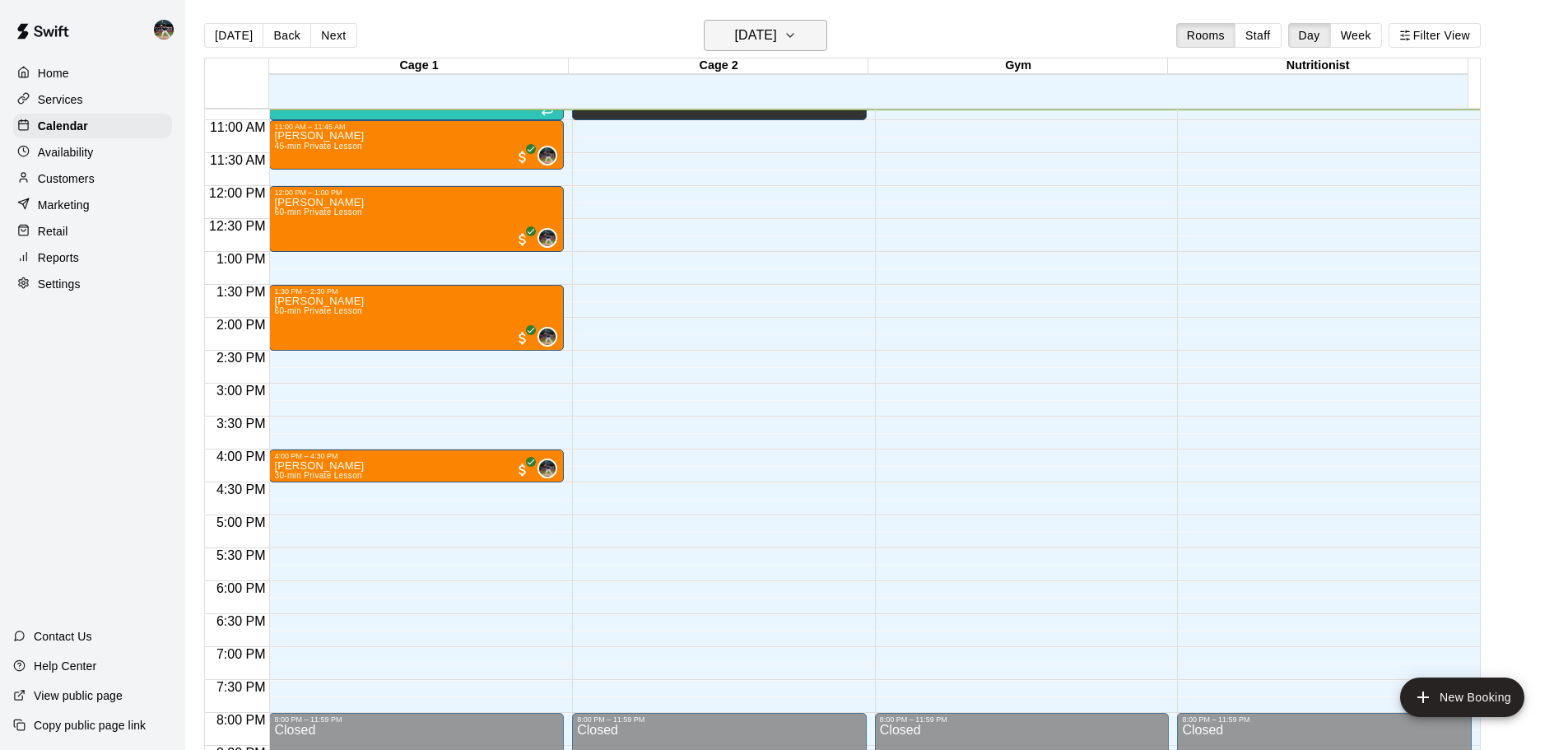
click at [767, 35] on h6 "[DATE]" at bounding box center [756, 35] width 42 height 23
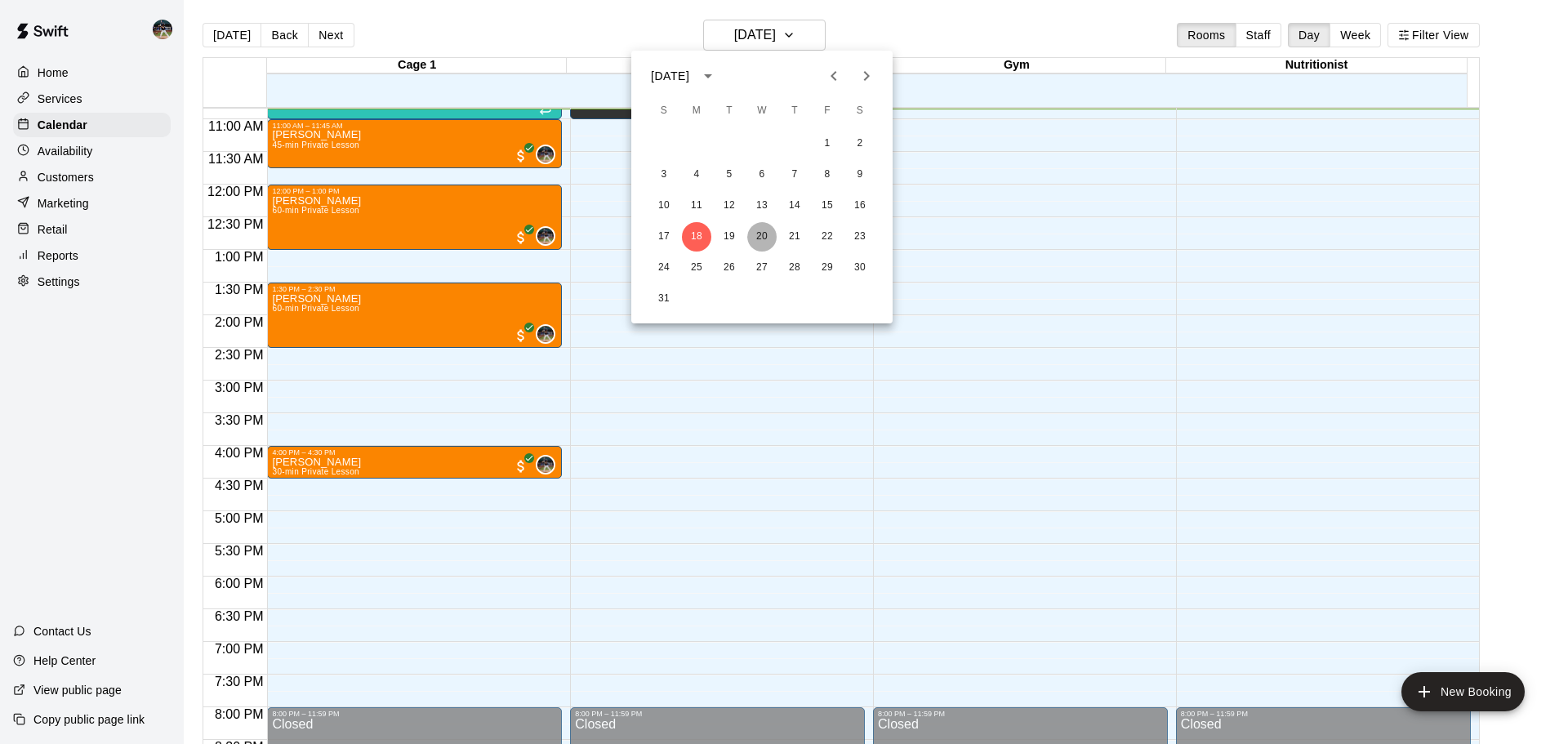
click at [767, 232] on button "20" at bounding box center [762, 237] width 29 height 29
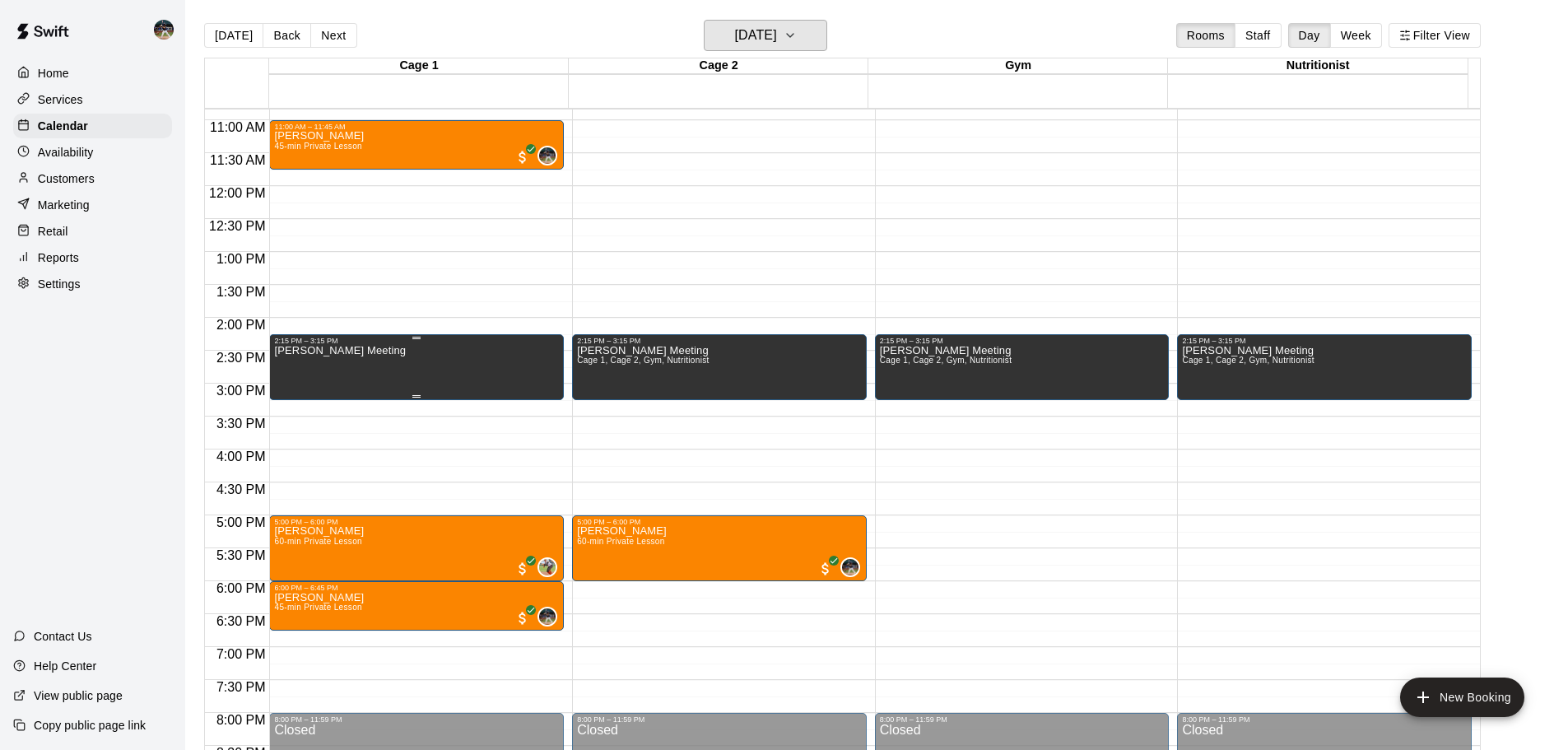
scroll to position [631, 0]
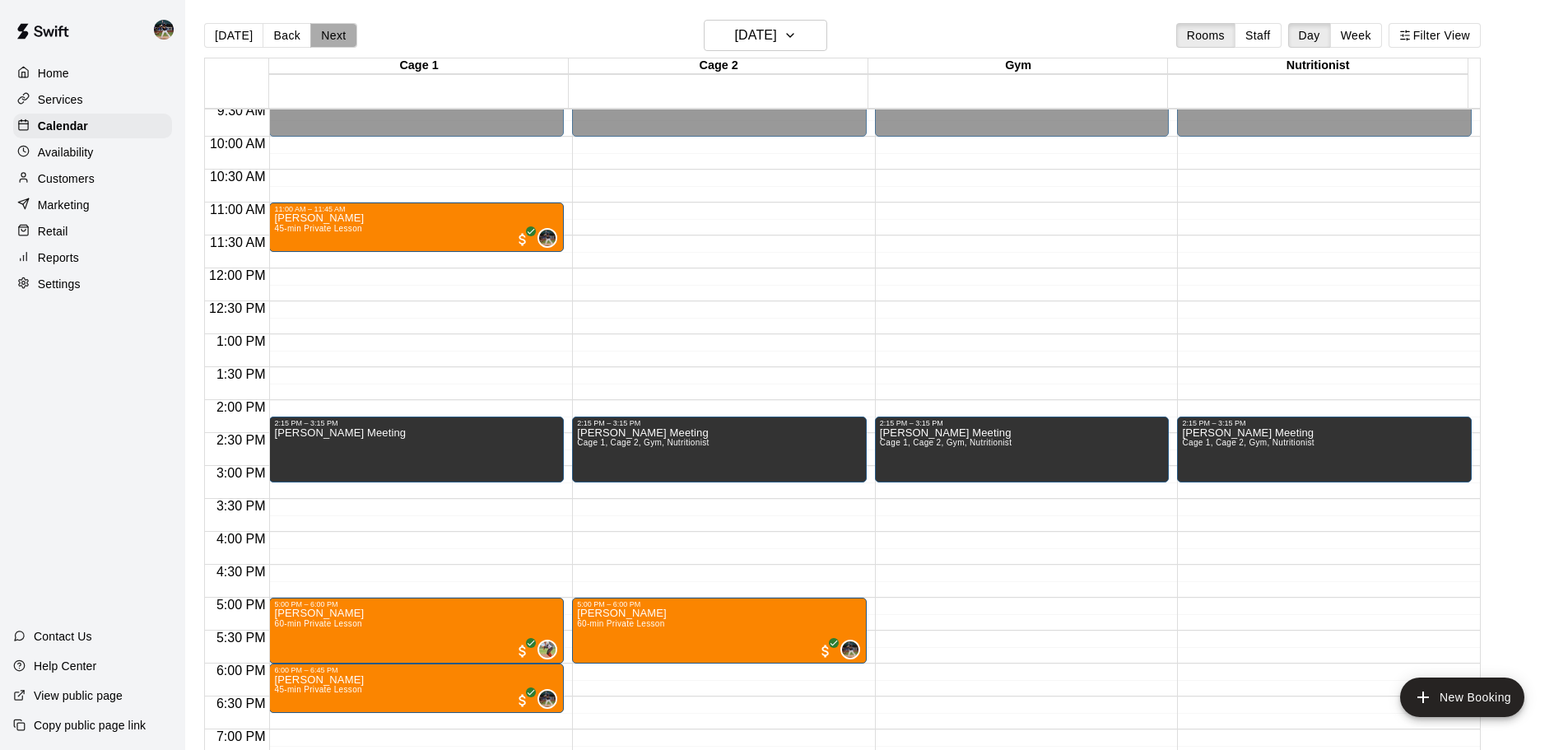
click at [336, 34] on button "Next" at bounding box center [333, 35] width 46 height 25
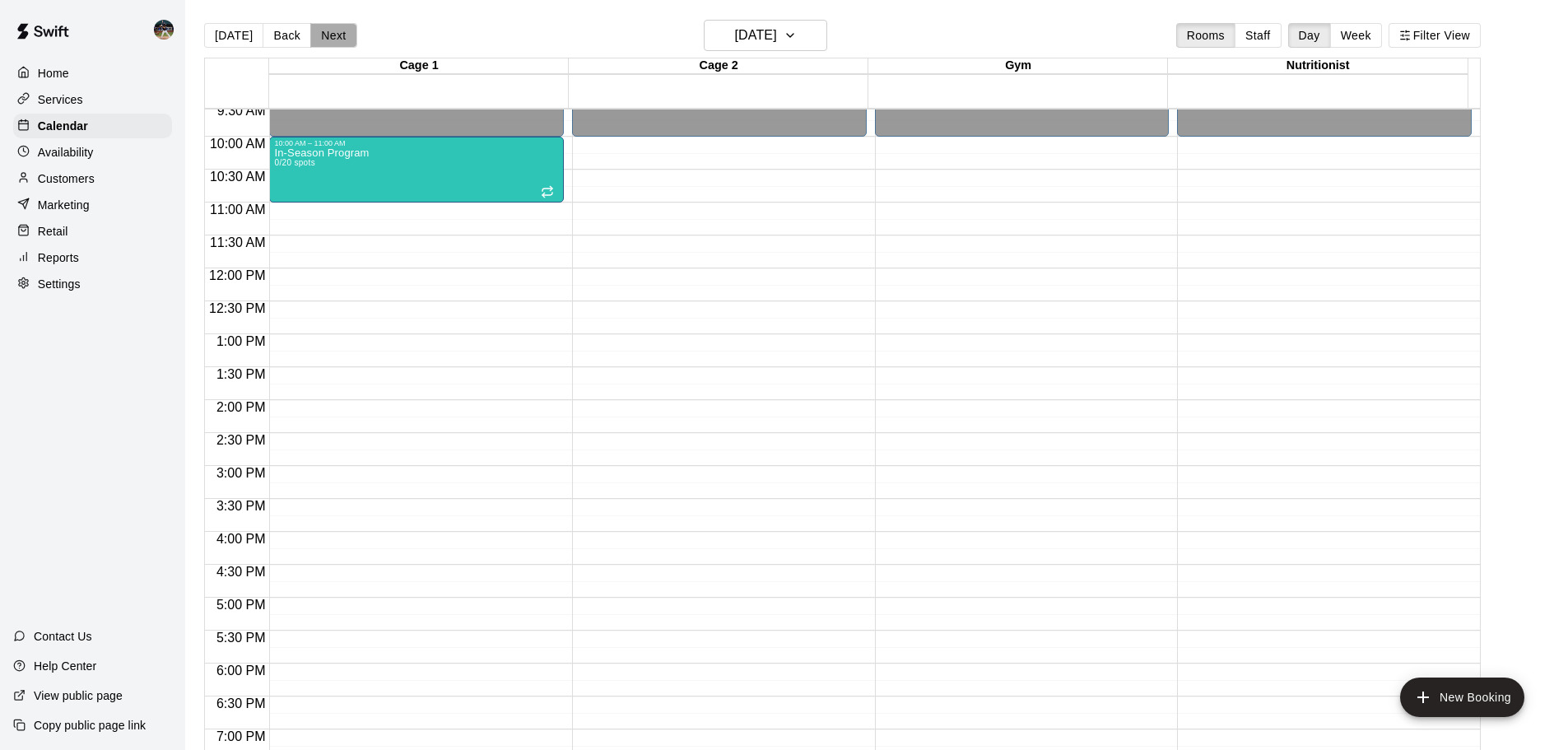
click at [348, 40] on button "Next" at bounding box center [333, 35] width 46 height 25
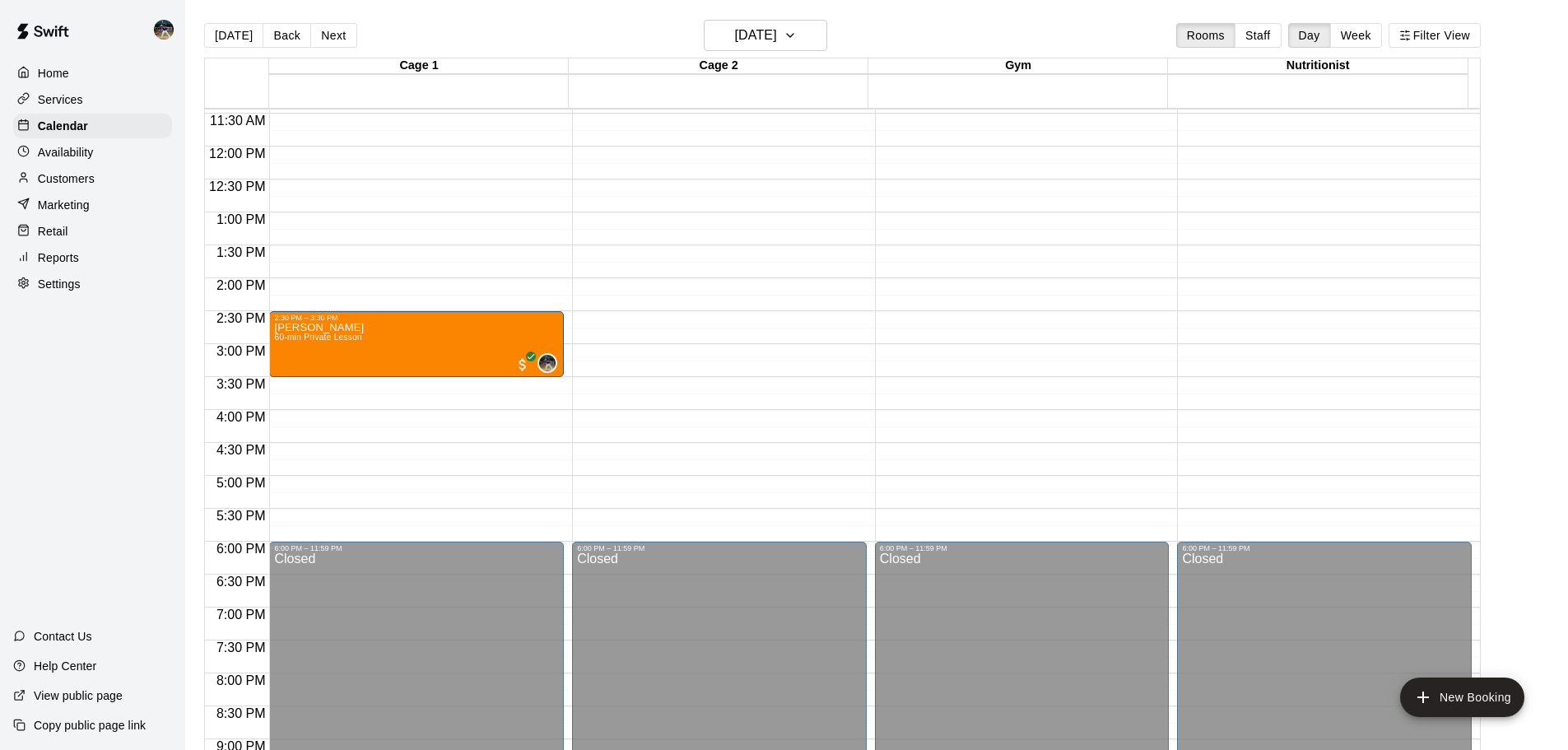
scroll to position [714, 0]
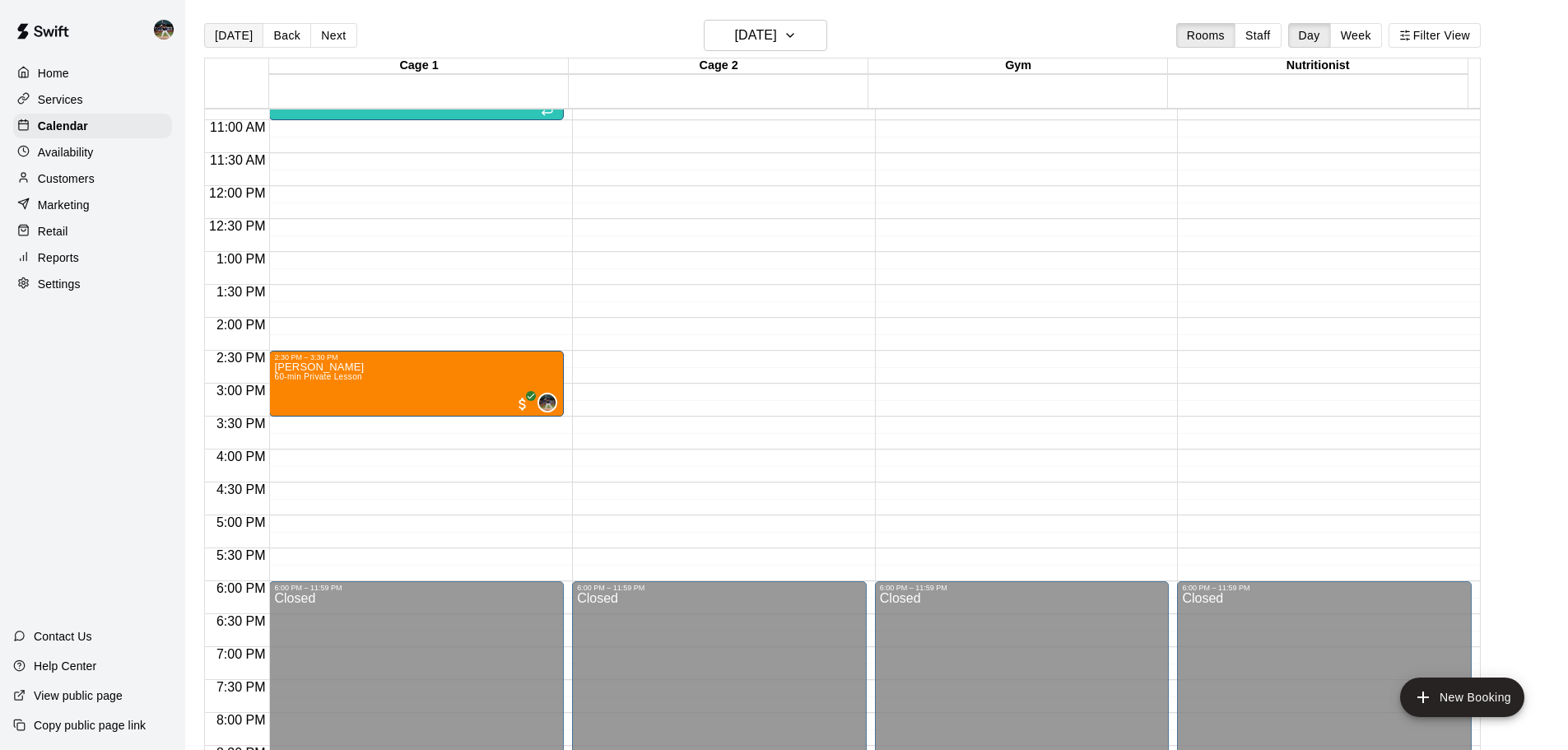
click at [236, 33] on button "[DATE]" at bounding box center [234, 35] width 59 height 25
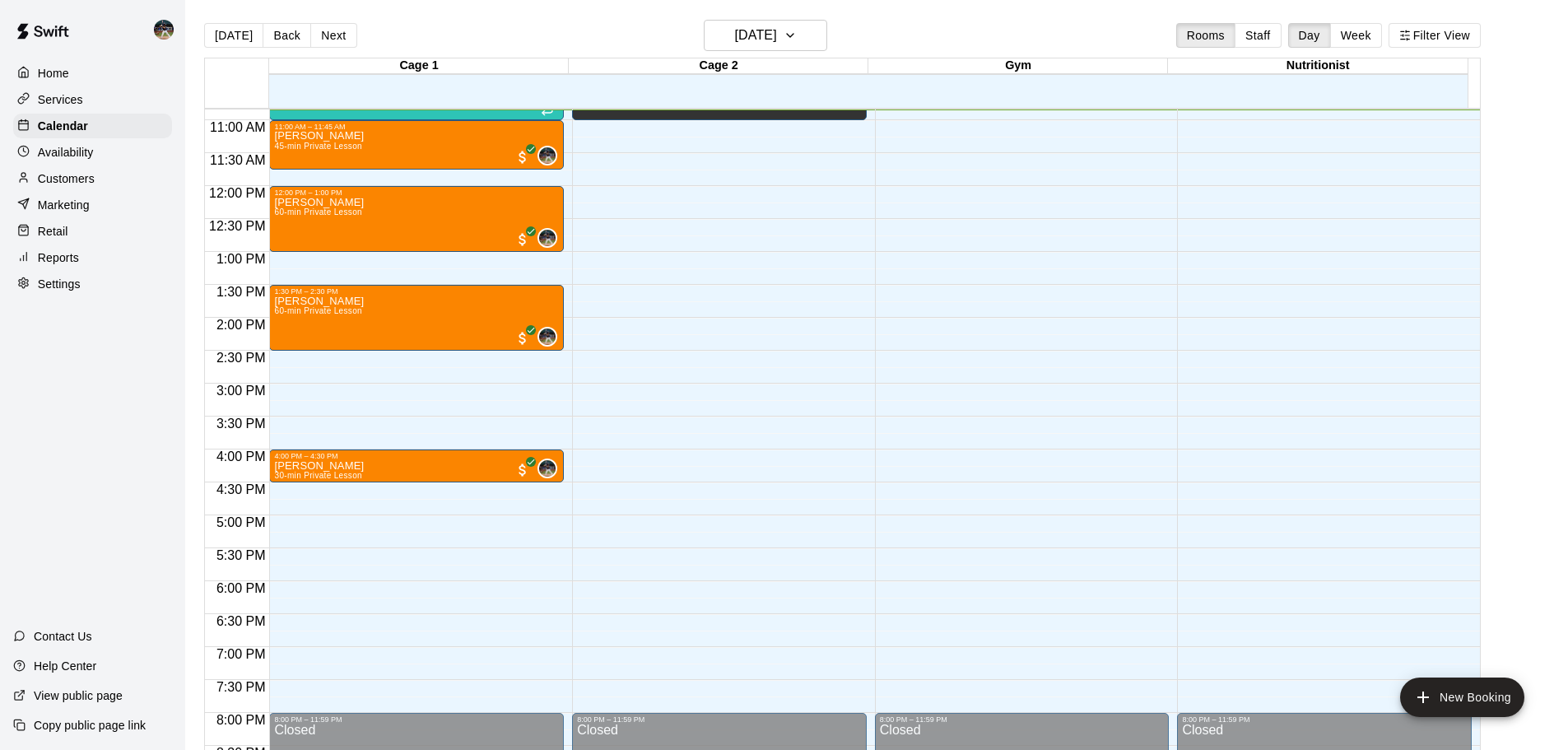
click at [89, 266] on div "Reports" at bounding box center [92, 257] width 158 height 25
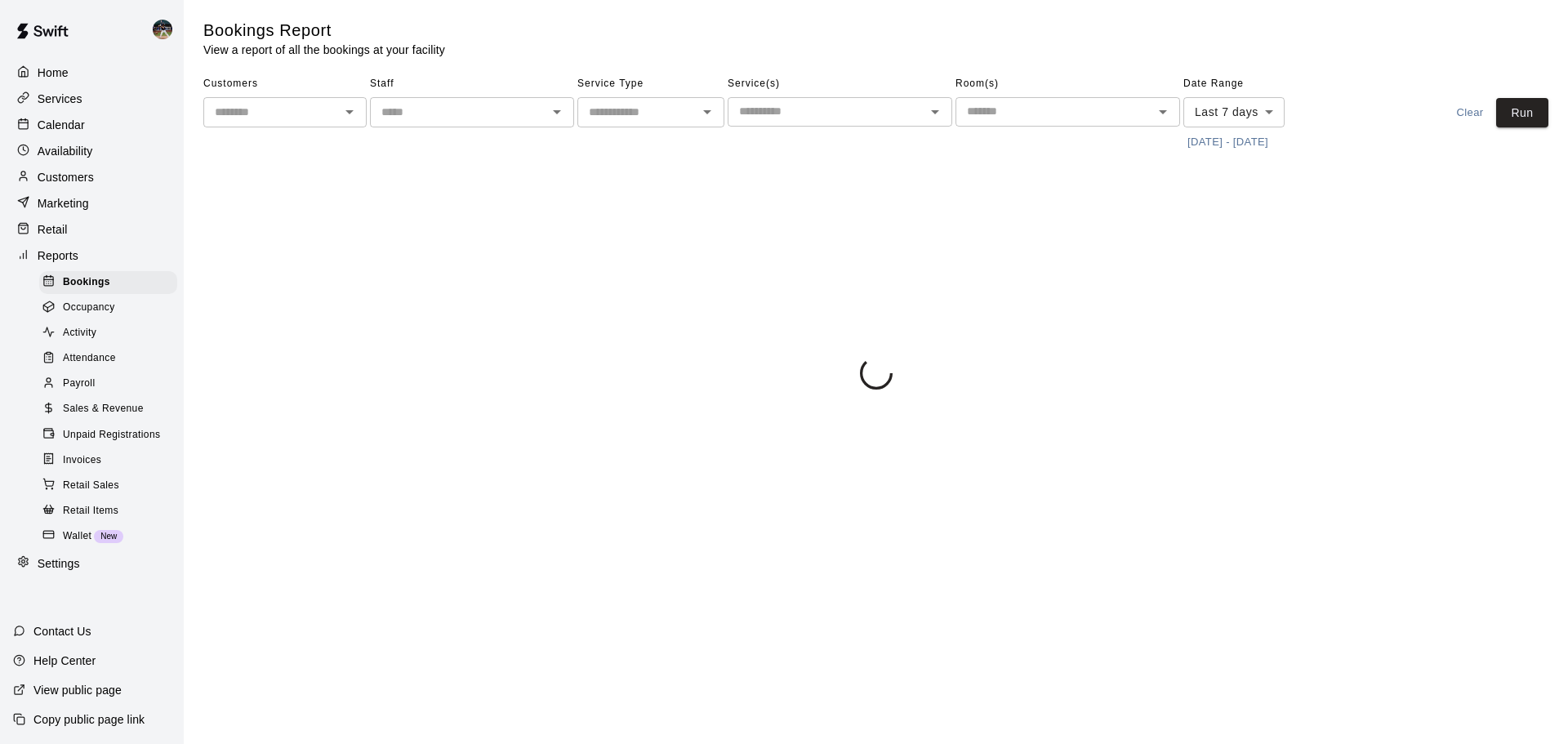
click at [105, 420] on div "Sales & Revenue" at bounding box center [108, 409] width 138 height 23
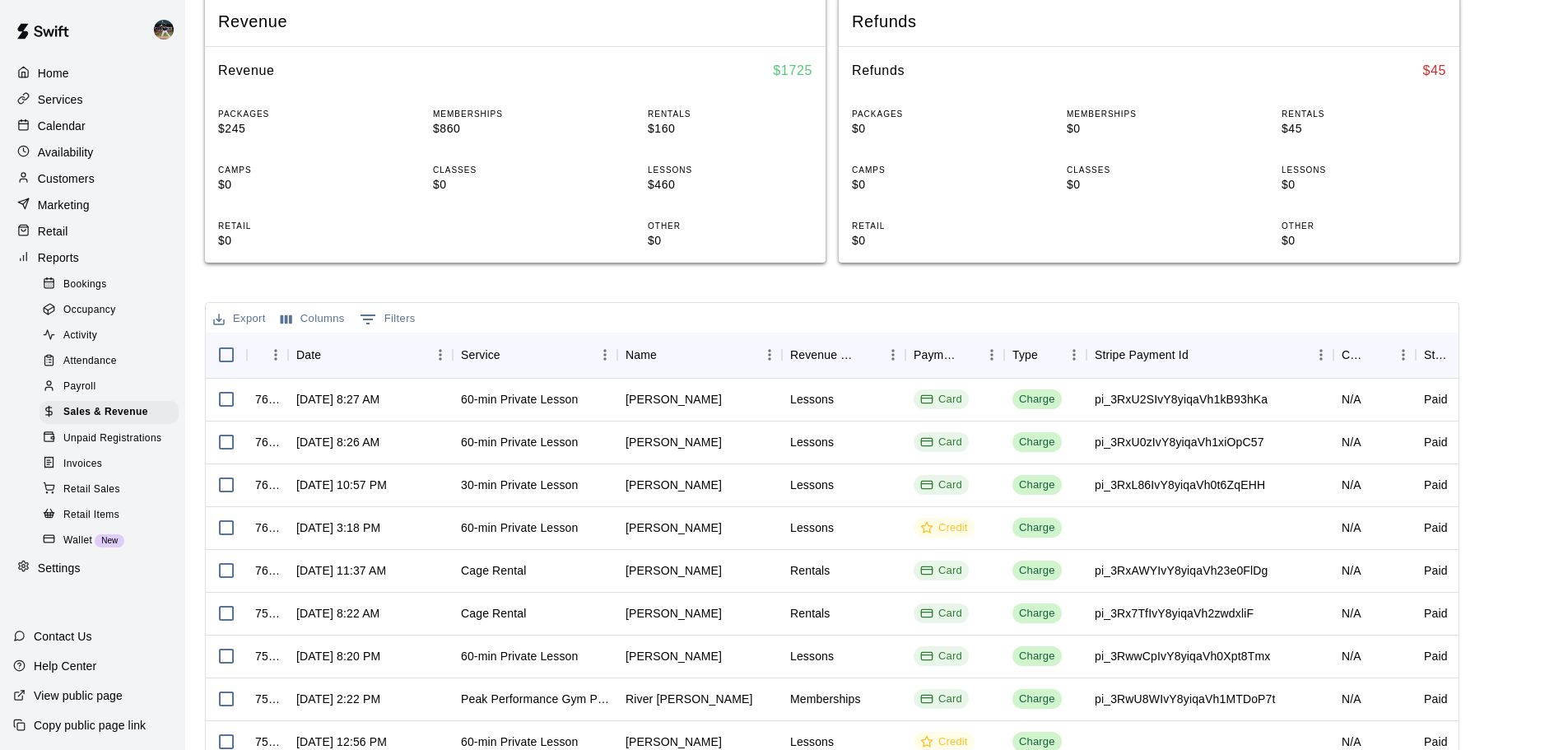
click at [65, 126] on p "Calendar" at bounding box center [62, 126] width 48 height 17
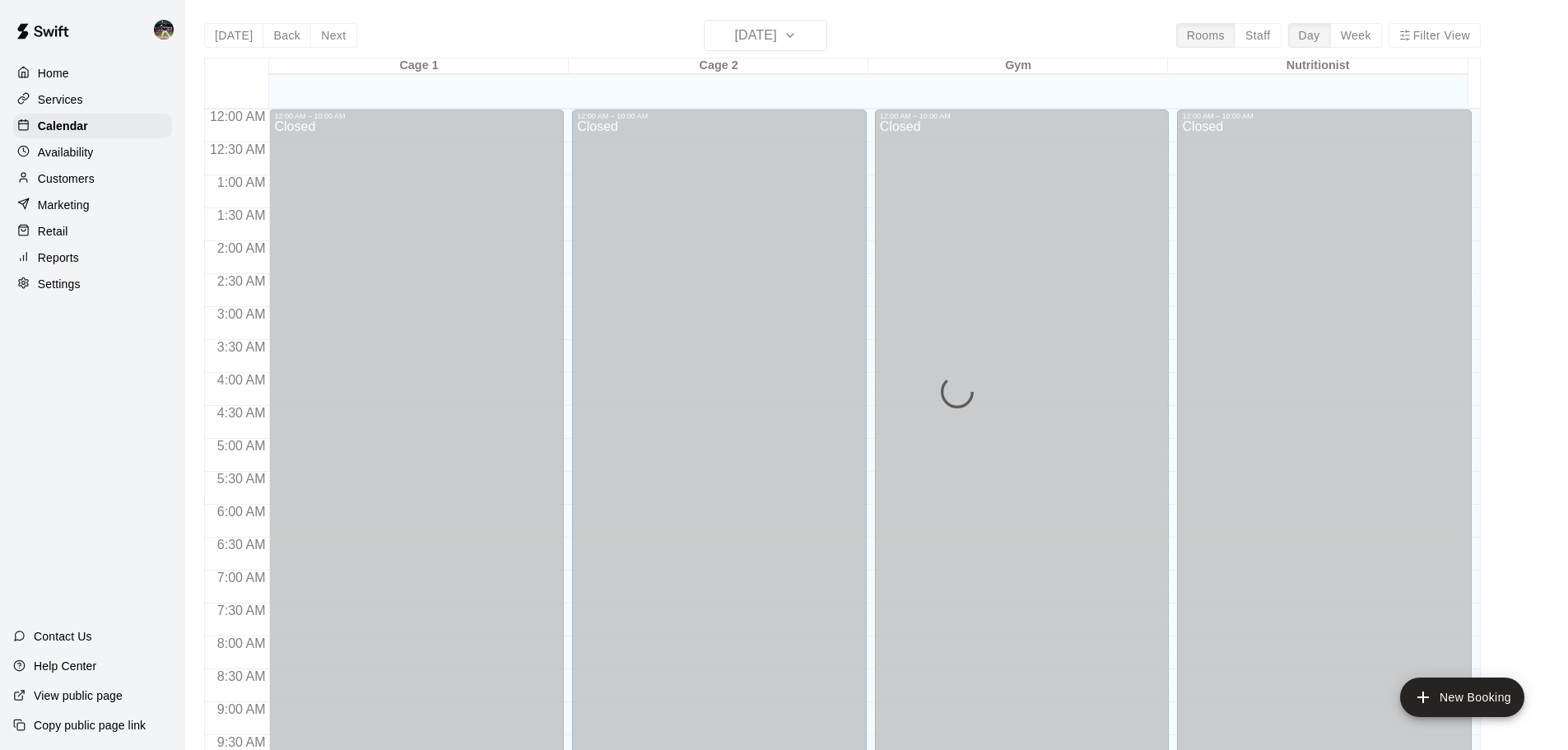
scroll to position [715, 0]
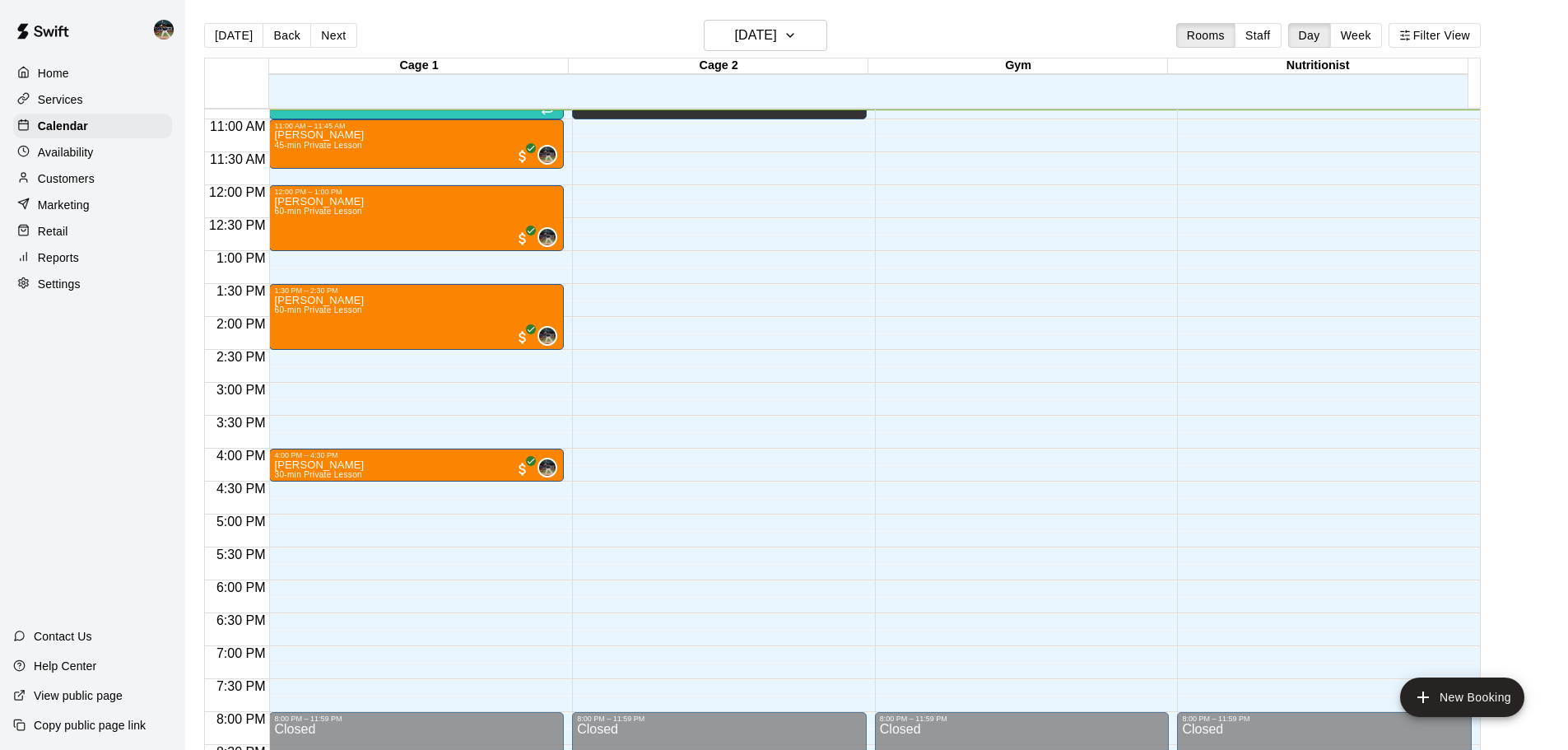
click at [89, 212] on div "Marketing" at bounding box center [92, 205] width 158 height 25
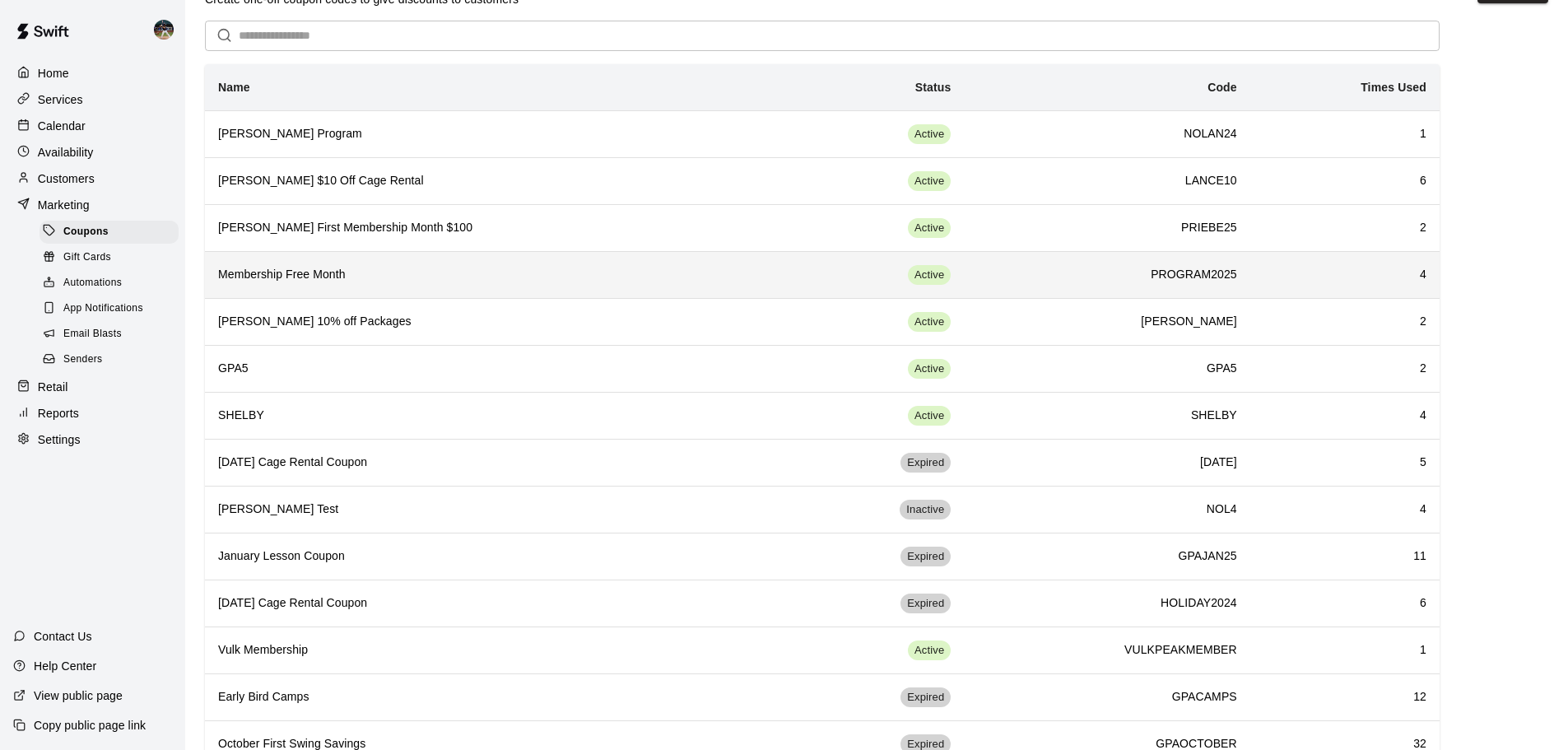
scroll to position [101, 0]
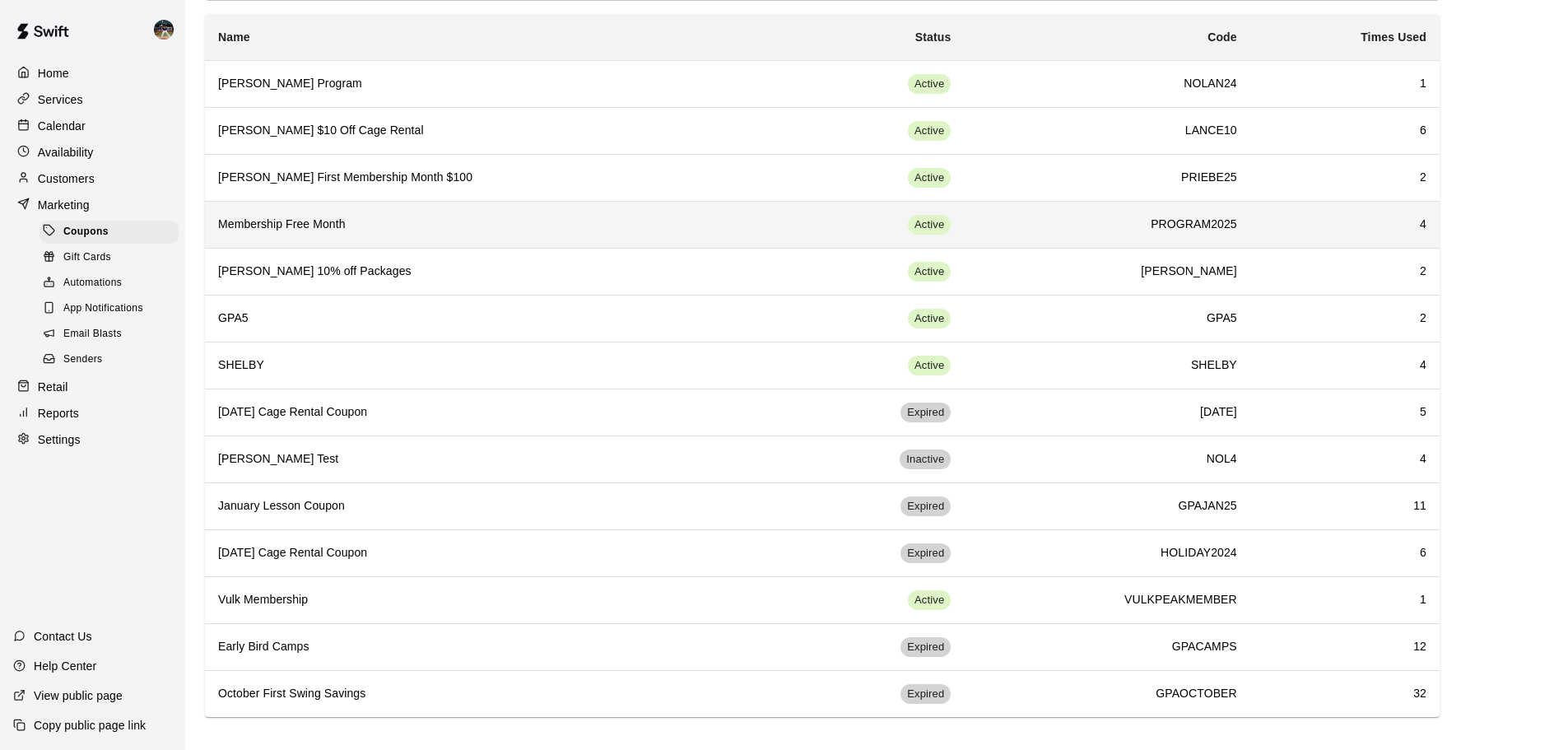
click at [401, 232] on h6 "Membership Free Month" at bounding box center [494, 225] width 552 height 18
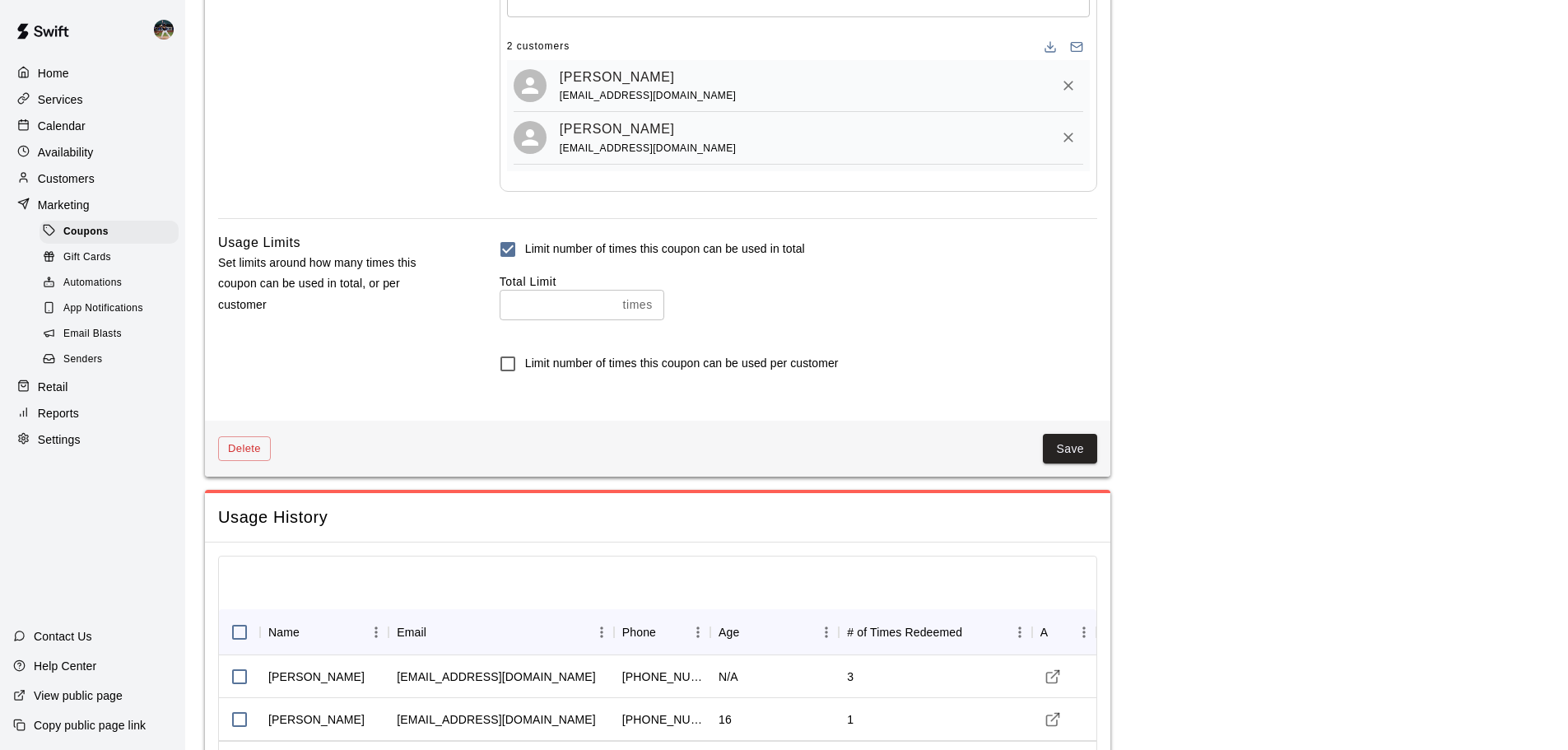
scroll to position [1358, 0]
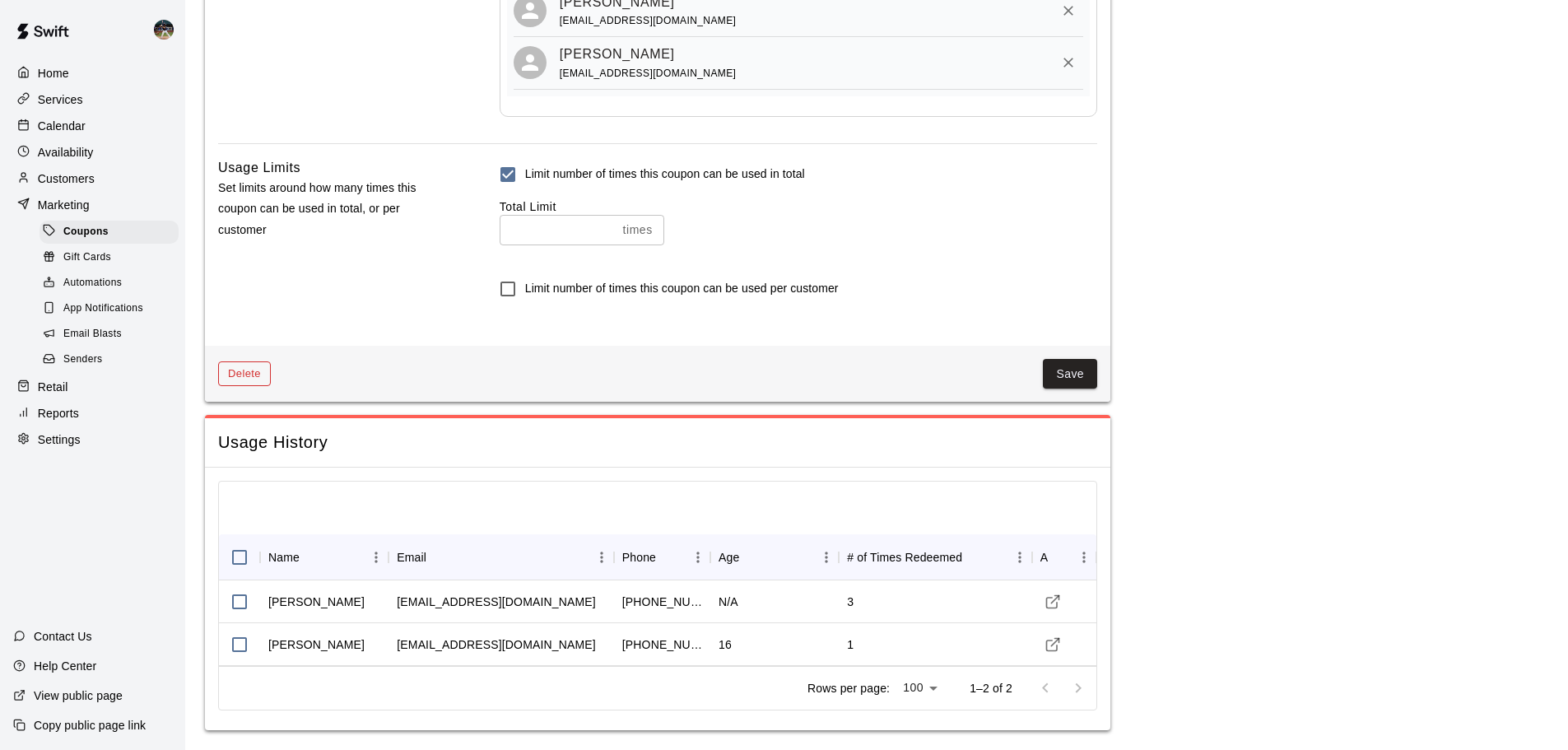
click at [258, 377] on button "Delete" at bounding box center [244, 374] width 53 height 26
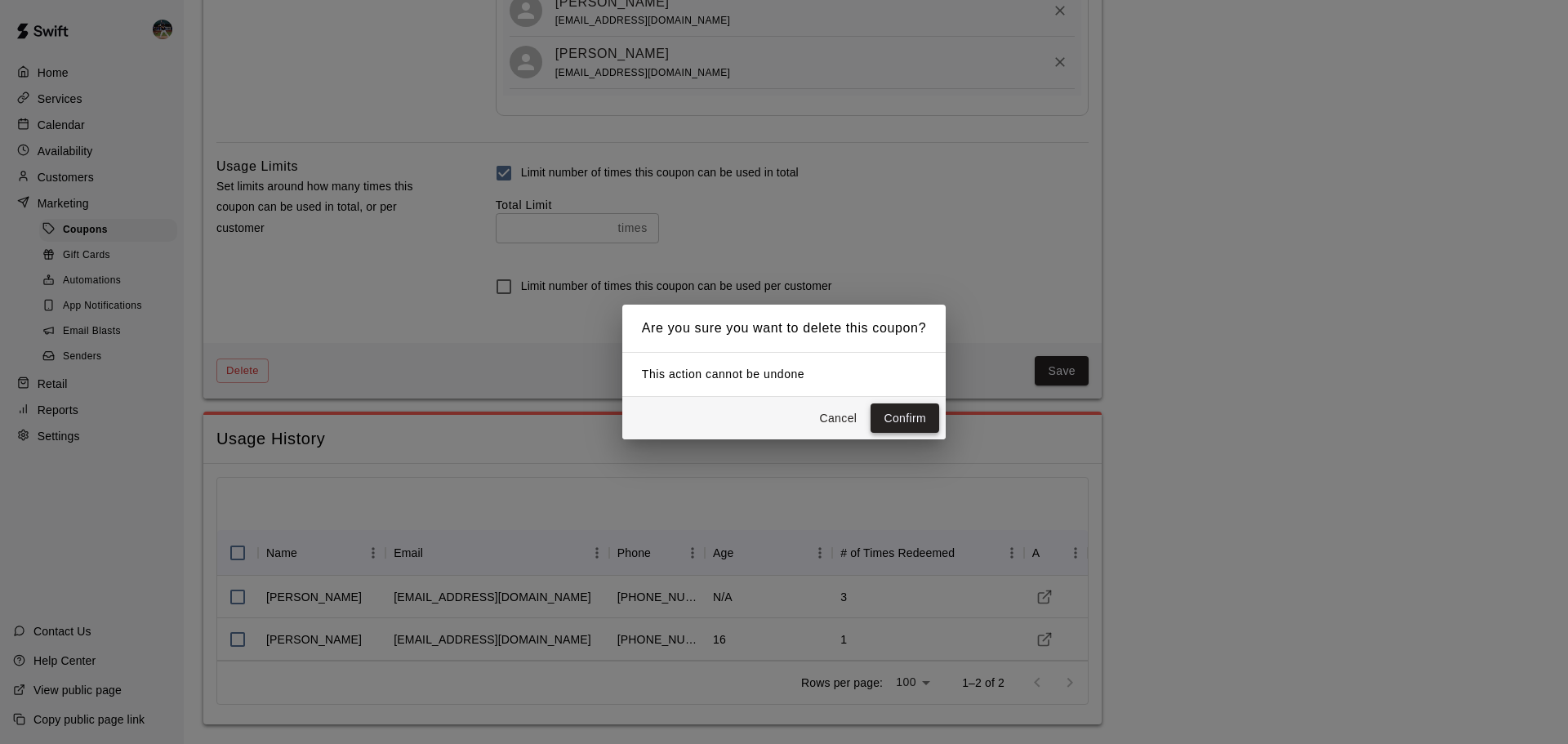
click at [897, 418] on button "Confirm" at bounding box center [905, 418] width 69 height 30
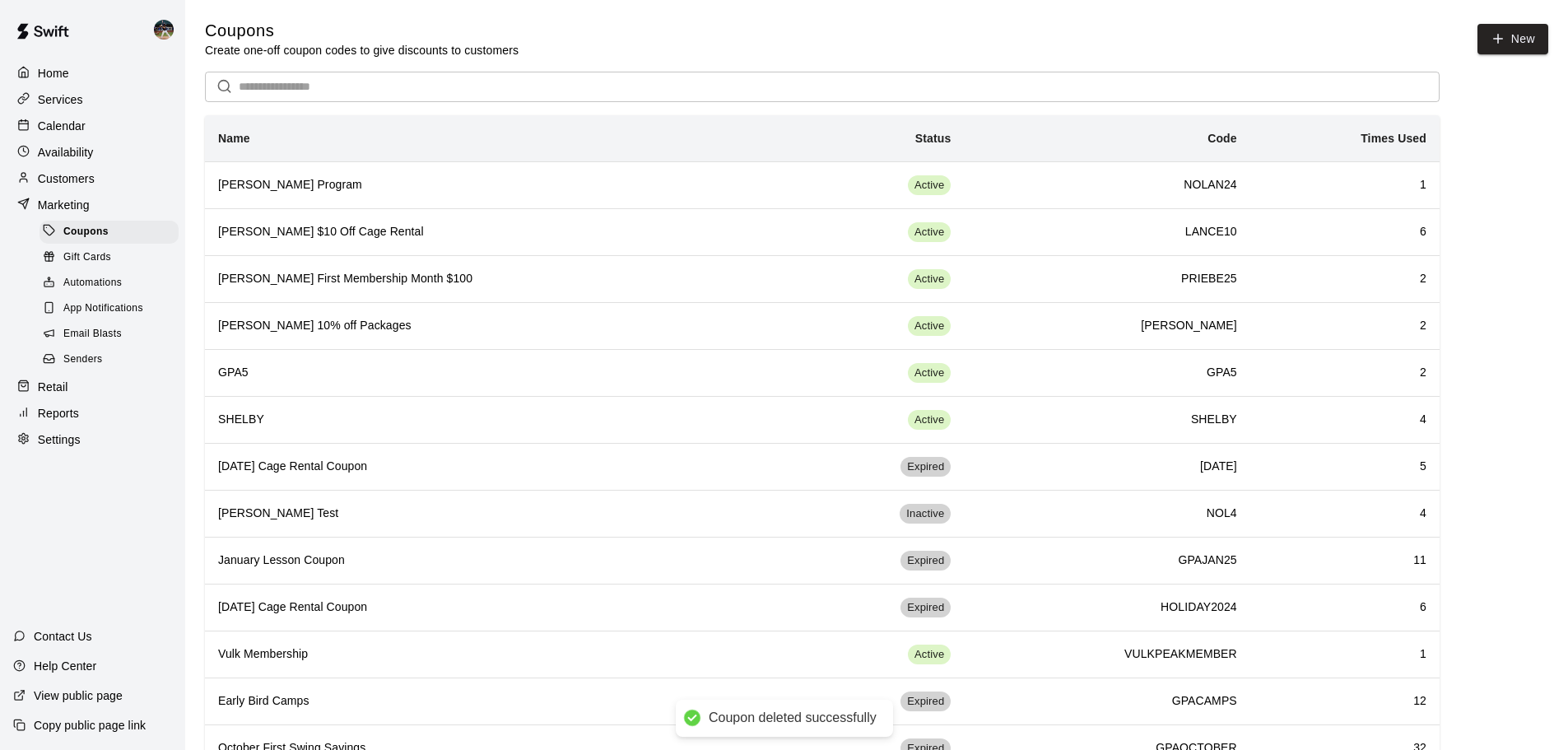
click at [104, 188] on div "Customers" at bounding box center [92, 179] width 158 height 25
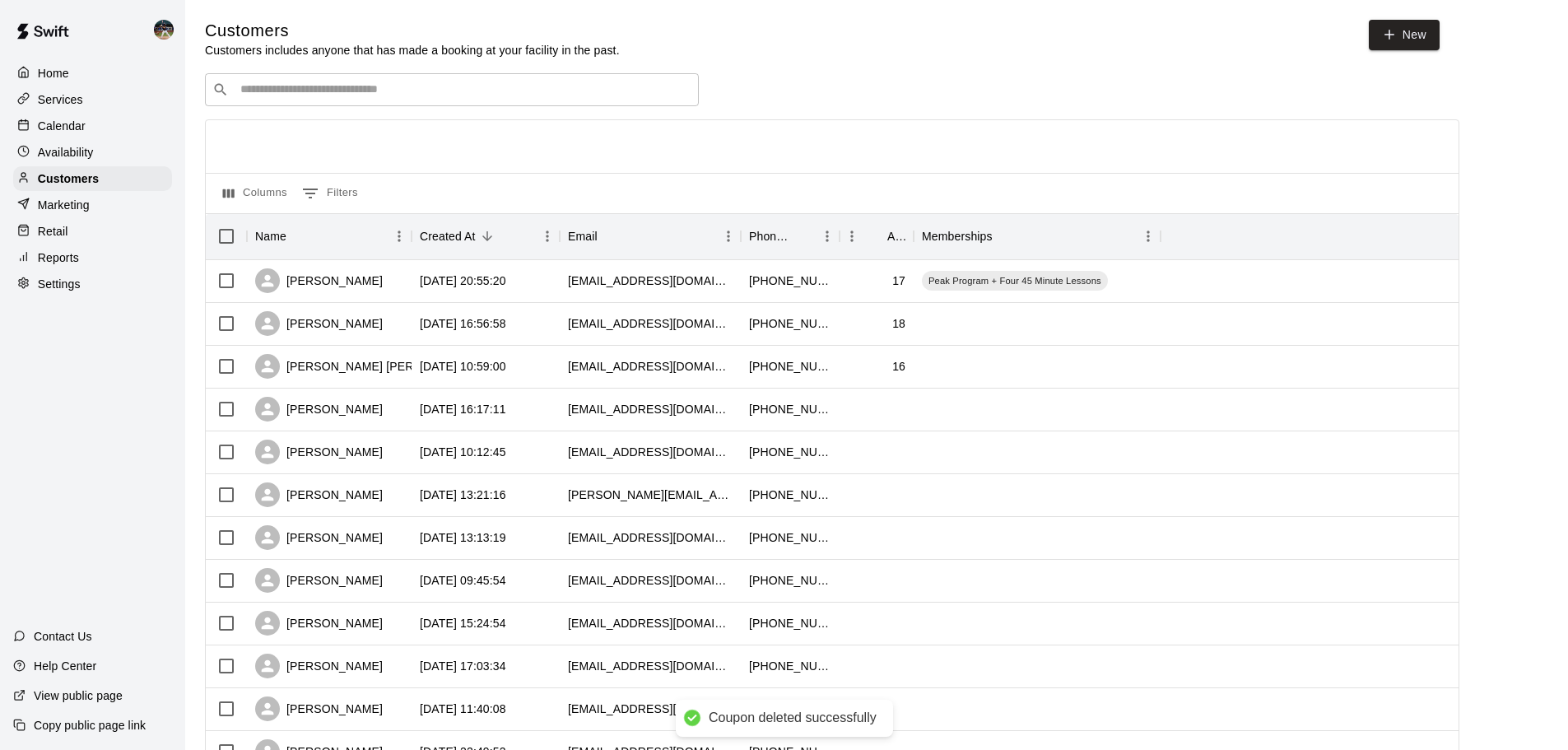
click at [393, 81] on div "​ ​" at bounding box center [452, 90] width 494 height 33
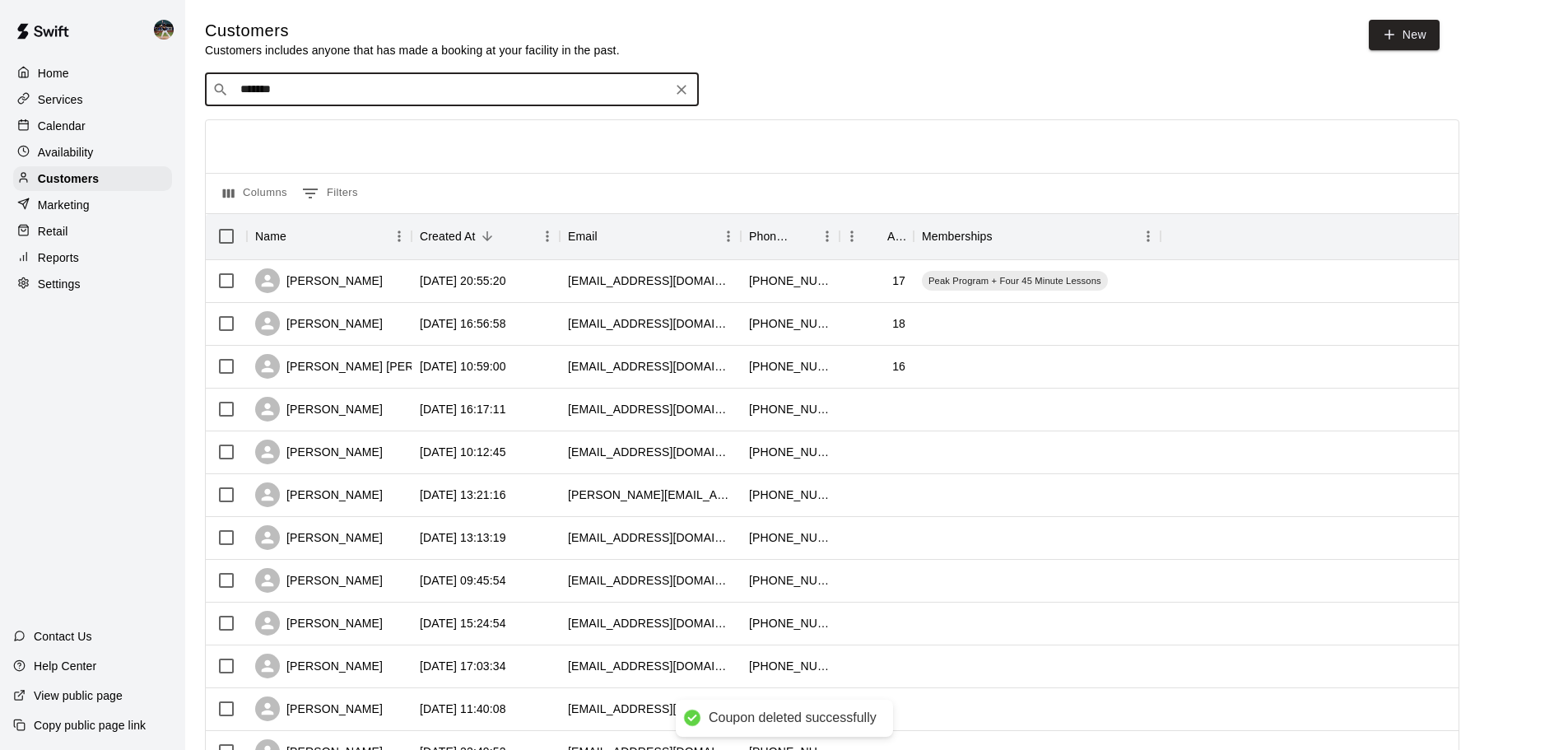
type input "********"
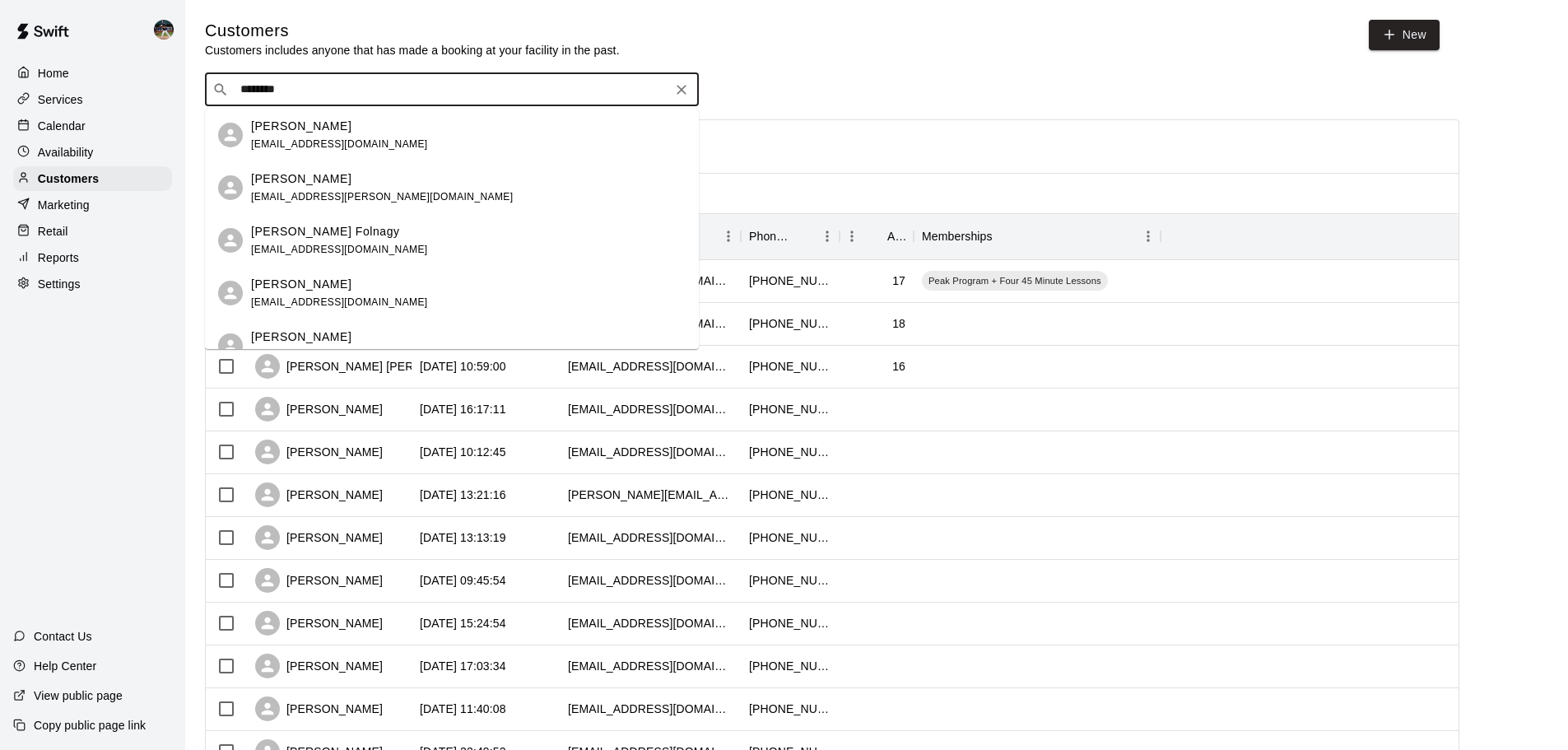
click at [385, 121] on div "[PERSON_NAME]" at bounding box center [340, 126] width 177 height 18
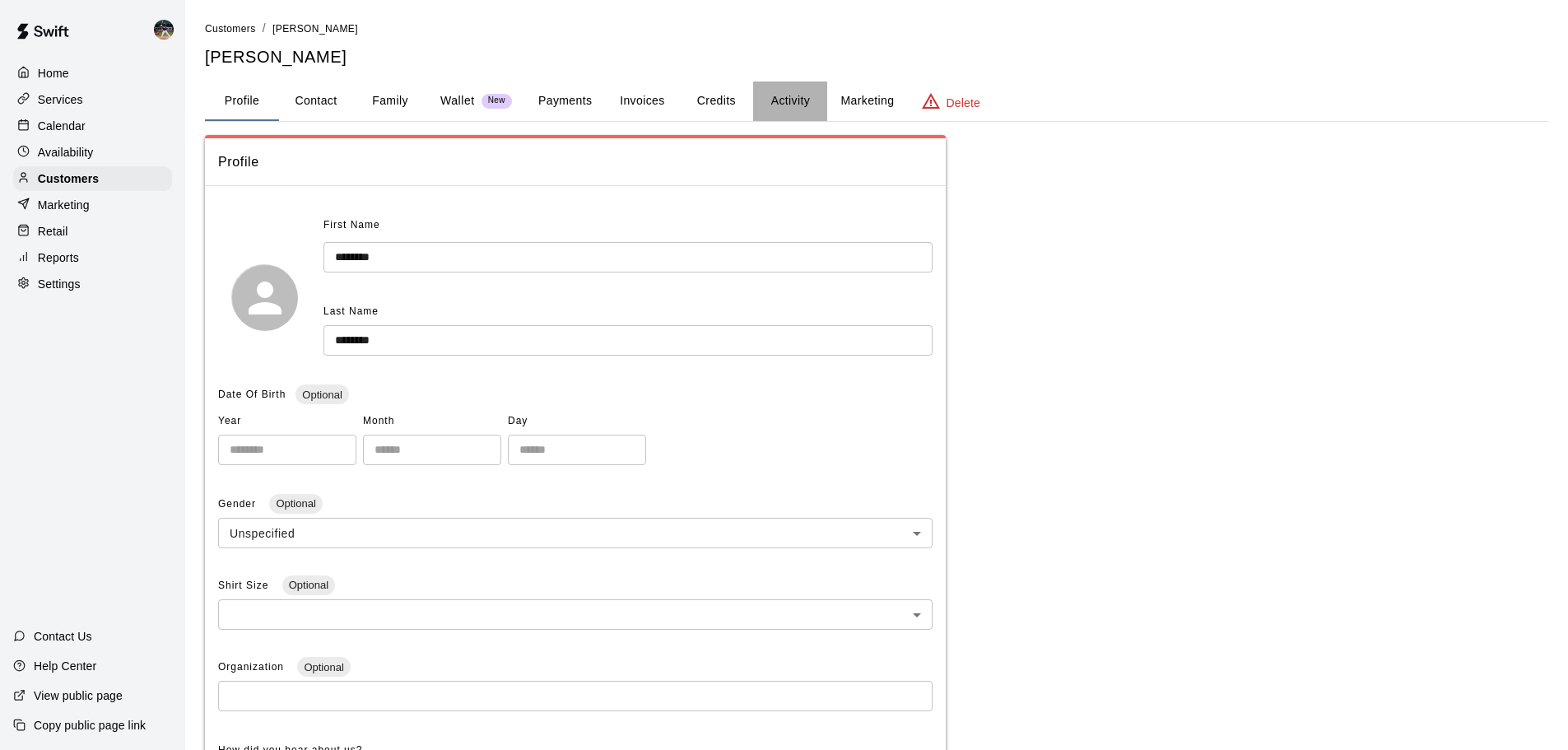
click at [777, 100] on button "Activity" at bounding box center [790, 100] width 74 height 40
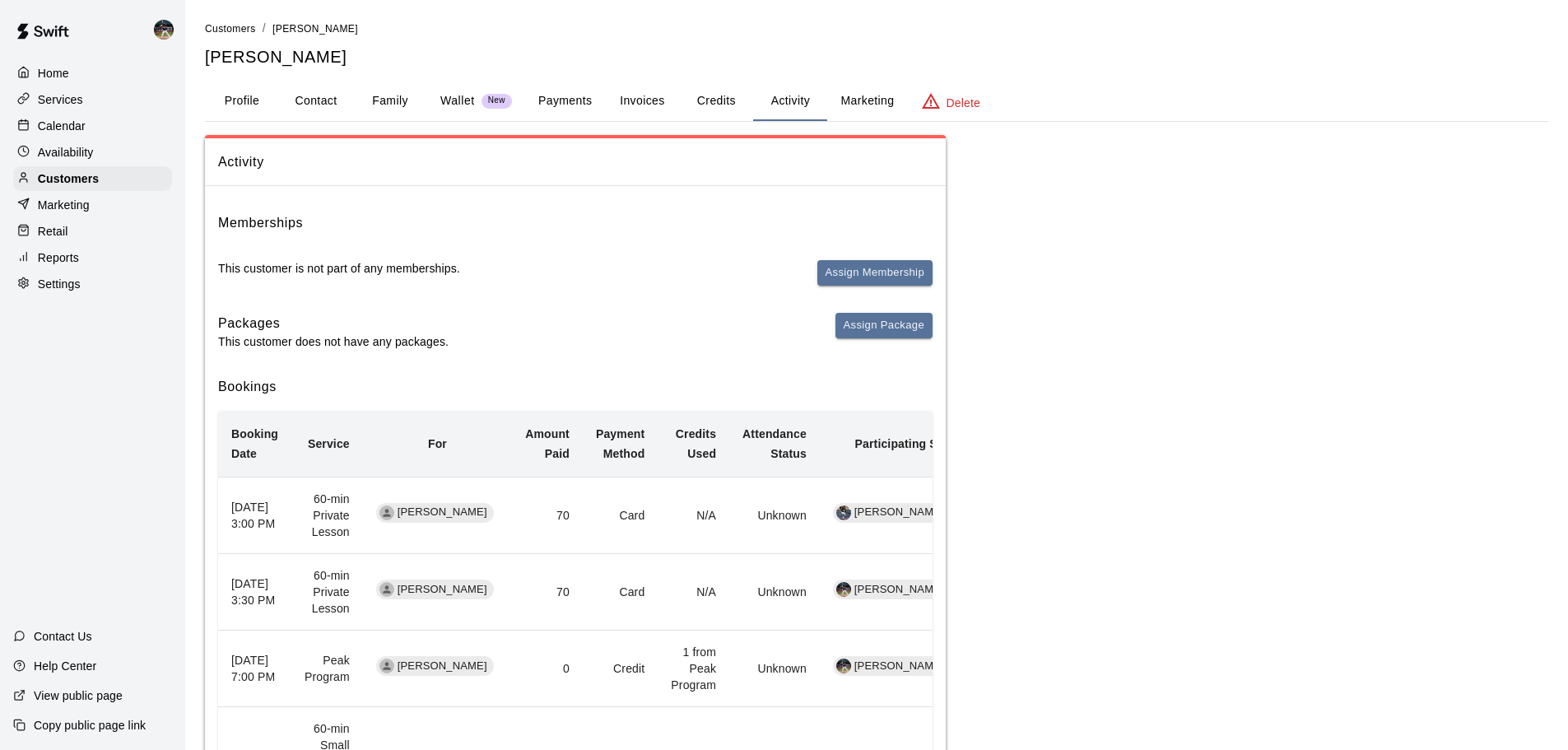
click at [541, 99] on button "Payments" at bounding box center [565, 100] width 80 height 40
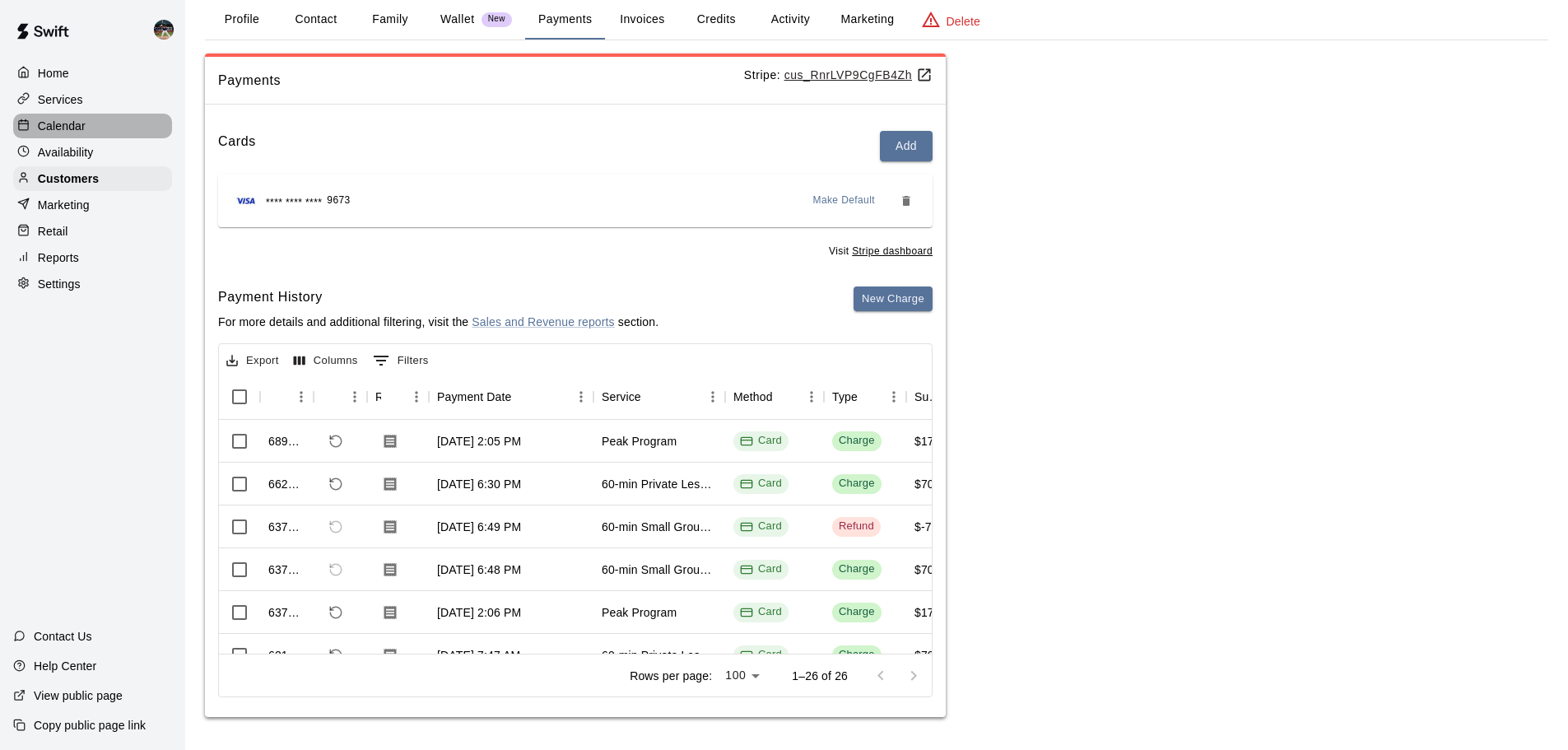
click at [104, 121] on div "Calendar" at bounding box center [92, 125] width 158 height 25
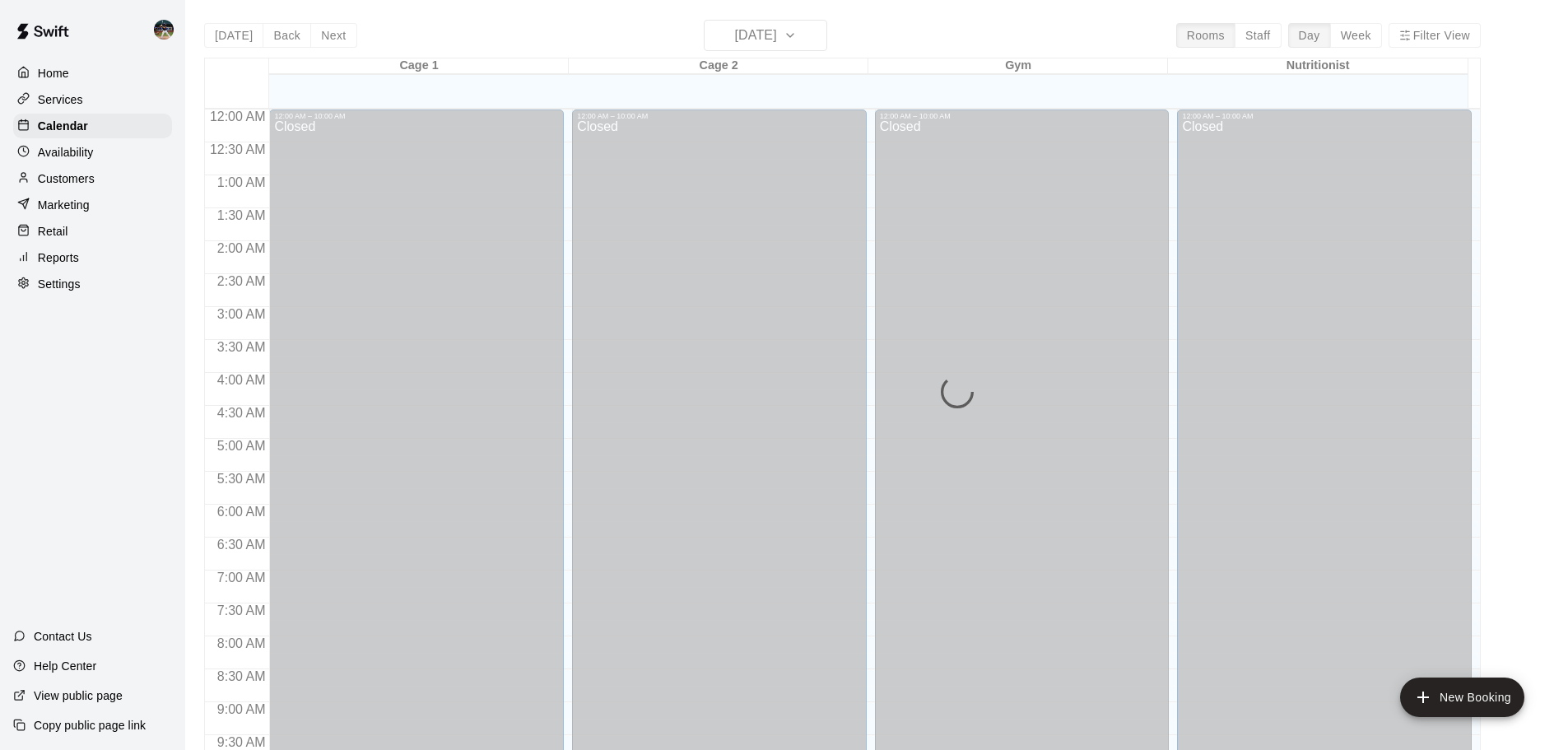
scroll to position [716, 0]
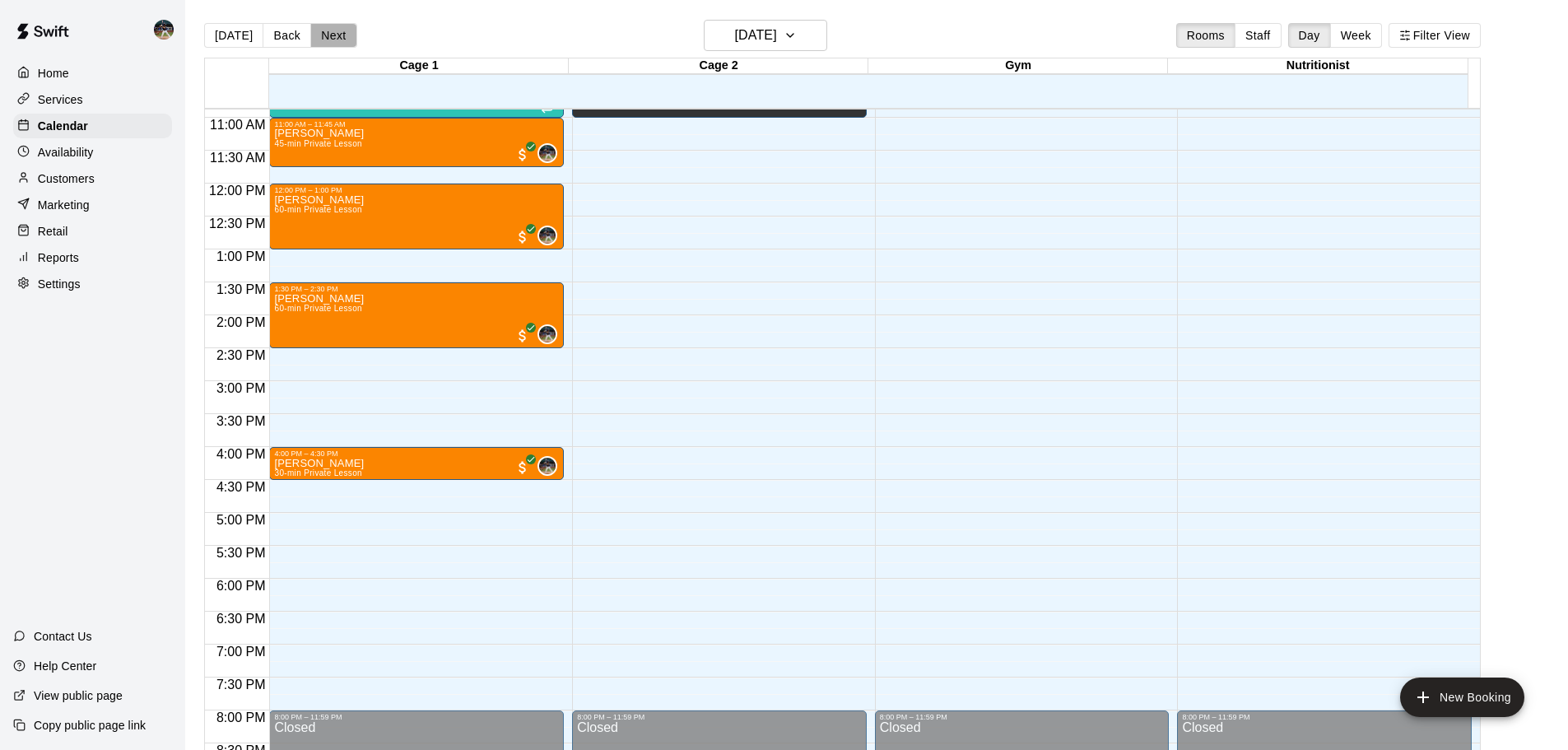
click at [322, 39] on button "Next" at bounding box center [333, 35] width 46 height 25
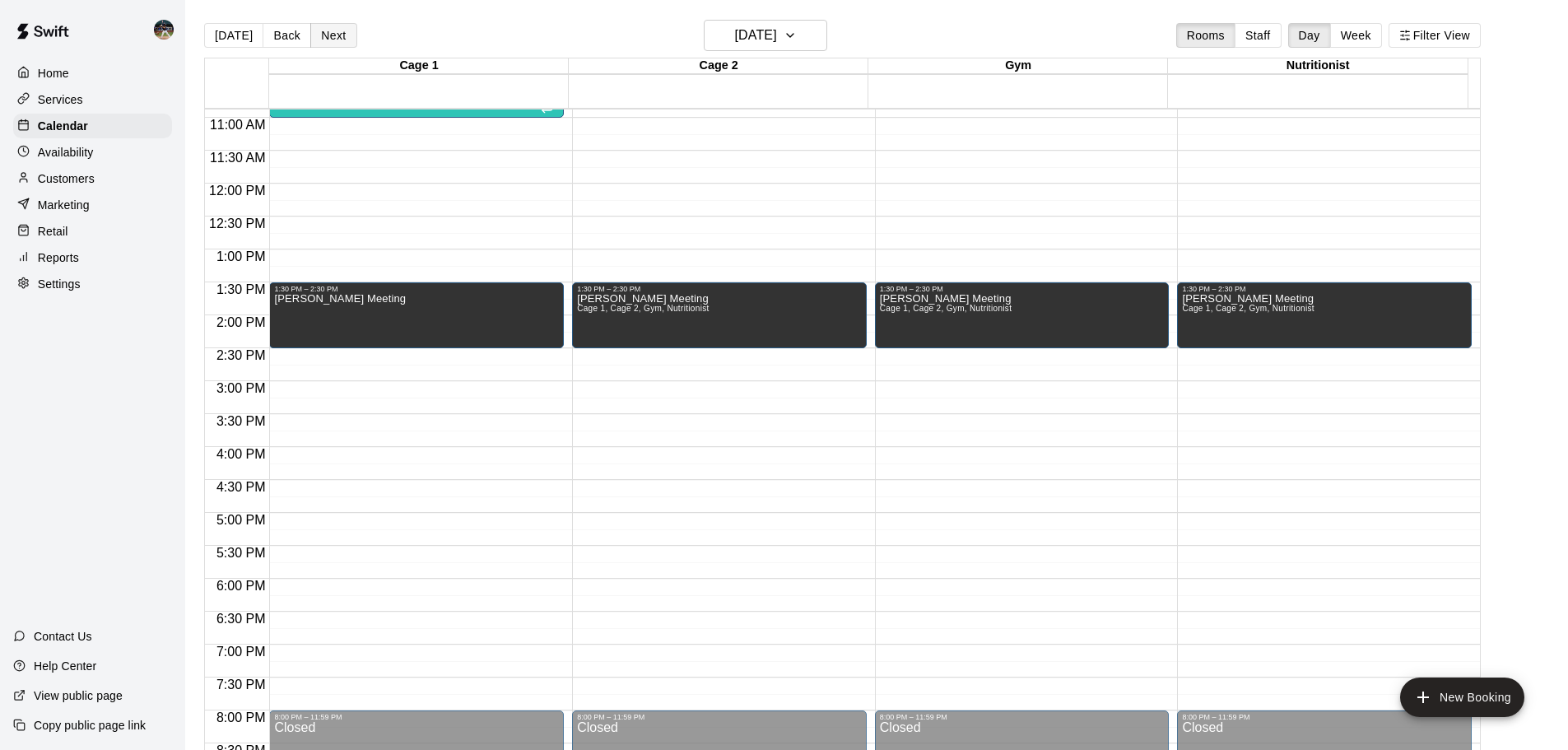
click at [324, 37] on button "Next" at bounding box center [333, 35] width 46 height 25
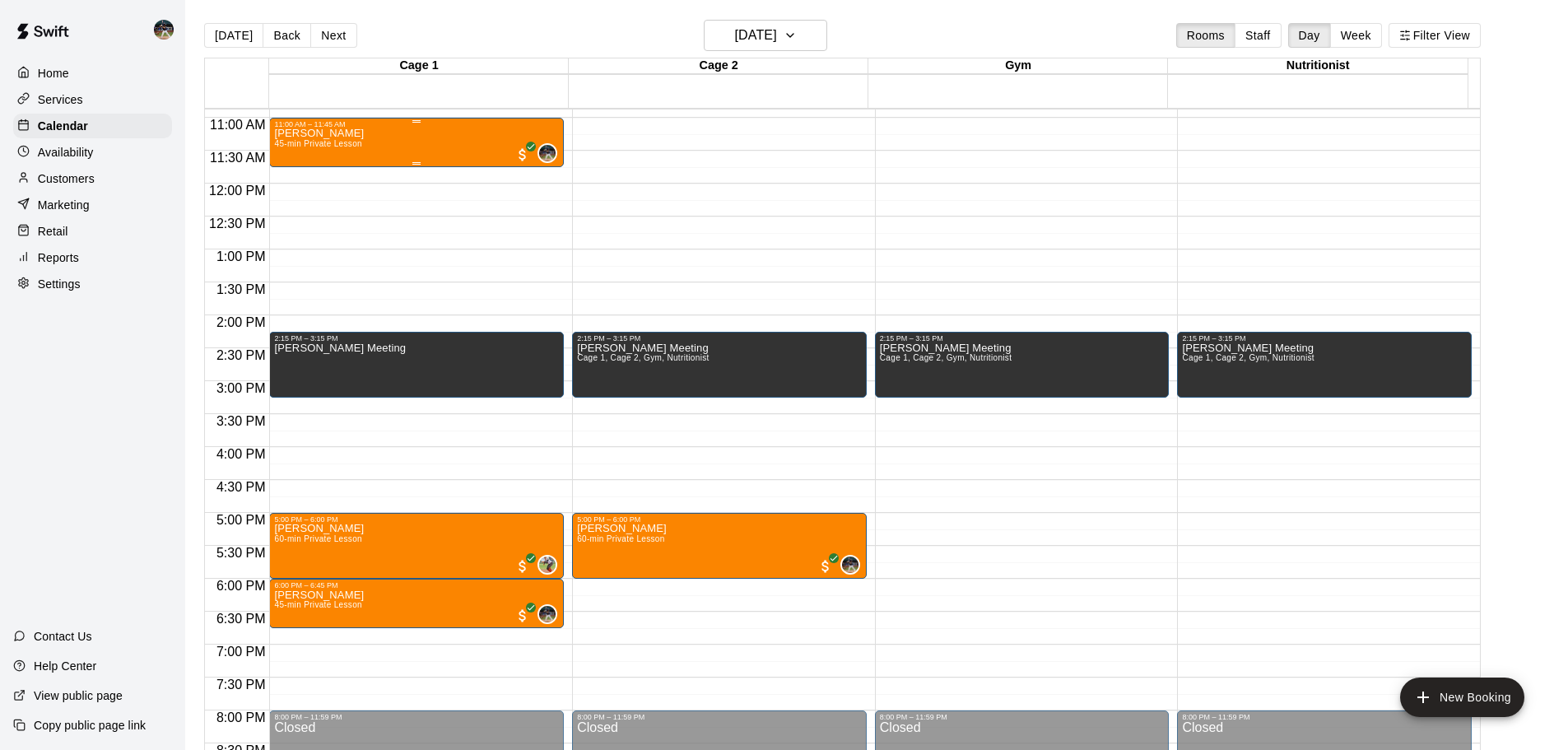
scroll to position [552, 0]
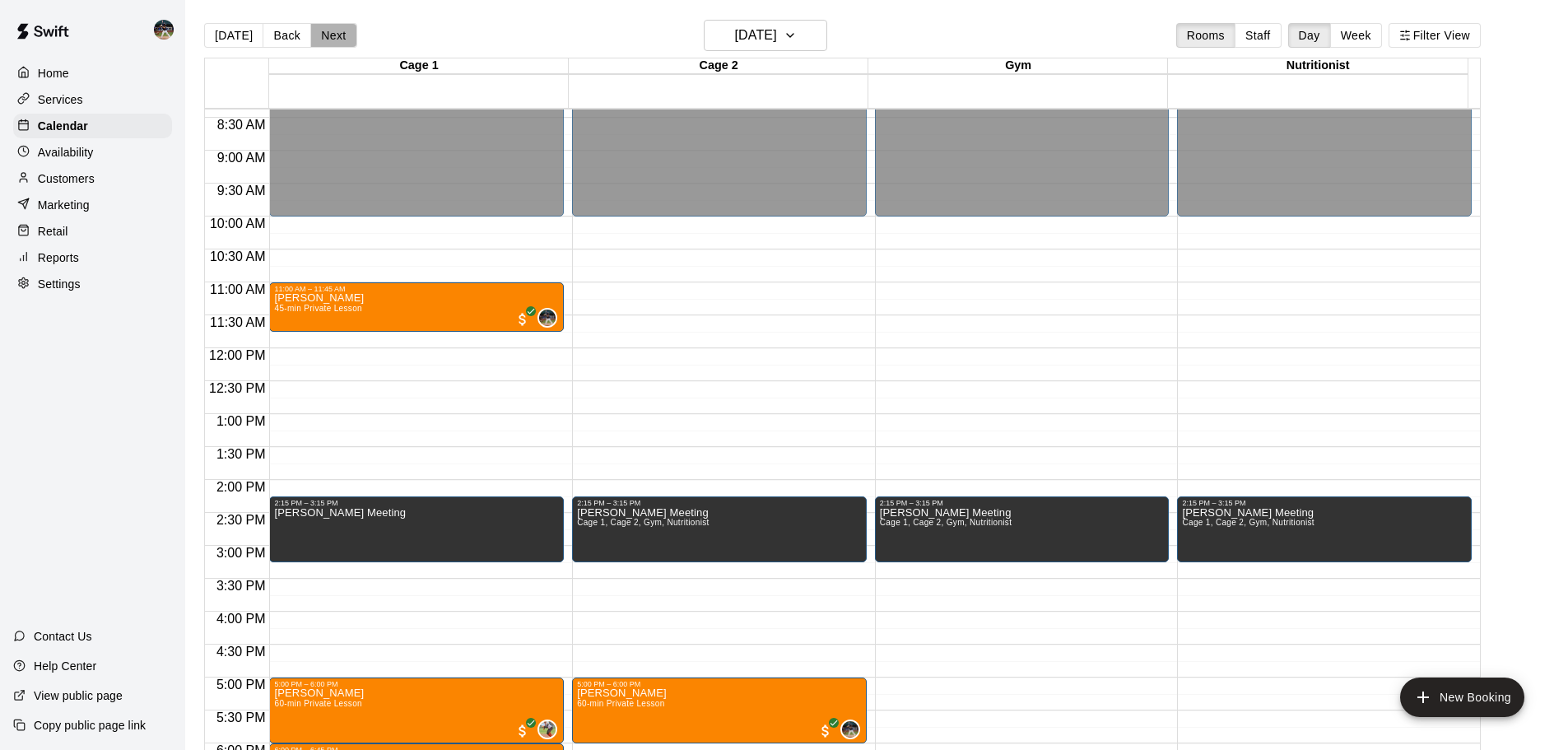
click at [332, 39] on button "Next" at bounding box center [333, 35] width 46 height 25
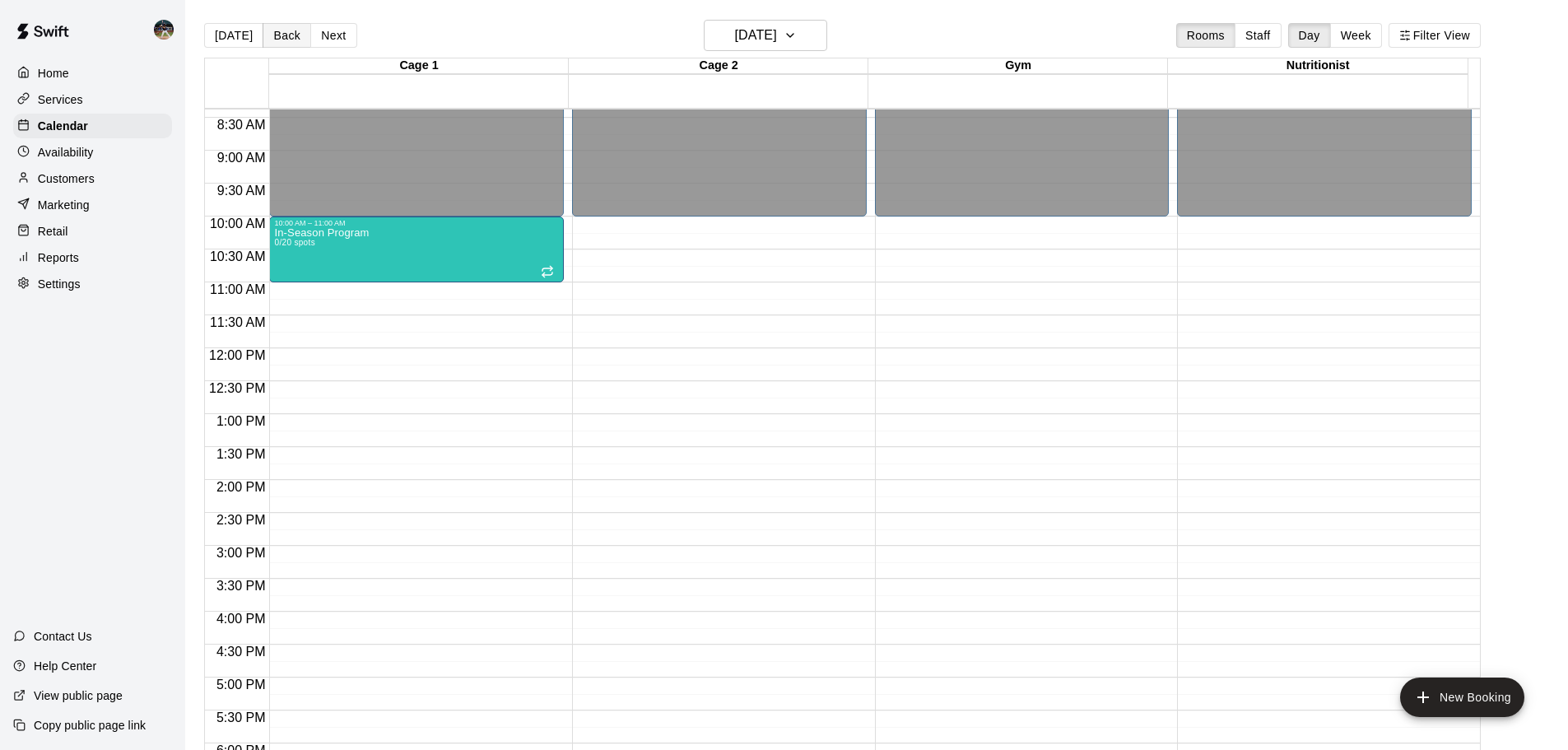
click at [287, 42] on button "Back" at bounding box center [287, 35] width 49 height 25
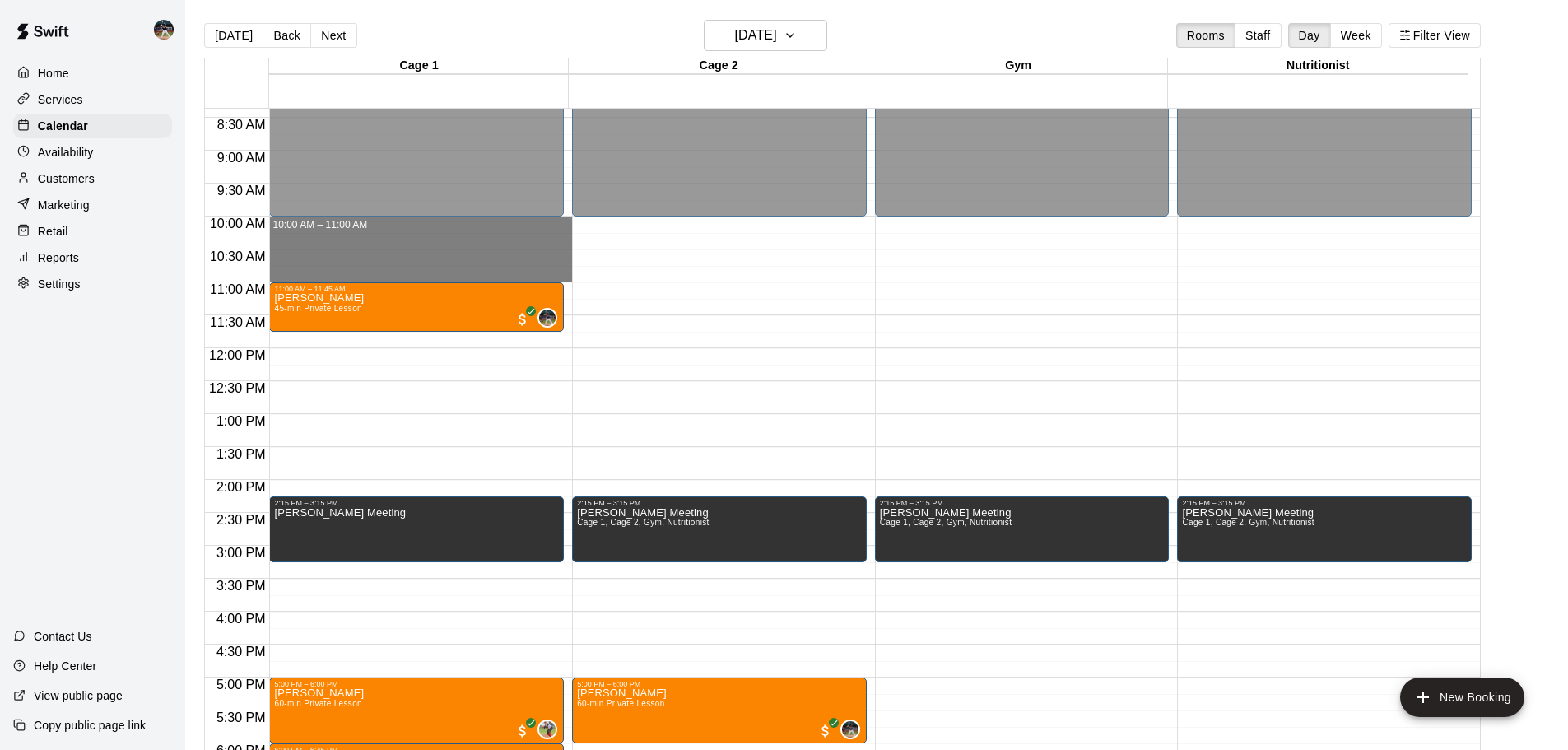
drag, startPoint x: 349, startPoint y: 220, endPoint x: 360, endPoint y: 277, distance: 58.1
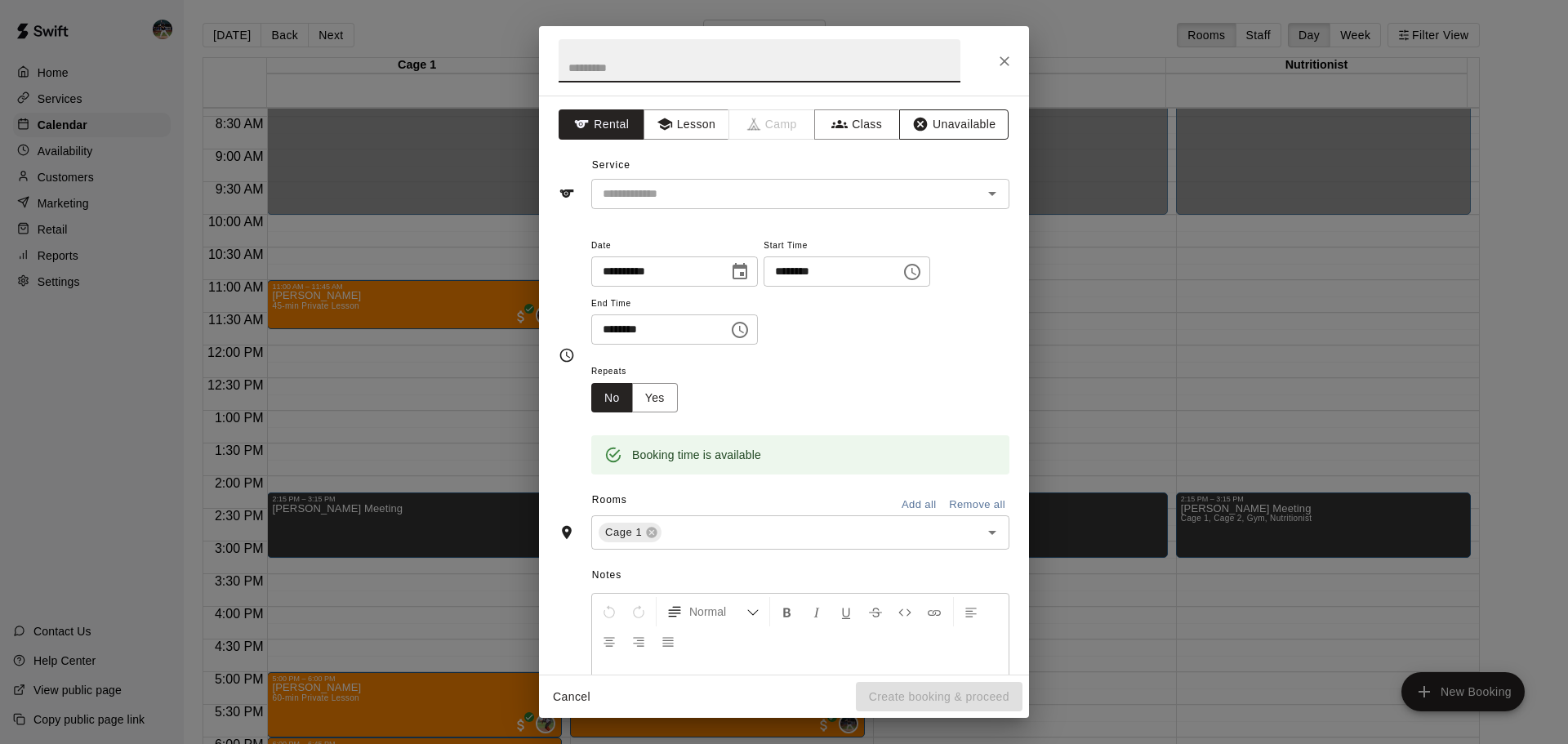
click at [966, 127] on button "Unavailable" at bounding box center [954, 124] width 110 height 30
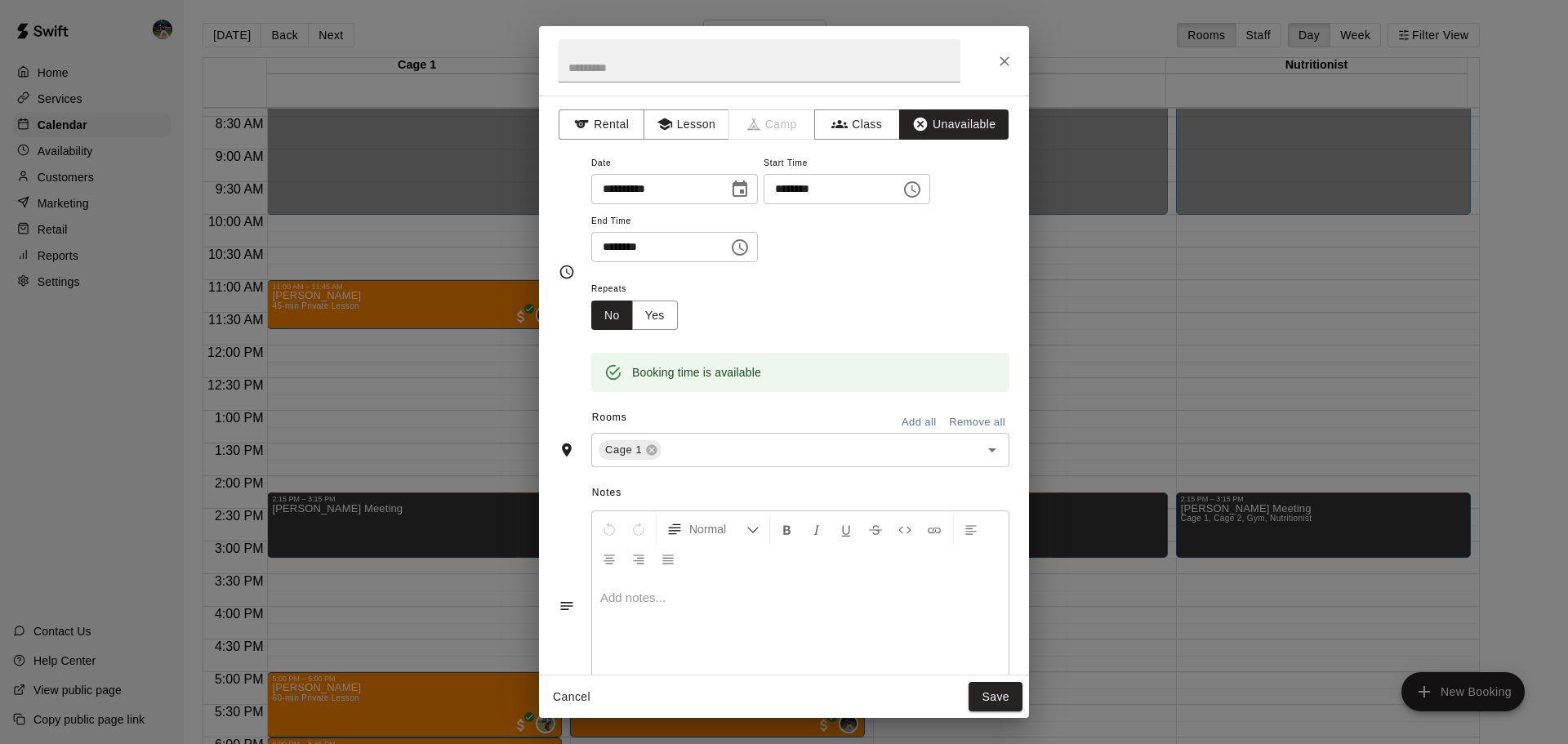
click at [899, 420] on button "Add all" at bounding box center [918, 423] width 52 height 26
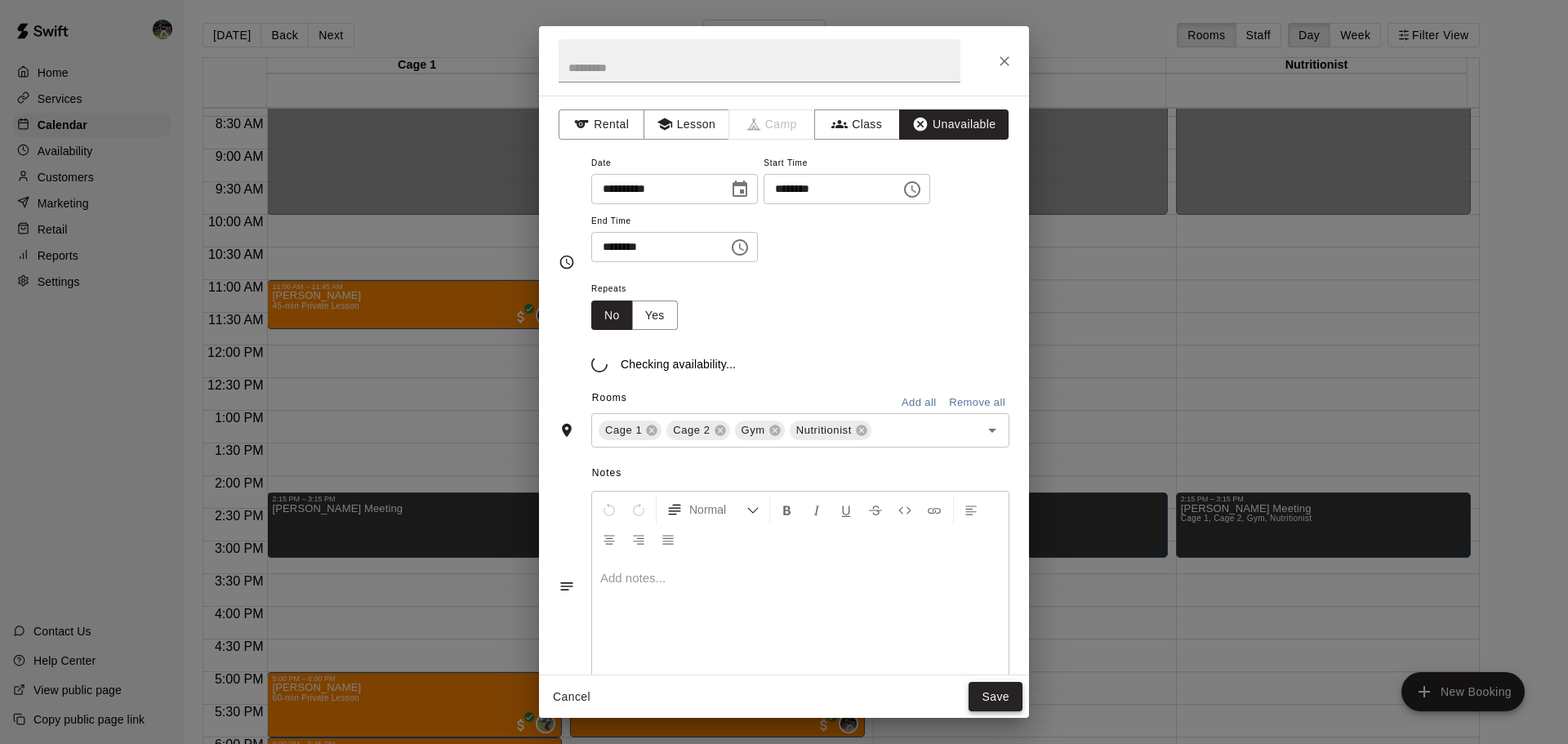
click at [1002, 695] on button "Save" at bounding box center [995, 696] width 54 height 30
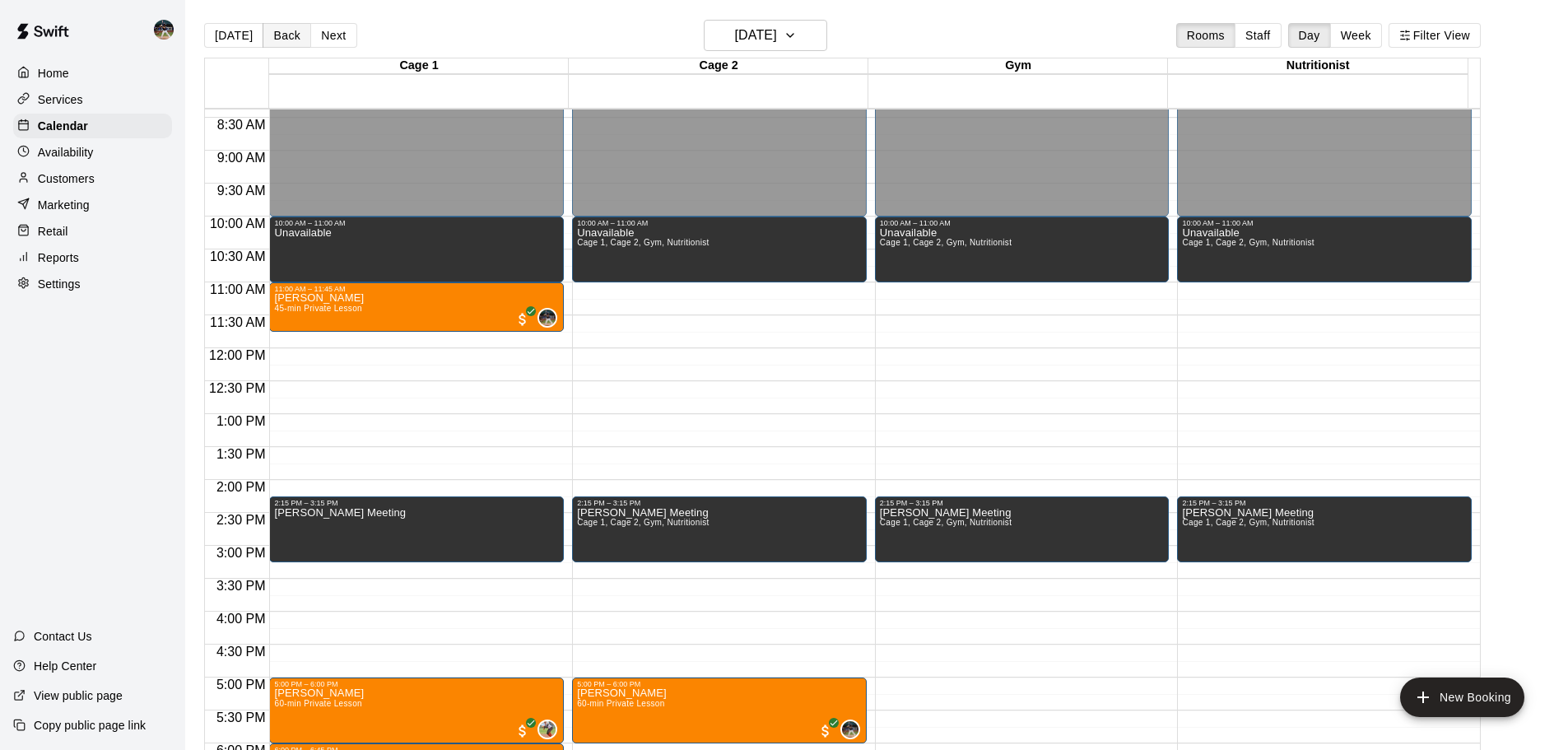
click at [282, 33] on button "Back" at bounding box center [287, 35] width 49 height 25
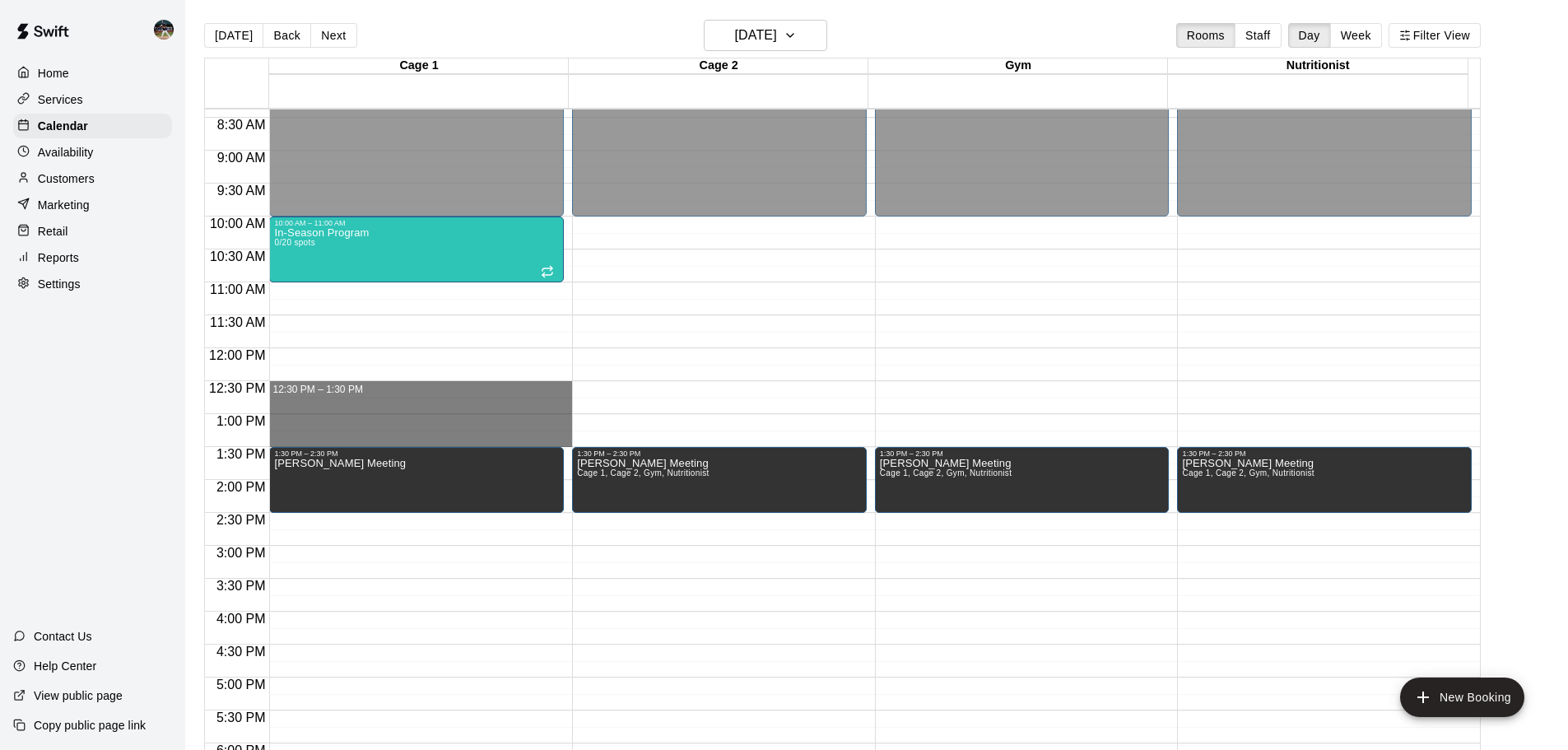
drag, startPoint x: 332, startPoint y: 386, endPoint x: 345, endPoint y: 441, distance: 56.5
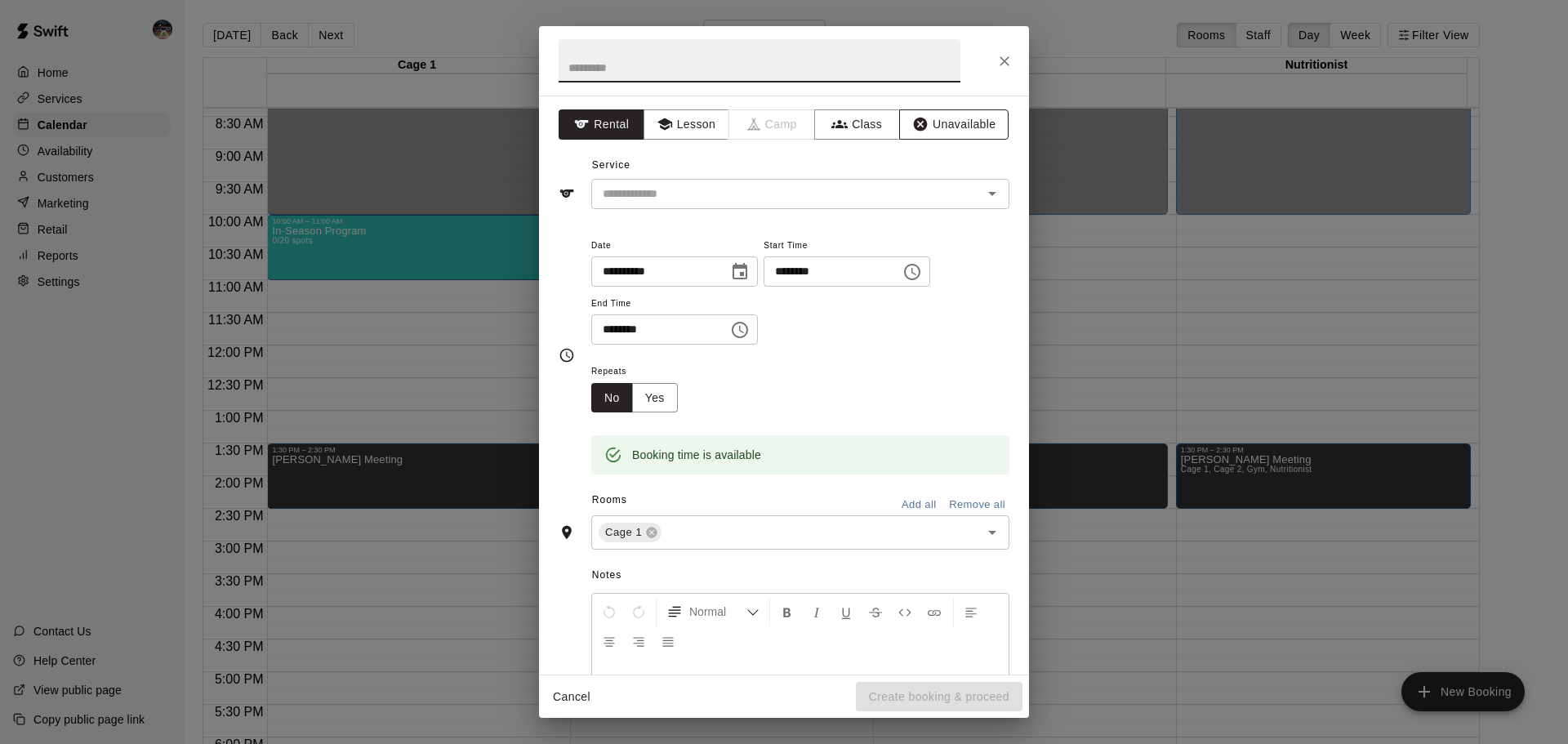
click at [947, 122] on button "Unavailable" at bounding box center [954, 124] width 110 height 30
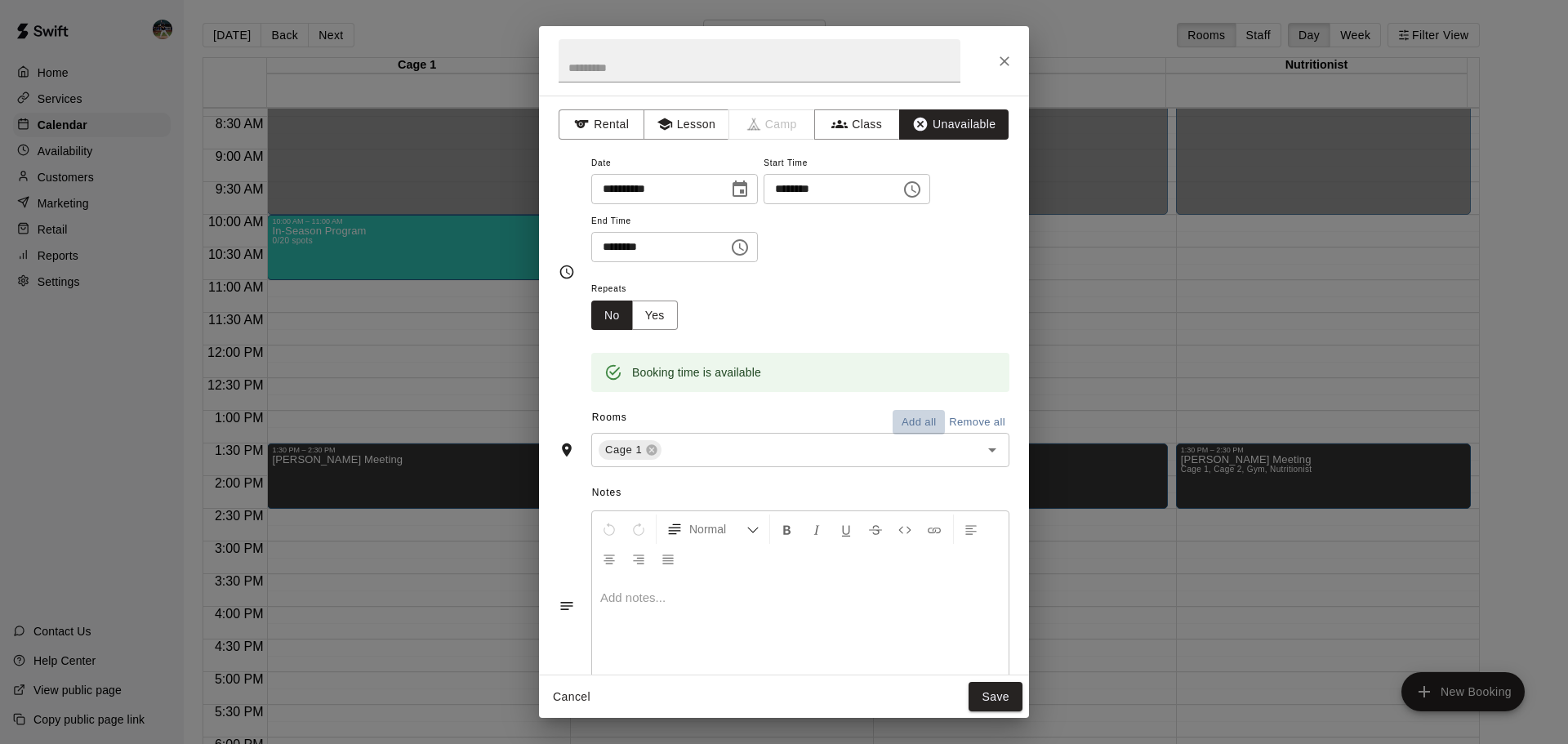
click at [907, 423] on button "Add all" at bounding box center [918, 423] width 52 height 26
click at [706, 71] on input "text" at bounding box center [759, 60] width 402 height 43
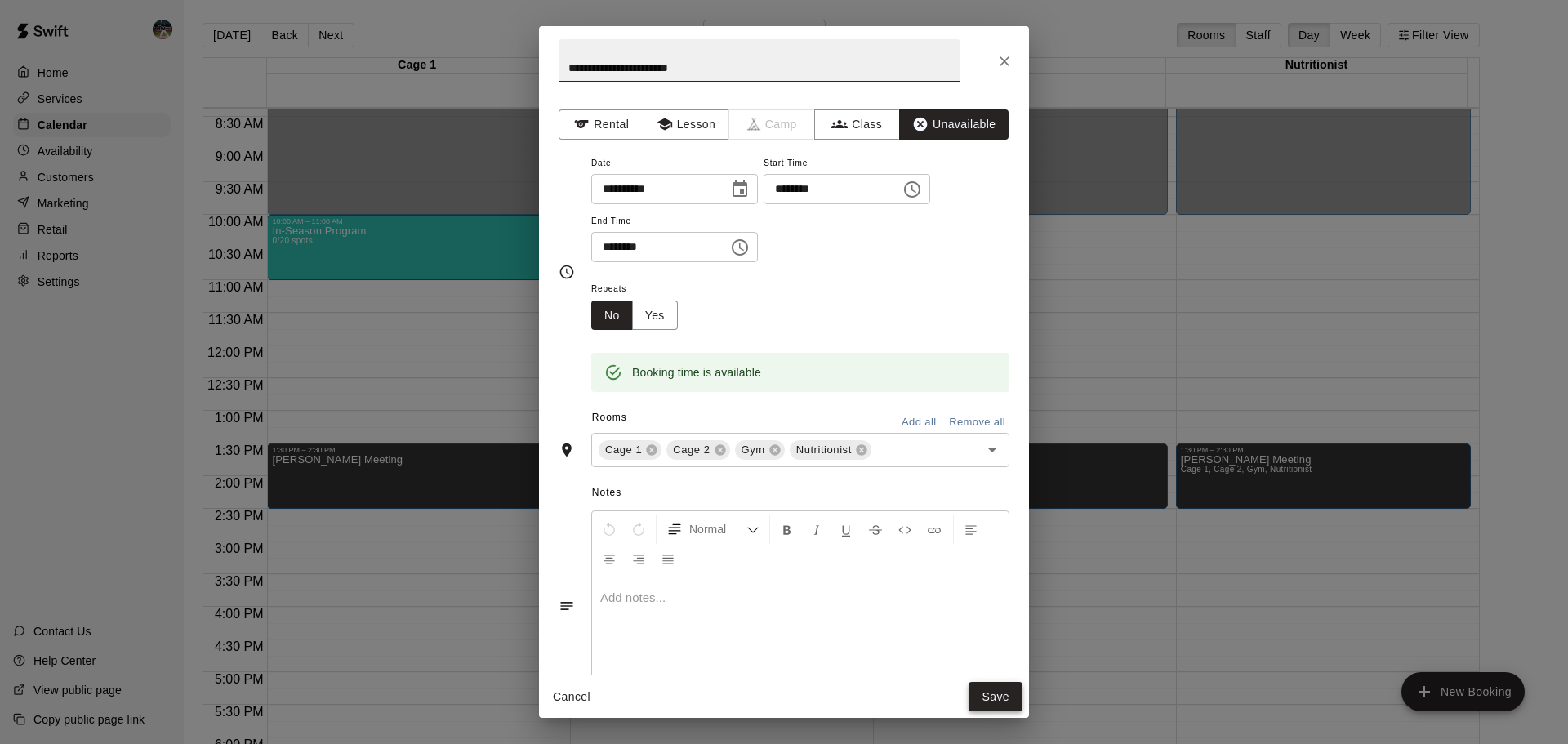
type input "**********"
click at [991, 695] on button "Save" at bounding box center [995, 696] width 54 height 30
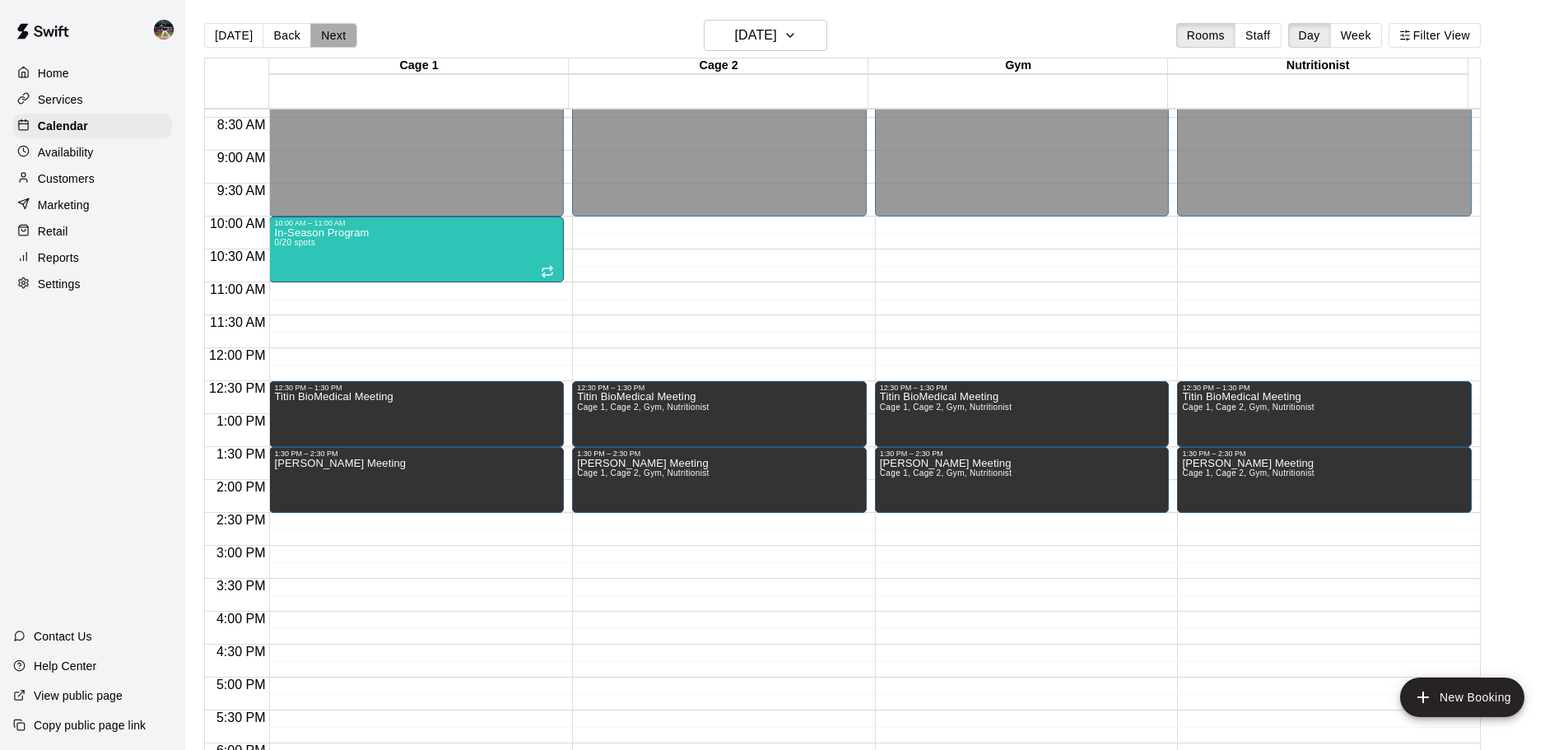
click at [344, 39] on button "Next" at bounding box center [333, 35] width 46 height 25
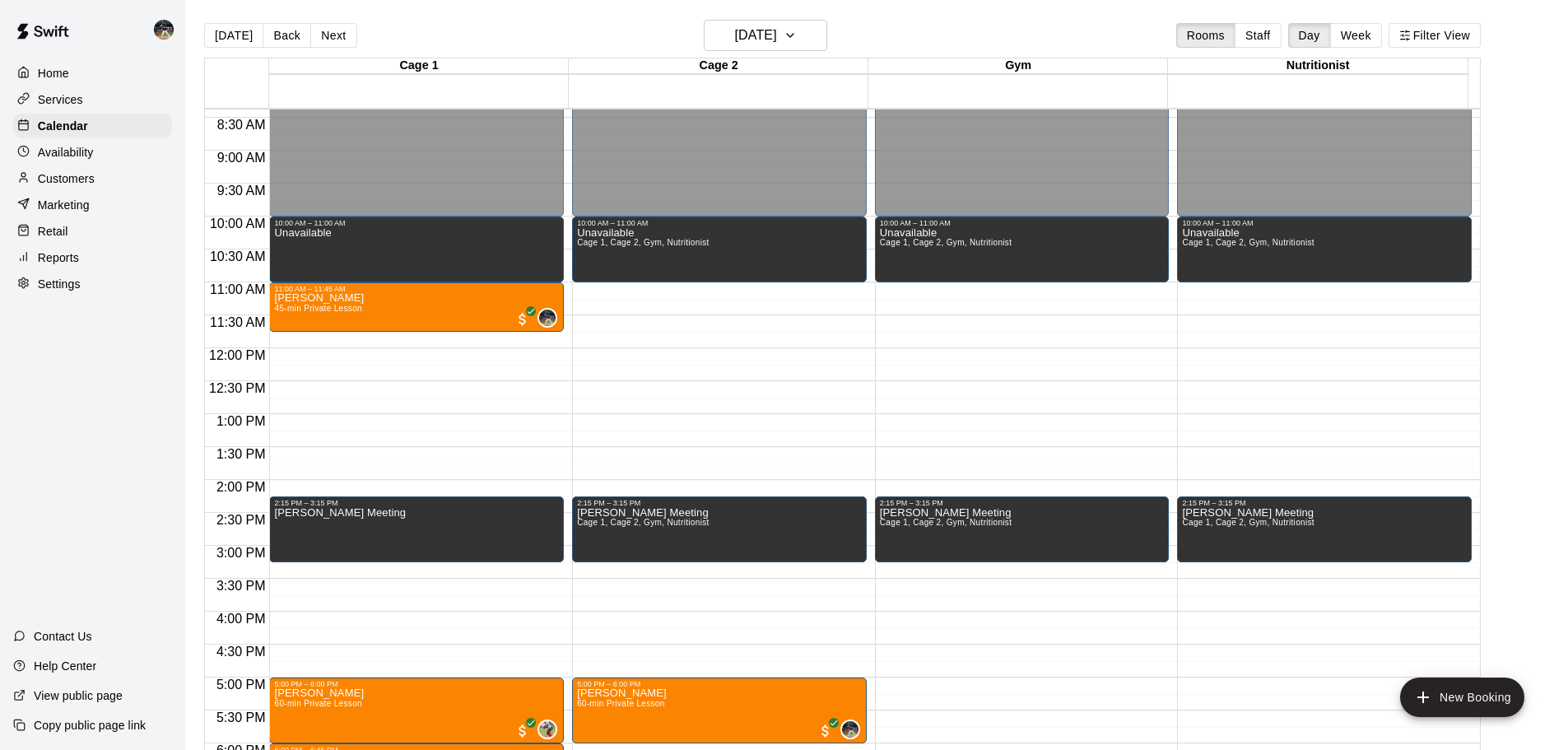
click at [324, 42] on button "Next" at bounding box center [333, 35] width 46 height 25
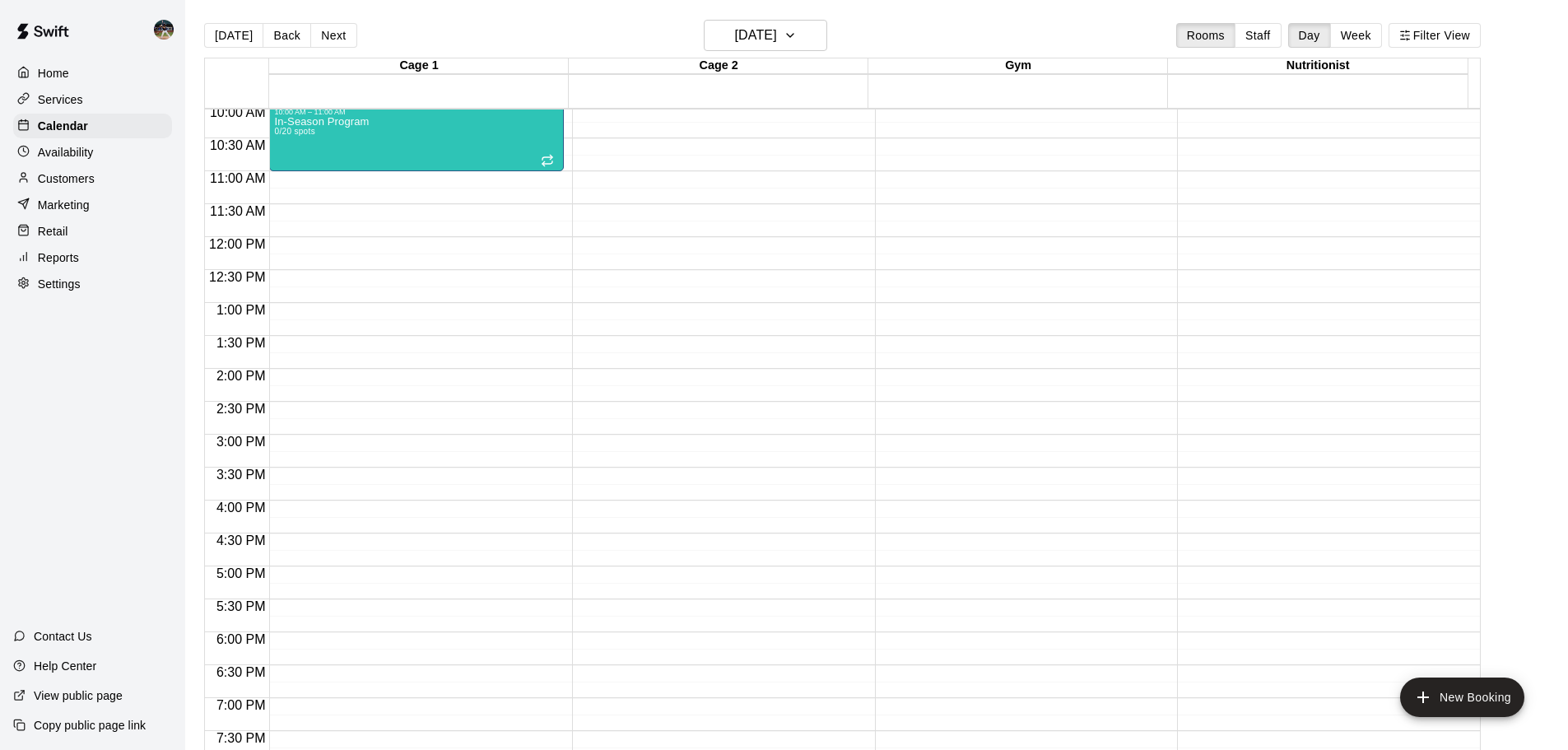
scroll to position [634, 0]
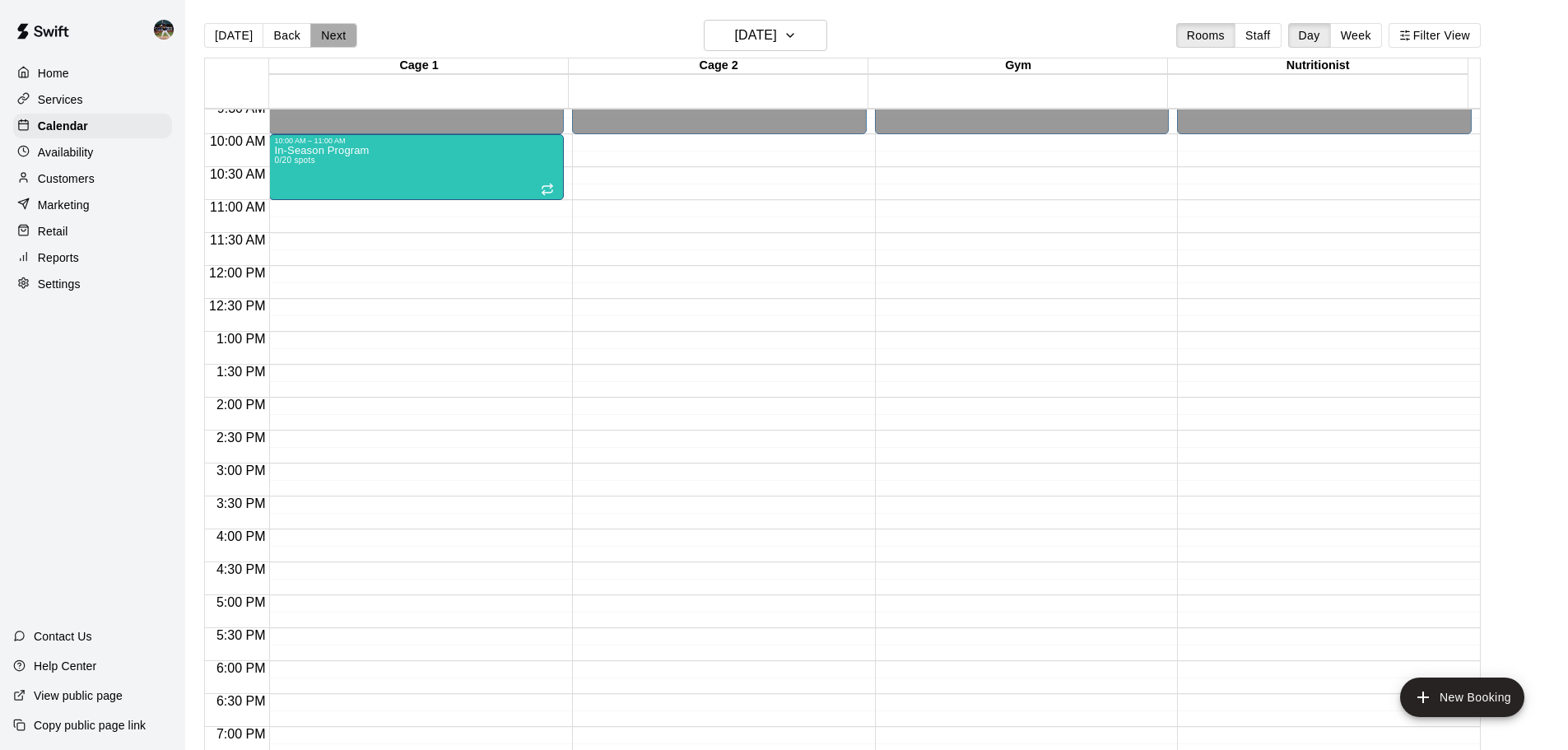
click at [321, 35] on button "Next" at bounding box center [333, 35] width 46 height 25
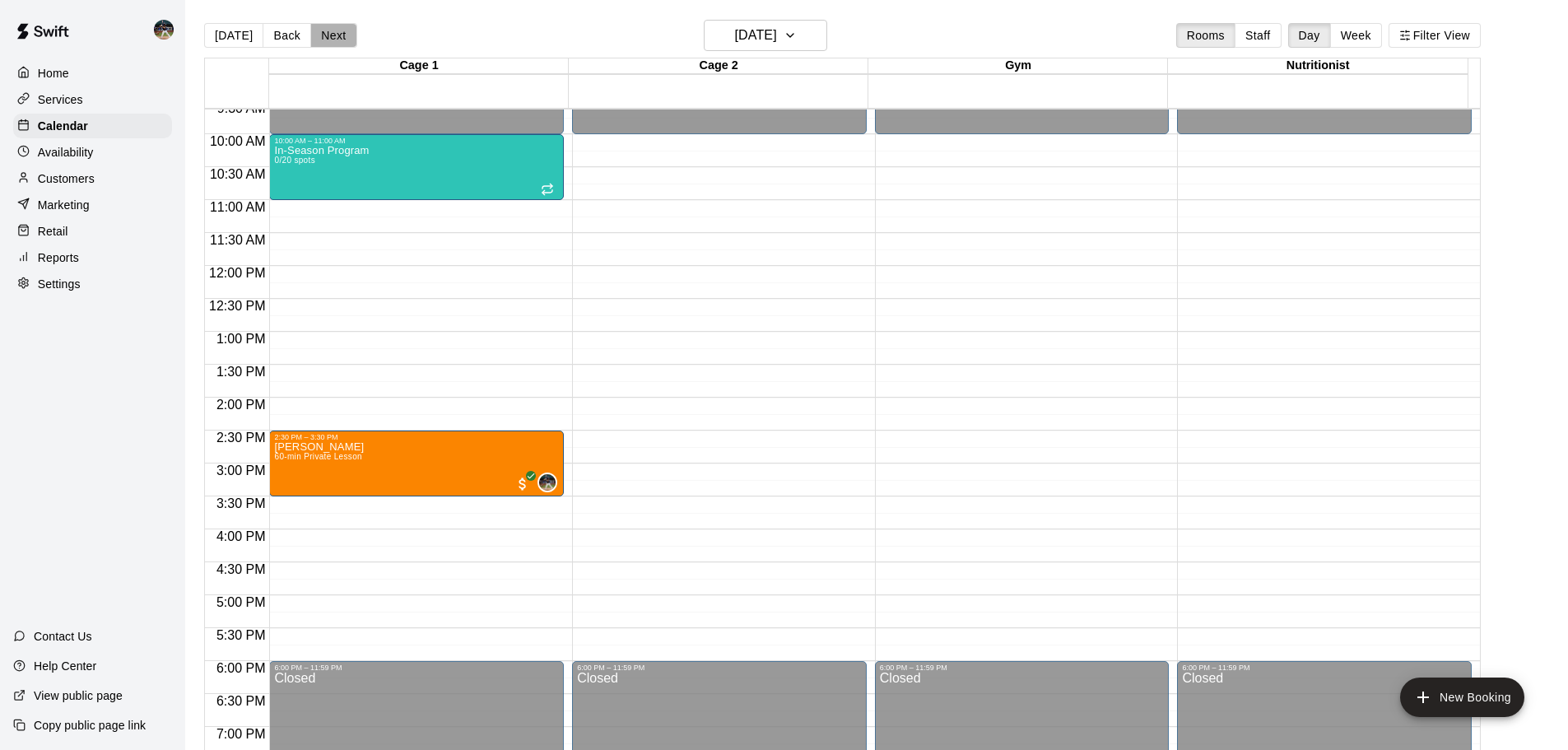
click at [337, 39] on button "Next" at bounding box center [333, 35] width 46 height 25
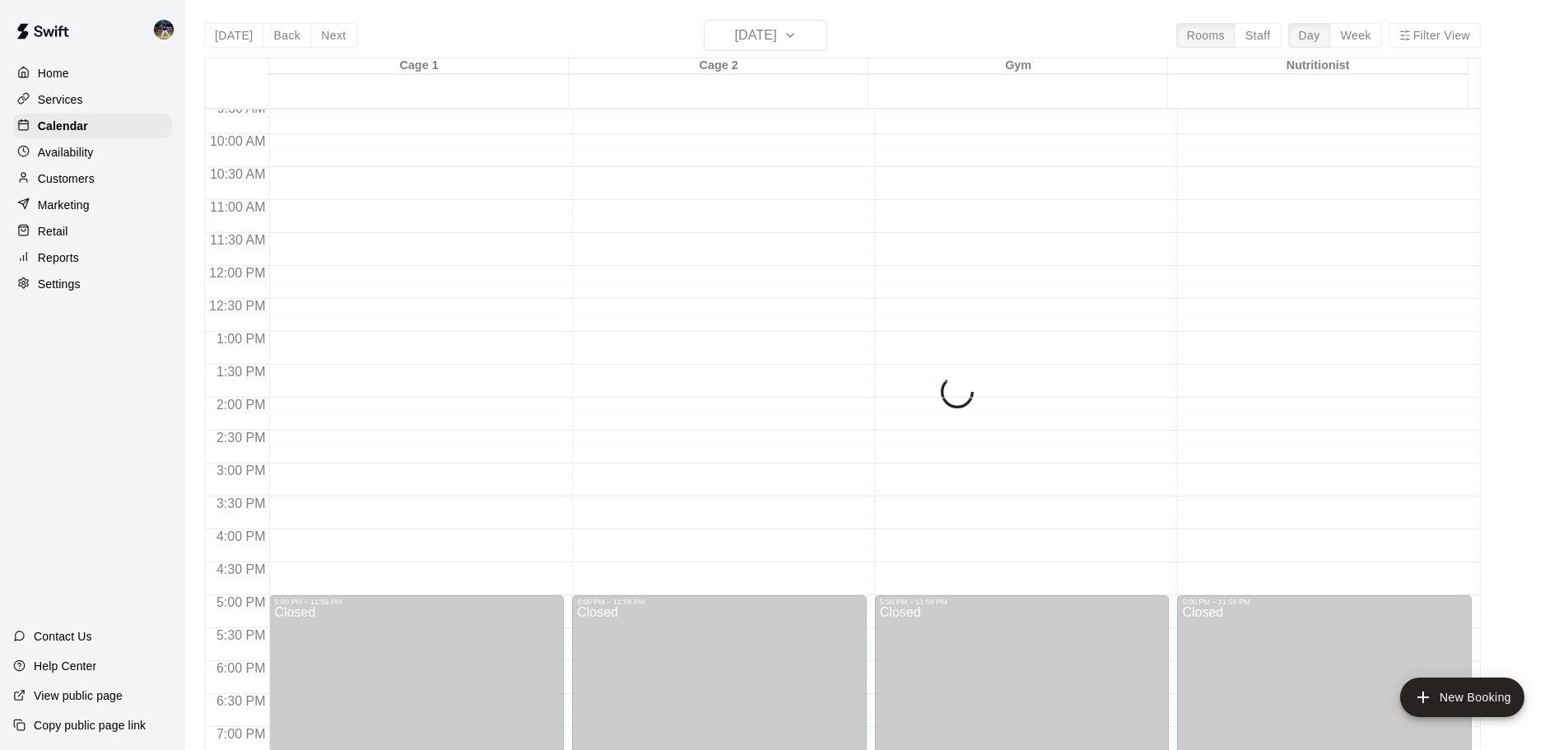
scroll to position [552, 0]
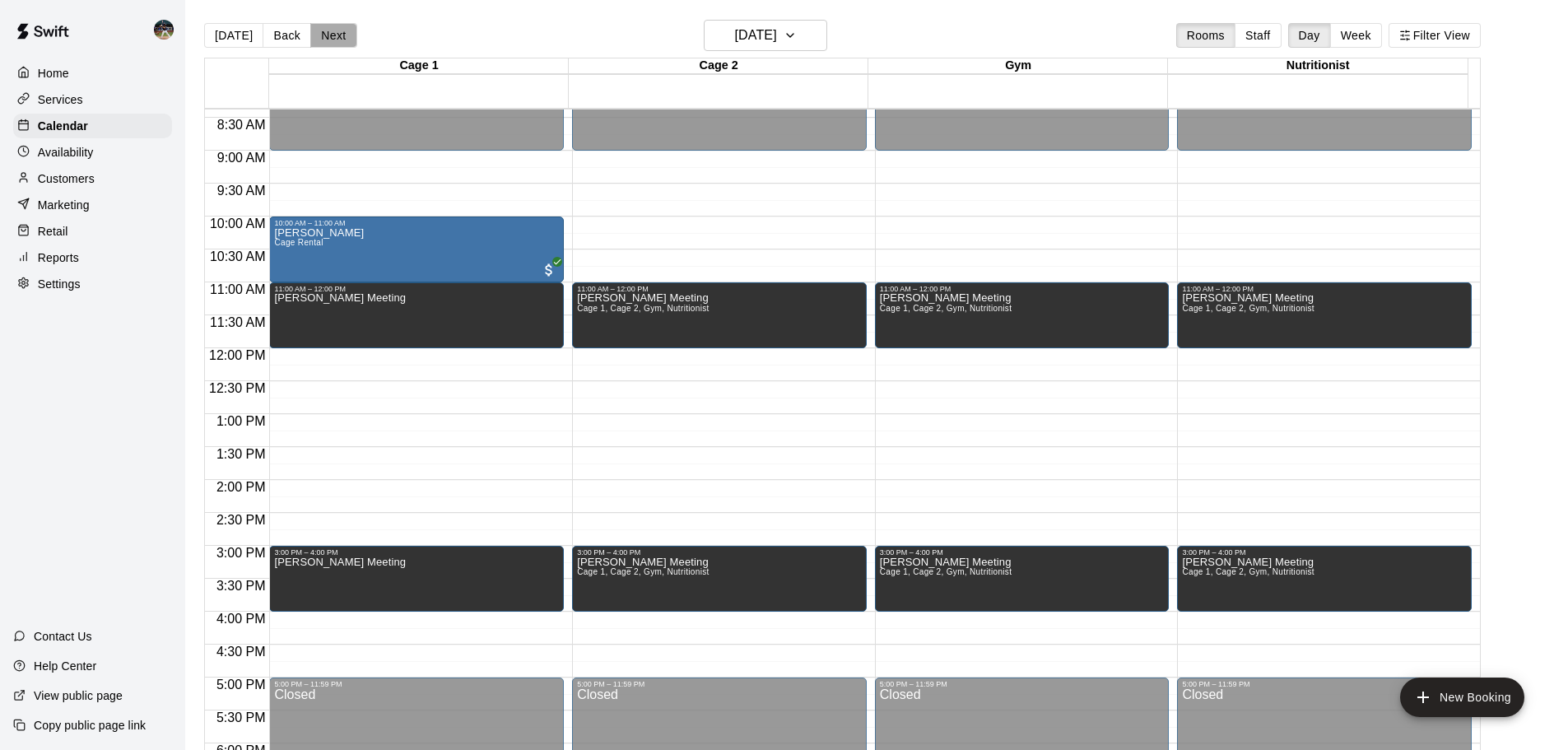
click at [327, 31] on button "Next" at bounding box center [333, 35] width 46 height 25
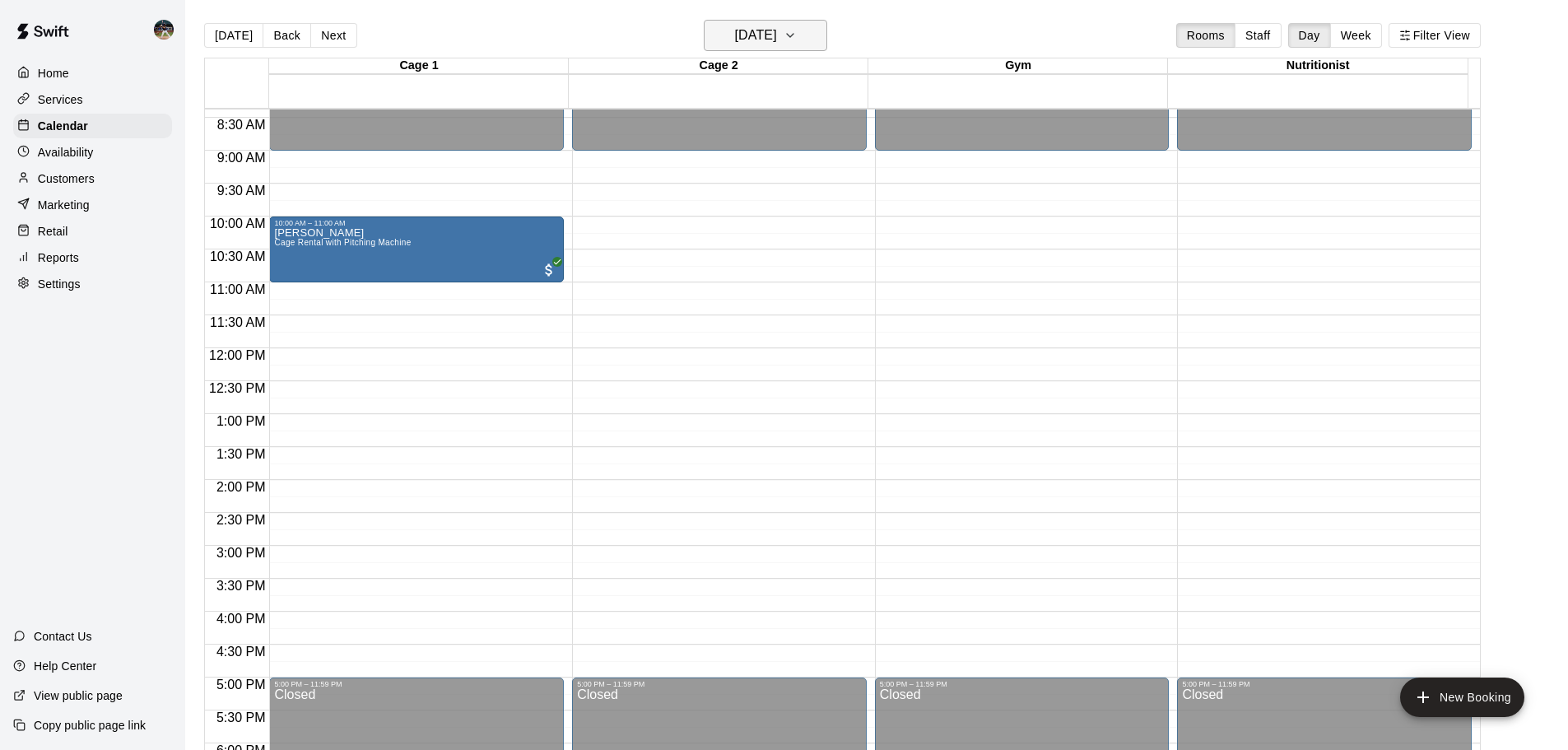
click at [809, 29] on button "[DATE]" at bounding box center [766, 35] width 123 height 31
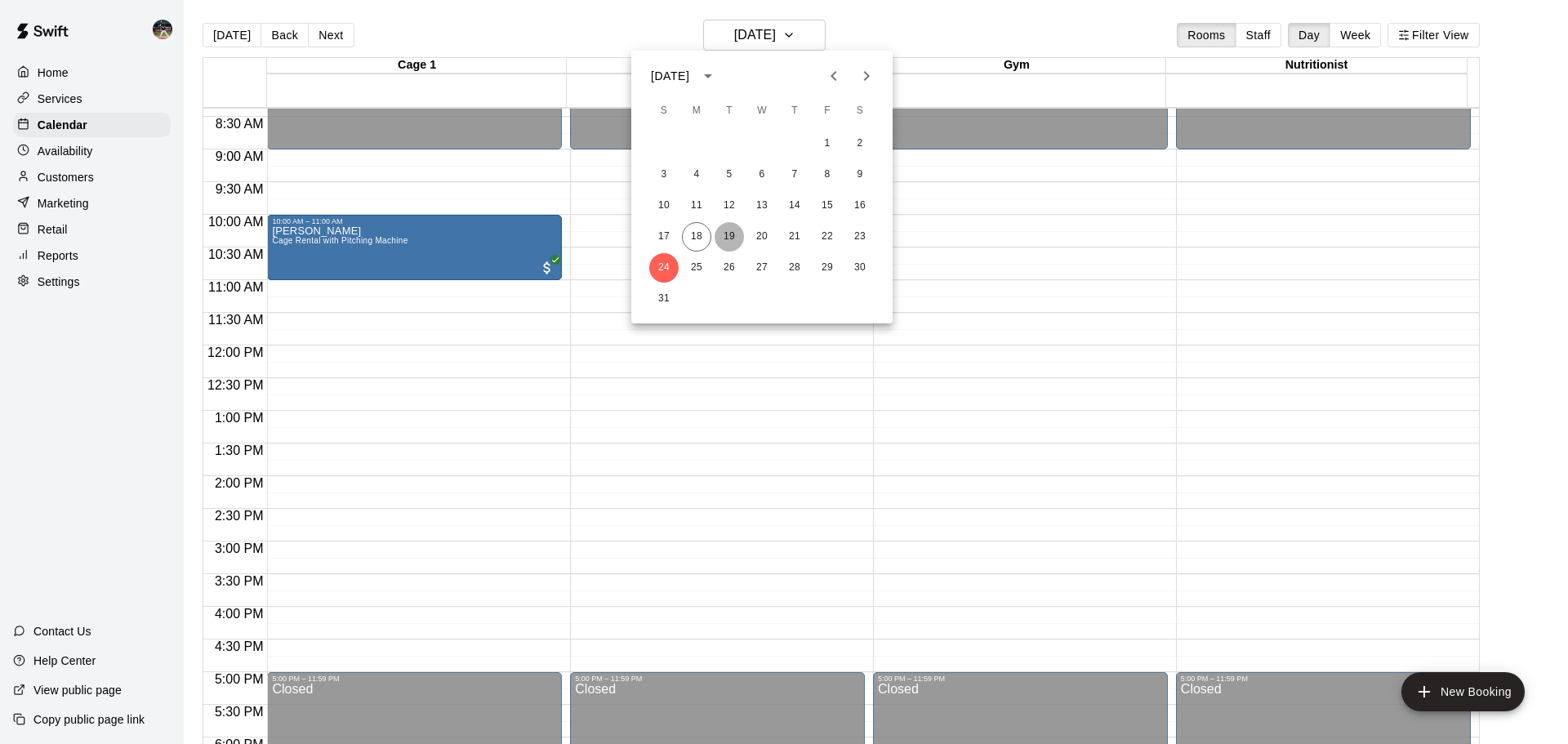
click at [722, 231] on button "19" at bounding box center [729, 237] width 29 height 29
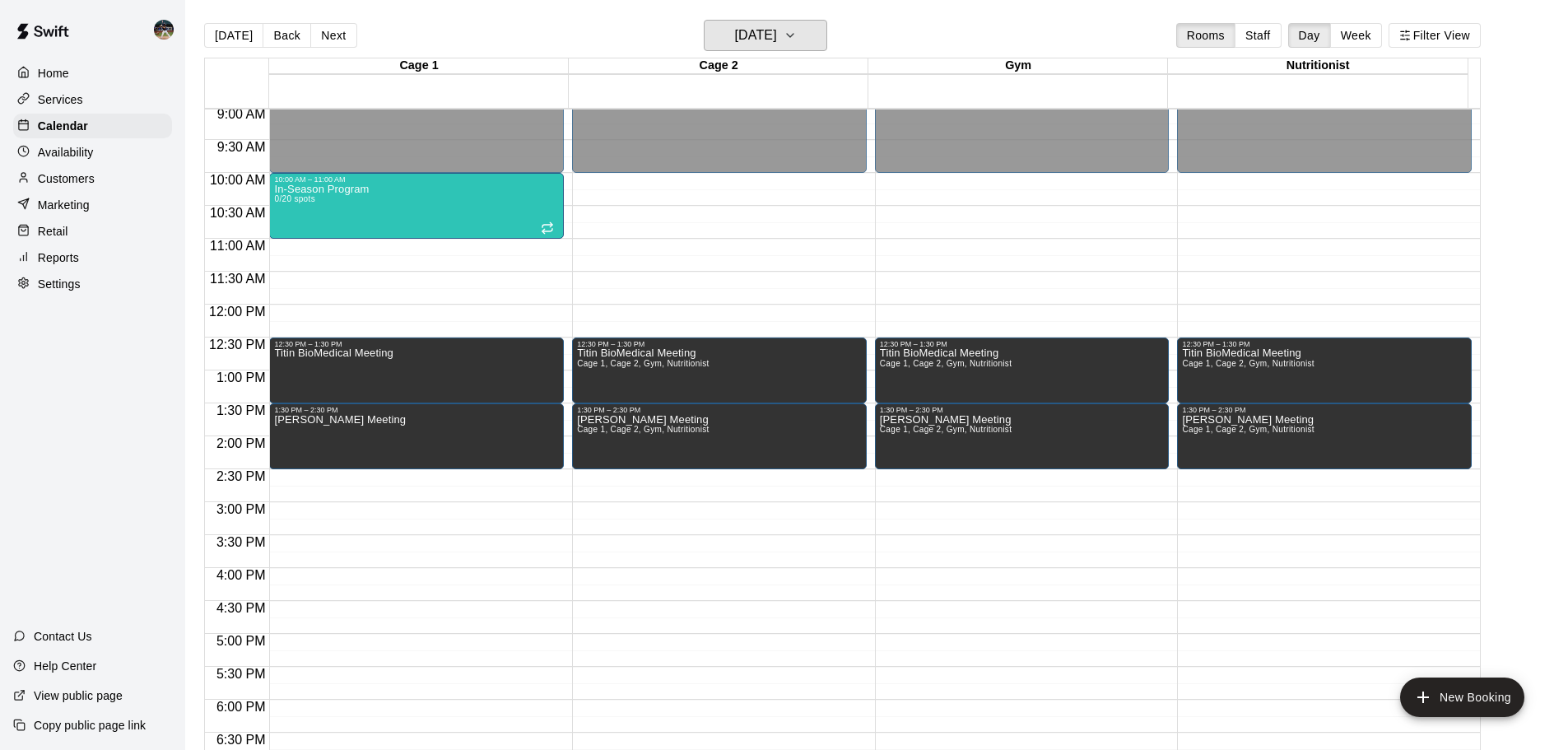
scroll to position [634, 0]
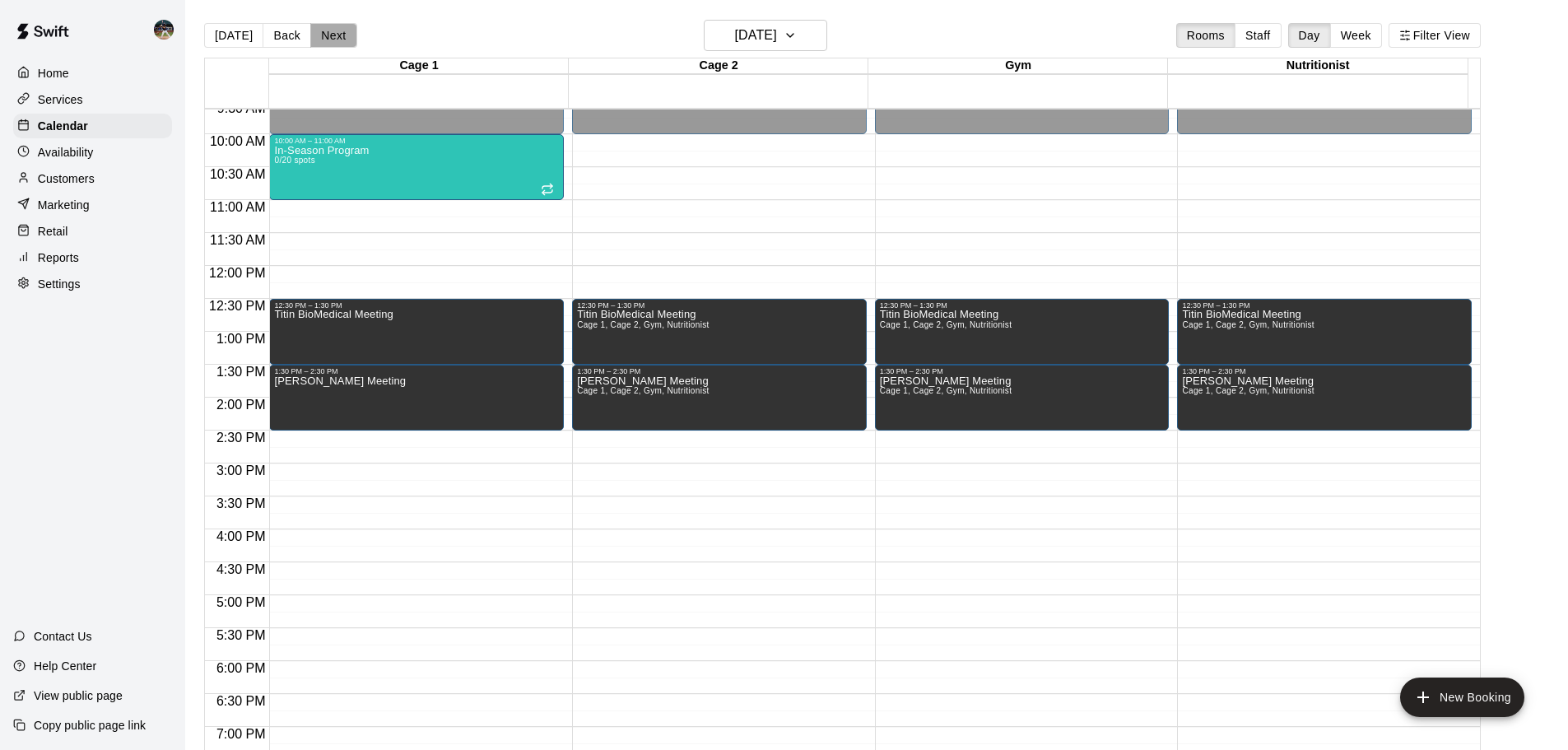
click at [334, 31] on button "Next" at bounding box center [333, 35] width 46 height 25
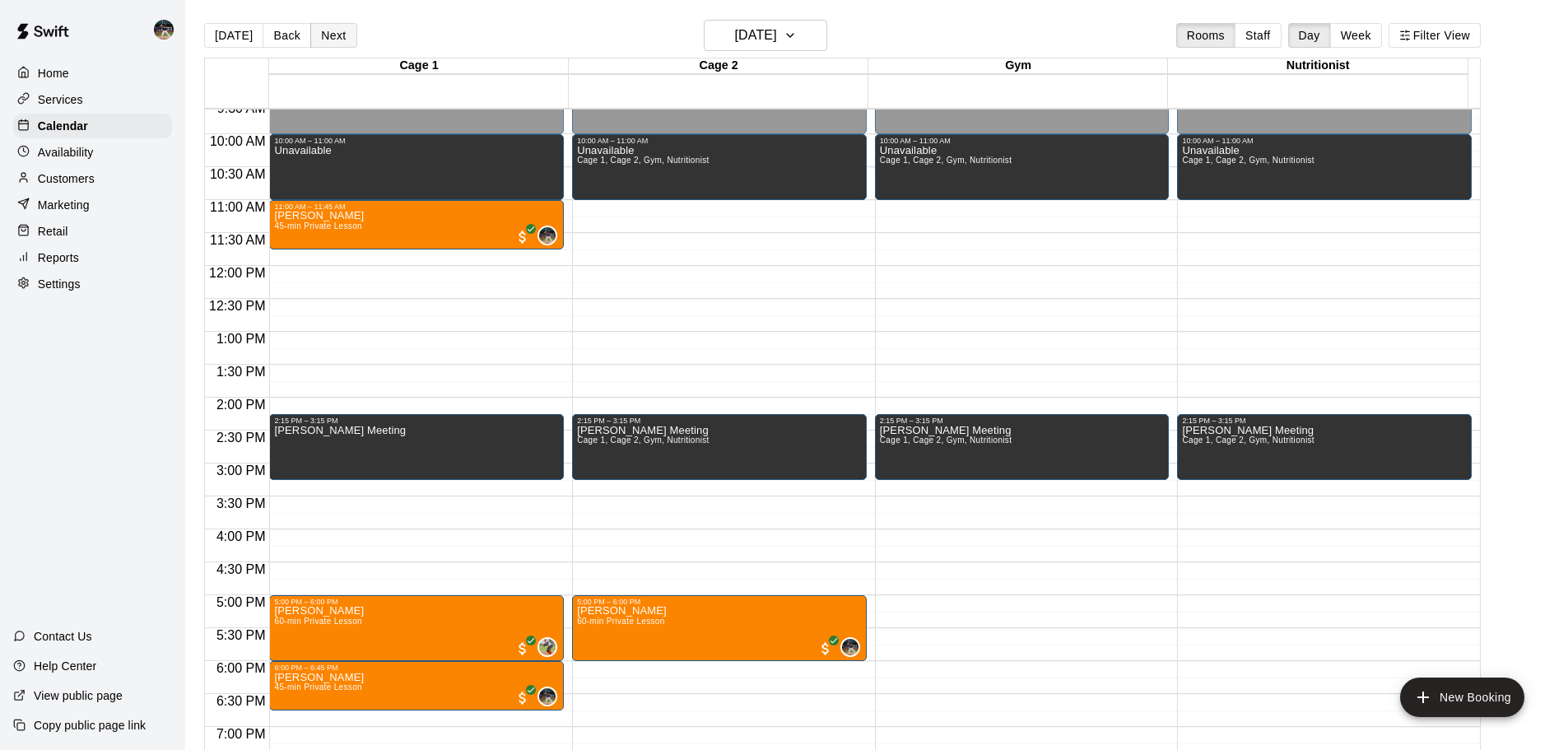
drag, startPoint x: 334, startPoint y: 35, endPoint x: 335, endPoint y: 46, distance: 11.0
click at [335, 46] on button "Next" at bounding box center [333, 35] width 46 height 25
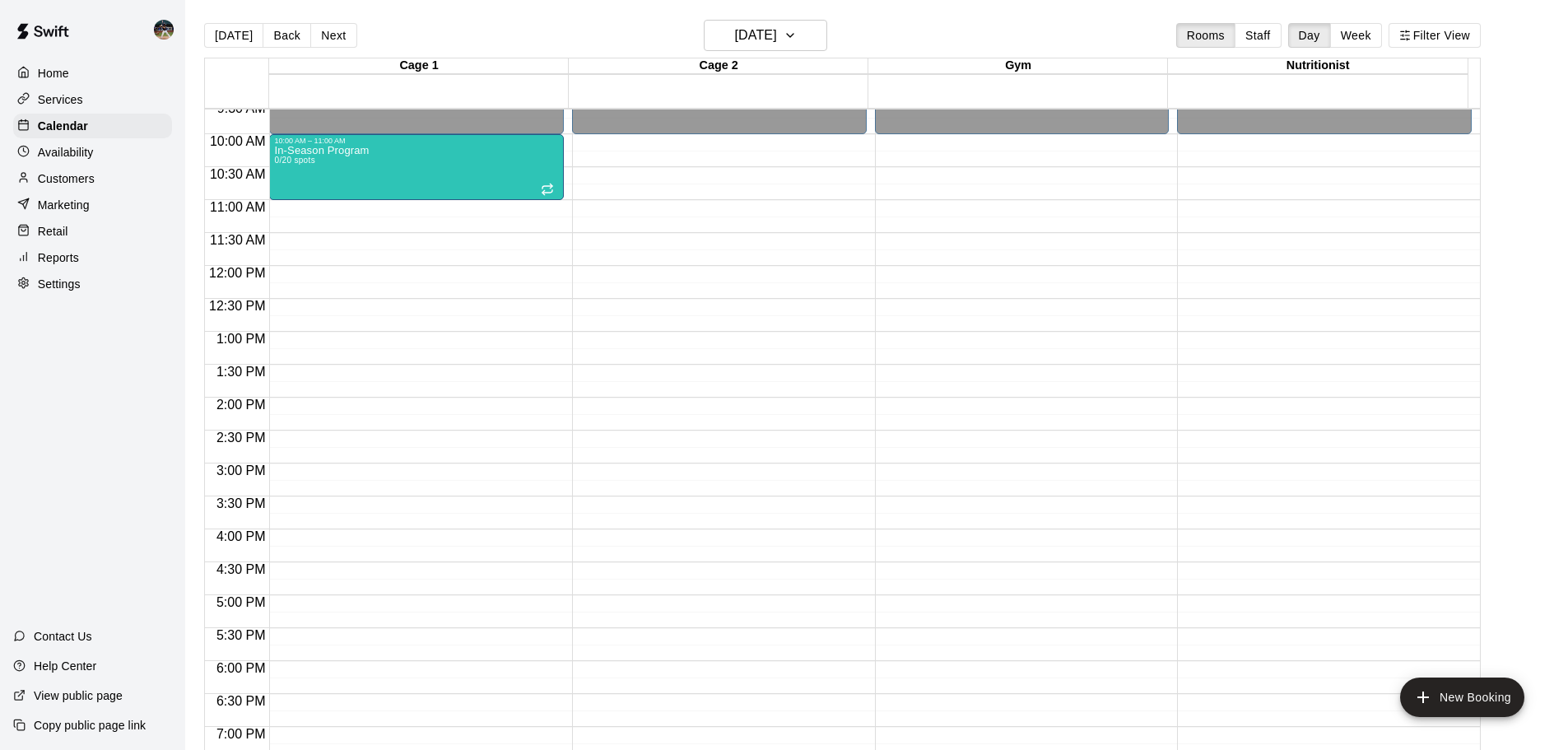
click at [336, 50] on div "[DATE] Back [DATE][DATE] Rooms Staff Day Week Filter View" at bounding box center [843, 38] width 1277 height 38
click at [342, 44] on button "Next" at bounding box center [333, 35] width 46 height 25
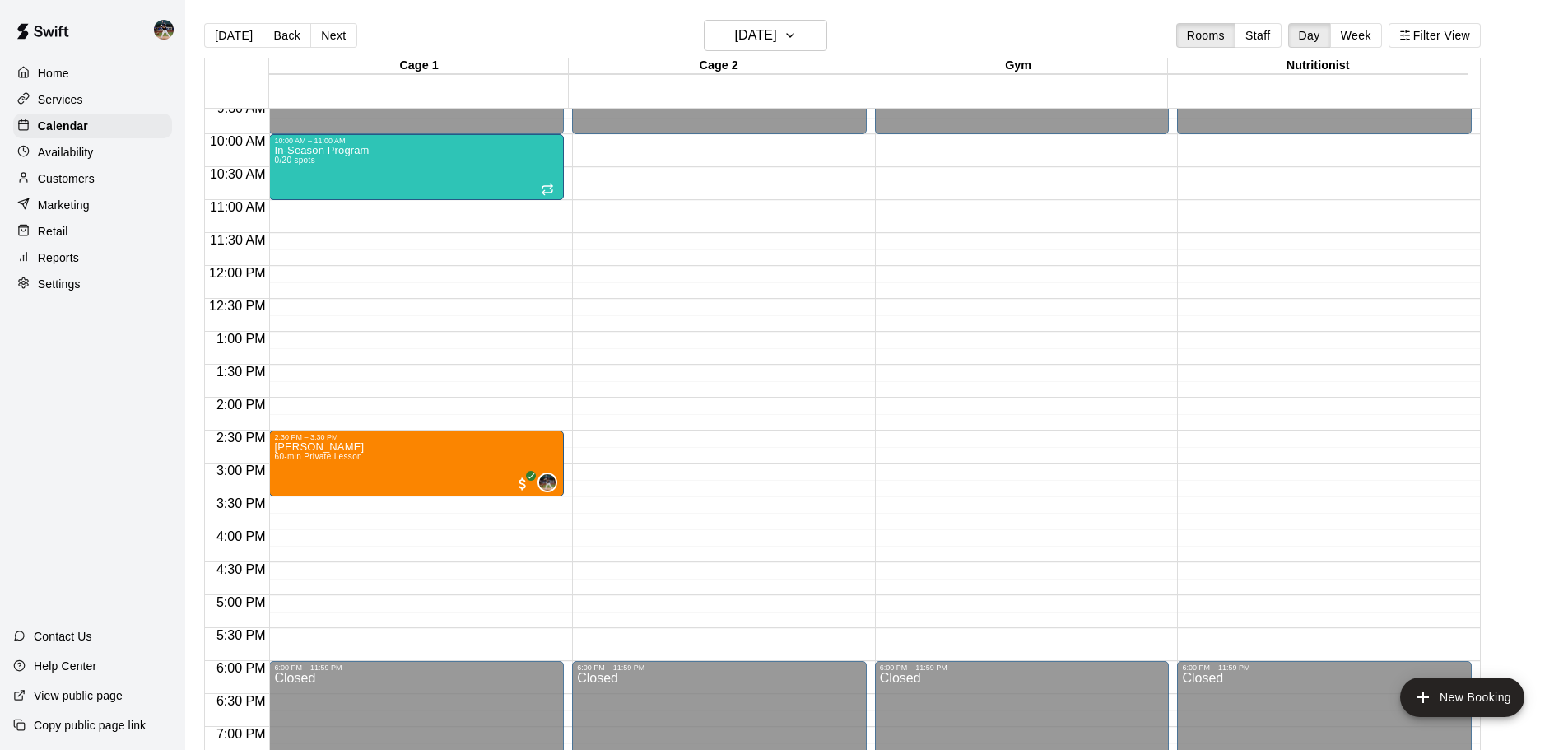
click at [344, 49] on div "[DATE] Back [DATE][DATE] Rooms Staff Day Week Filter View" at bounding box center [843, 38] width 1277 height 38
click at [341, 45] on button "Next" at bounding box center [333, 35] width 46 height 25
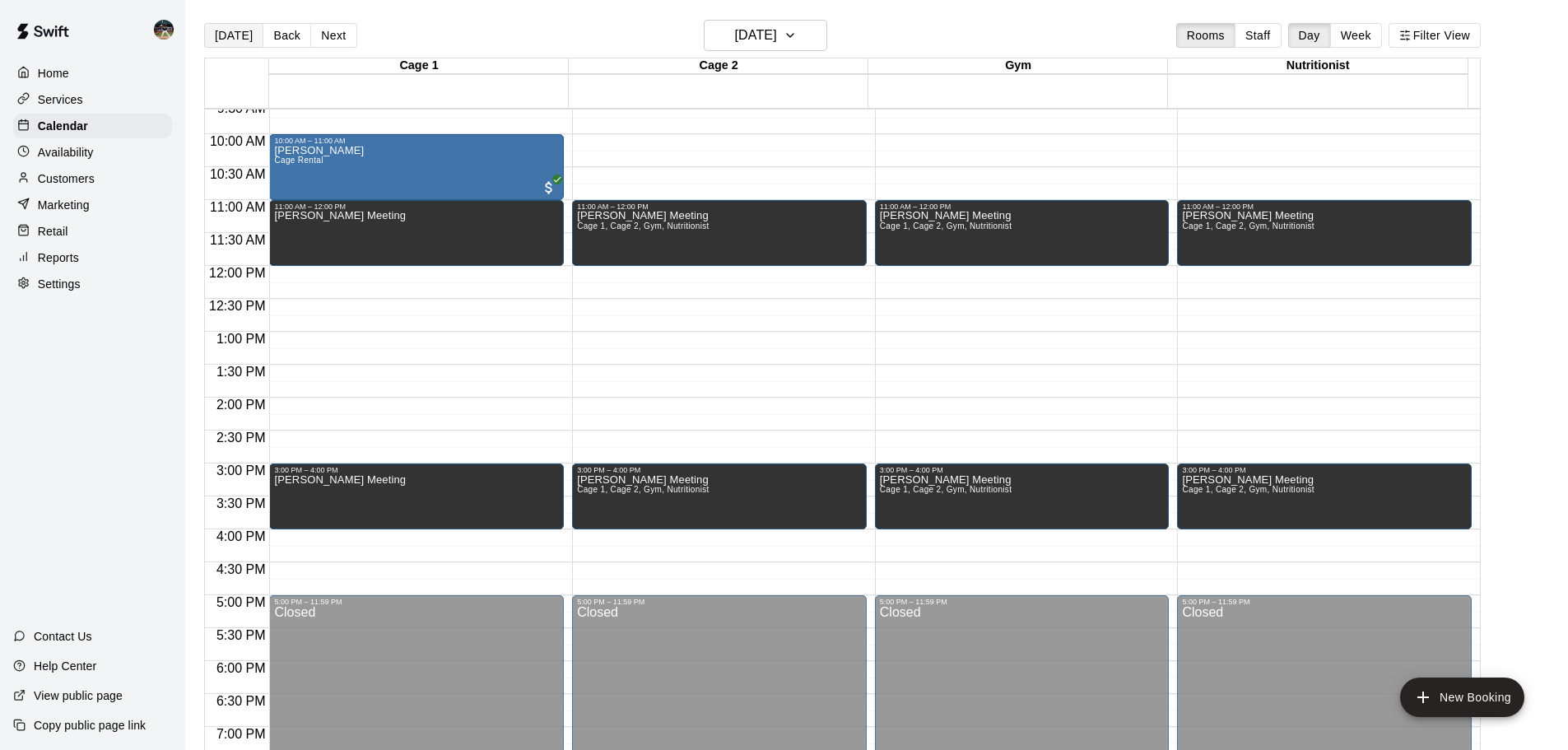
click at [211, 48] on div "[DATE] Back [DATE][DATE] Rooms Staff Day Week Filter View" at bounding box center [843, 38] width 1277 height 38
click at [231, 35] on button "[DATE]" at bounding box center [234, 35] width 59 height 25
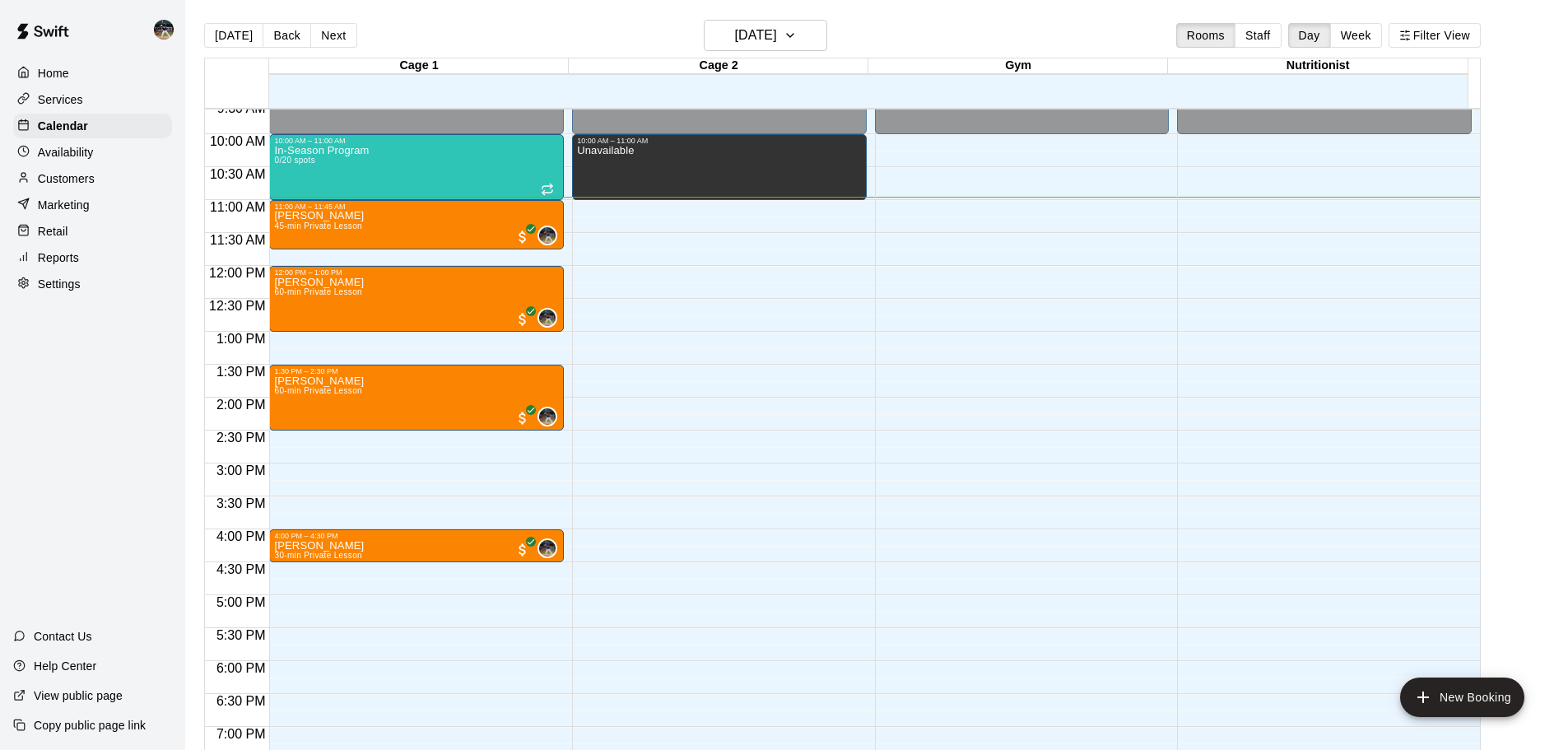
click at [82, 180] on p "Customers" at bounding box center [66, 179] width 57 height 17
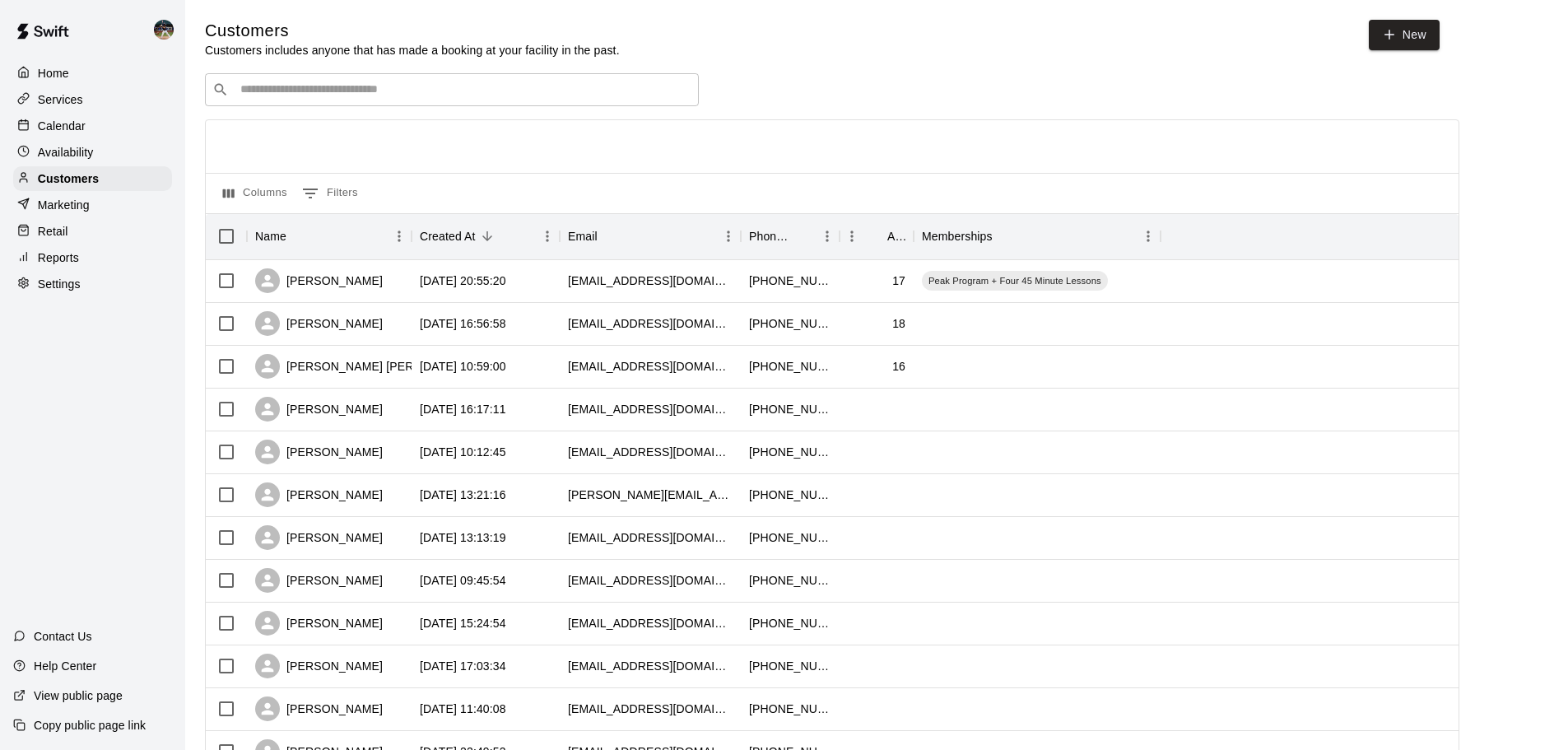
click at [82, 115] on div "Calendar" at bounding box center [92, 125] width 158 height 25
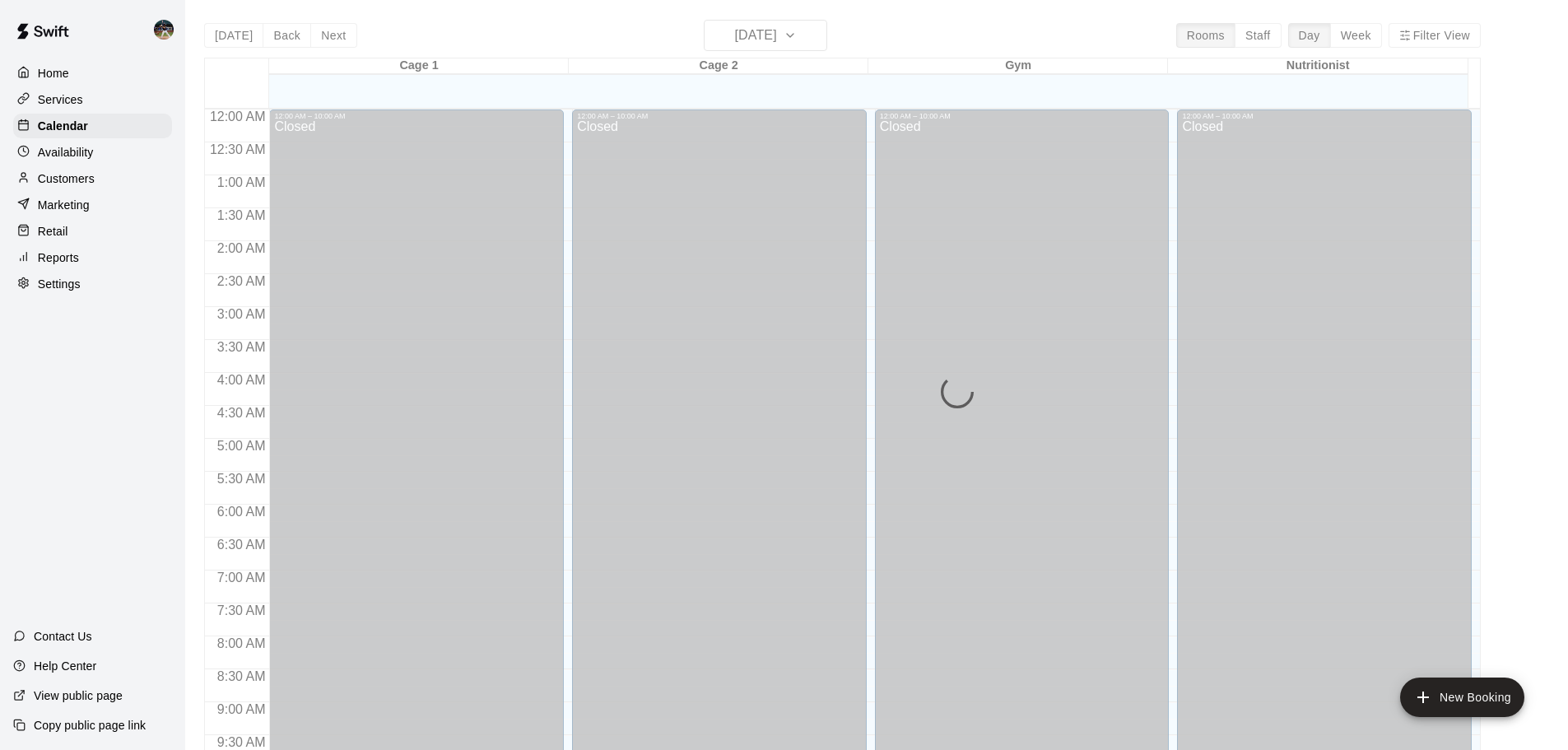
scroll to position [724, 0]
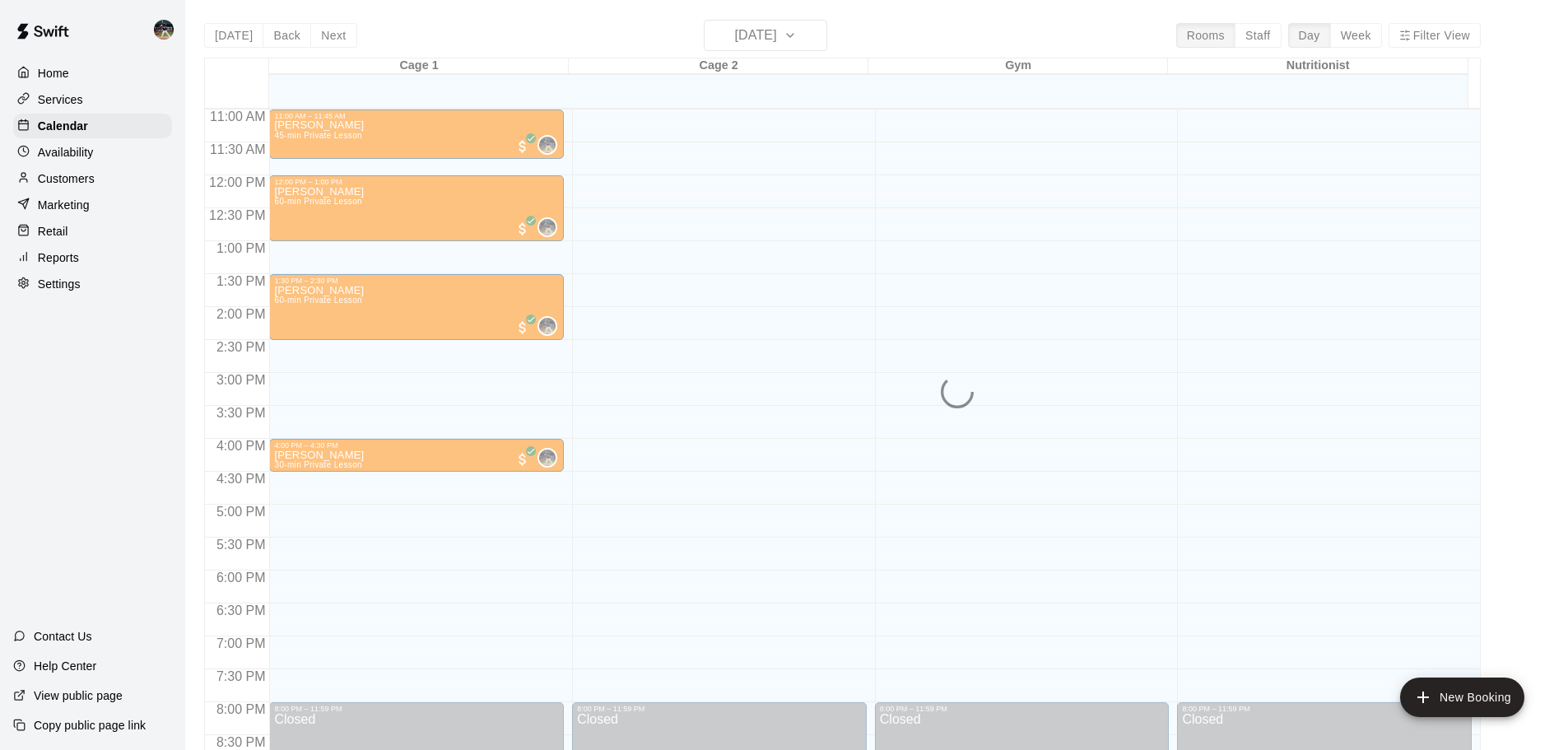
click at [282, 34] on div "[DATE] Back [DATE][DATE] Rooms Staff Day Week Filter View Cage 1 18 Mon Cage 2 …" at bounding box center [843, 394] width 1277 height 750
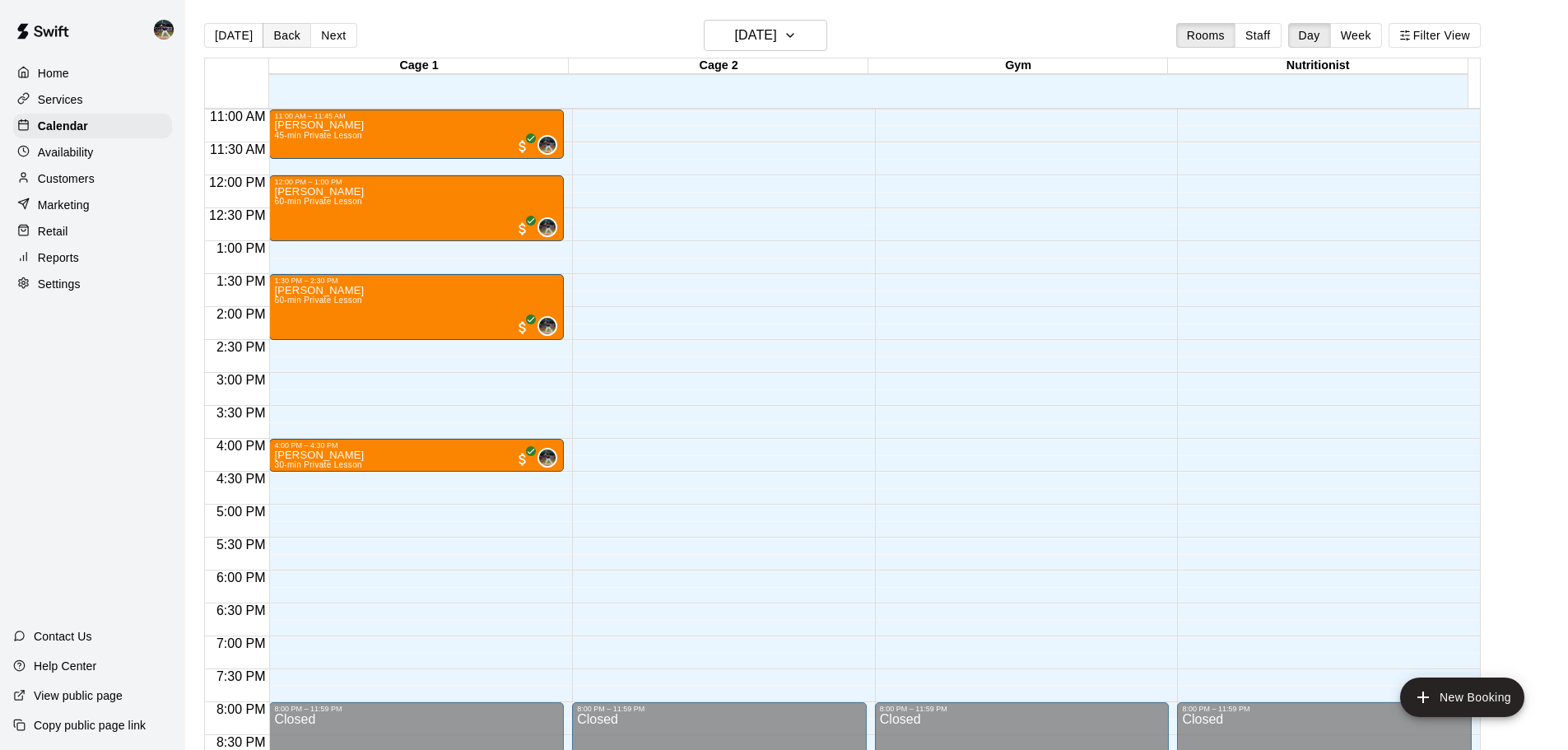
click at [282, 38] on button "Back" at bounding box center [287, 35] width 49 height 25
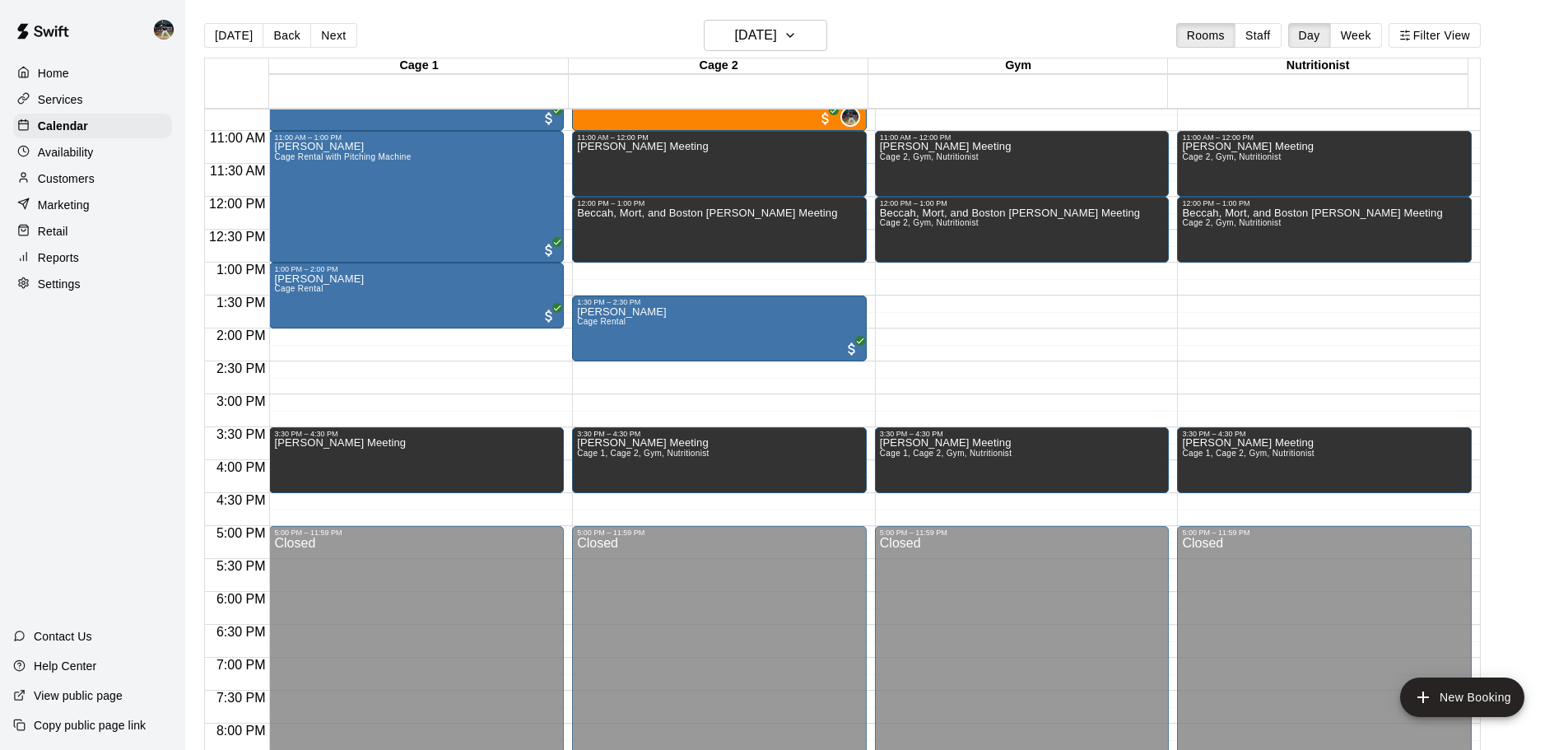
scroll to position [642, 0]
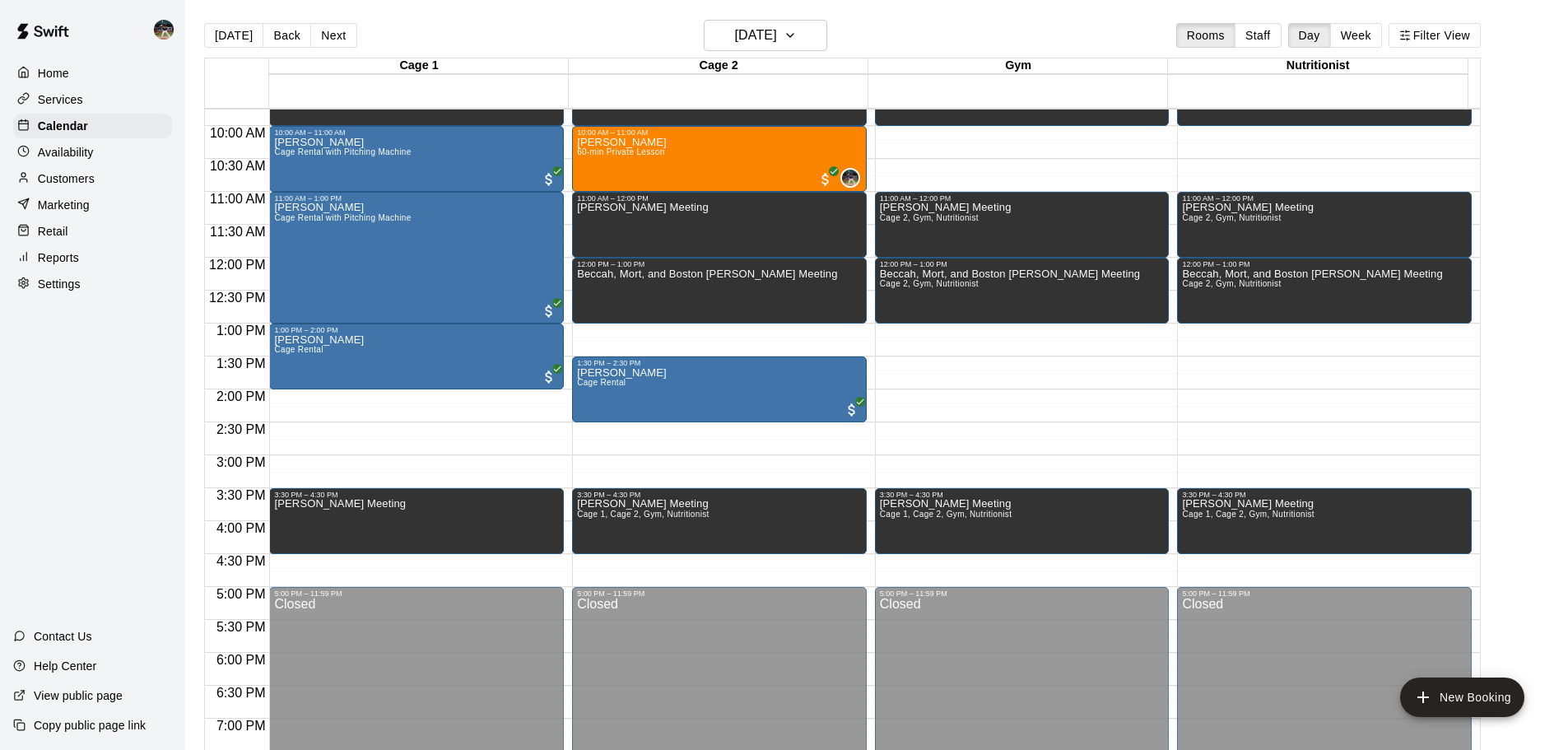
click at [108, 176] on div "Customers" at bounding box center [92, 179] width 158 height 25
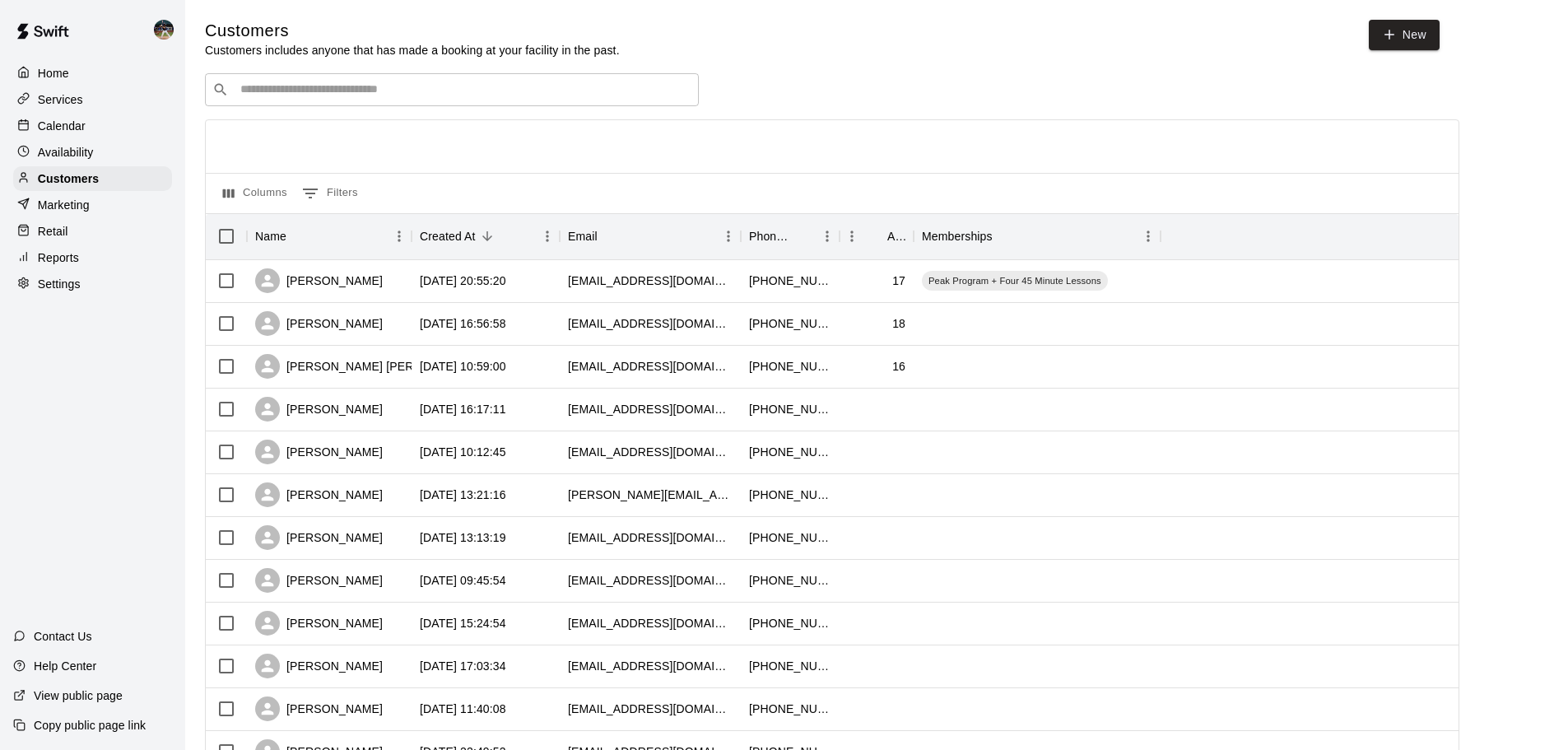
click at [338, 98] on input "Search customers by name or email" at bounding box center [463, 89] width 456 height 17
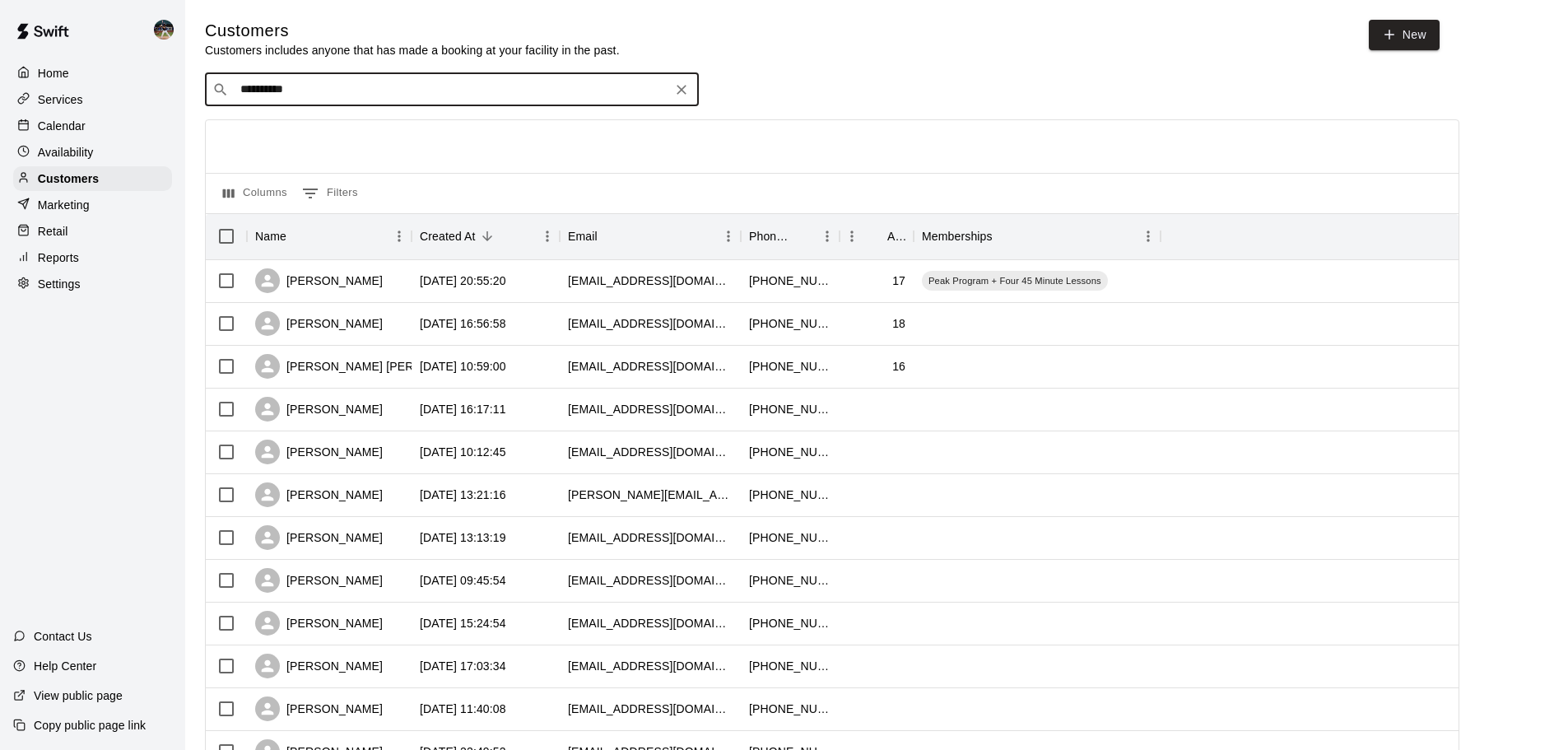
type input "**********"
click at [345, 143] on span "[PERSON_NAME][EMAIL_ADDRESS][DOMAIN_NAME]" at bounding box center [382, 144] width 262 height 12
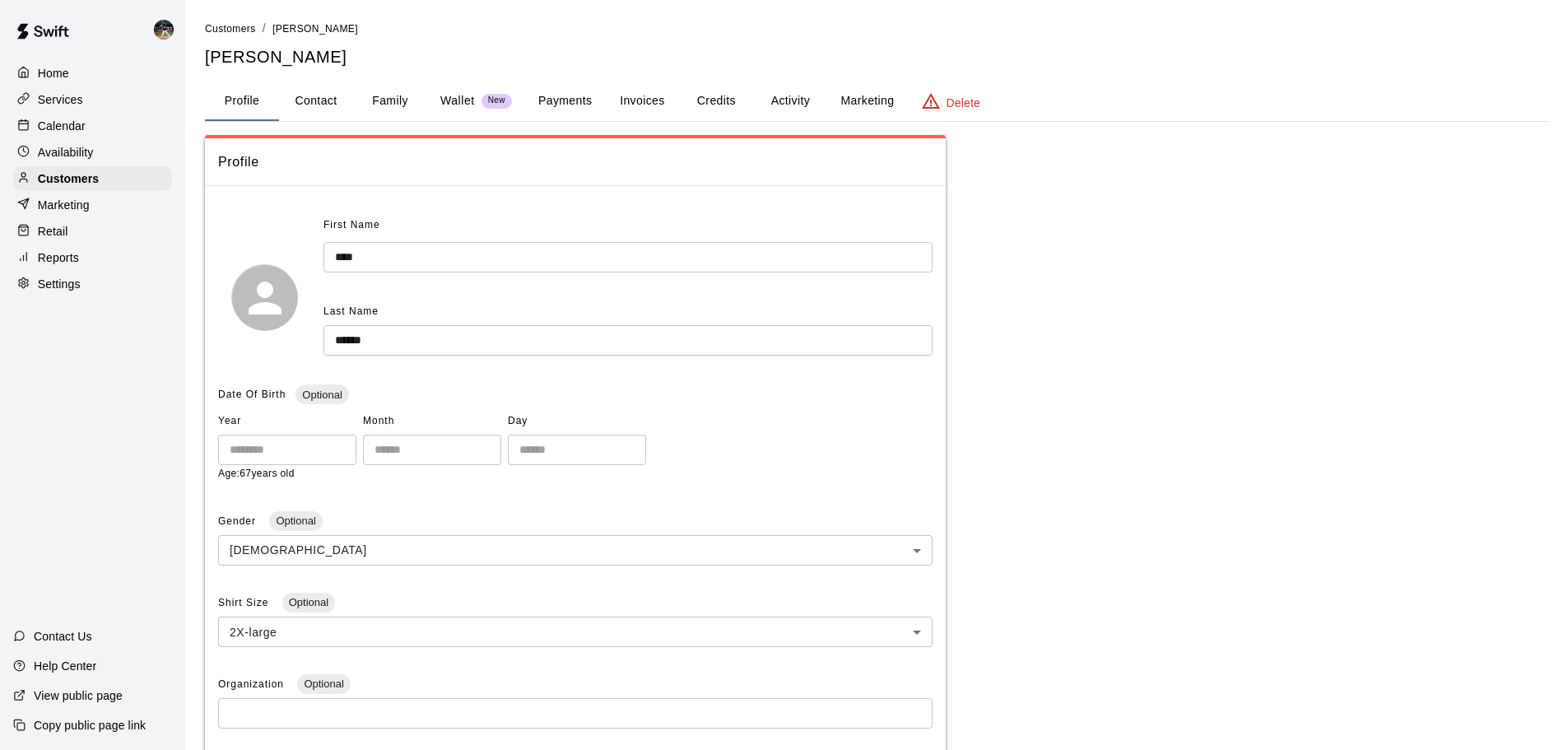
click at [336, 106] on button "Contact" at bounding box center [316, 100] width 74 height 40
select select "**"
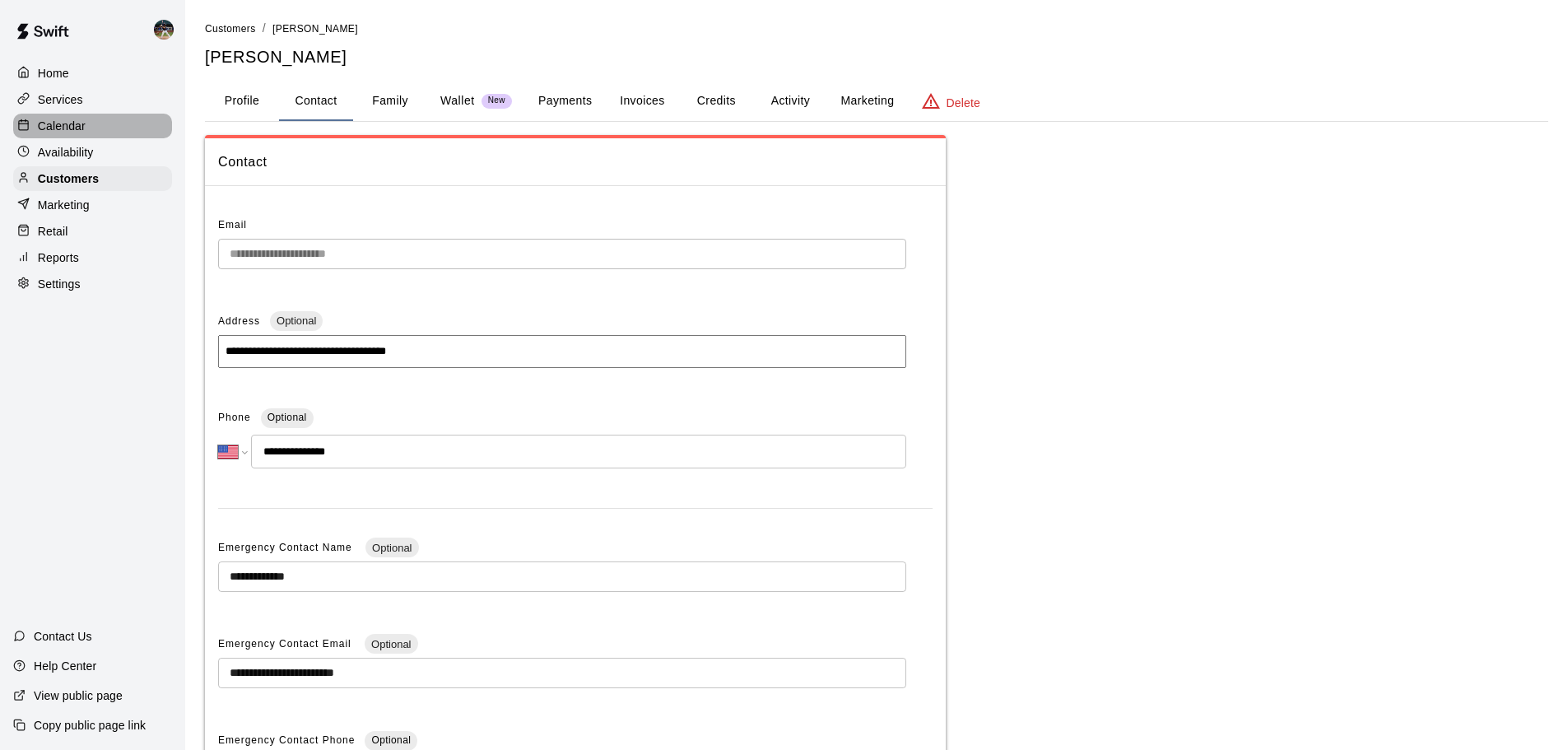
click at [71, 133] on p "Calendar" at bounding box center [62, 126] width 48 height 17
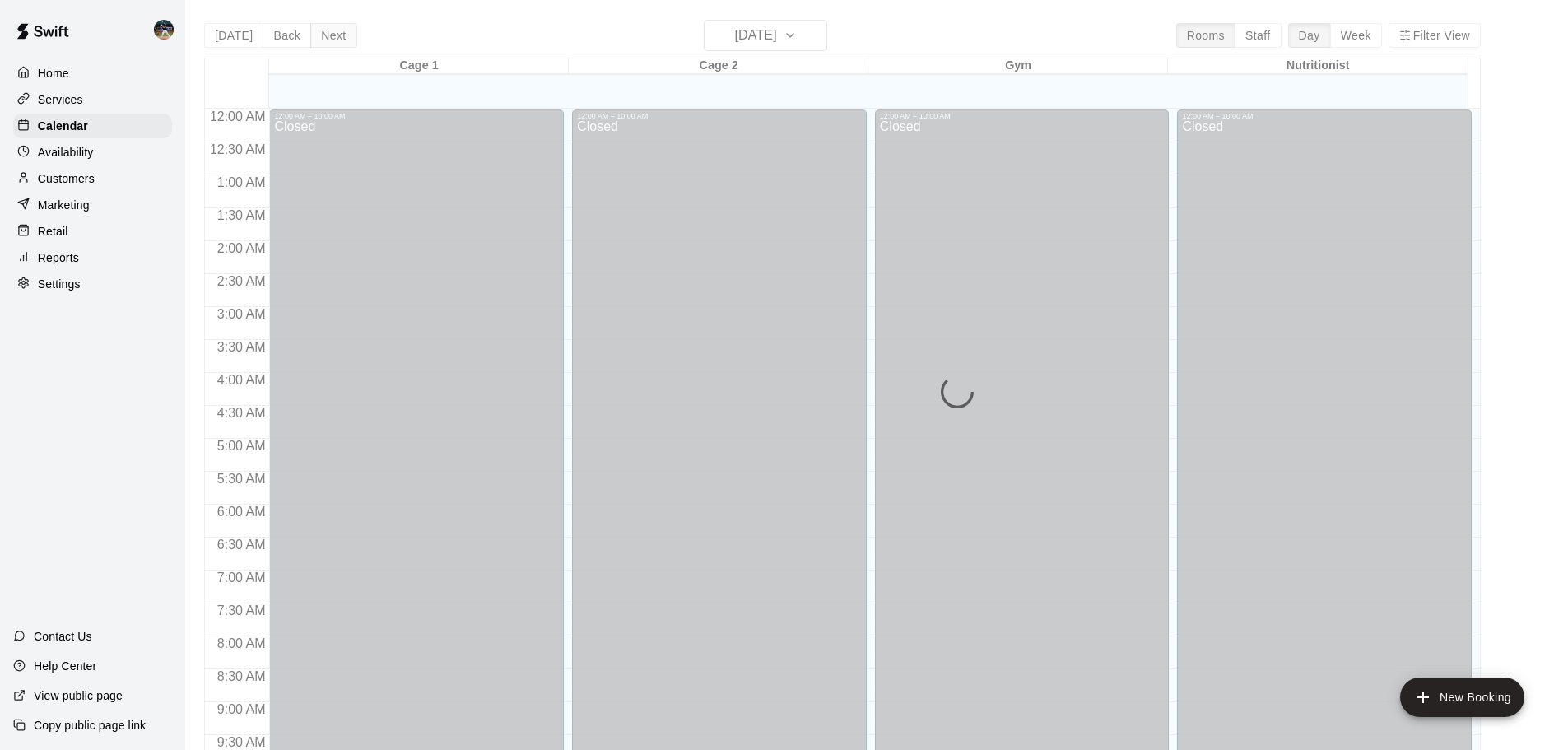
scroll to position [724, 0]
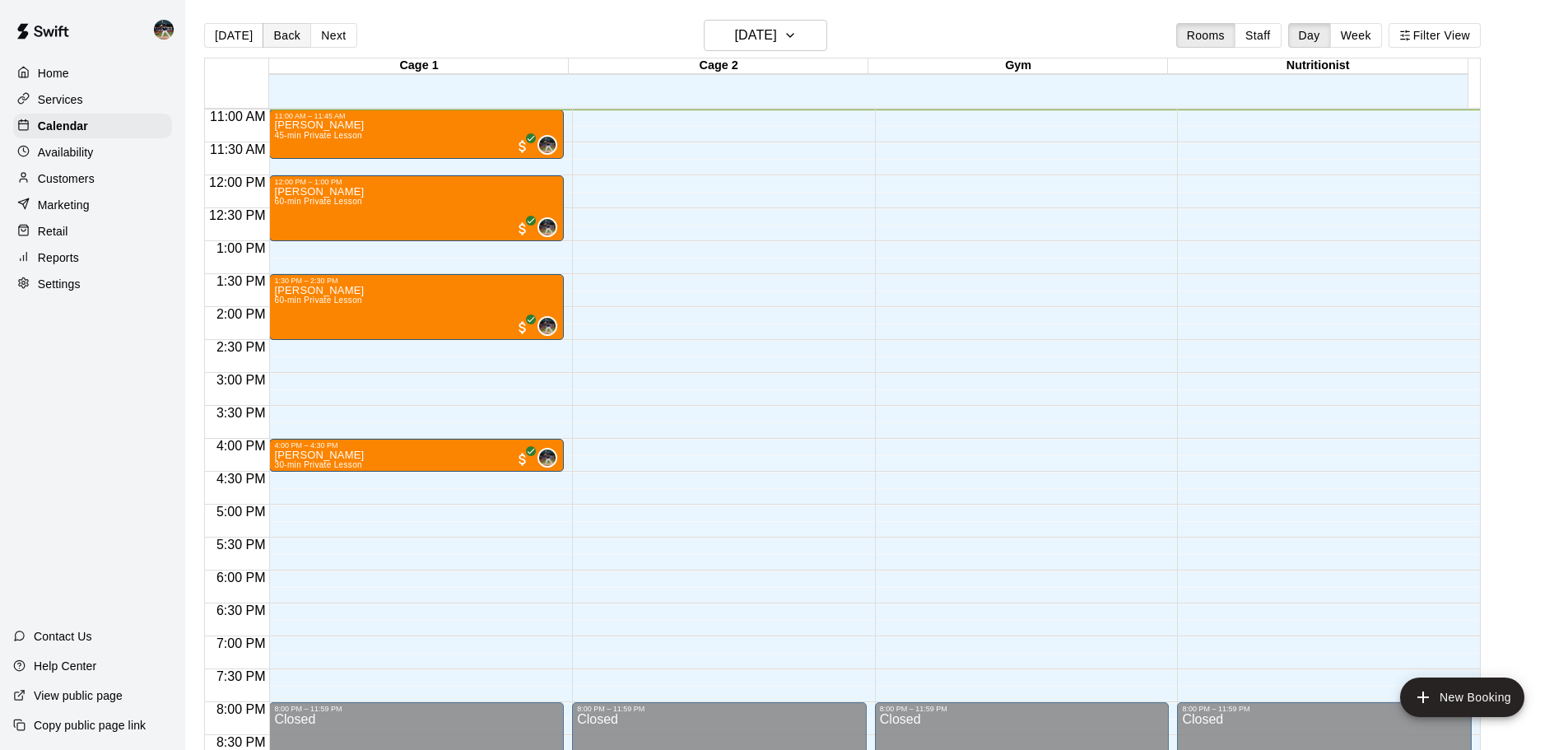
click at [284, 34] on button "Back" at bounding box center [287, 35] width 49 height 25
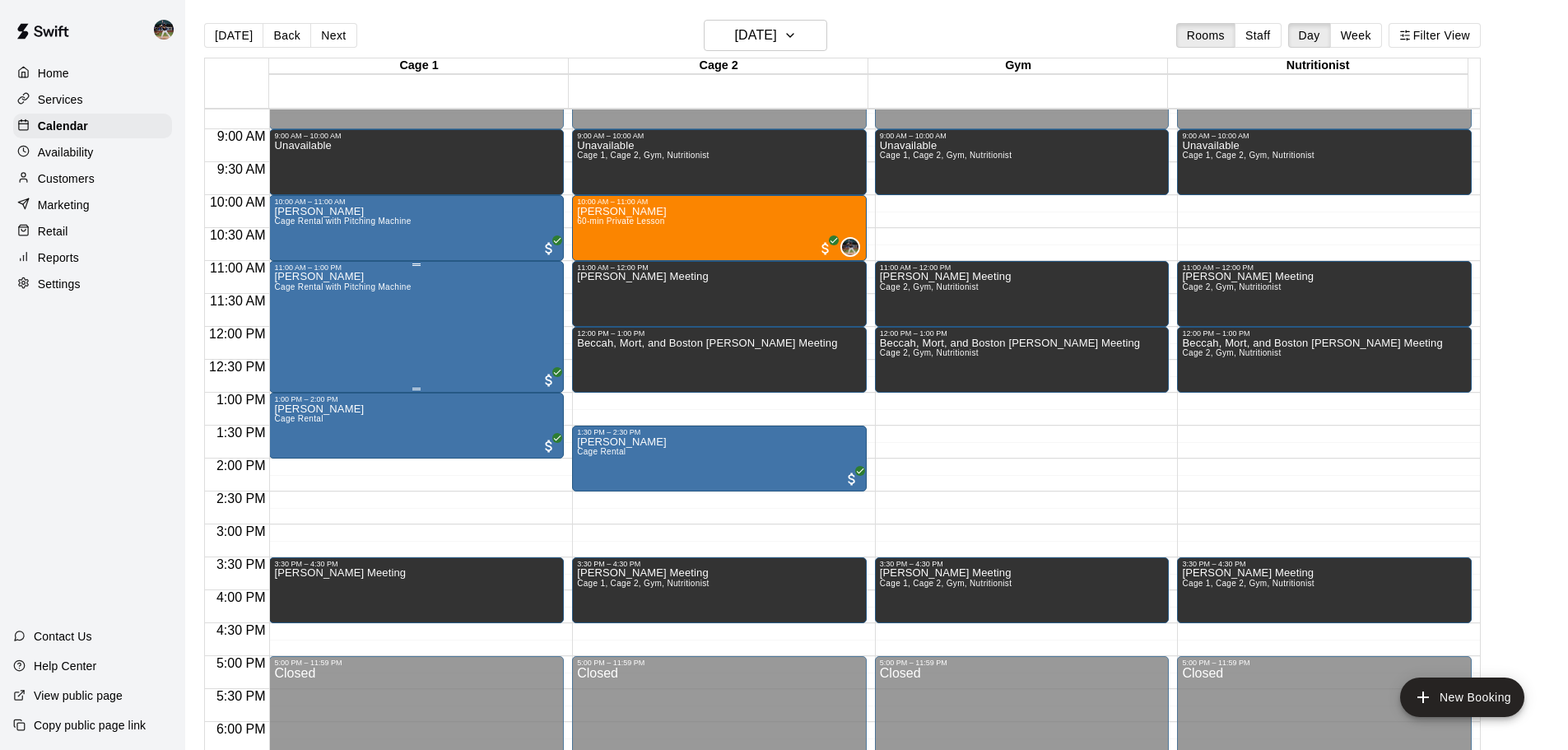
scroll to position [560, 0]
